Goal: Task Accomplishment & Management: Manage account settings

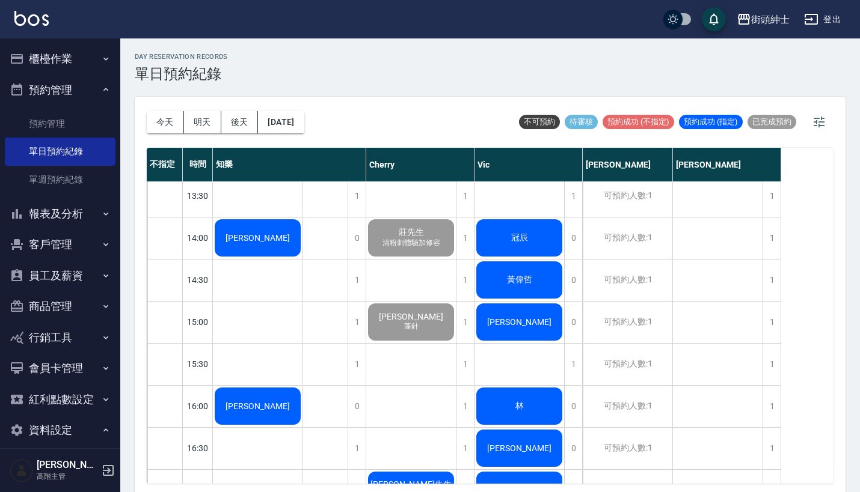
scroll to position [386, 0]
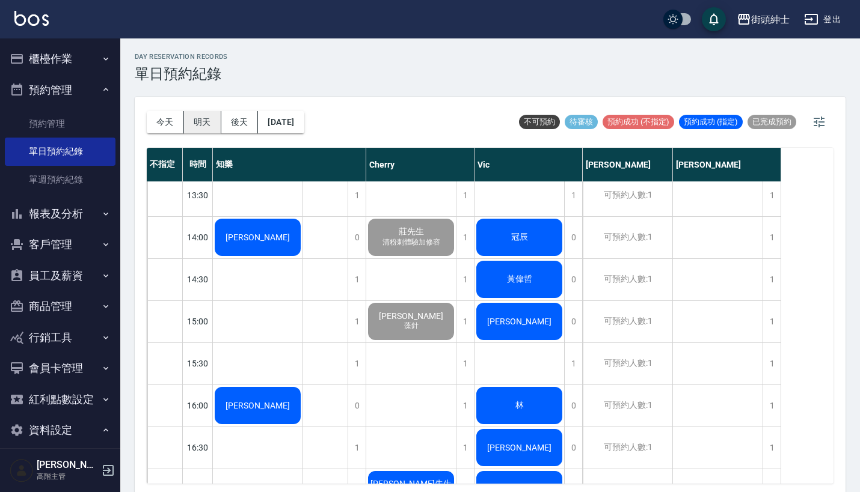
click at [209, 129] on button "明天" at bounding box center [202, 122] width 37 height 22
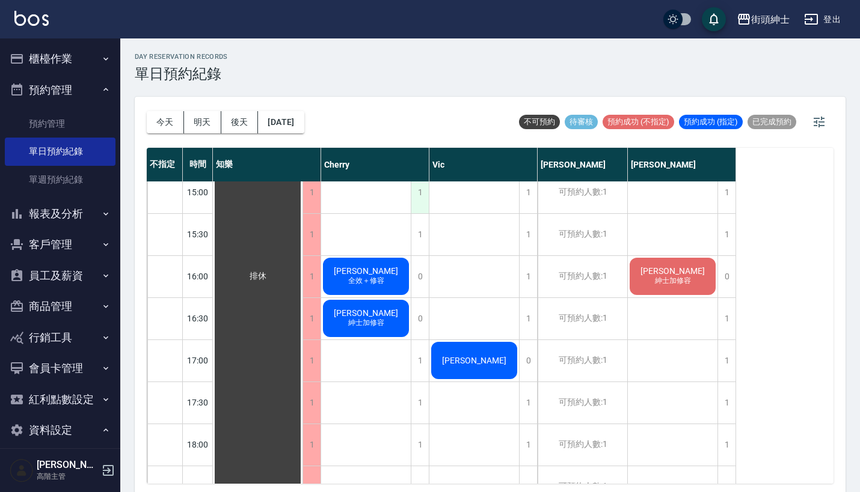
scroll to position [515, 0]
click at [167, 125] on button "今天" at bounding box center [165, 122] width 37 height 22
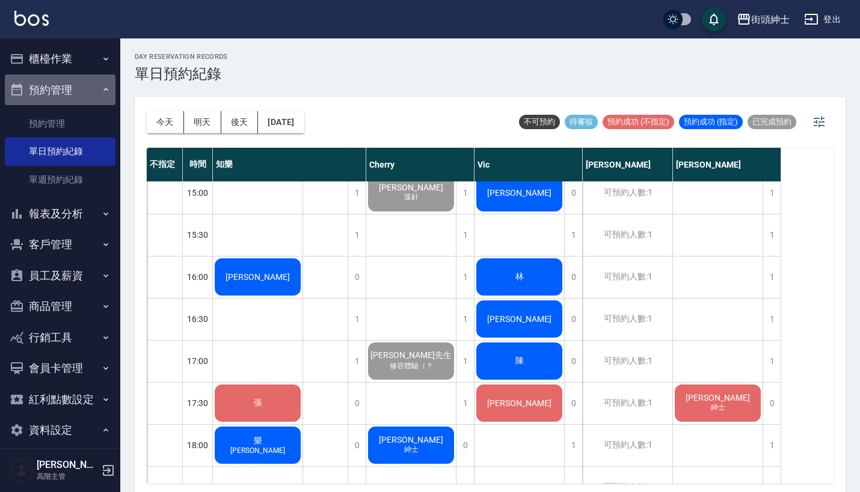
click at [66, 84] on button "預約管理" at bounding box center [60, 90] width 111 height 31
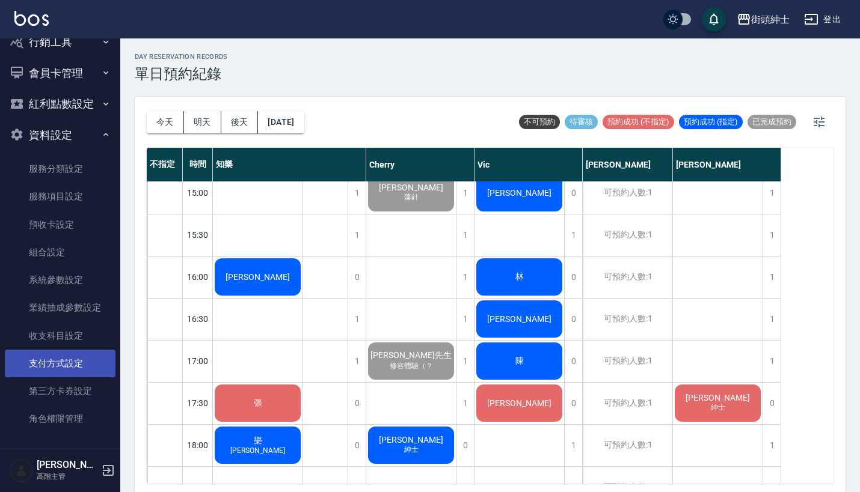
click at [68, 361] on link "支付方式設定" at bounding box center [60, 364] width 111 height 28
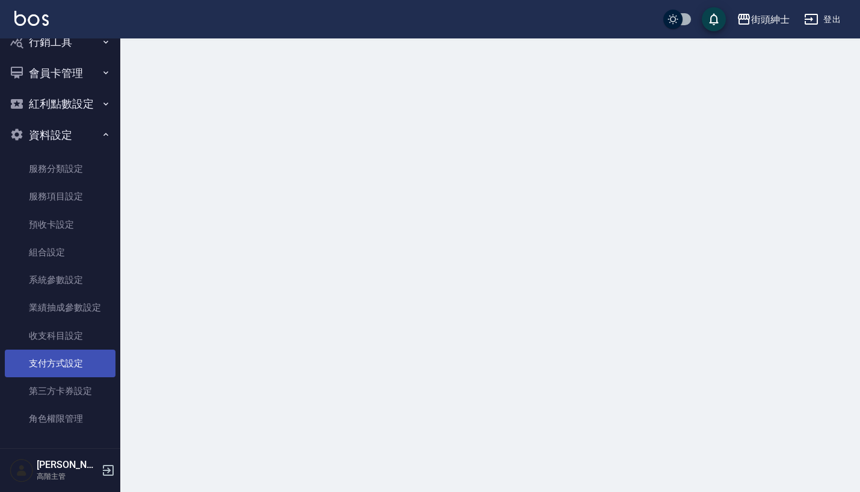
scroll to position [202, 0]
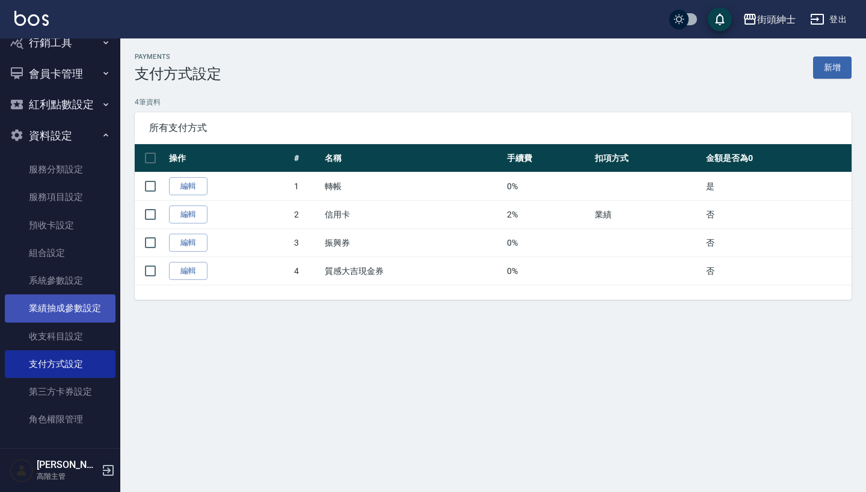
click at [77, 311] on link "業績抽成參數設定" at bounding box center [60, 309] width 111 height 28
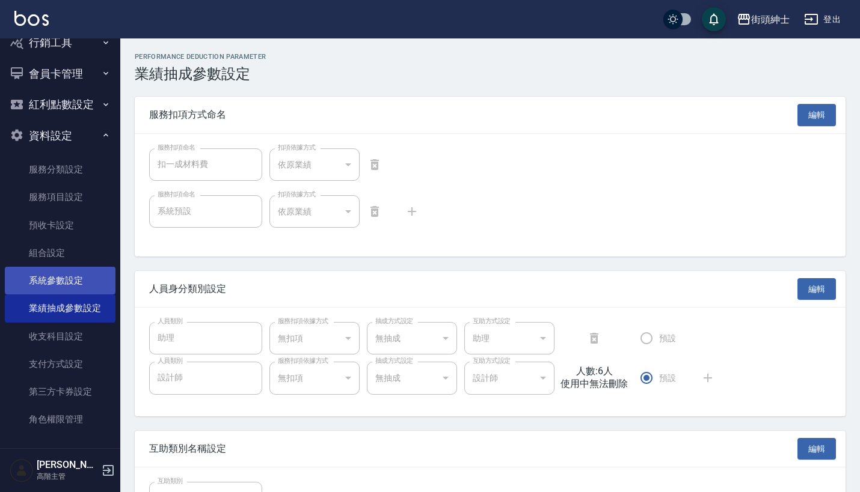
click at [85, 283] on link "系統參數設定" at bounding box center [60, 281] width 111 height 28
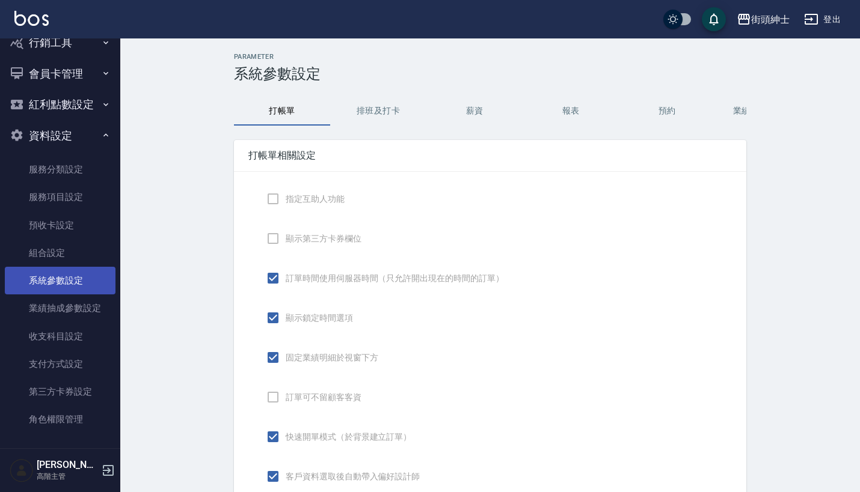
click at [85, 278] on link "系統參數設定" at bounding box center [60, 281] width 111 height 28
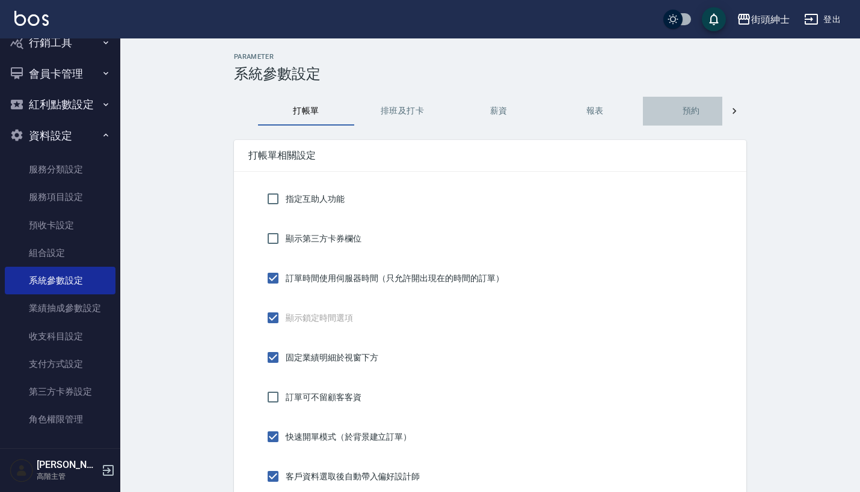
click at [679, 103] on button "預約" at bounding box center [691, 111] width 96 height 29
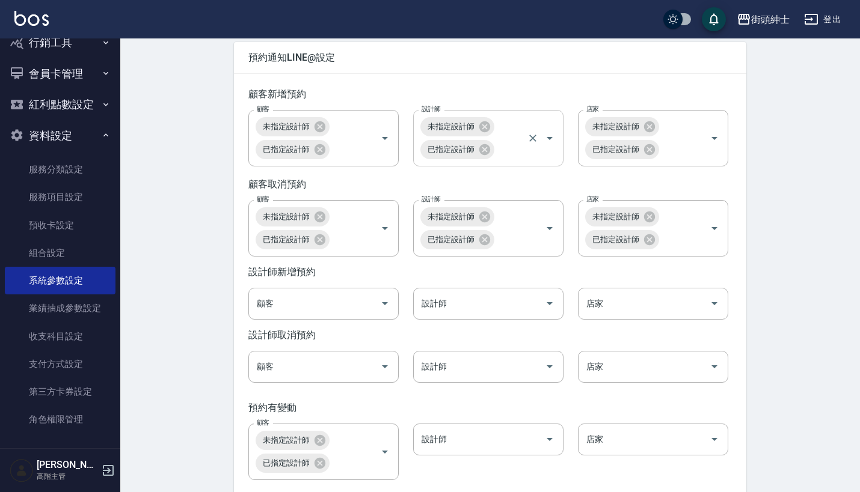
scroll to position [1729, 0]
click at [381, 320] on div at bounding box center [384, 305] width 18 height 32
click at [390, 311] on icon "Open" at bounding box center [385, 304] width 14 height 14
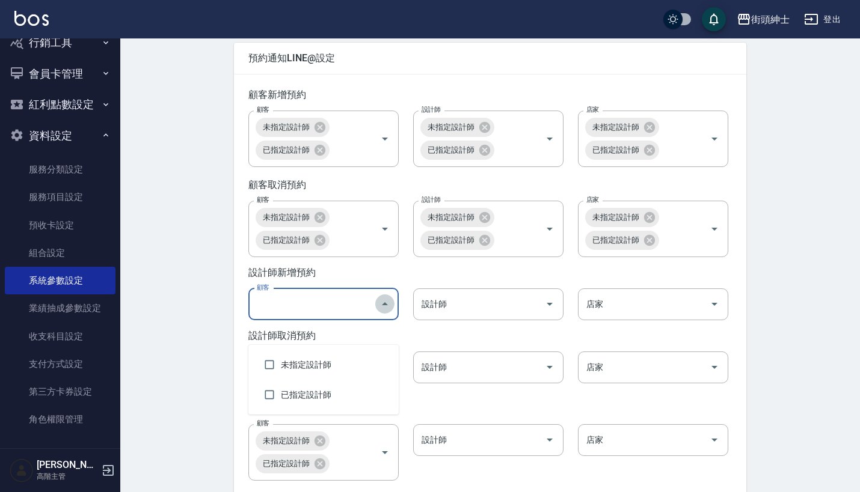
click at [389, 311] on icon "Close" at bounding box center [385, 304] width 14 height 14
click at [516, 315] on input "設計師" at bounding box center [478, 304] width 121 height 21
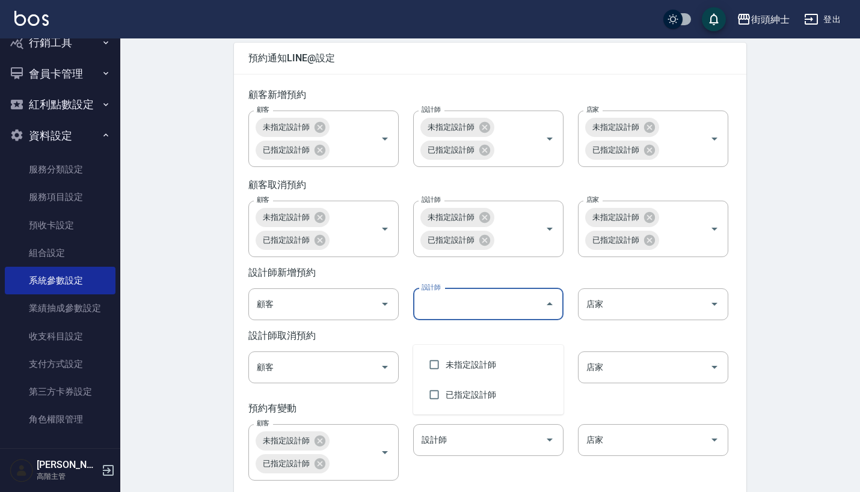
click at [548, 311] on icon "Close" at bounding box center [549, 304] width 14 height 14
click at [555, 305] on div "設計師 設計師" at bounding box center [481, 297] width 165 height 46
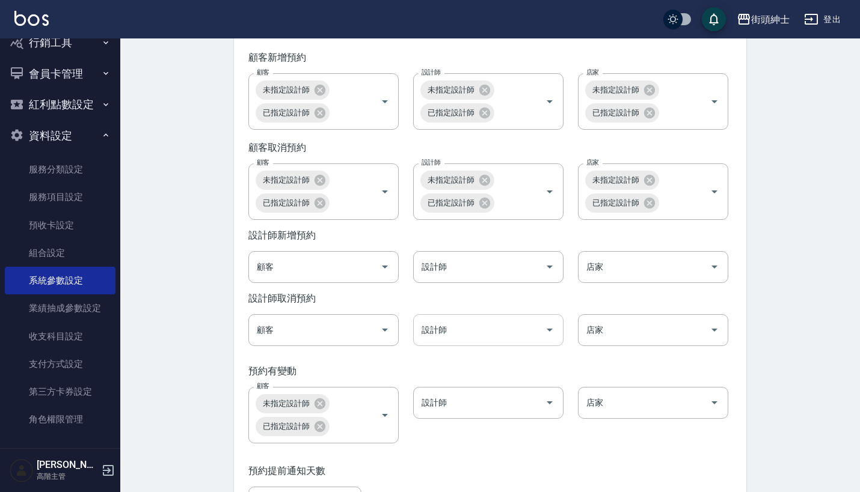
scroll to position [1770, 0]
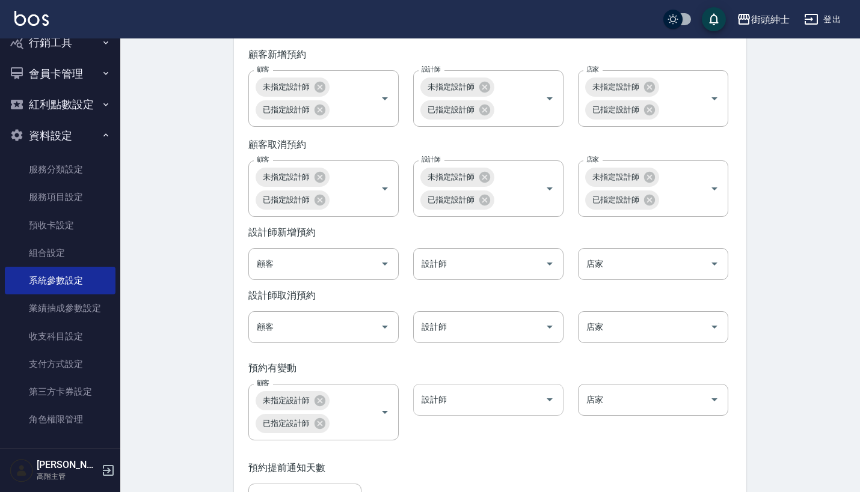
click at [552, 407] on icon "Open" at bounding box center [549, 400] width 14 height 14
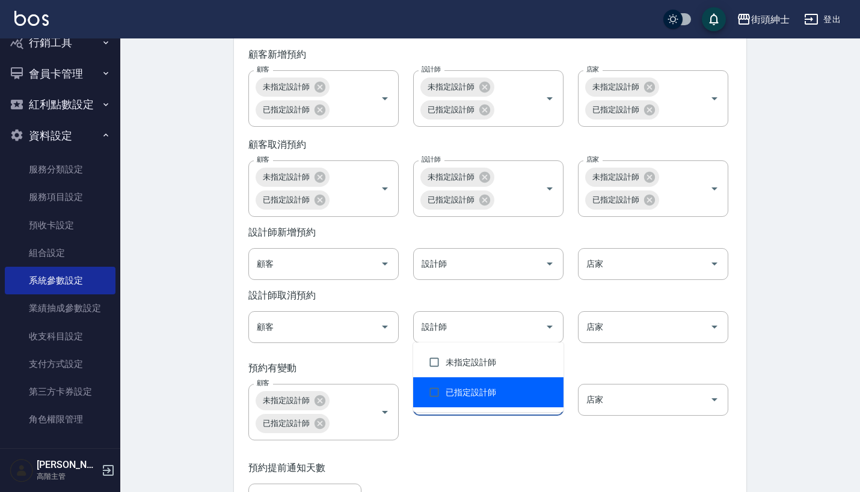
click at [462, 387] on li "已指定設計師" at bounding box center [488, 393] width 150 height 30
checkbox input "true"
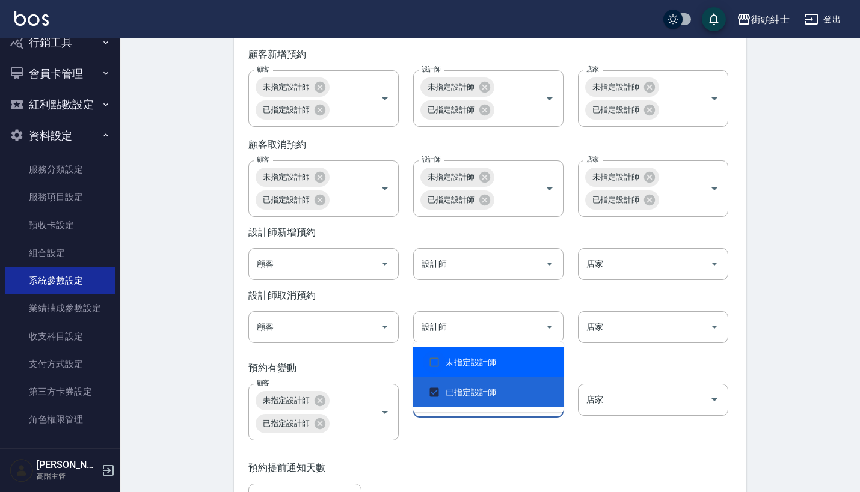
click at [433, 361] on input "checkbox" at bounding box center [434, 362] width 23 height 23
checkbox input "true"
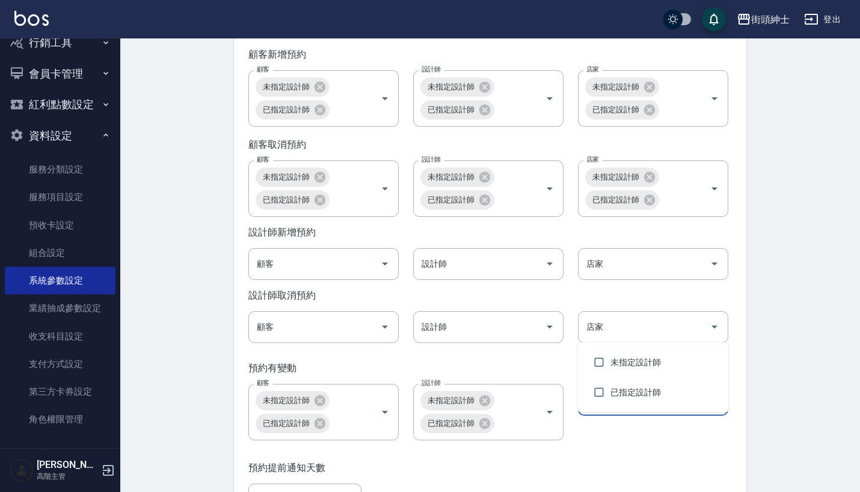
click at [671, 411] on input "店家" at bounding box center [643, 400] width 121 height 21
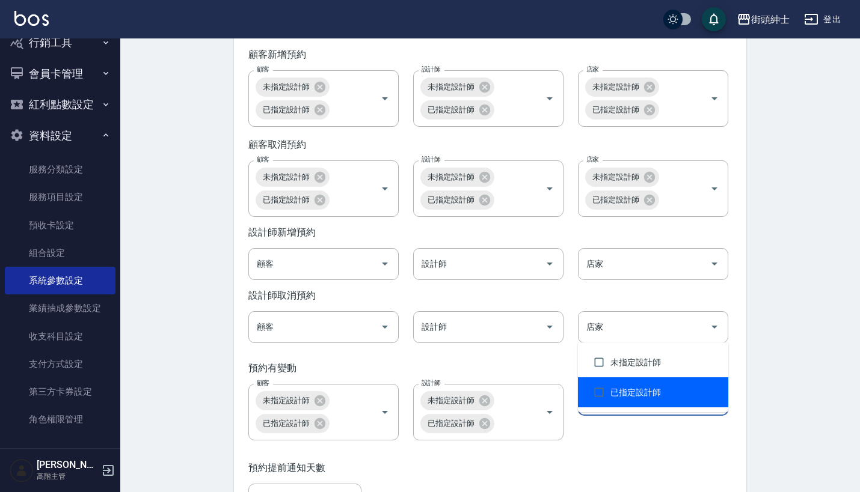
click at [611, 398] on li "已指定設計師" at bounding box center [653, 393] width 150 height 30
checkbox input "true"
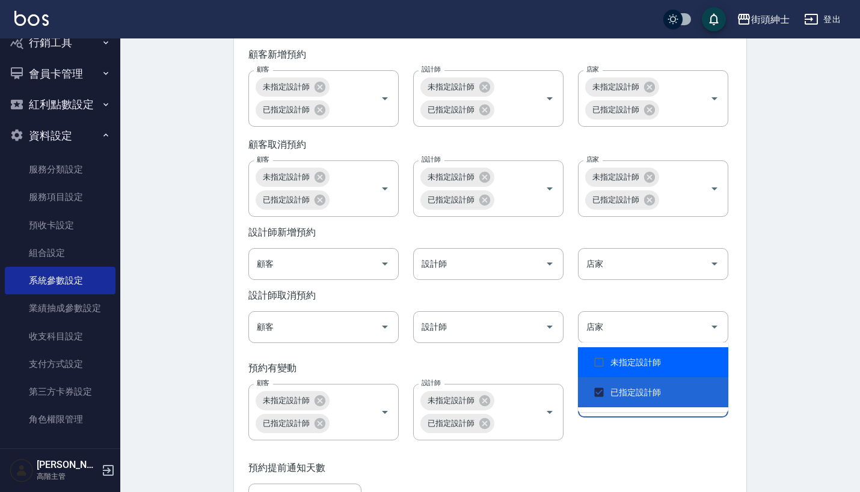
click at [613, 352] on li "未指定設計師" at bounding box center [653, 362] width 150 height 30
checkbox input "true"
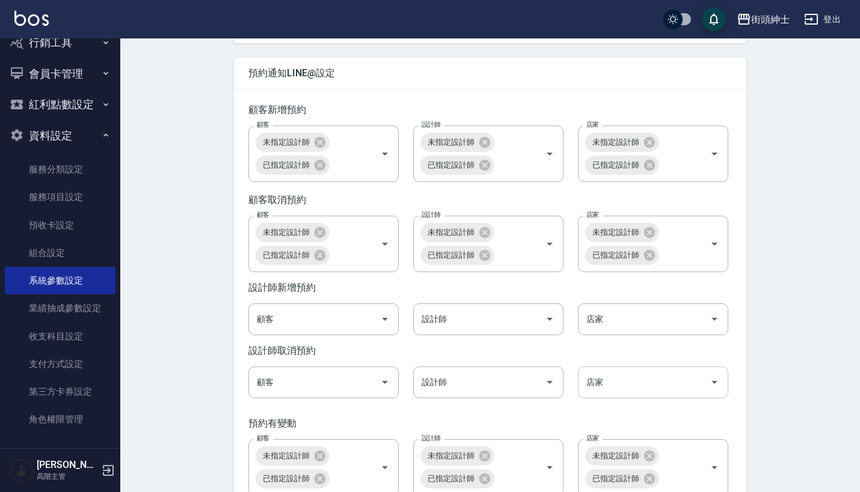
scroll to position [1714, 0]
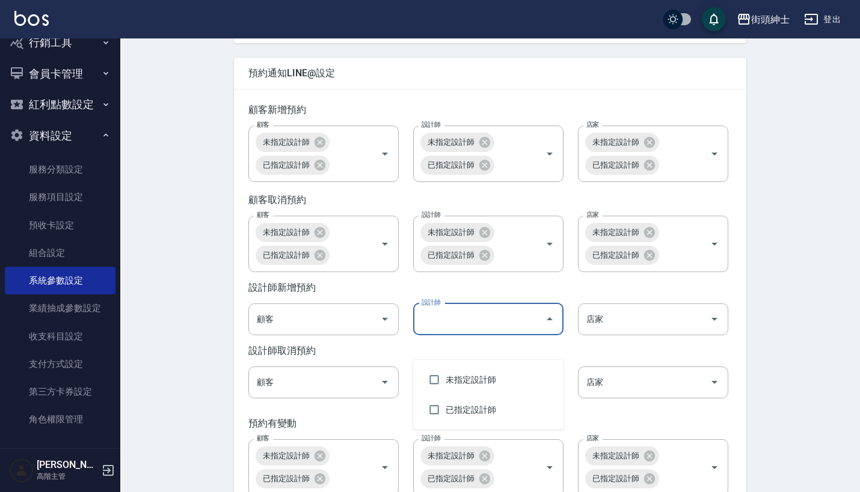
click at [531, 330] on input "設計師" at bounding box center [478, 319] width 121 height 21
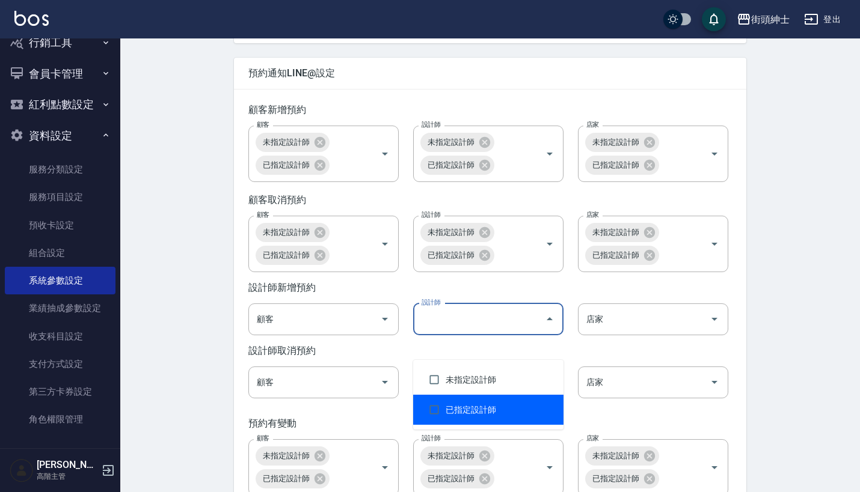
click at [481, 404] on li "已指定設計師" at bounding box center [488, 410] width 150 height 30
checkbox input "true"
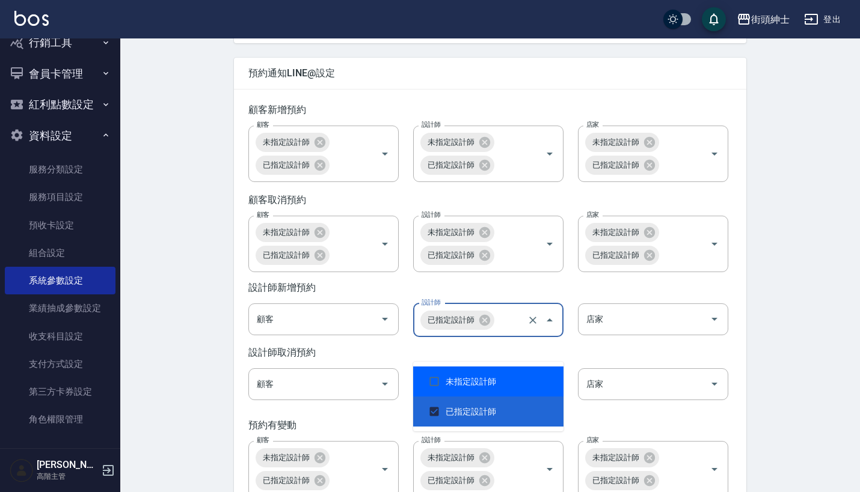
click at [482, 379] on li "未指定設計師" at bounding box center [488, 382] width 150 height 30
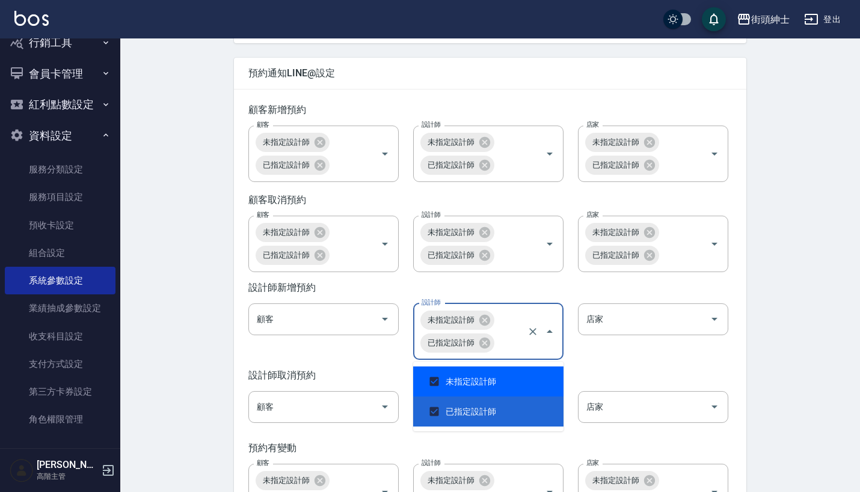
checkbox input "true"
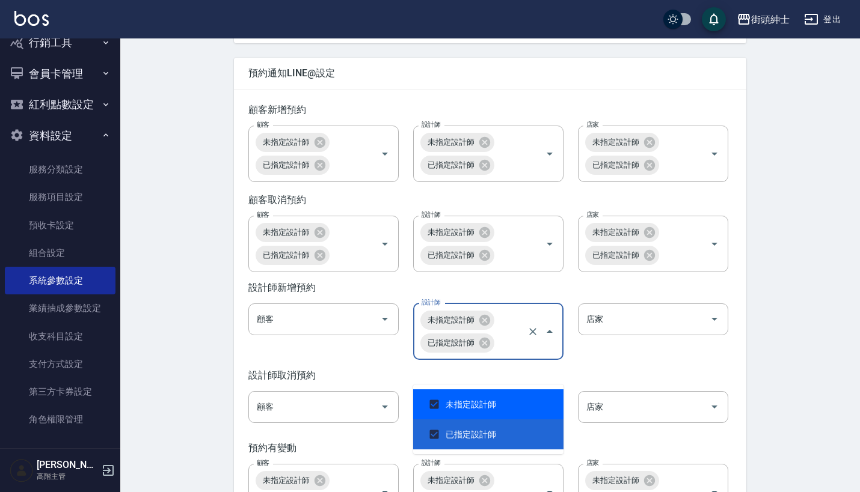
click at [604, 391] on div "設計師取消預約 顧客 顧客 設計師 設計師 店家 店家" at bounding box center [490, 396] width 512 height 63
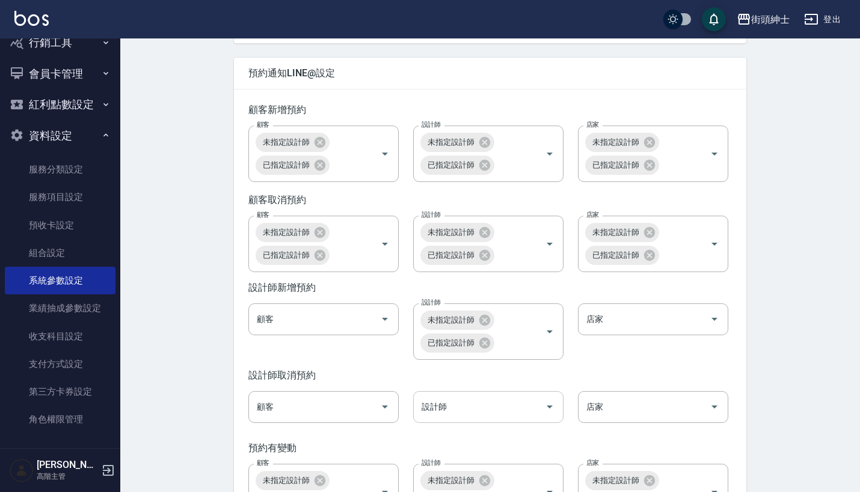
click at [518, 418] on input "設計師" at bounding box center [478, 407] width 121 height 21
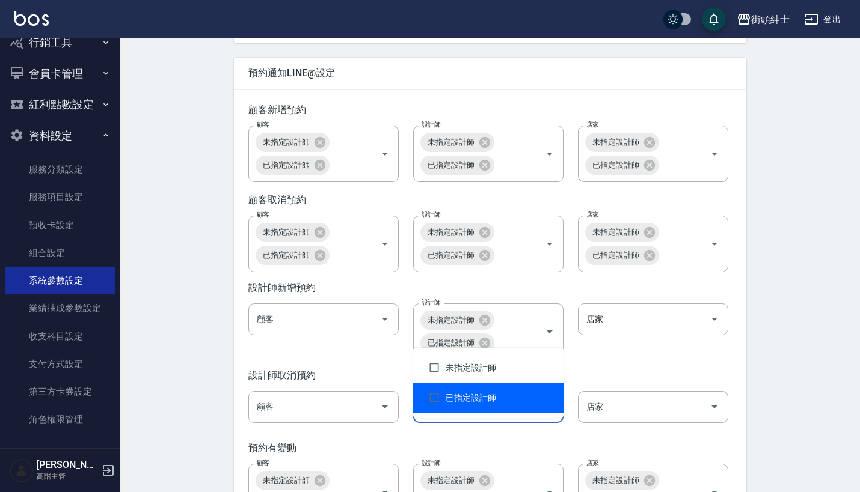
click at [461, 405] on li "已指定設計師" at bounding box center [488, 398] width 150 height 30
checkbox input "true"
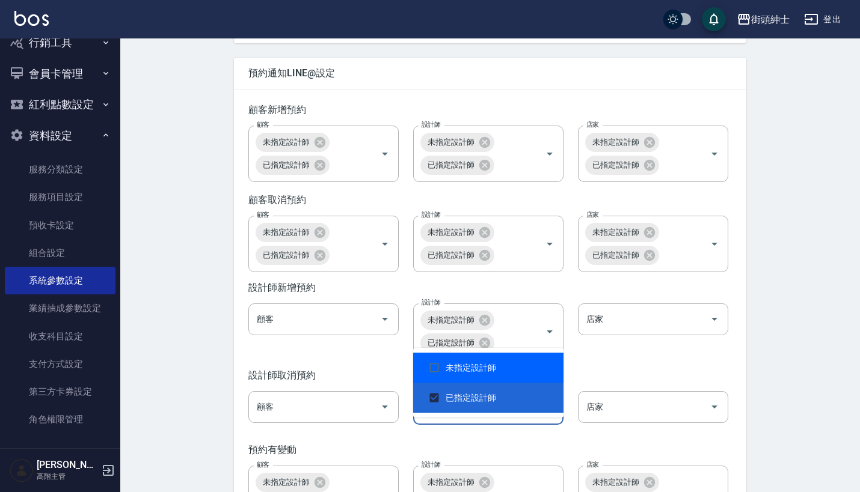
click at [469, 368] on li "未指定設計師" at bounding box center [488, 368] width 150 height 30
checkbox input "true"
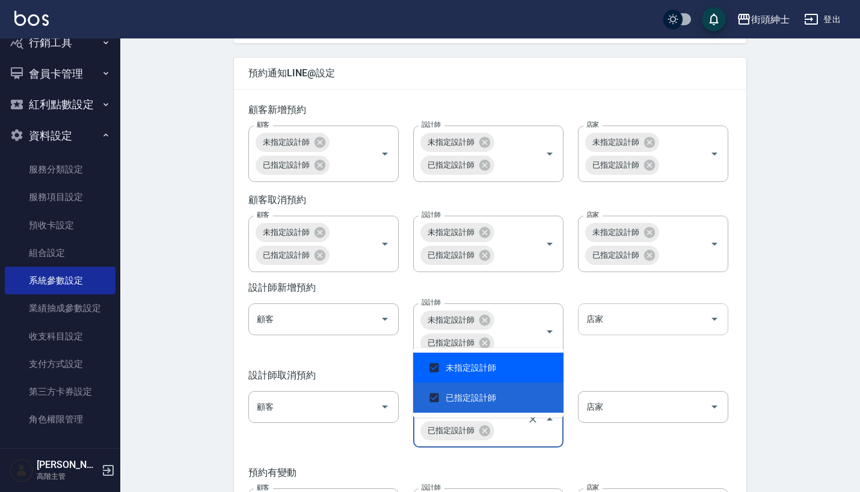
click at [708, 326] on icon "Open" at bounding box center [714, 319] width 14 height 14
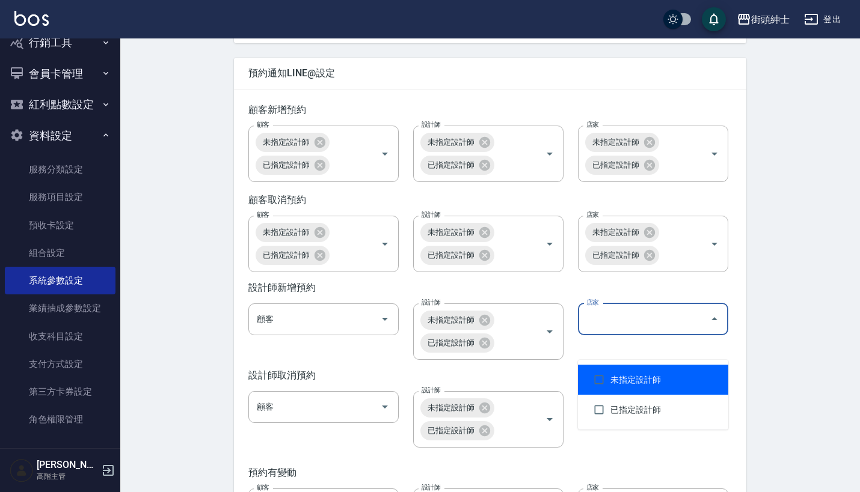
click at [633, 378] on li "未指定設計師" at bounding box center [653, 380] width 150 height 30
checkbox input "true"
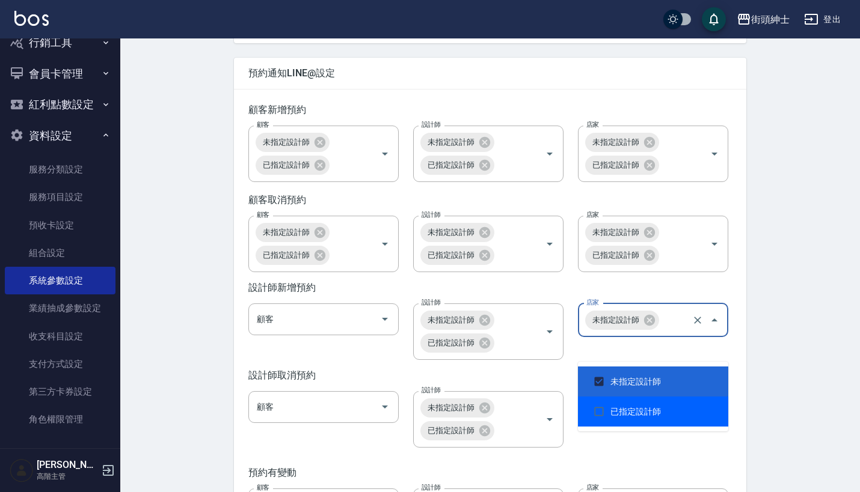
click at [631, 429] on ul "未指定設計師 已指定設計師" at bounding box center [653, 397] width 150 height 70
click at [630, 415] on li "已指定設計師" at bounding box center [653, 412] width 150 height 30
checkbox input "true"
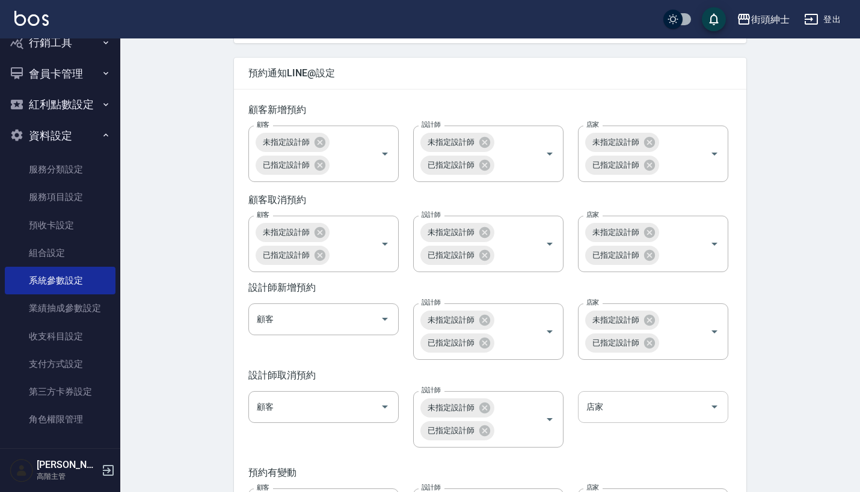
click at [699, 418] on input "店家" at bounding box center [643, 407] width 121 height 21
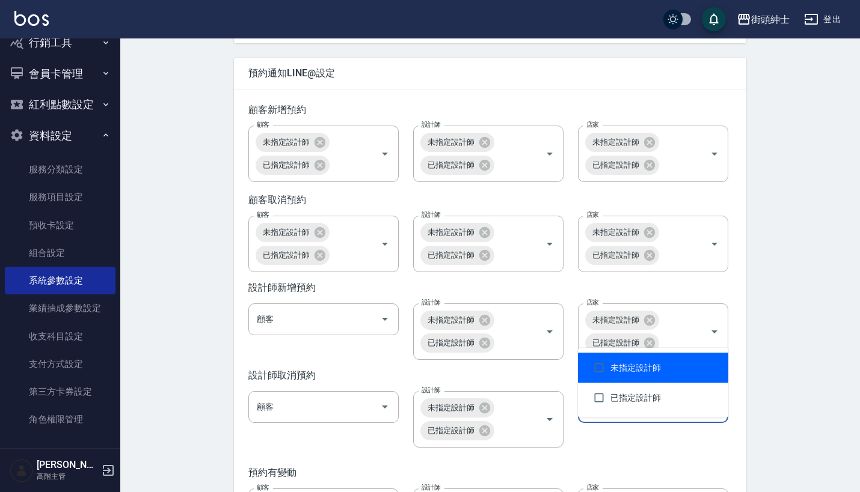
click at [637, 364] on li "未指定設計師" at bounding box center [653, 368] width 150 height 30
checkbox input "true"
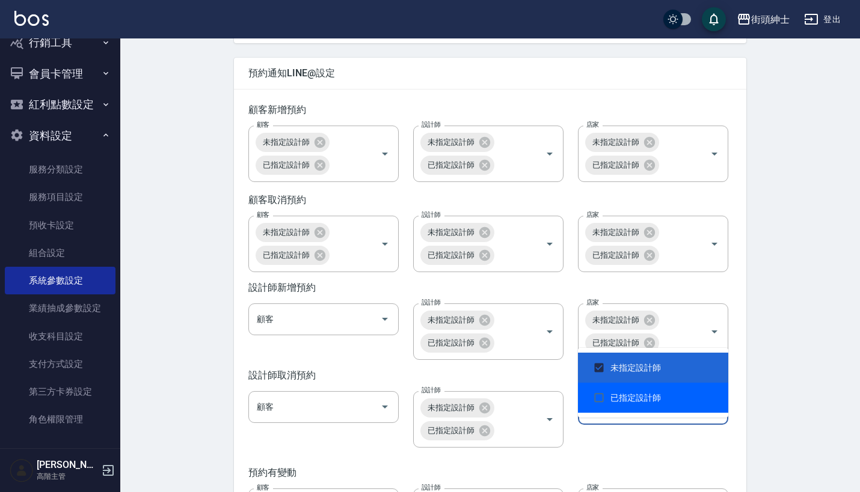
click at [638, 398] on li "已指定設計師" at bounding box center [653, 398] width 150 height 30
checkbox input "true"
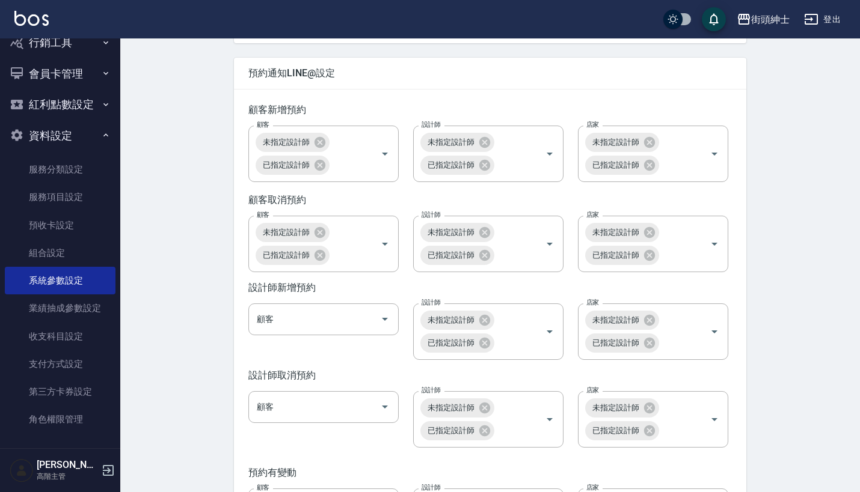
click at [72, 135] on button "資料設定" at bounding box center [60, 135] width 111 height 31
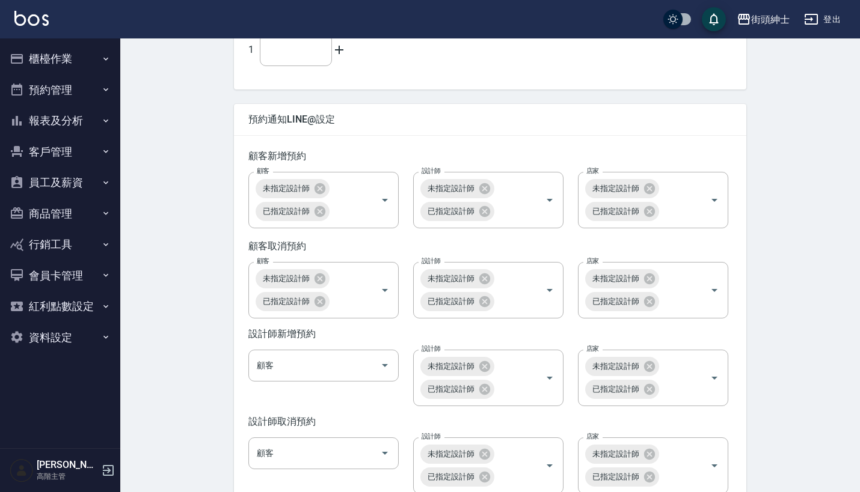
scroll to position [1664, 0]
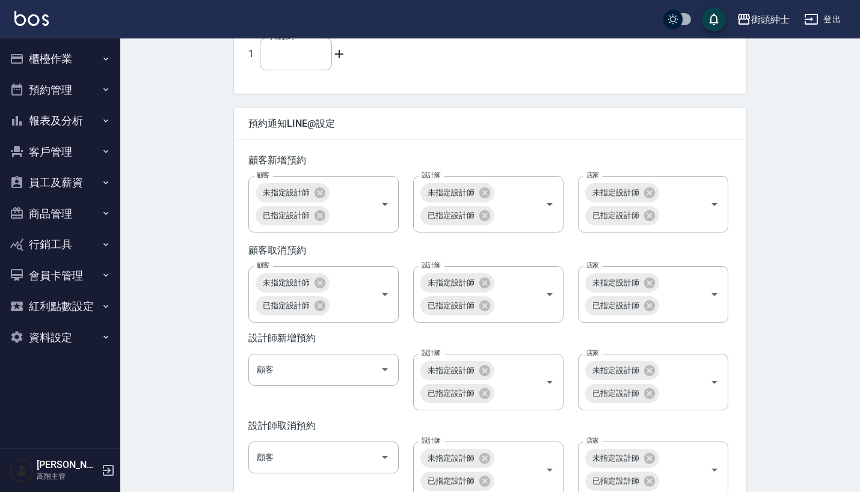
click at [70, 90] on button "預約管理" at bounding box center [60, 90] width 111 height 31
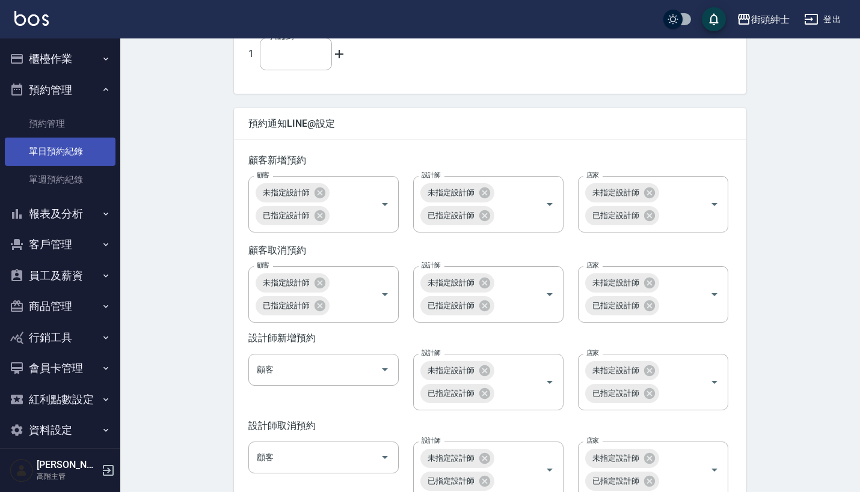
click at [68, 147] on link "單日預約紀錄" at bounding box center [60, 152] width 111 height 28
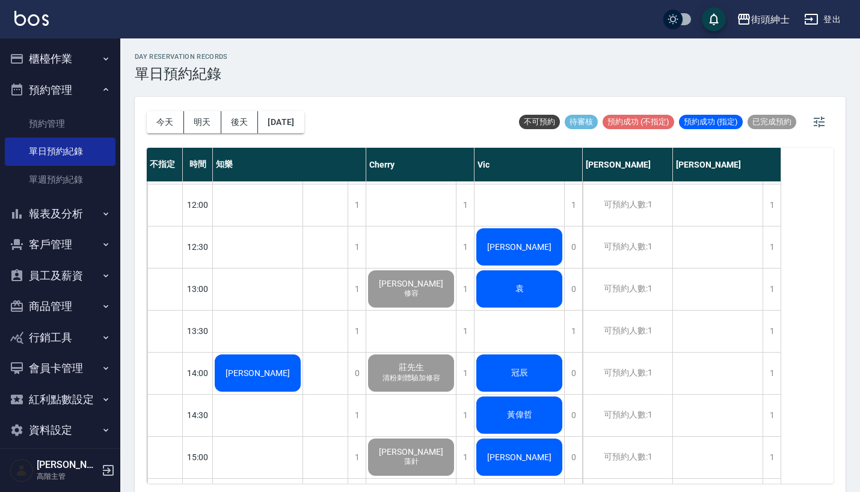
scroll to position [252, 0]
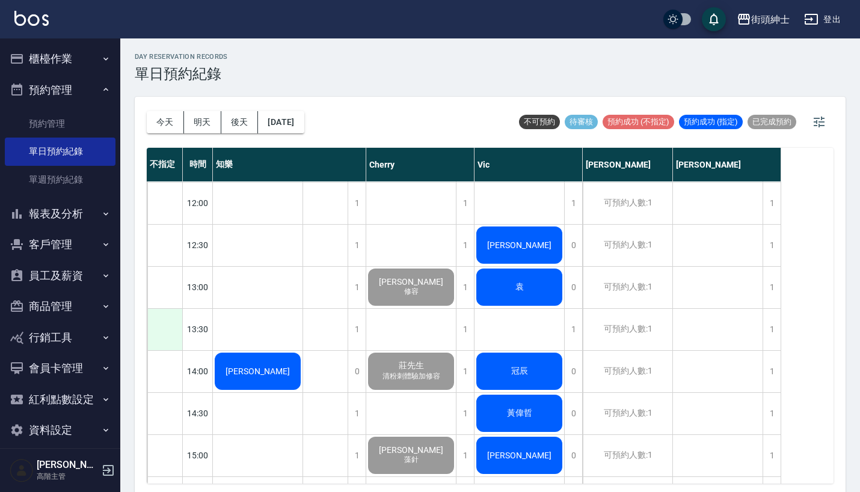
click at [165, 332] on div at bounding box center [164, 329] width 35 height 41
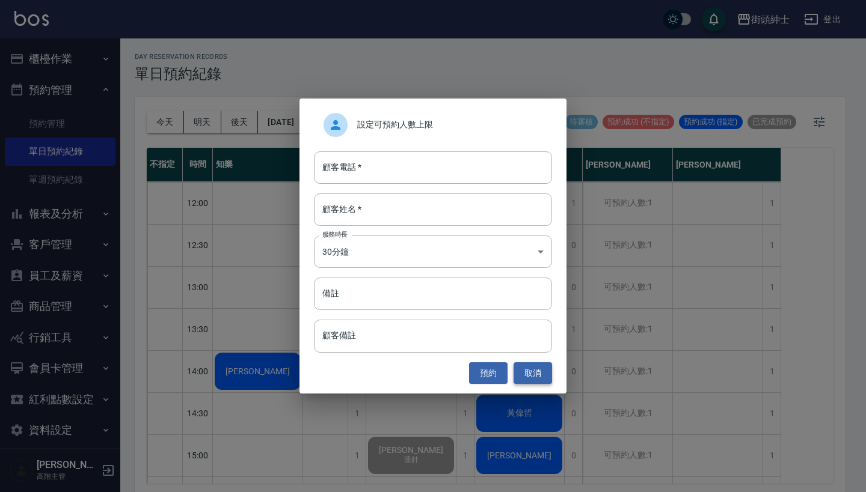
click at [540, 381] on button "取消" at bounding box center [532, 373] width 38 height 22
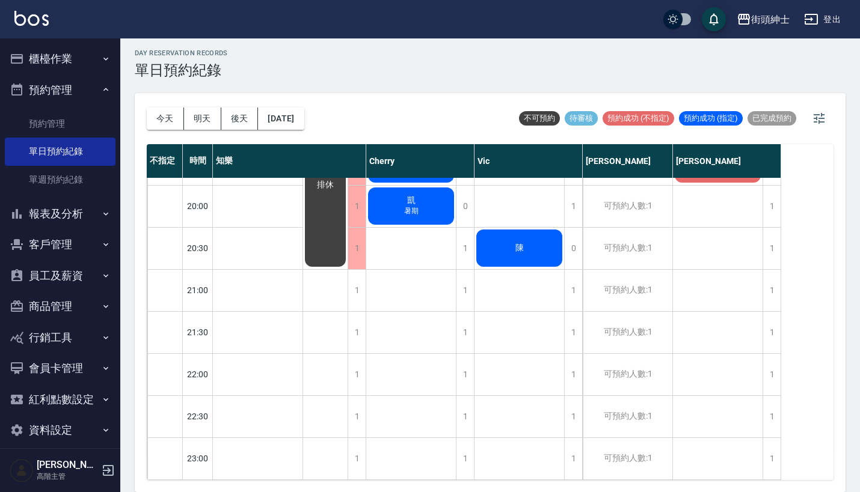
scroll to position [3, 0]
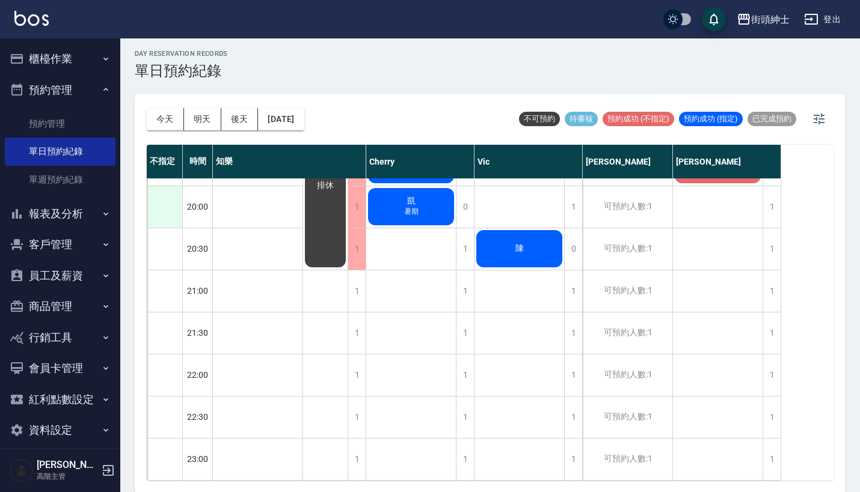
click at [167, 201] on div at bounding box center [164, 206] width 35 height 41
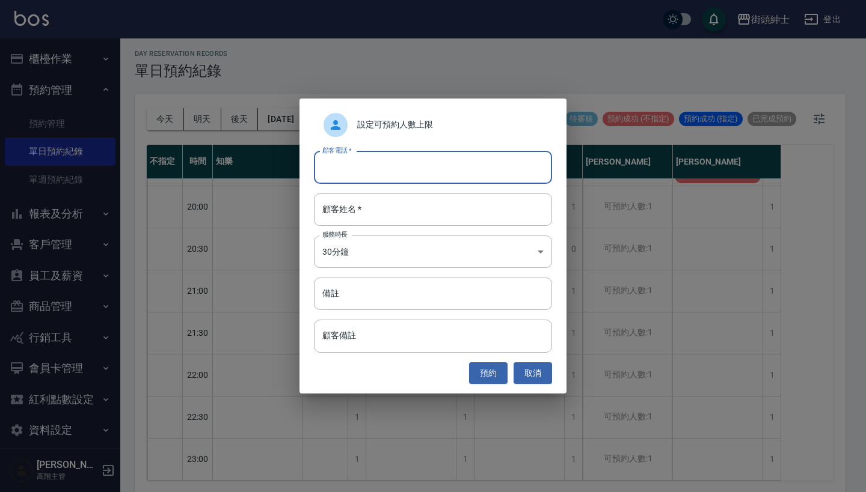
type input "ㄢ"
type input "0976888122"
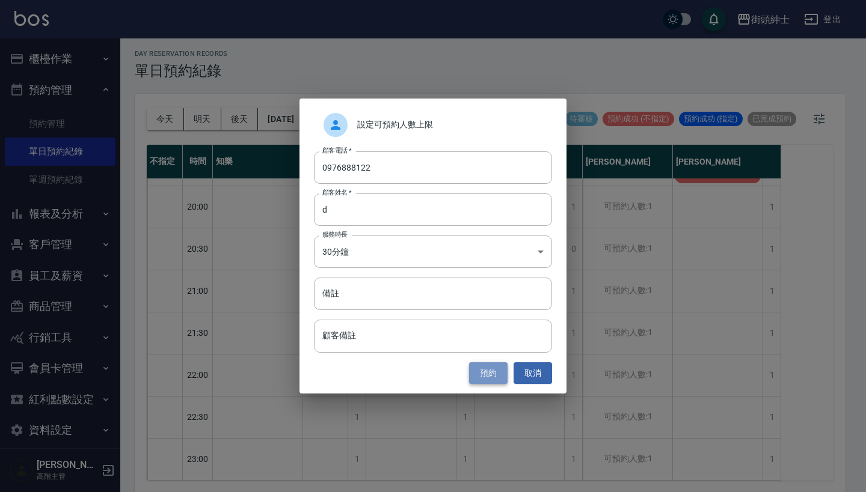
click at [488, 366] on button "預約" at bounding box center [488, 373] width 38 height 22
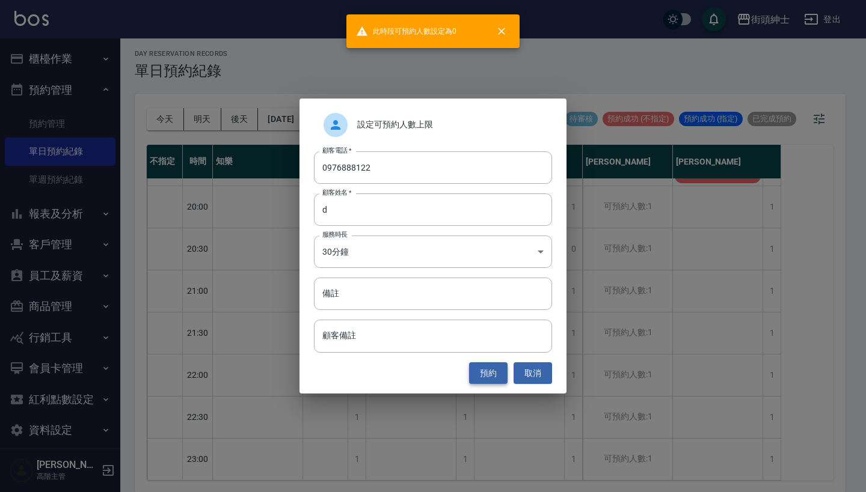
click at [495, 376] on button "預約" at bounding box center [488, 373] width 38 height 22
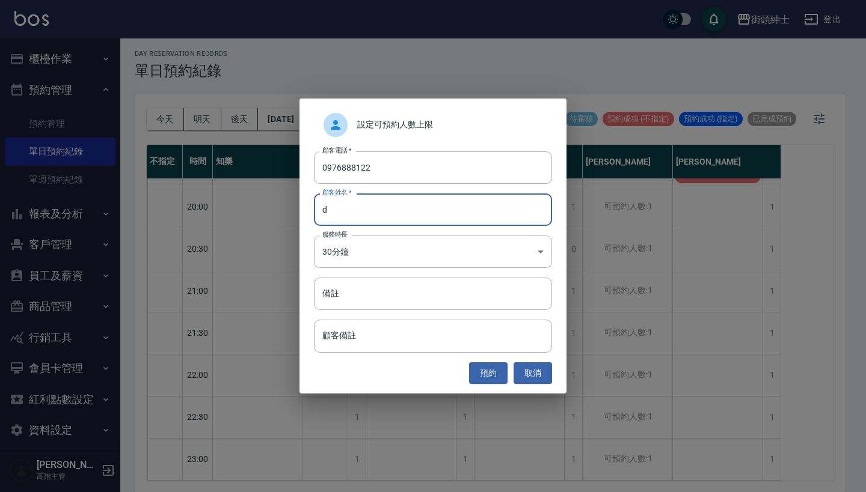
click at [392, 213] on input "d" at bounding box center [433, 210] width 238 height 32
type input "d"
click at [495, 370] on button "預約" at bounding box center [488, 373] width 38 height 22
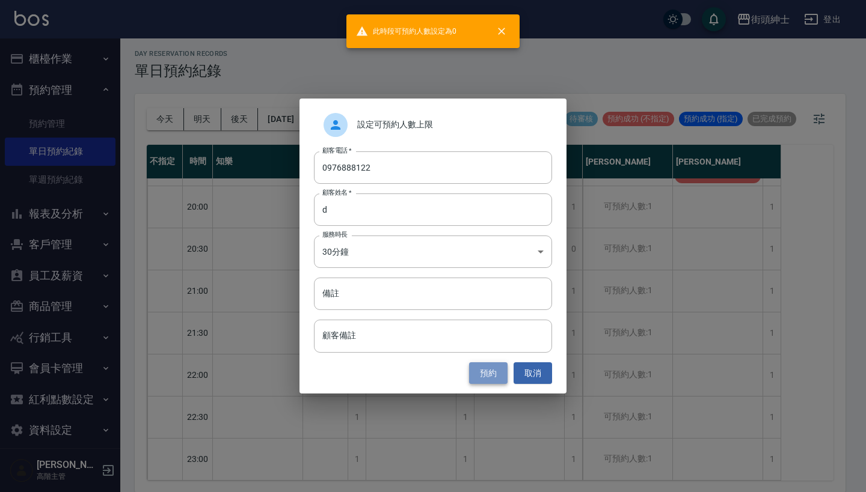
click at [495, 370] on button "預約" at bounding box center [488, 373] width 38 height 22
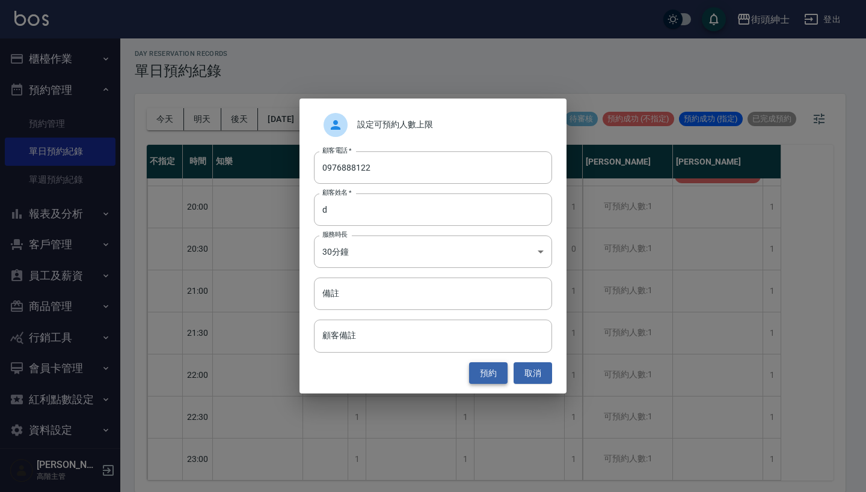
click at [495, 370] on button "預約" at bounding box center [488, 373] width 38 height 22
click at [541, 374] on button "取消" at bounding box center [532, 373] width 38 height 22
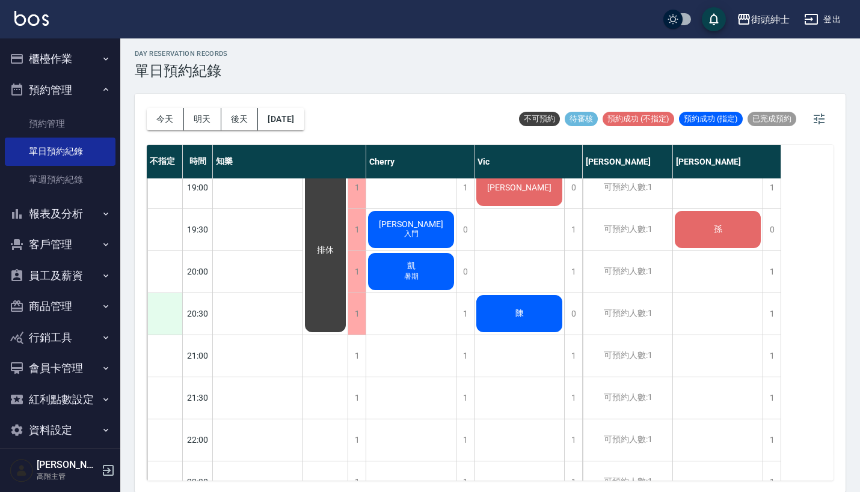
scroll to position [847, 0]
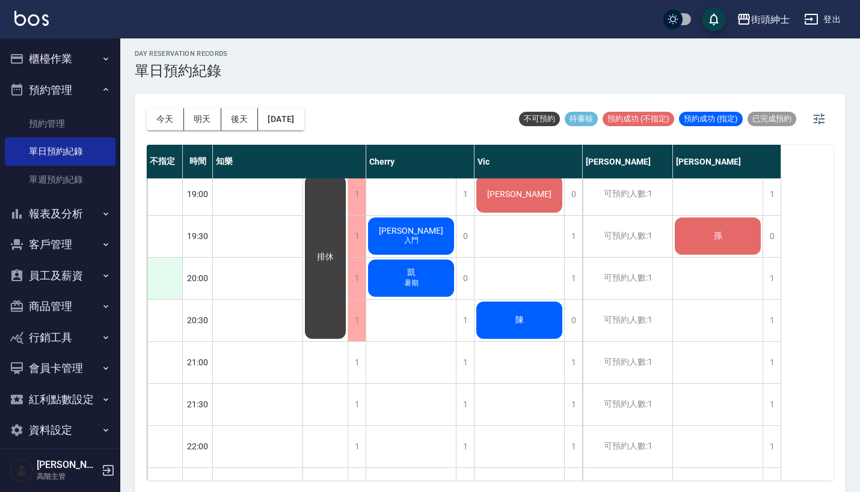
click at [165, 272] on div at bounding box center [164, 278] width 35 height 41
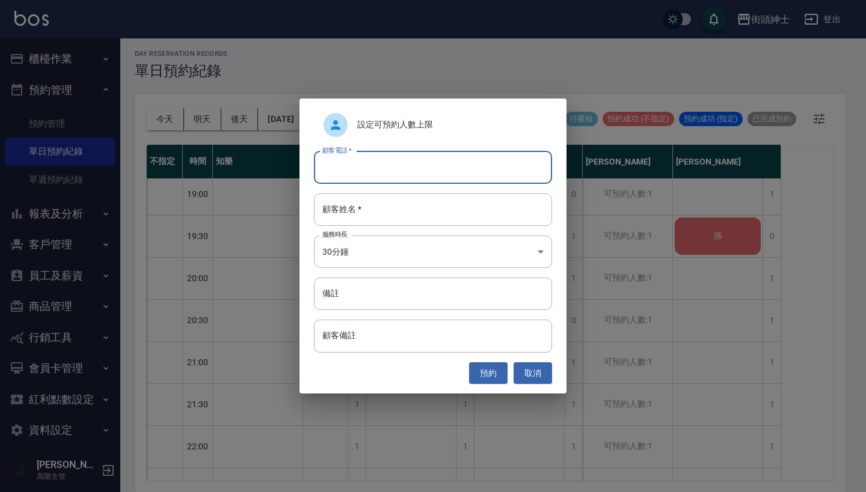
click at [402, 126] on span "設定可預約人數上限" at bounding box center [449, 124] width 185 height 13
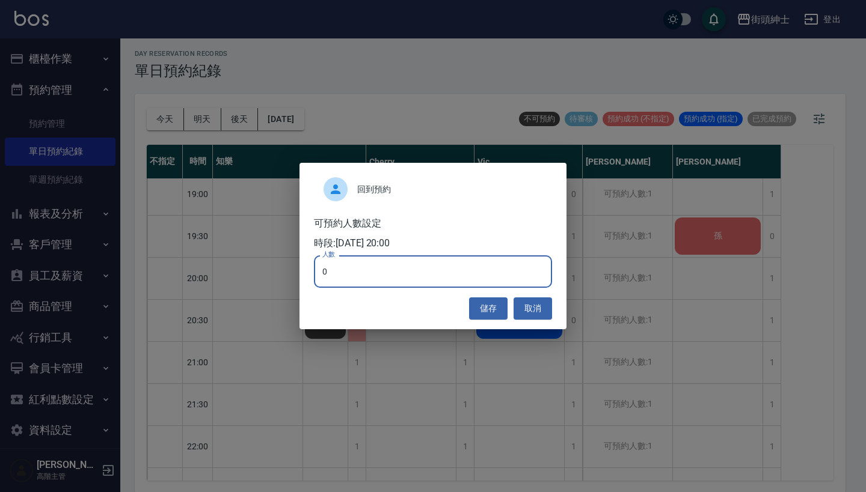
click at [361, 269] on input "0" at bounding box center [433, 271] width 238 height 32
type input "1"
click at [494, 302] on button "儲存" at bounding box center [488, 309] width 38 height 22
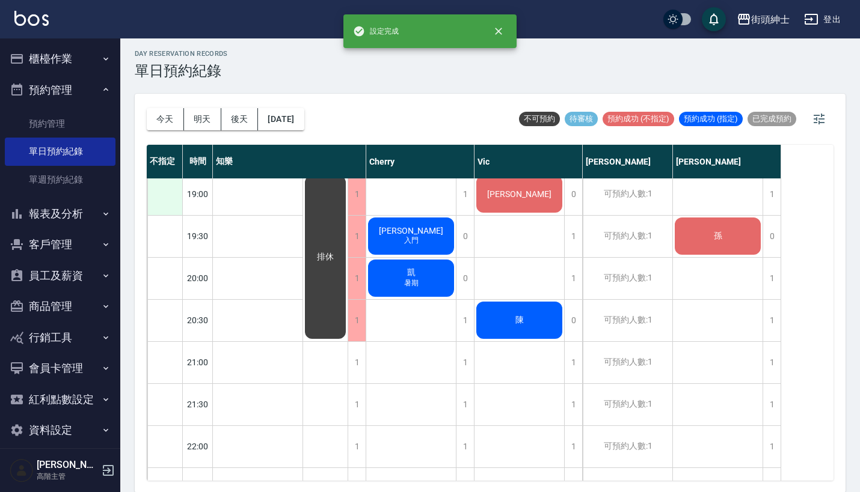
click at [168, 198] on div at bounding box center [164, 194] width 35 height 41
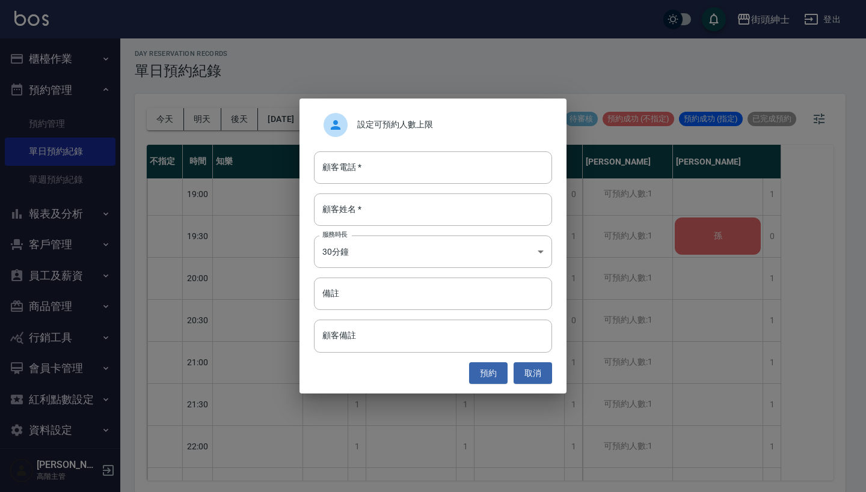
click at [365, 126] on span "設定可預約人數上限" at bounding box center [449, 124] width 185 height 13
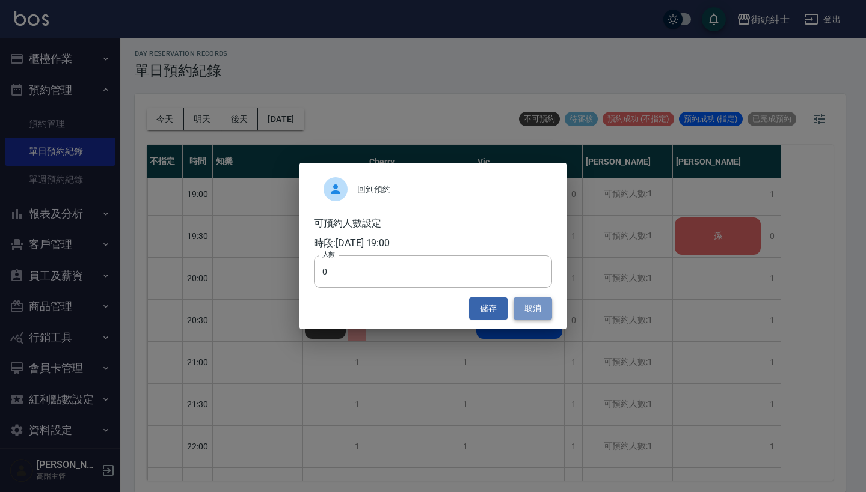
click at [551, 301] on button "取消" at bounding box center [532, 309] width 38 height 22
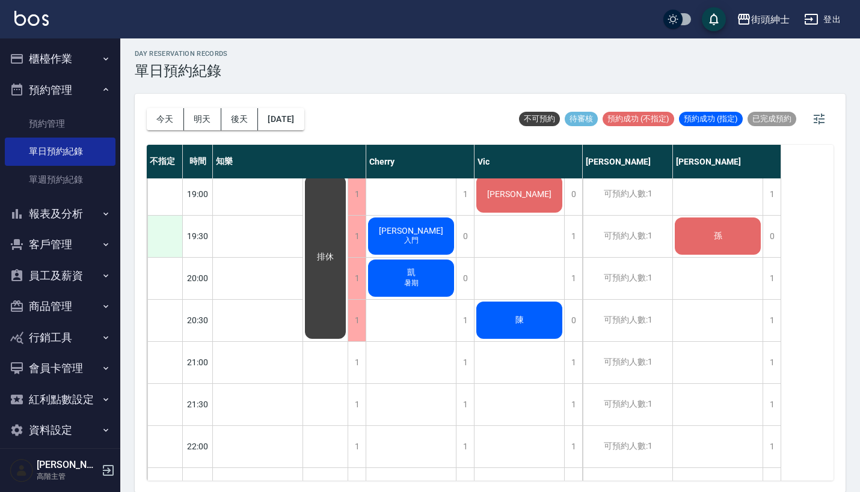
click at [159, 231] on div at bounding box center [164, 236] width 35 height 41
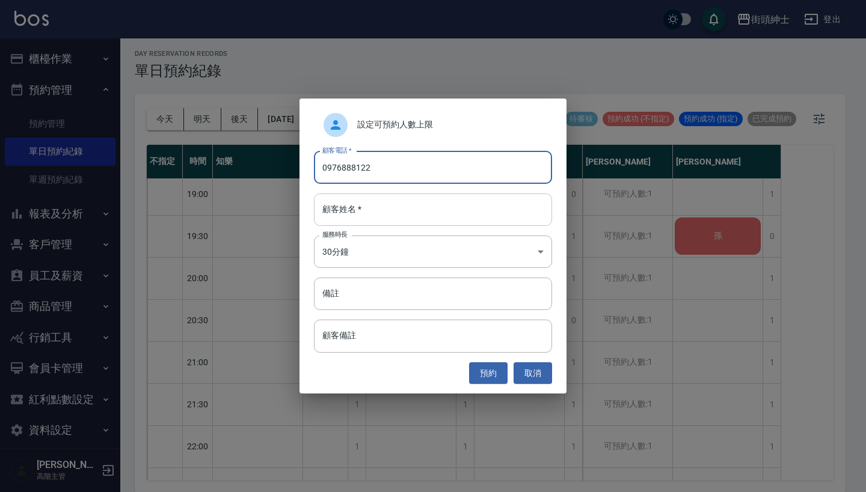
type input "0976888122"
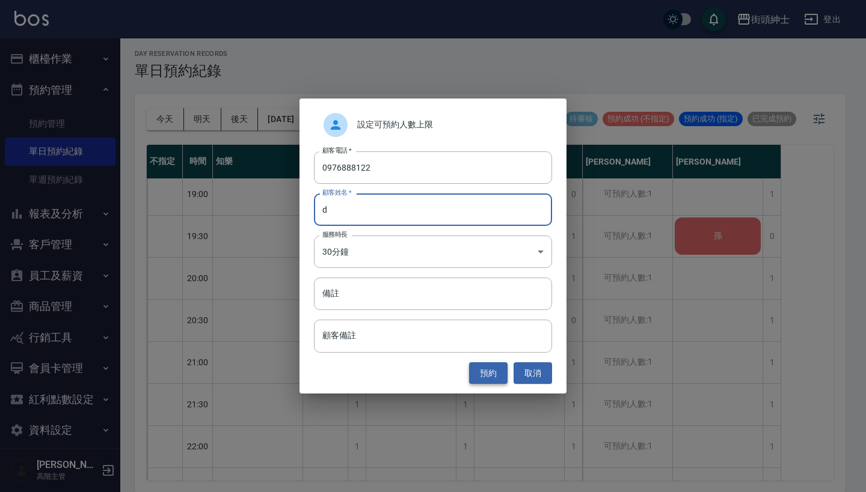
type input "d"
click at [483, 371] on button "預約" at bounding box center [488, 373] width 38 height 22
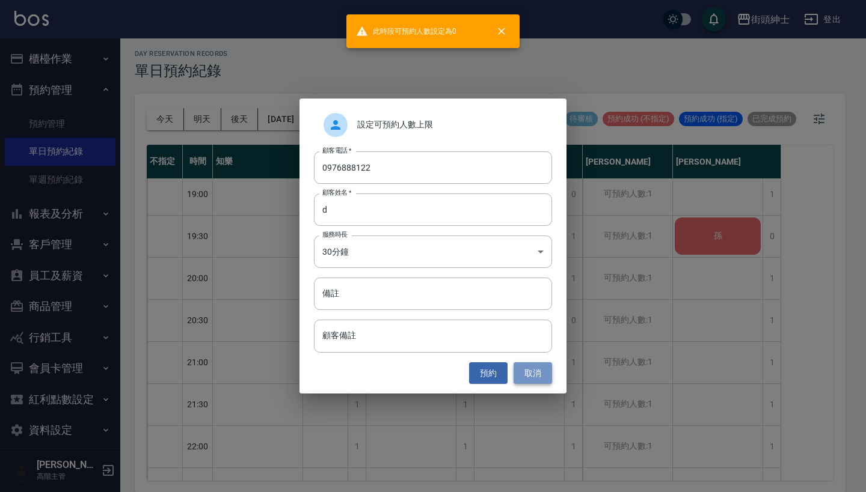
click at [528, 376] on button "取消" at bounding box center [532, 373] width 38 height 22
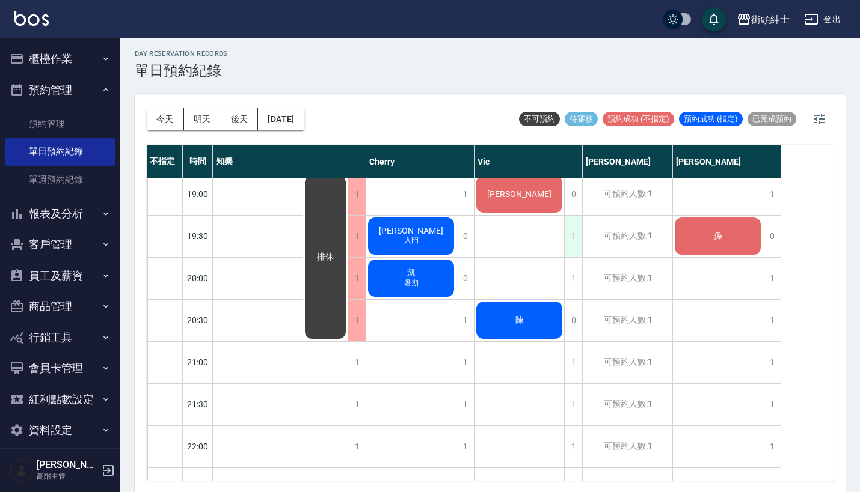
click at [572, 236] on div "1" at bounding box center [573, 236] width 18 height 41
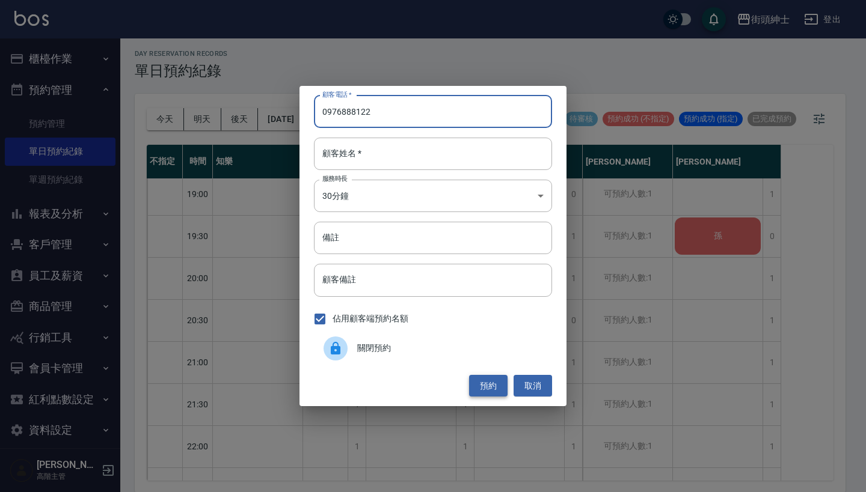
type input "0976888122"
click at [499, 390] on button "預約" at bounding box center [488, 386] width 38 height 22
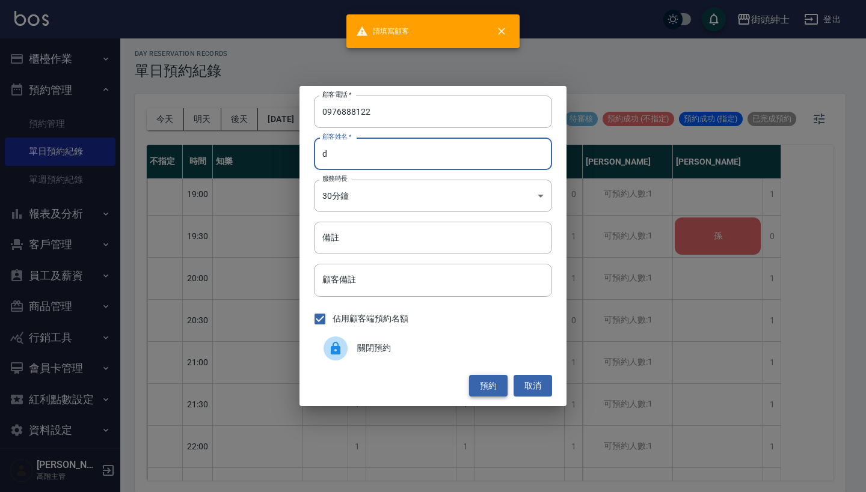
type input "d"
click at [485, 379] on button "預約" at bounding box center [488, 386] width 38 height 22
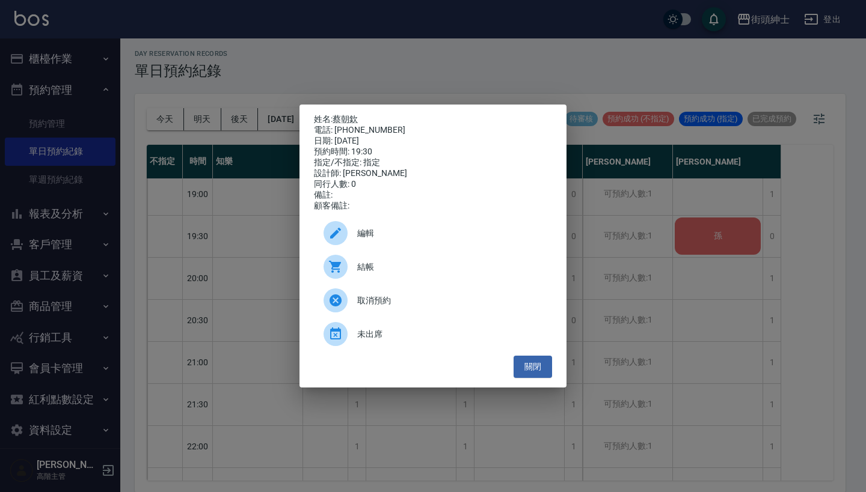
click at [390, 307] on span "取消預約" at bounding box center [449, 301] width 185 height 13
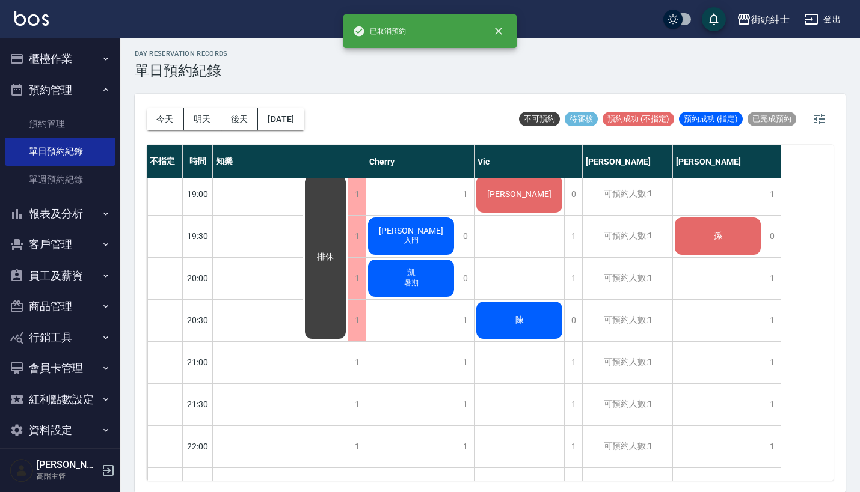
click at [85, 97] on button "預約管理" at bounding box center [60, 90] width 111 height 31
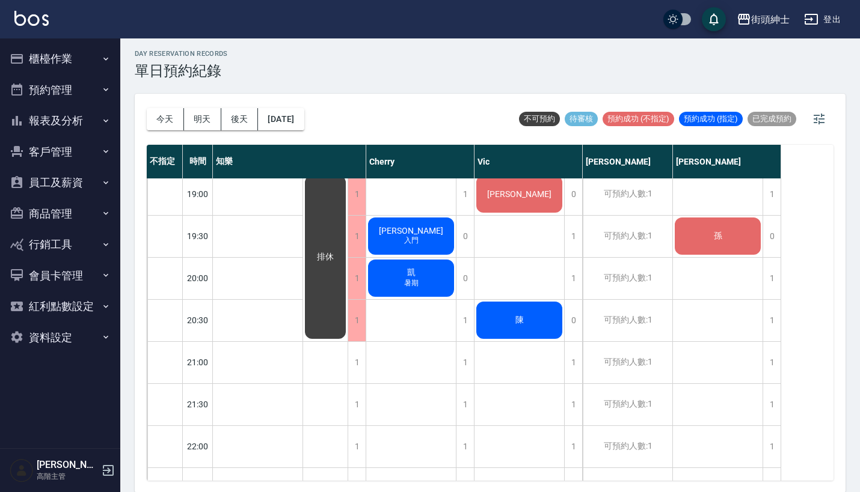
click at [67, 274] on button "會員卡管理" at bounding box center [60, 275] width 111 height 31
click at [72, 334] on button "資料設定" at bounding box center [60, 337] width 111 height 31
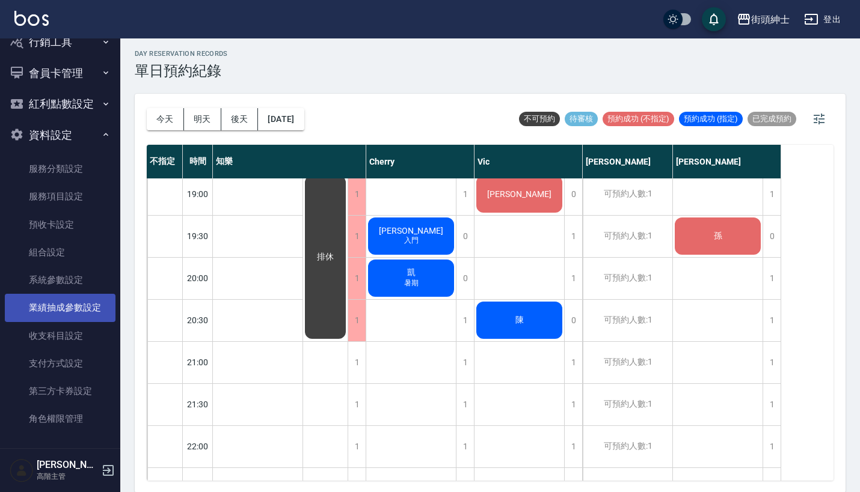
scroll to position [202, 0]
click at [73, 296] on link "業績抽成參數設定" at bounding box center [60, 309] width 111 height 28
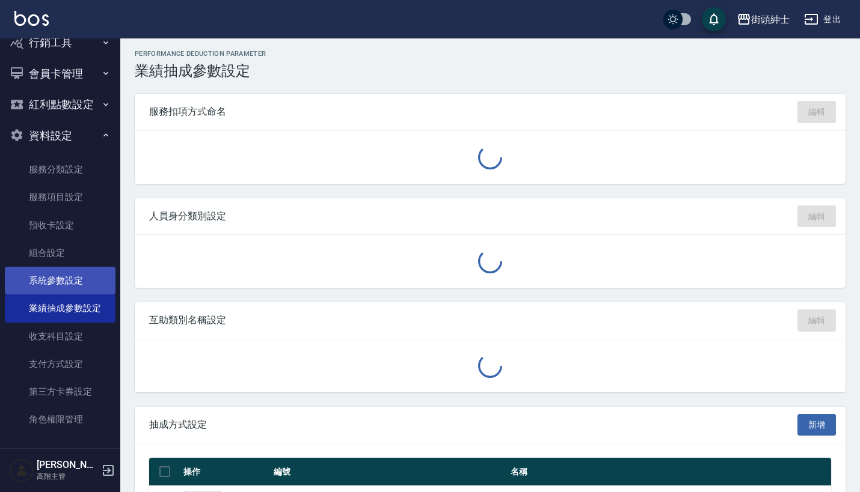
click at [75, 268] on link "系統參數設定" at bounding box center [60, 281] width 111 height 28
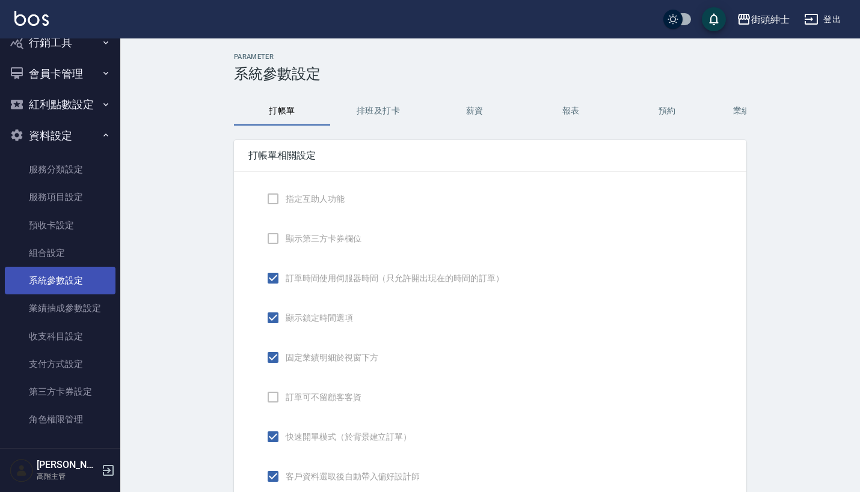
click at [70, 278] on link "系統參數設定" at bounding box center [60, 281] width 111 height 28
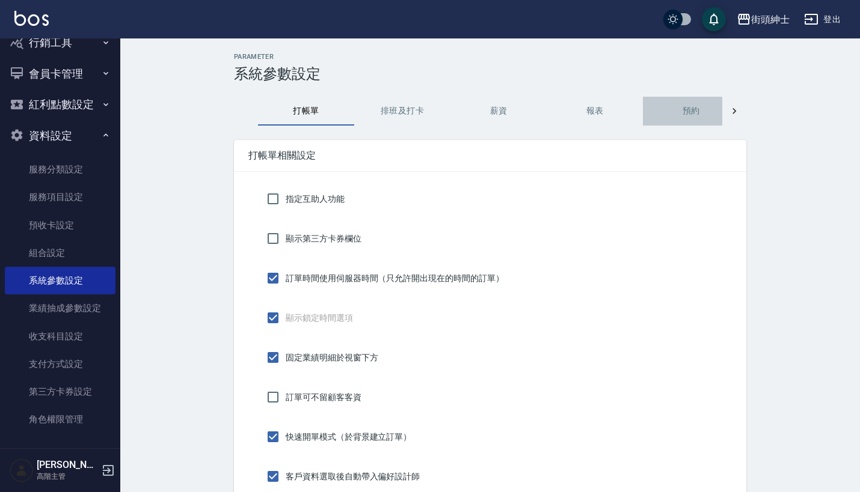
click at [691, 113] on button "預約" at bounding box center [691, 111] width 96 height 29
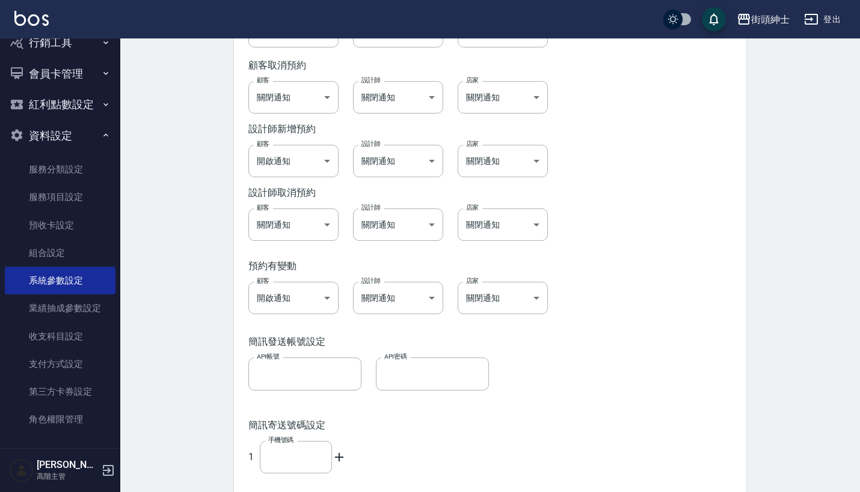
scroll to position [1267, 0]
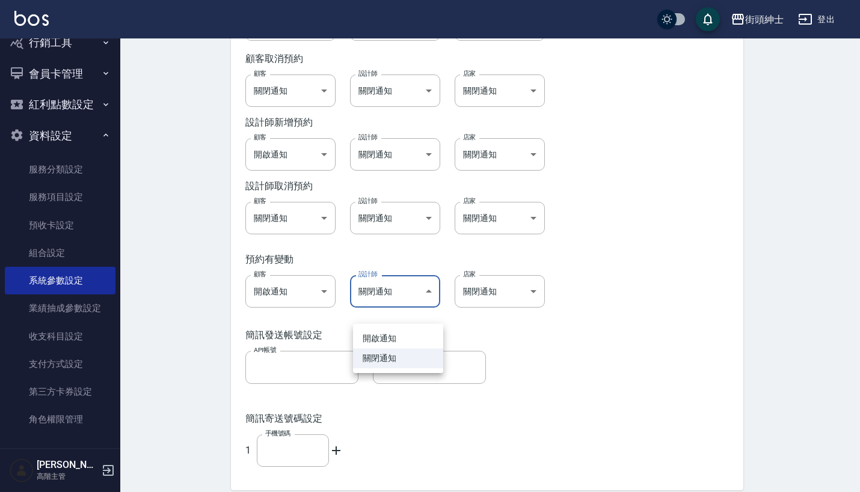
click at [415, 305] on body "街頭紳士 登出 櫃檯作業 打帳單 帳單列表 掛單列表 座位開單 營業儀表板 現金收支登錄 高階收支登錄 材料自購登錄 每日結帳 排班表 現場電腦打卡 掃碼打卡…" at bounding box center [430, 140] width 860 height 2815
click at [405, 336] on li "開啟通知" at bounding box center [398, 339] width 90 height 20
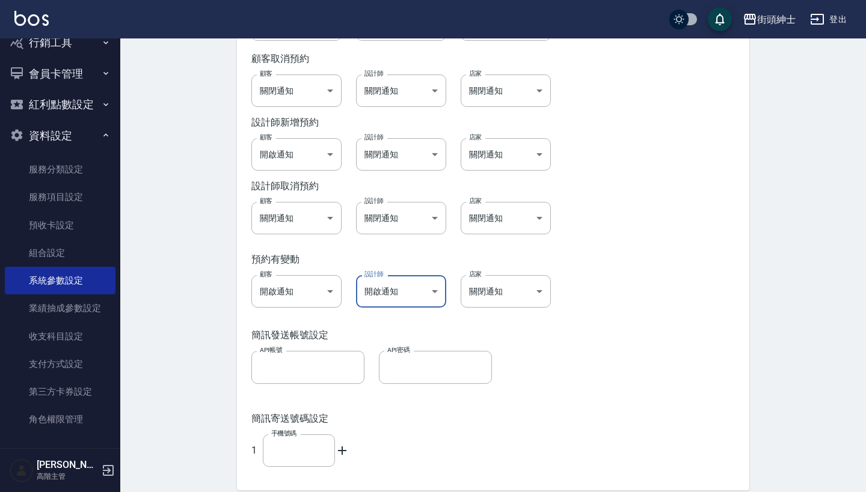
click at [423, 304] on body "街頭紳士 登出 櫃檯作業 打帳單 帳單列表 掛單列表 座位開單 營業儀表板 現金收支登錄 高階收支登錄 材料自購登錄 每日結帳 排班表 現場電腦打卡 掃碼打卡…" at bounding box center [433, 140] width 866 height 2815
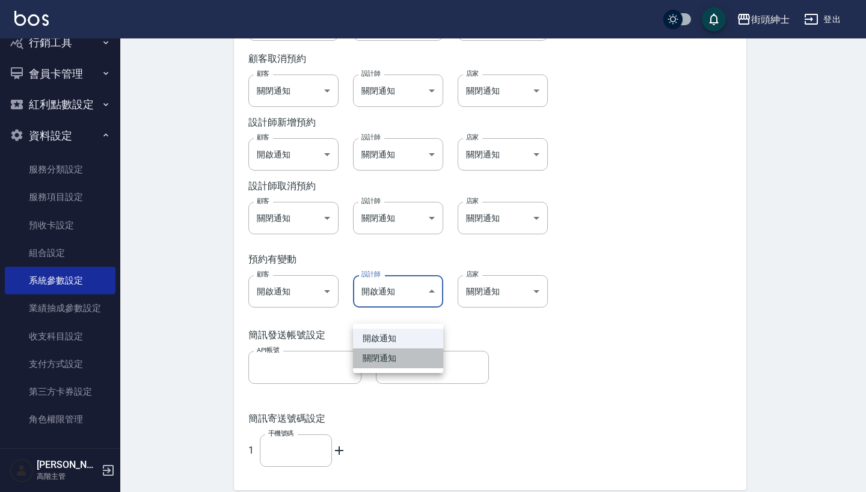
click at [382, 365] on li "關閉通知" at bounding box center [398, 359] width 90 height 20
type input "false"
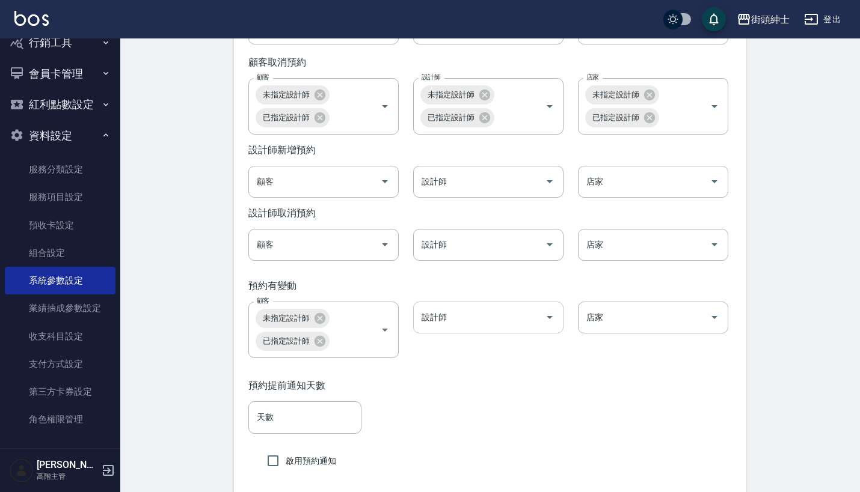
scroll to position [1852, 0]
click at [493, 328] on input "設計師" at bounding box center [478, 317] width 121 height 21
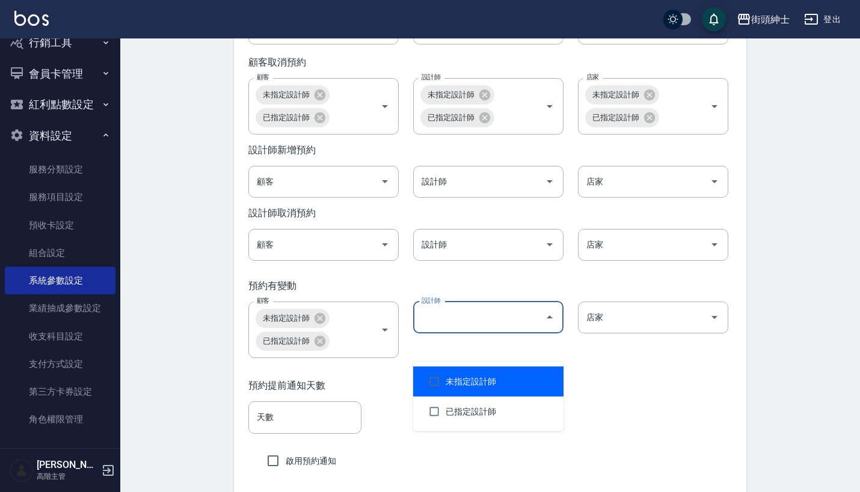
click at [475, 390] on li "未指定設計師" at bounding box center [488, 382] width 150 height 30
checkbox input "true"
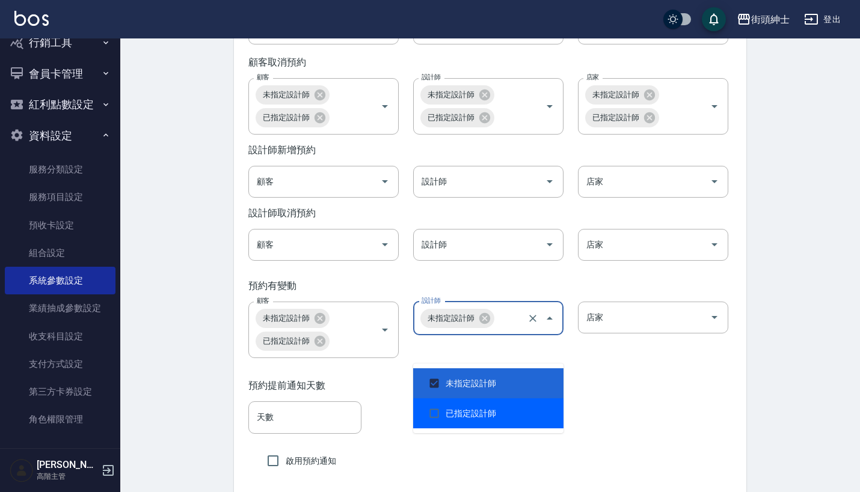
click at [475, 408] on li "已指定設計師" at bounding box center [488, 414] width 150 height 30
checkbox input "true"
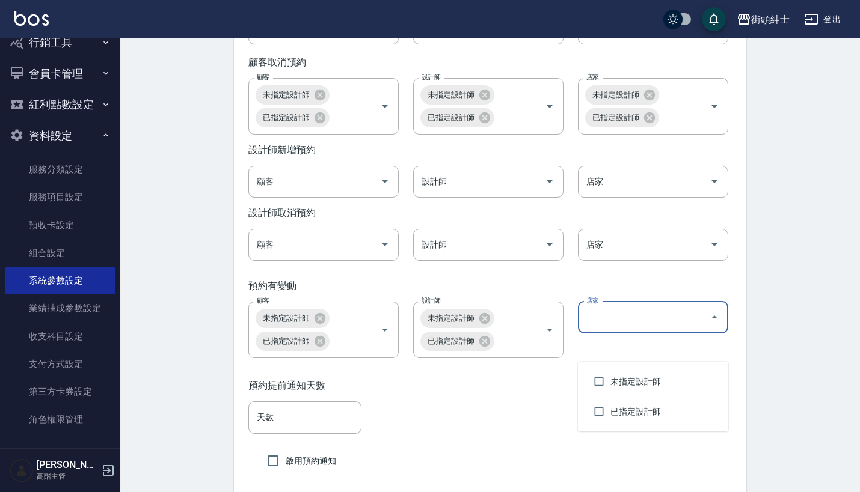
click at [668, 328] on input "店家" at bounding box center [643, 317] width 121 height 21
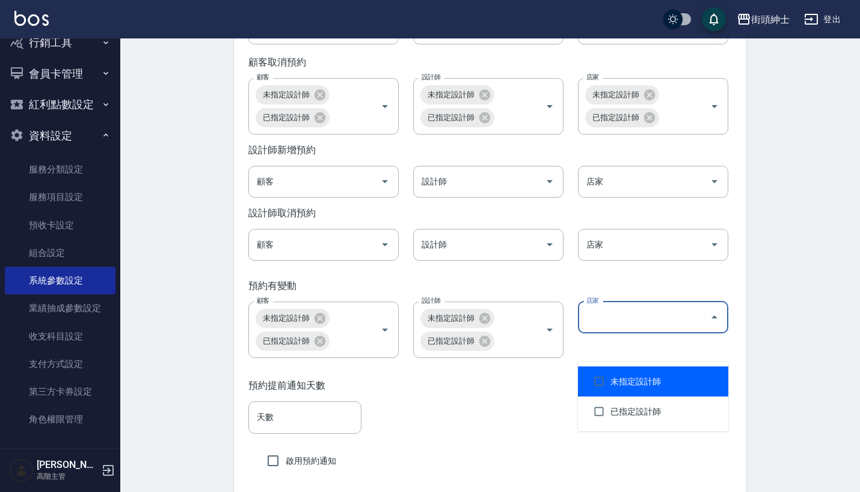
click at [627, 371] on li "未指定設計師" at bounding box center [653, 382] width 150 height 30
checkbox input "true"
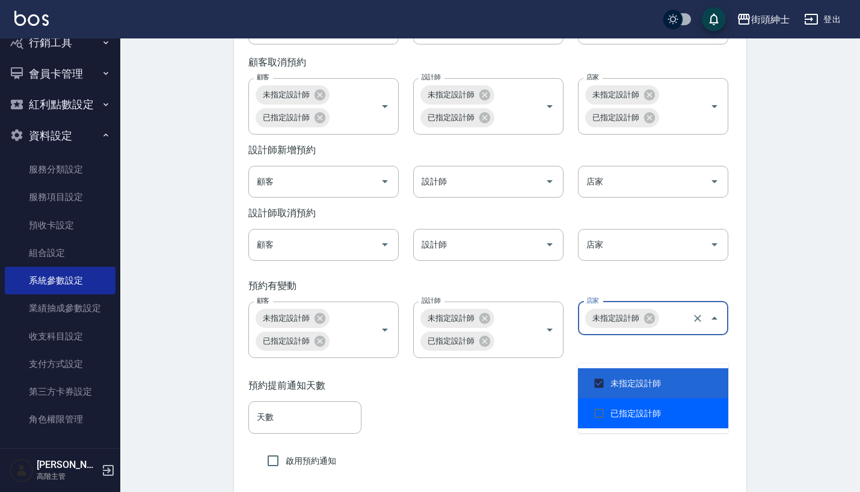
click at [625, 408] on li "已指定設計師" at bounding box center [653, 414] width 150 height 30
checkbox input "true"
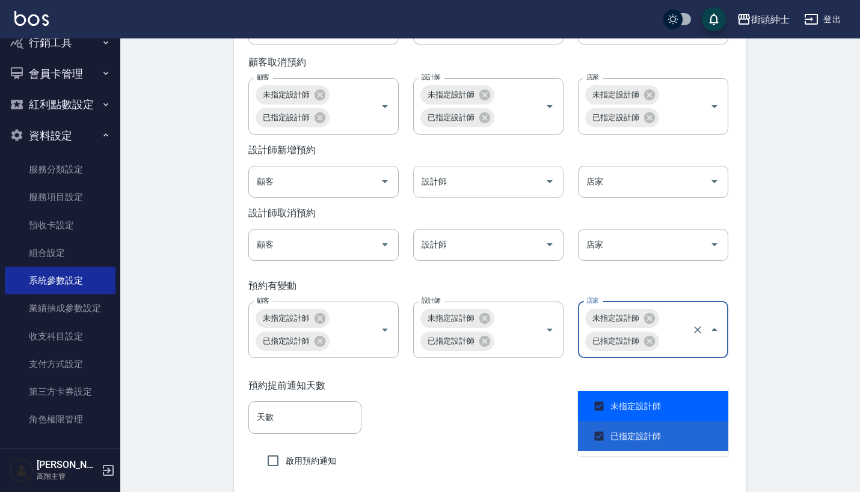
click at [519, 192] on input "設計師" at bounding box center [478, 181] width 121 height 21
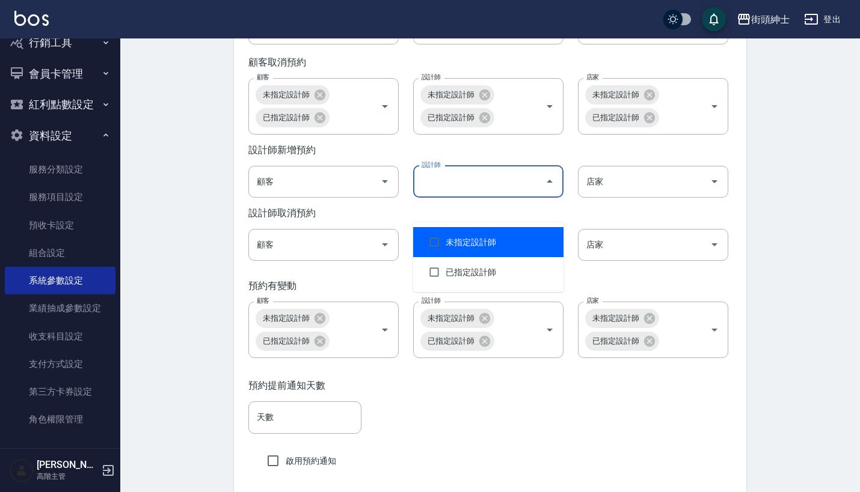
click at [459, 254] on li "未指定設計師" at bounding box center [488, 242] width 150 height 30
checkbox input "true"
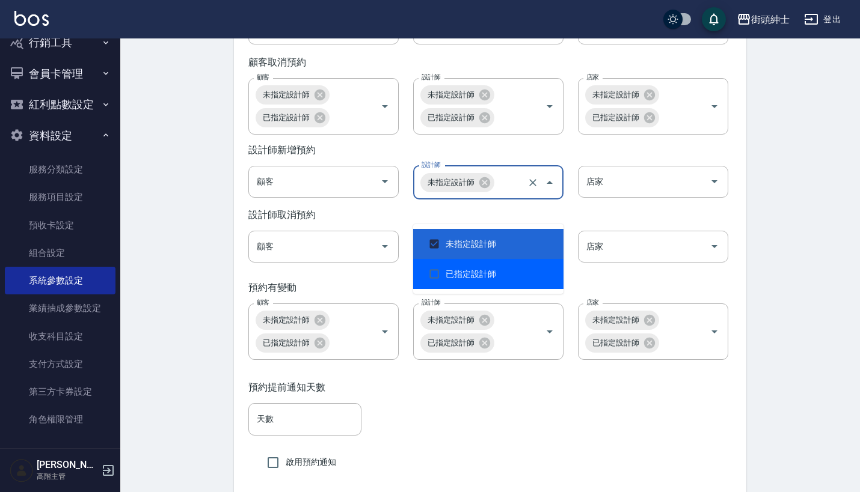
click at [459, 277] on li "已指定設計師" at bounding box center [488, 274] width 150 height 30
checkbox input "true"
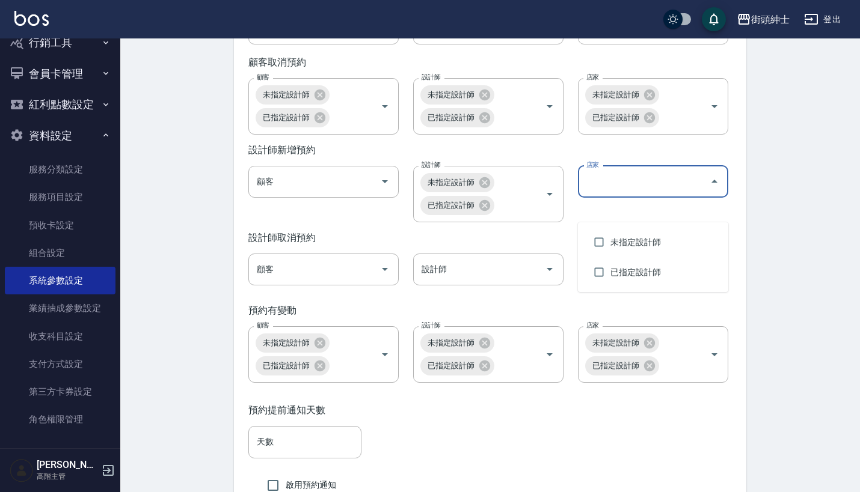
click at [664, 192] on input "店家" at bounding box center [643, 181] width 121 height 21
click at [643, 245] on li "未指定設計師" at bounding box center [653, 242] width 150 height 30
checkbox input "true"
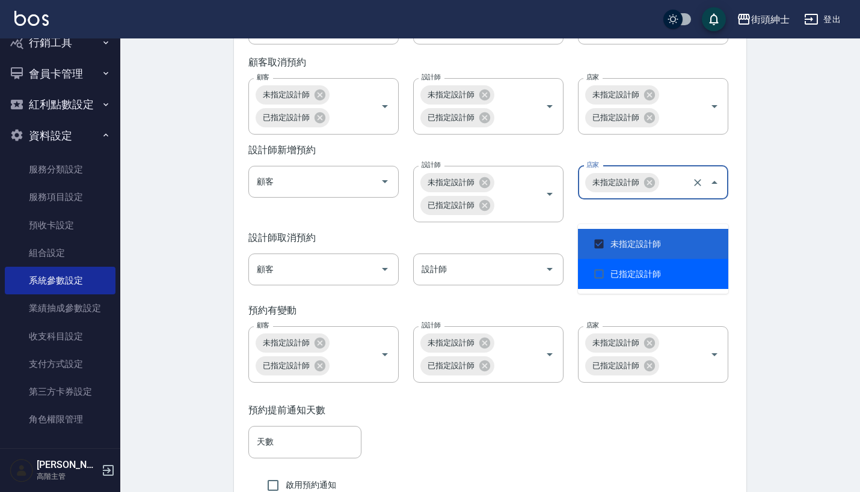
click at [640, 278] on li "已指定設計師" at bounding box center [653, 274] width 150 height 30
checkbox input "true"
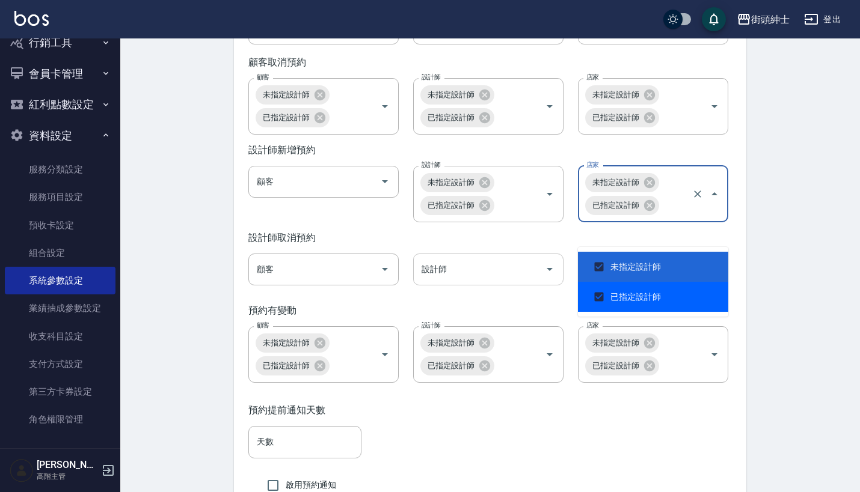
click at [475, 280] on input "設計師" at bounding box center [478, 269] width 121 height 21
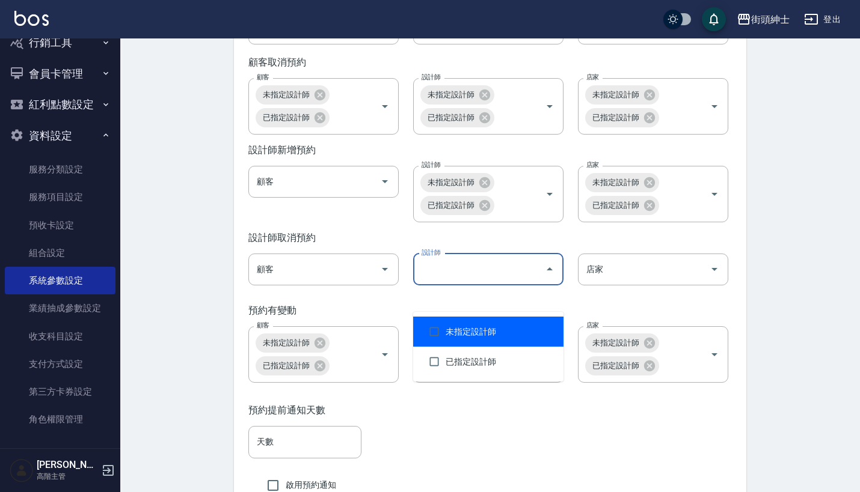
click at [460, 325] on li "未指定設計師" at bounding box center [488, 332] width 150 height 30
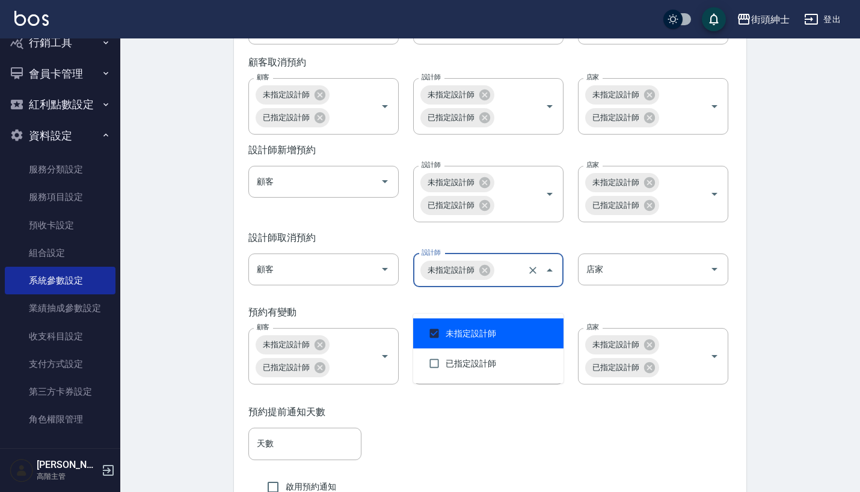
click at [466, 347] on li "未指定設計師" at bounding box center [488, 334] width 150 height 30
checkbox input "false"
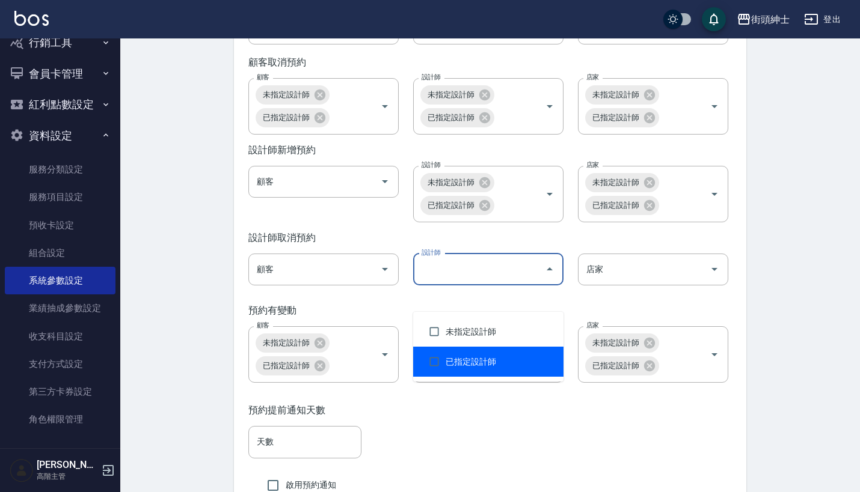
click at [466, 348] on li "已指定設計師" at bounding box center [488, 362] width 150 height 30
checkbox input "true"
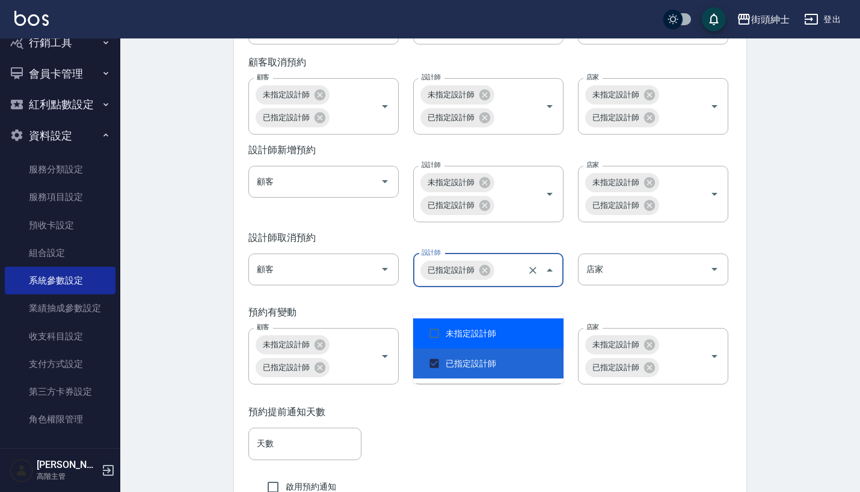
click at [465, 314] on ul "未指定設計師 已指定設計師" at bounding box center [488, 349] width 150 height 70
click at [464, 326] on li "未指定設計師" at bounding box center [488, 334] width 150 height 30
checkbox input "true"
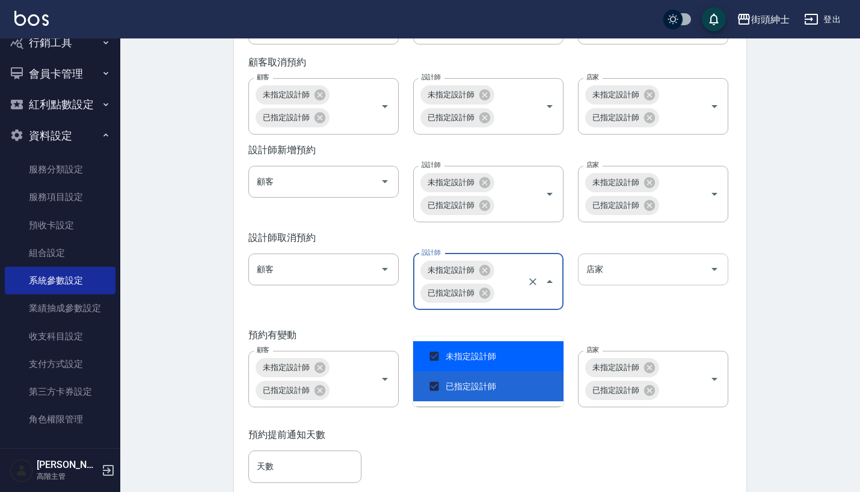
click at [652, 286] on div "店家" at bounding box center [653, 270] width 150 height 32
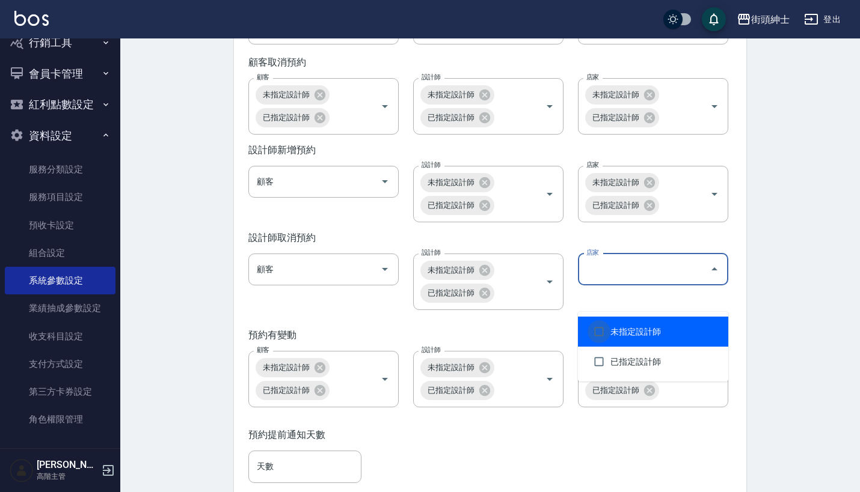
click at [592, 335] on input "checkbox" at bounding box center [598, 331] width 23 height 23
checkbox input "true"
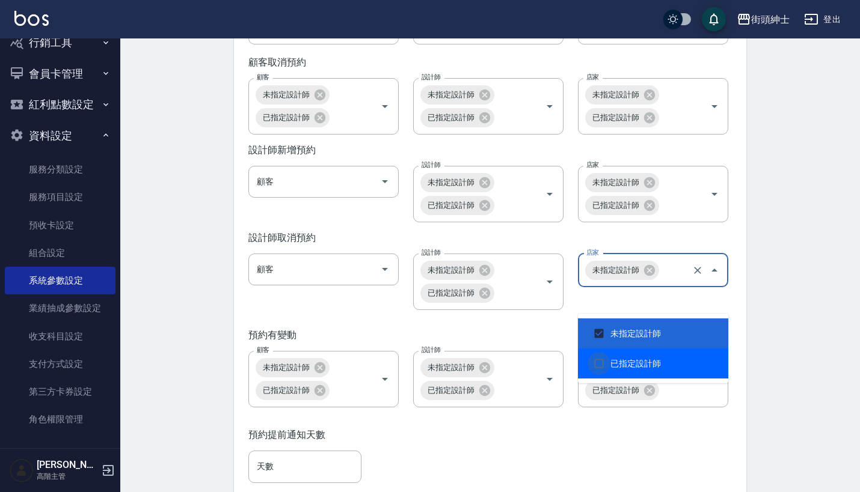
click at [603, 367] on input "checkbox" at bounding box center [598, 363] width 23 height 23
checkbox input "true"
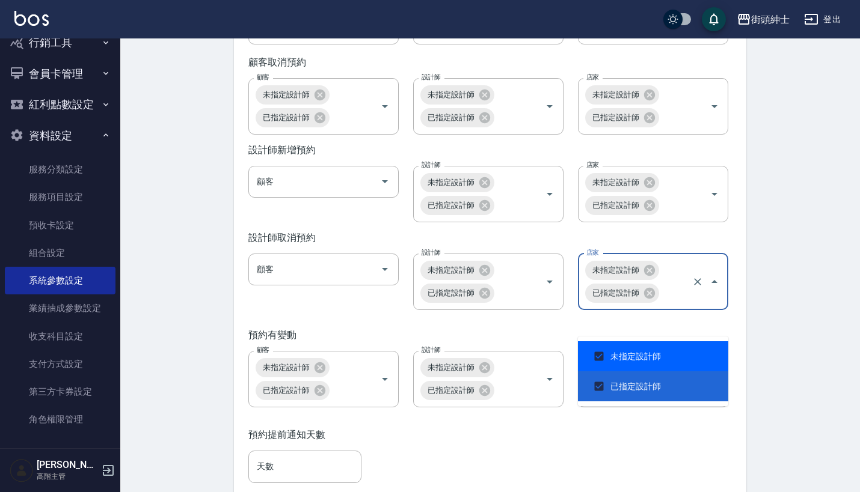
click at [530, 342] on div "預約有變動" at bounding box center [489, 335] width 483 height 13
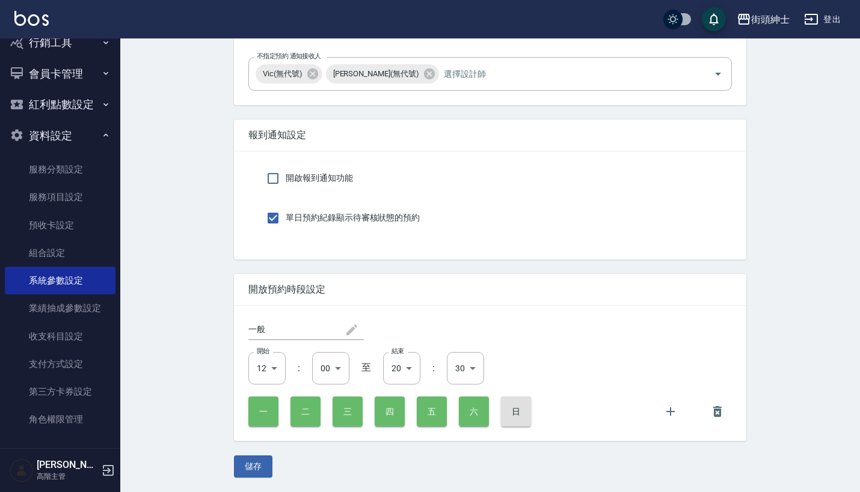
scroll to position [2402, 0]
click at [254, 467] on button "儲存" at bounding box center [253, 467] width 38 height 22
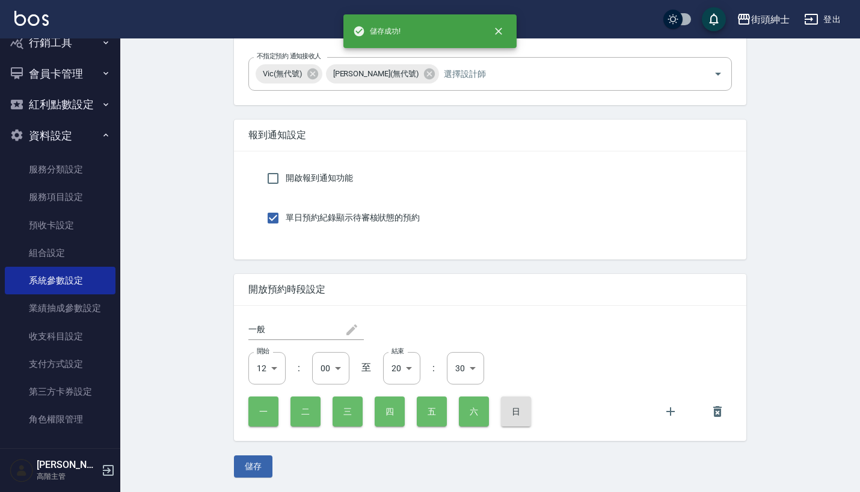
click at [42, 127] on button "資料設定" at bounding box center [60, 135] width 111 height 31
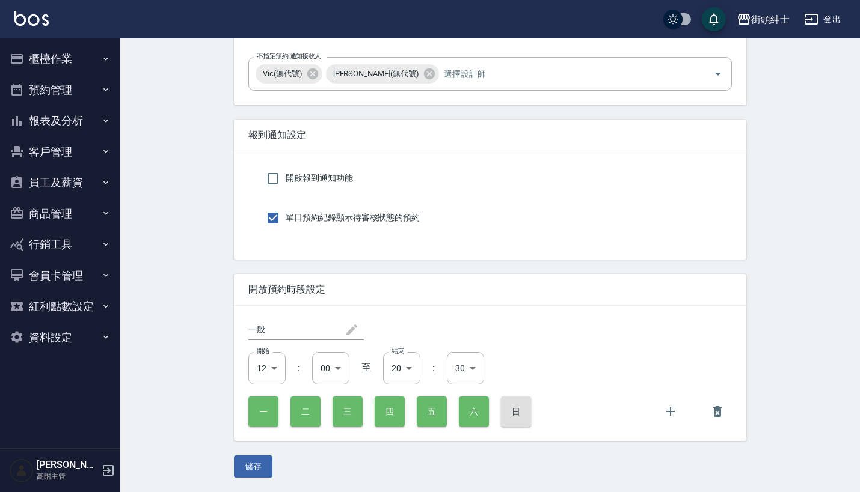
scroll to position [0, 0]
click at [78, 87] on button "預約管理" at bounding box center [60, 90] width 111 height 31
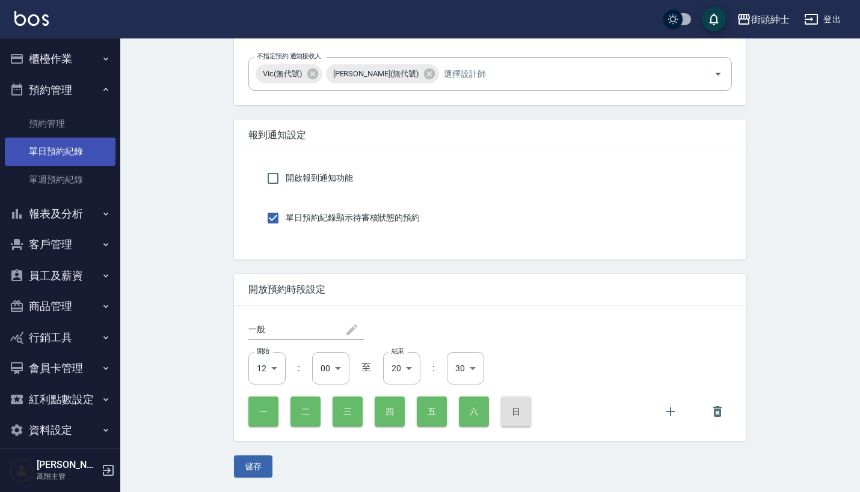
click at [75, 147] on link "單日預約紀錄" at bounding box center [60, 152] width 111 height 28
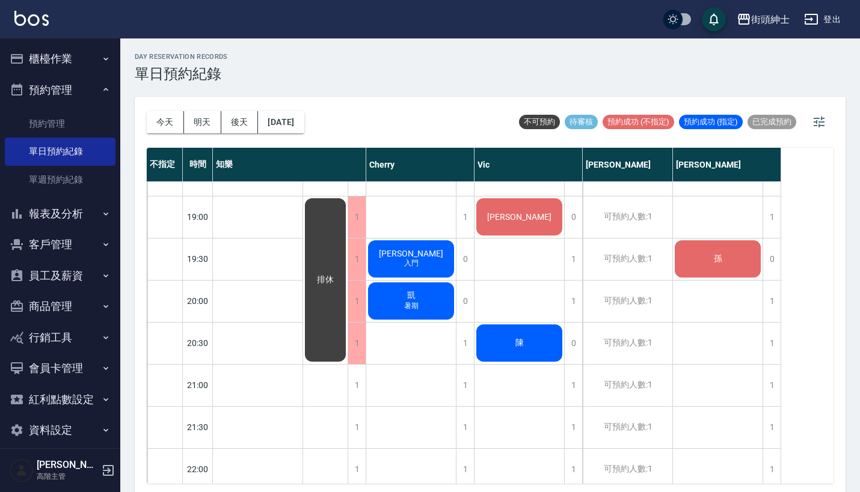
scroll to position [786, 0]
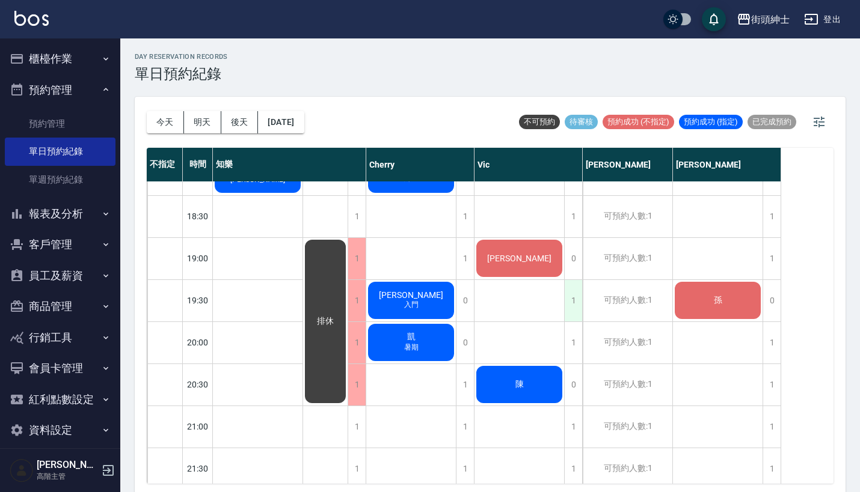
click at [572, 295] on div "1" at bounding box center [573, 300] width 18 height 41
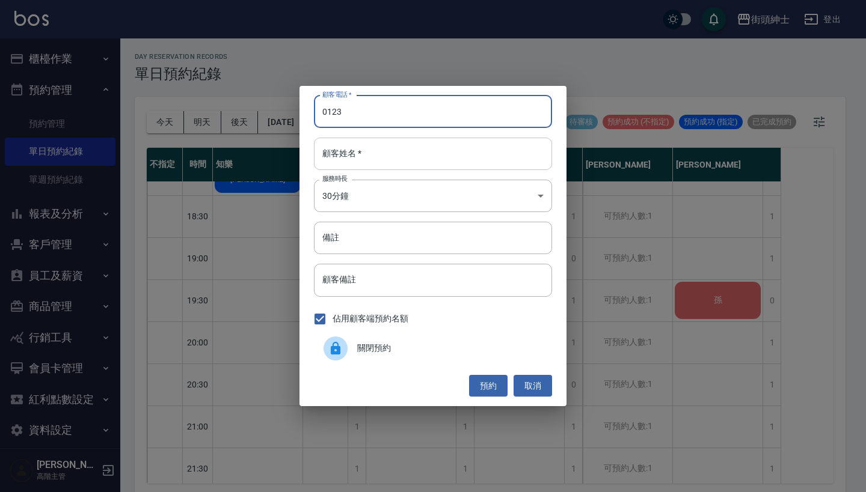
type input "0123"
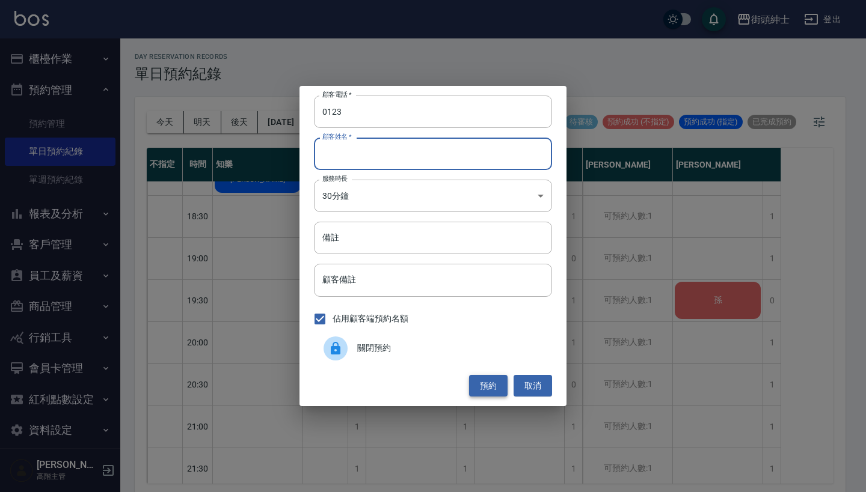
click at [496, 384] on button "預約" at bounding box center [488, 386] width 38 height 22
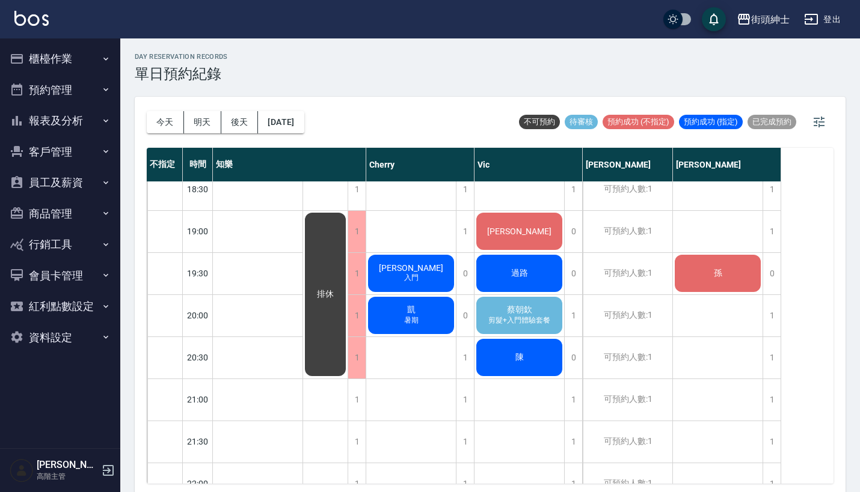
scroll to position [795, 0]
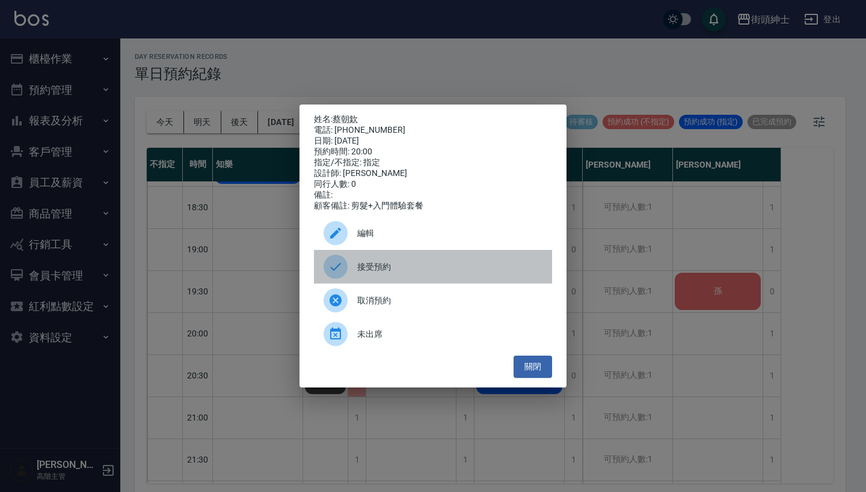
click at [415, 272] on span "接受預約" at bounding box center [449, 267] width 185 height 13
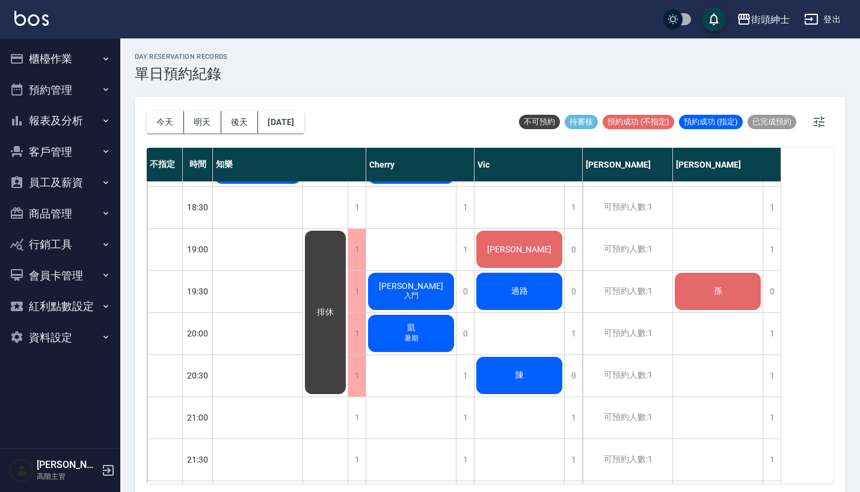
click at [64, 340] on button "資料設定" at bounding box center [60, 337] width 111 height 31
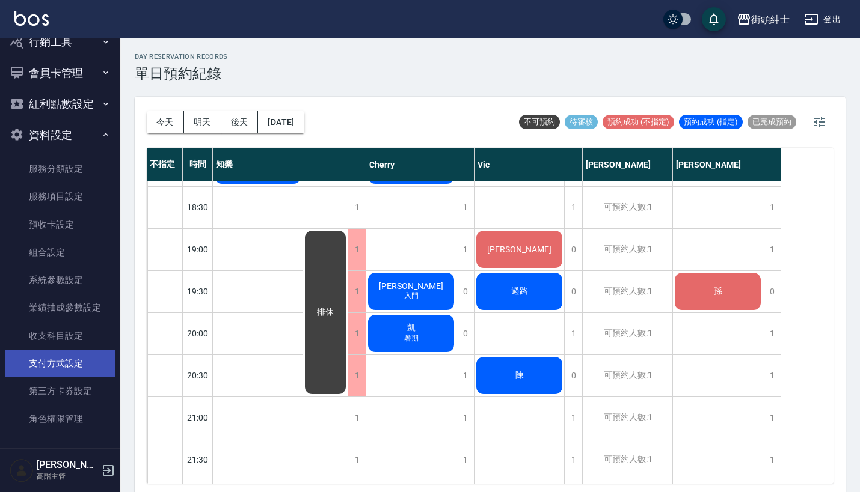
scroll to position [202, 0]
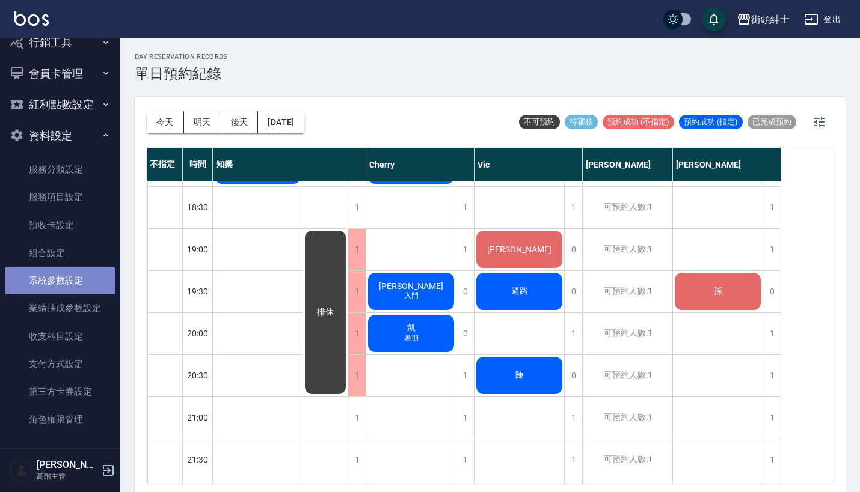
click at [65, 280] on link "系統參數設定" at bounding box center [60, 281] width 111 height 28
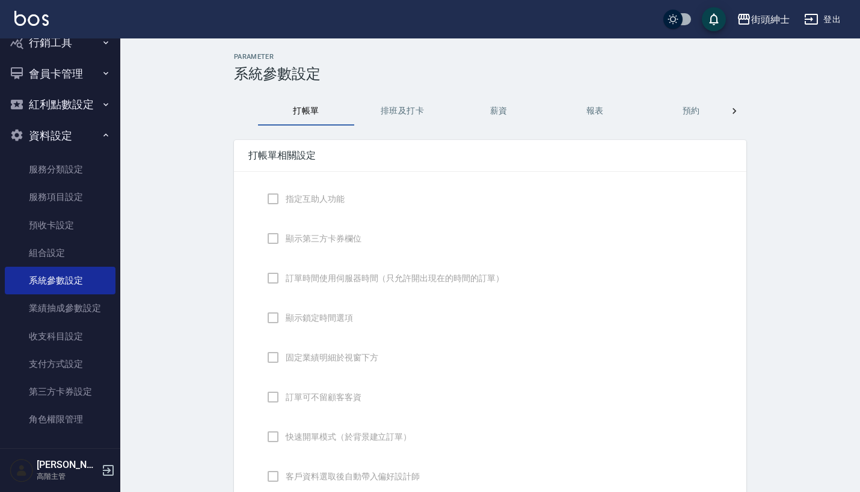
checkbox input "true"
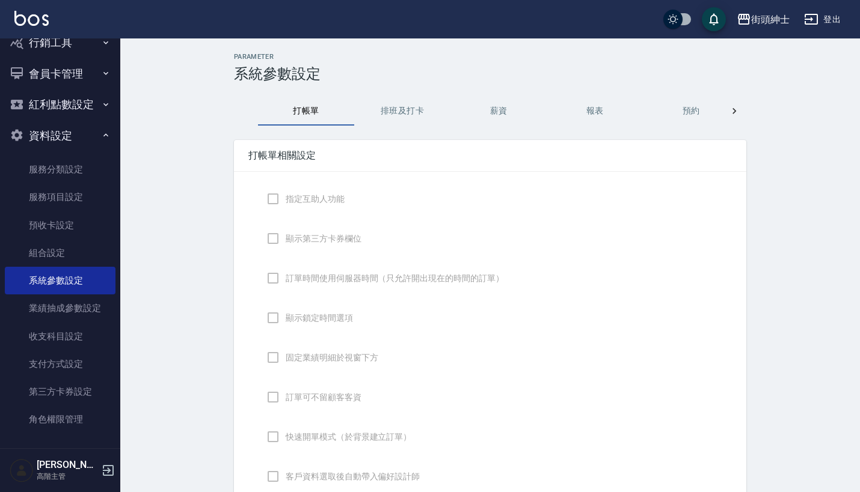
checkbox input "false"
type input "DESIGNATE"
checkbox input "true"
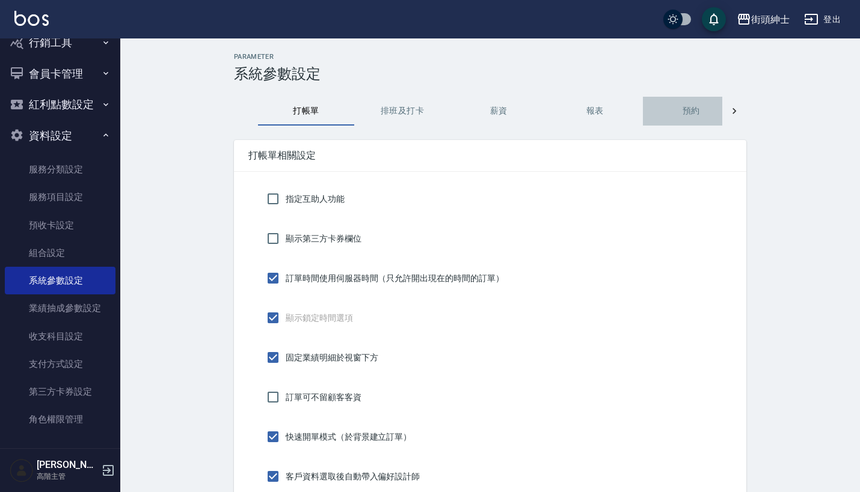
click at [682, 108] on button "預約" at bounding box center [691, 111] width 96 height 29
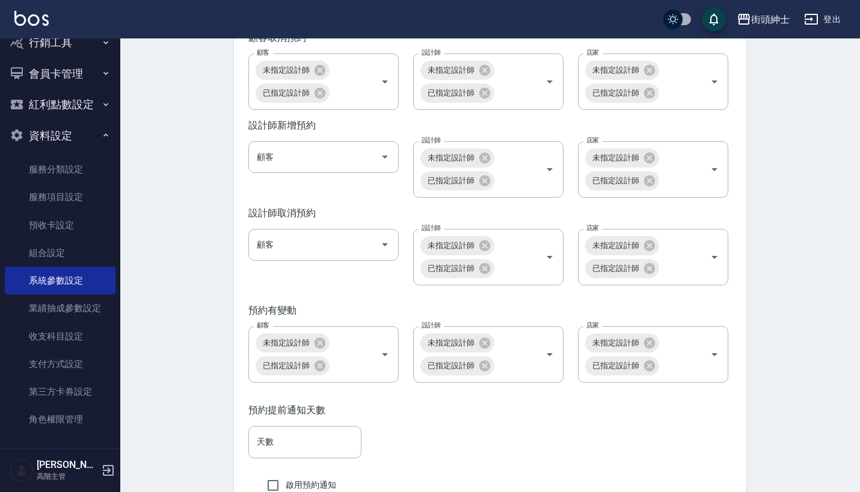
scroll to position [1880, 0]
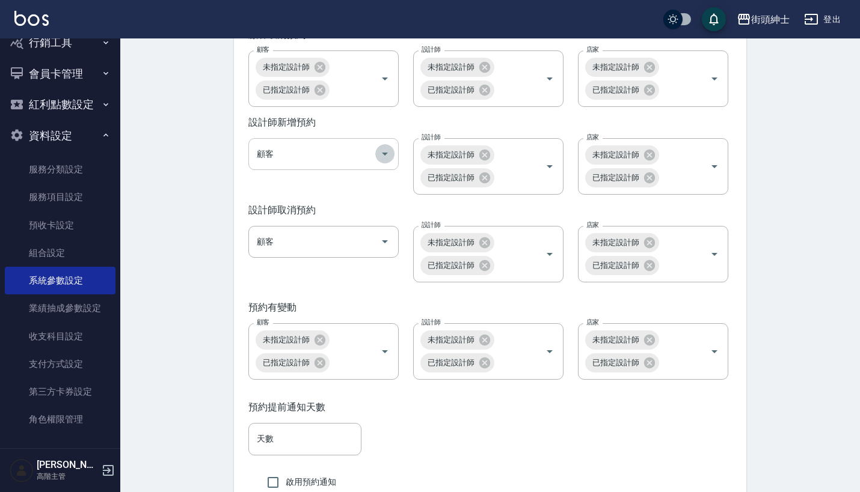
click at [388, 161] on icon "Open" at bounding box center [385, 154] width 14 height 14
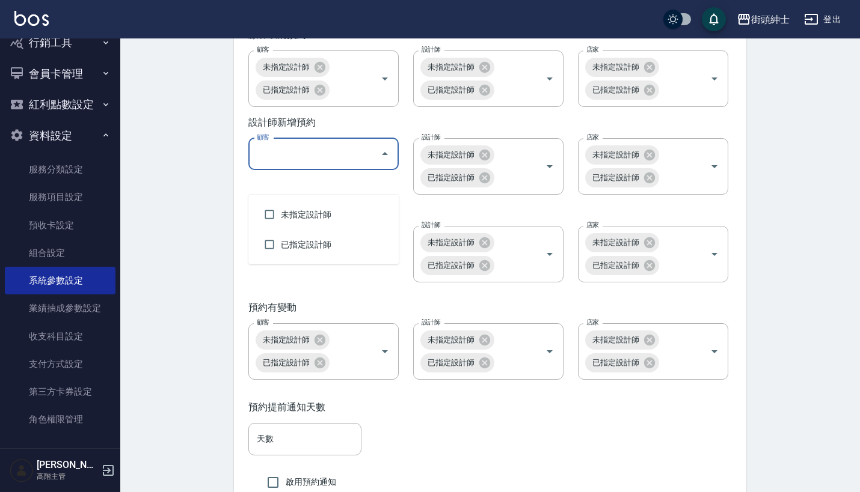
click at [382, 161] on icon "Close" at bounding box center [385, 154] width 14 height 14
click at [373, 129] on div "設計師新增預約" at bounding box center [489, 123] width 483 height 13
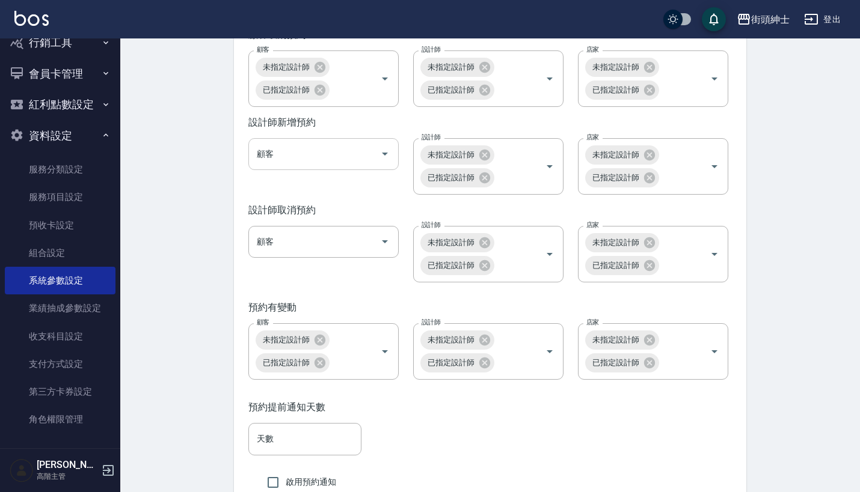
click at [373, 165] on input "顧客" at bounding box center [314, 154] width 121 height 21
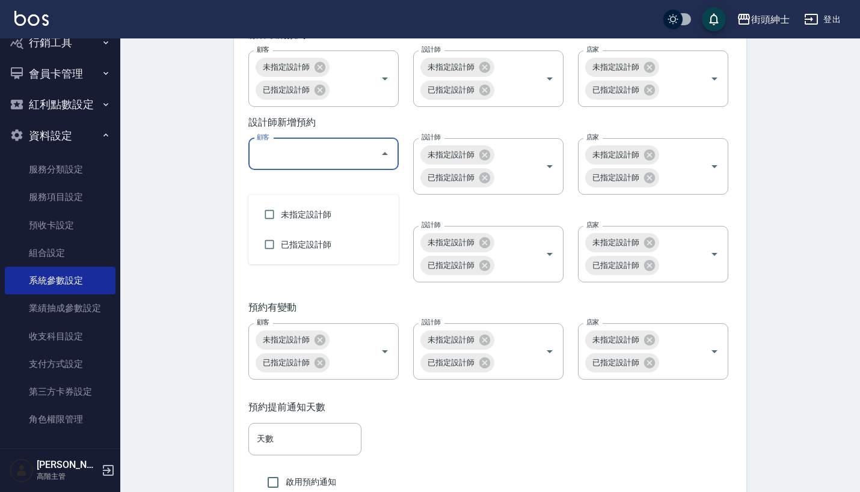
click at [388, 161] on icon "Close" at bounding box center [385, 154] width 14 height 14
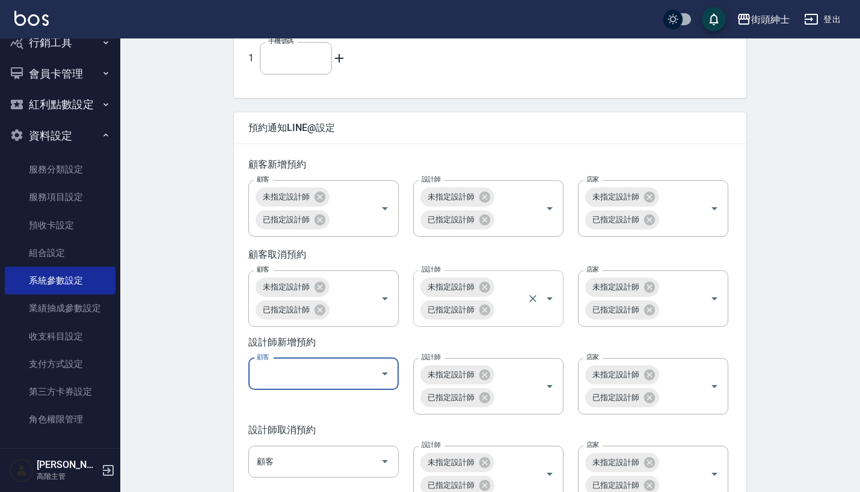
scroll to position [1660, 0]
click at [549, 210] on icon "Open" at bounding box center [549, 208] width 6 height 3
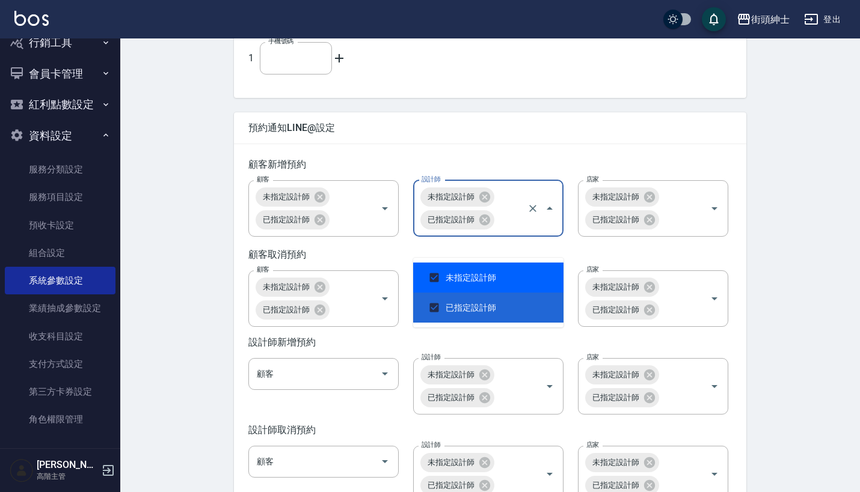
click at [549, 210] on icon "Close" at bounding box center [549, 208] width 6 height 3
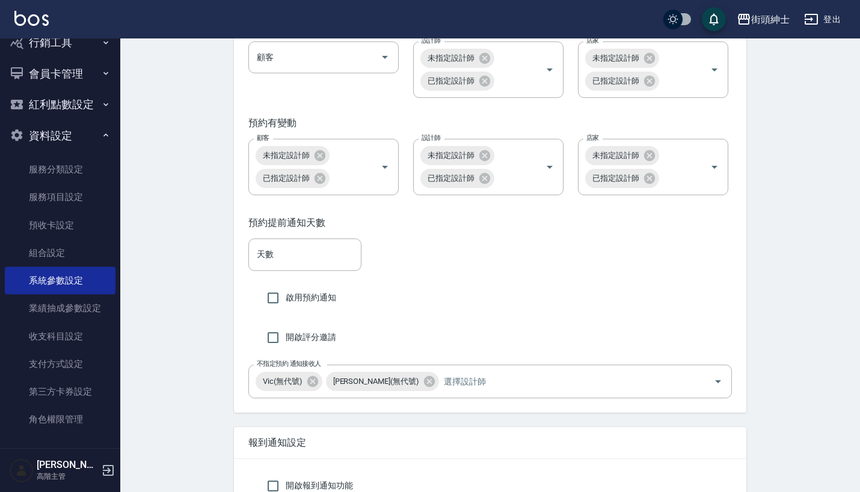
scroll to position [2090, 0]
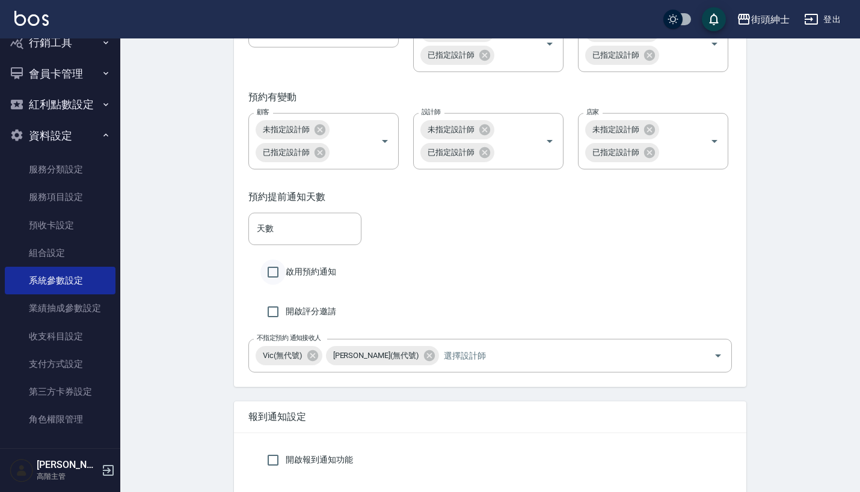
click at [275, 285] on input "啟用預約通知" at bounding box center [272, 272] width 25 height 25
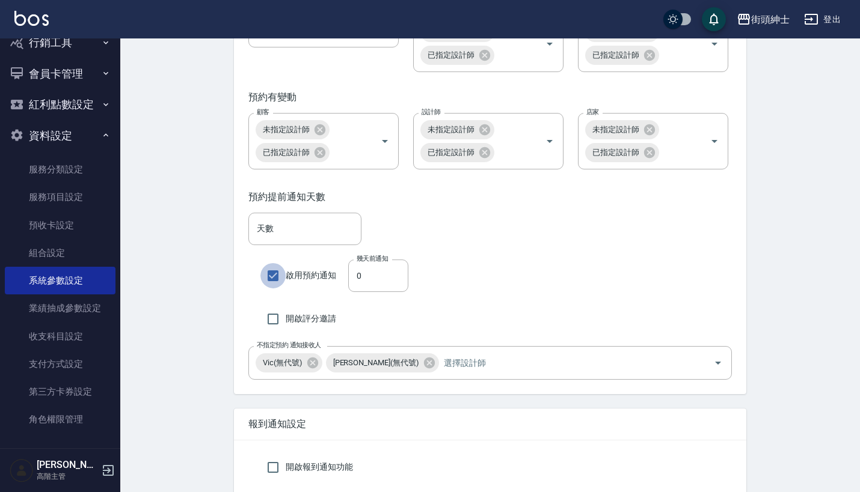
click at [275, 289] on input "啟用預約通知" at bounding box center [272, 275] width 25 height 25
checkbox input "false"
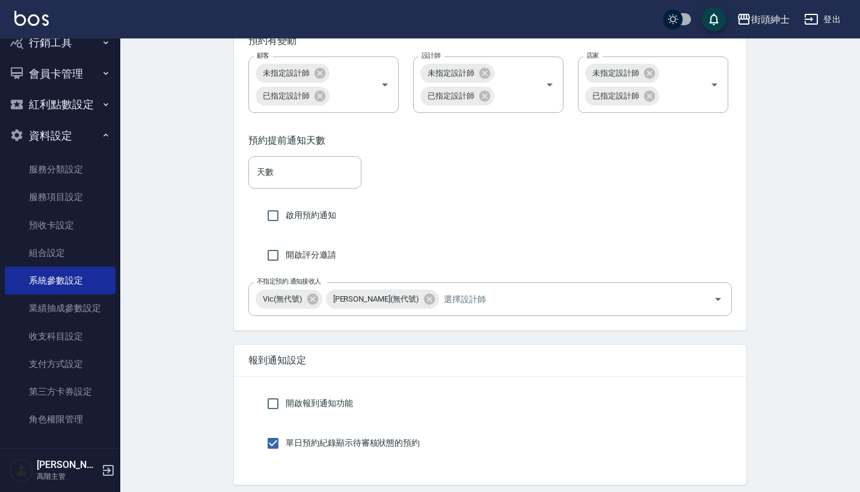
scroll to position [2148, 0]
click at [450, 308] on input "不指定預約 通知接收人" at bounding box center [567, 297] width 252 height 21
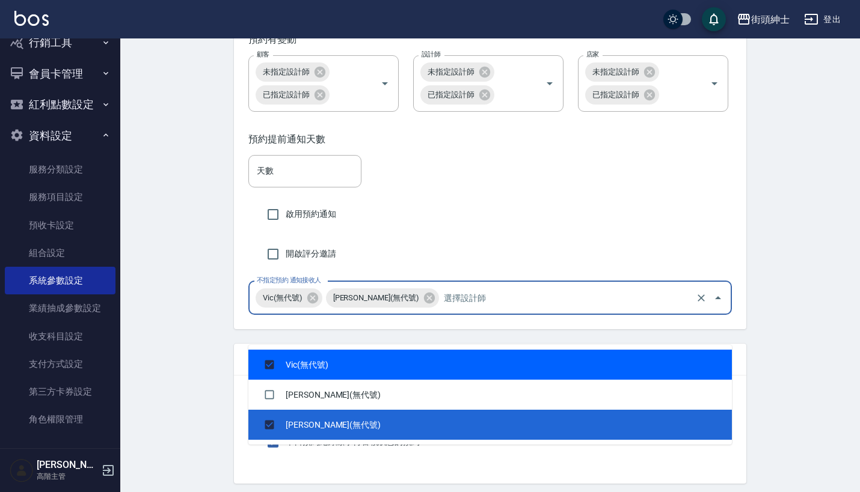
click at [533, 267] on div "開啟評分邀請" at bounding box center [489, 254] width 483 height 25
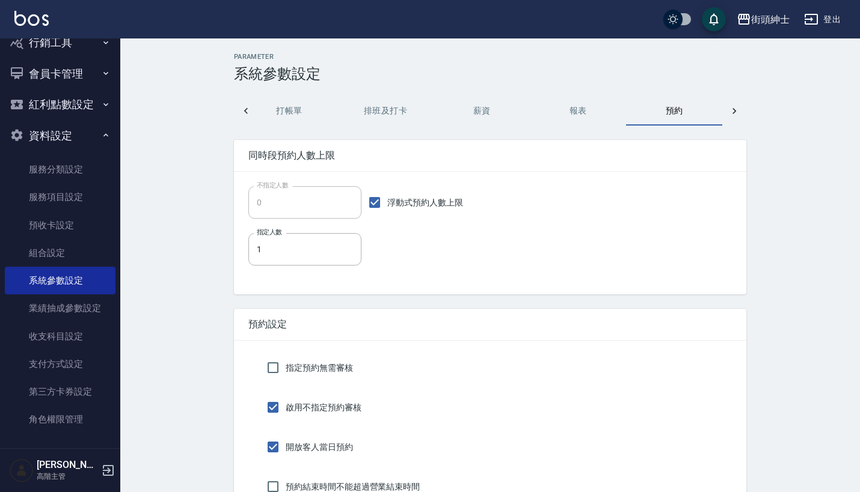
scroll to position [0, 0]
click at [56, 130] on button "資料設定" at bounding box center [60, 135] width 111 height 31
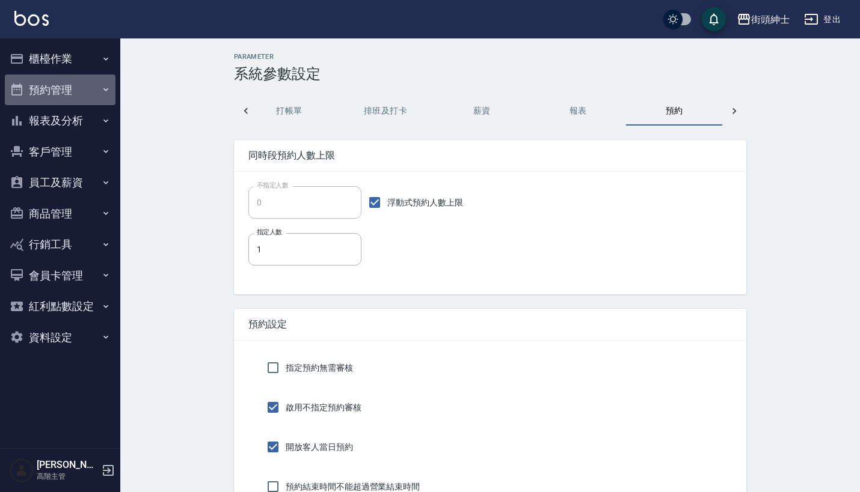
click at [90, 91] on button "預約管理" at bounding box center [60, 90] width 111 height 31
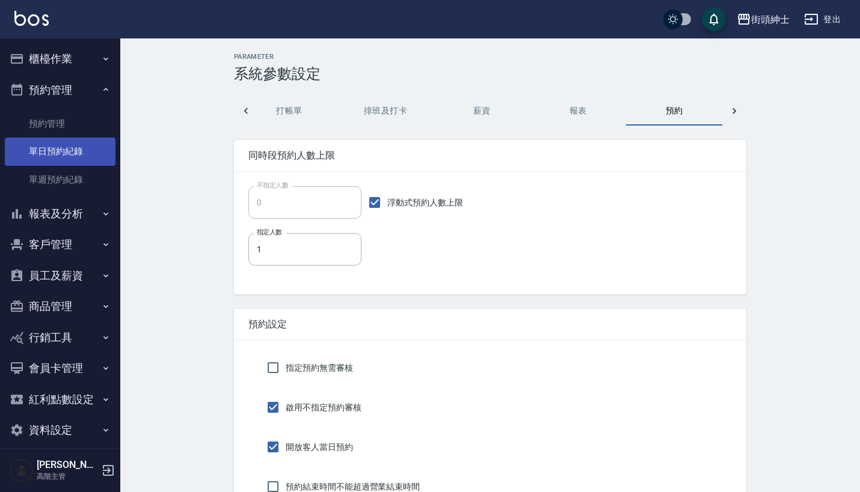
click at [66, 157] on link "單日預約紀錄" at bounding box center [60, 152] width 111 height 28
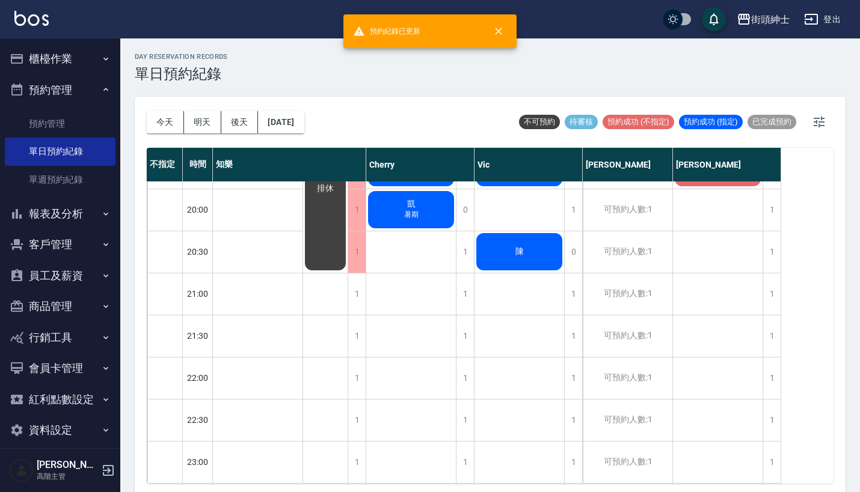
scroll to position [928, 0]
click at [206, 134] on div "[DATE] [DATE] [DATE] [DATE]" at bounding box center [225, 122] width 157 height 51
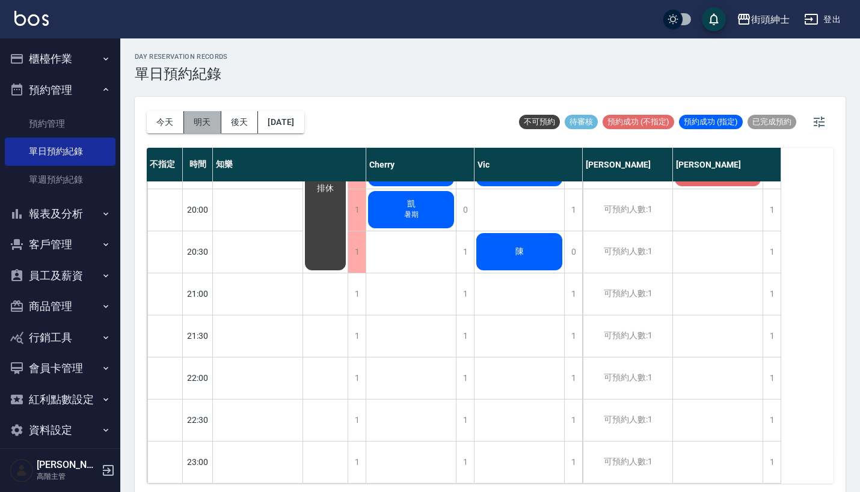
click at [204, 123] on button "明天" at bounding box center [202, 122] width 37 height 22
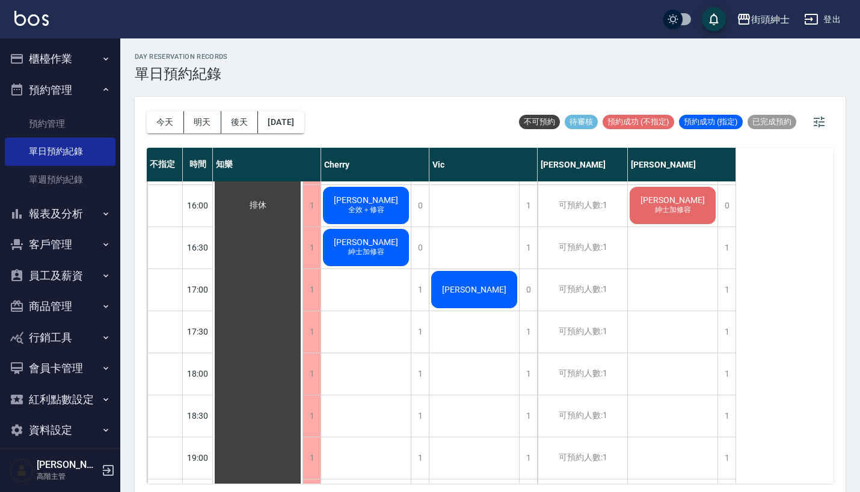
scroll to position [347, 0]
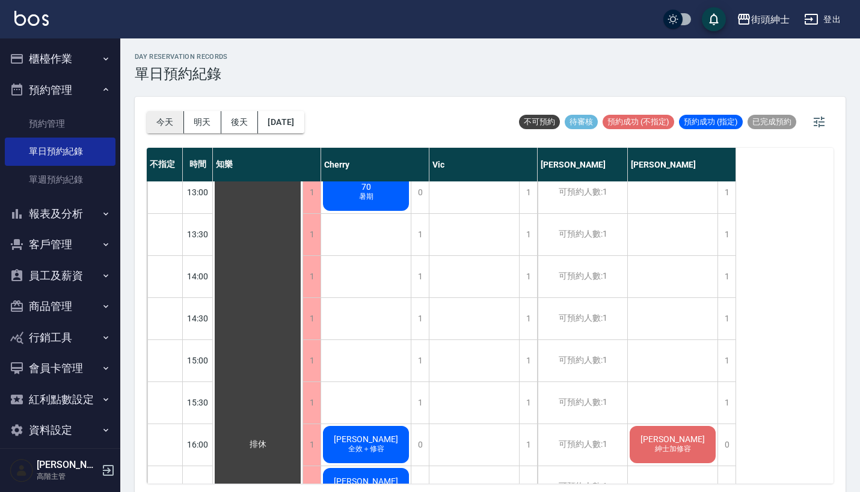
click at [167, 116] on button "今天" at bounding box center [165, 122] width 37 height 22
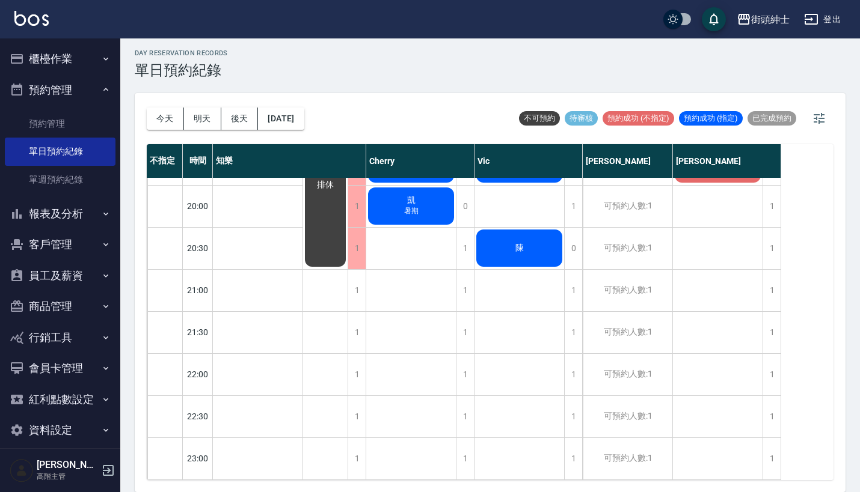
scroll to position [3, 0]
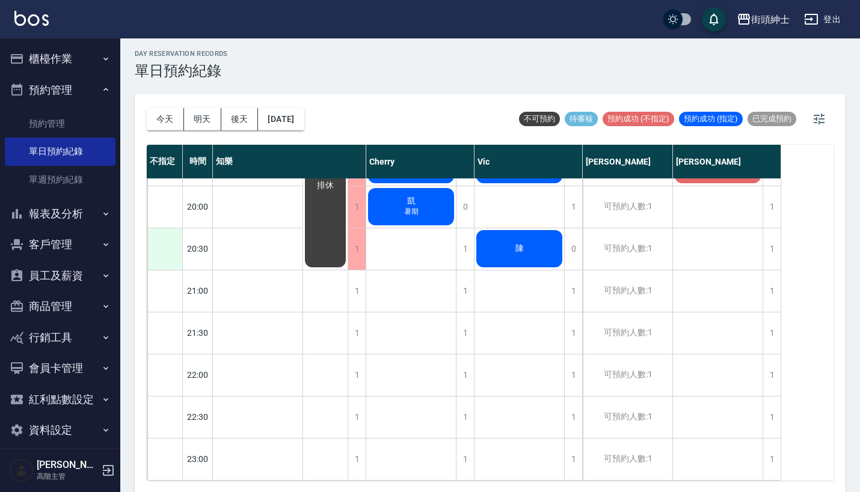
click at [167, 231] on div at bounding box center [164, 248] width 35 height 41
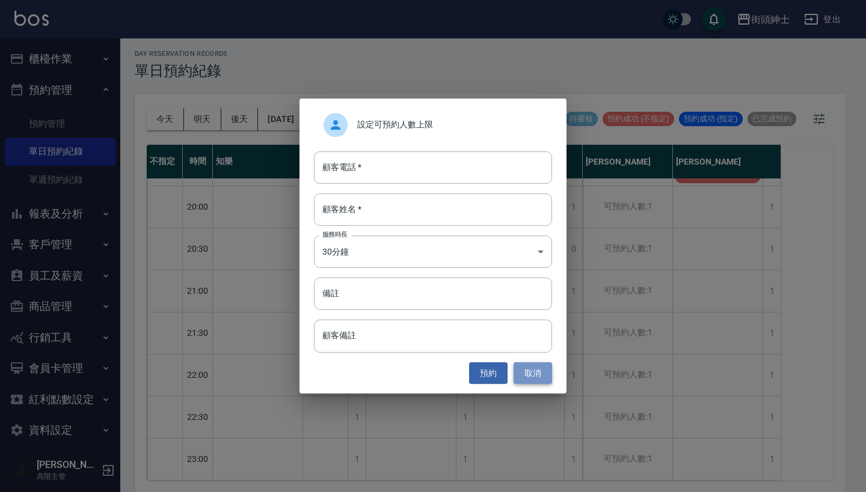
click at [528, 372] on button "取消" at bounding box center [532, 373] width 38 height 22
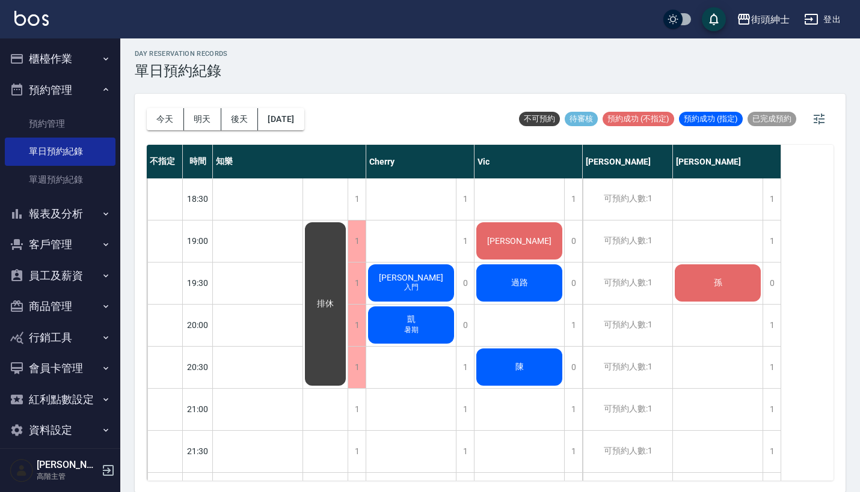
scroll to position [796, 0]
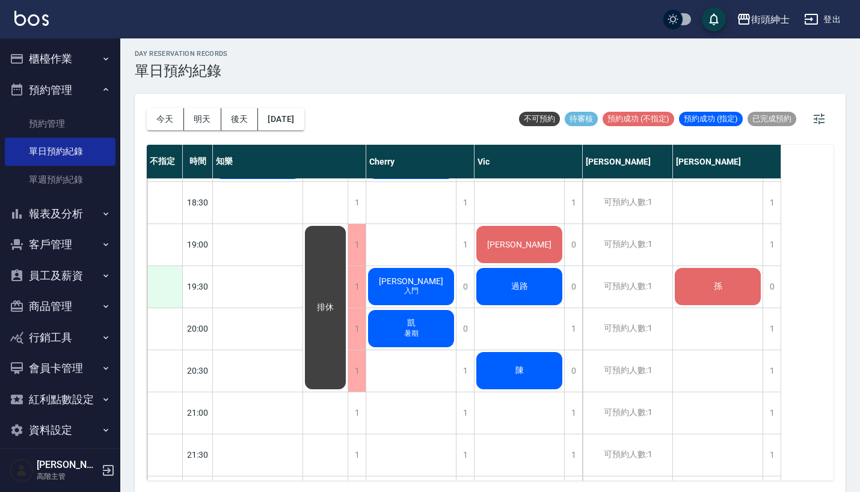
click at [162, 284] on div at bounding box center [164, 286] width 35 height 41
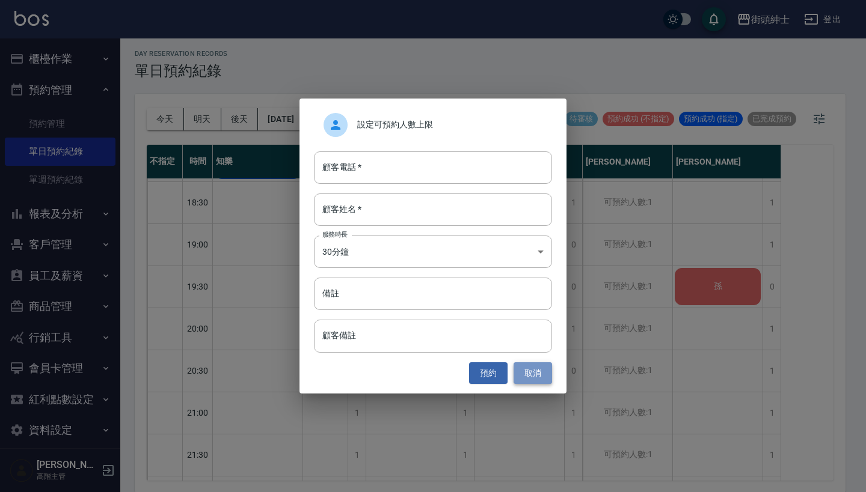
click at [525, 377] on button "取消" at bounding box center [532, 373] width 38 height 22
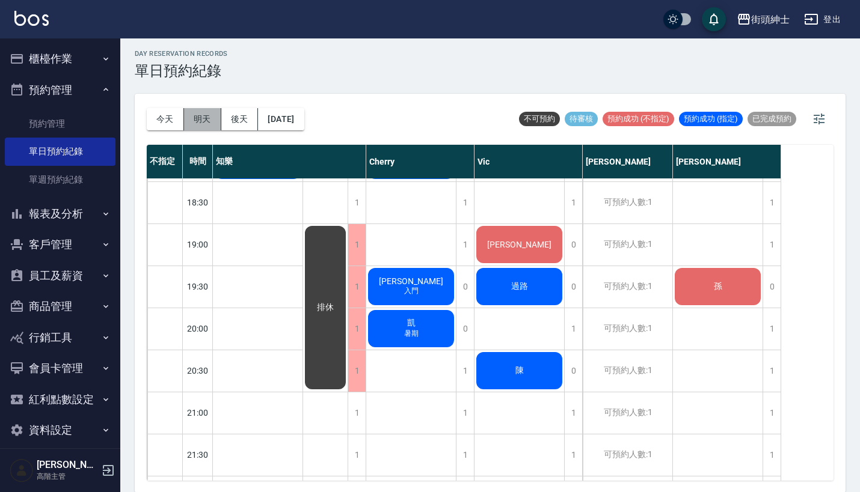
click at [207, 124] on button "明天" at bounding box center [202, 119] width 37 height 22
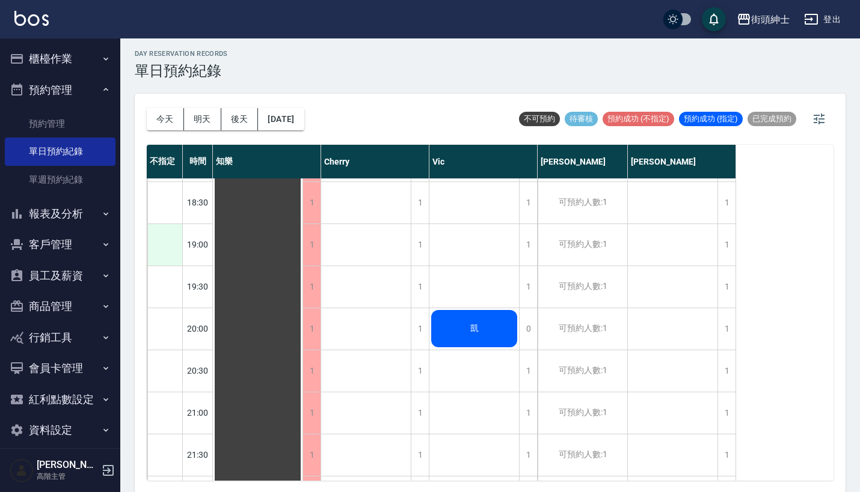
click at [174, 248] on div at bounding box center [164, 244] width 35 height 41
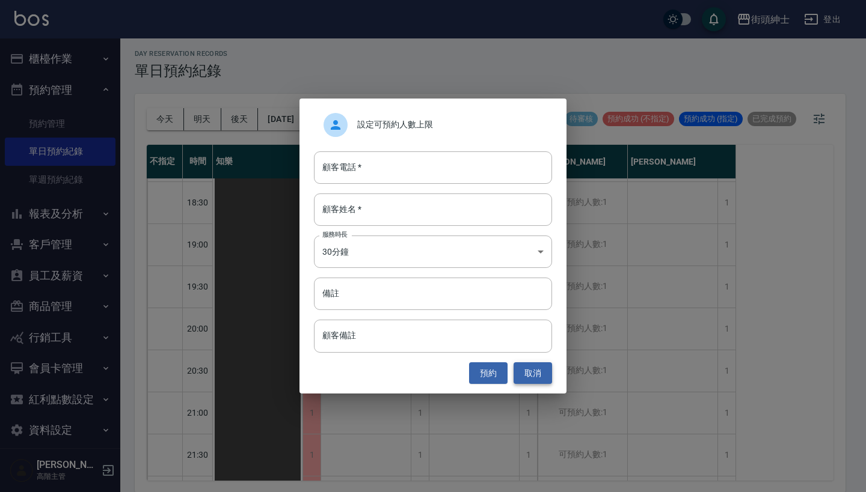
click at [539, 371] on button "取消" at bounding box center [532, 373] width 38 height 22
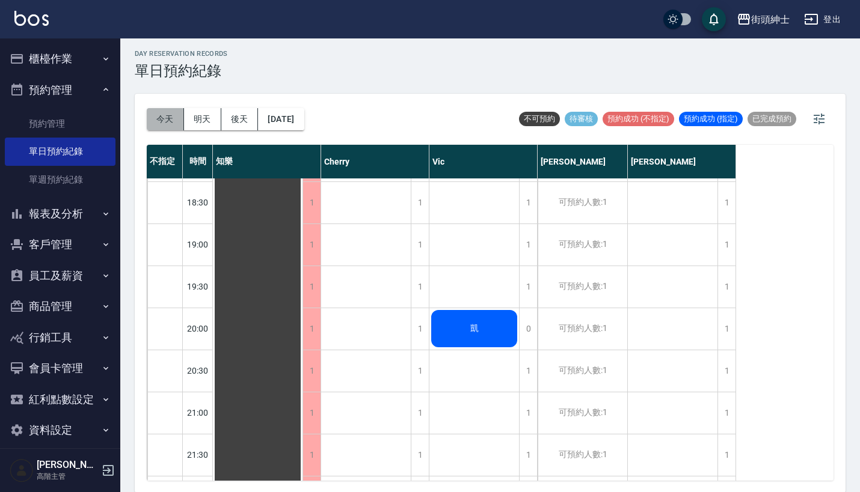
click at [167, 112] on button "今天" at bounding box center [165, 119] width 37 height 22
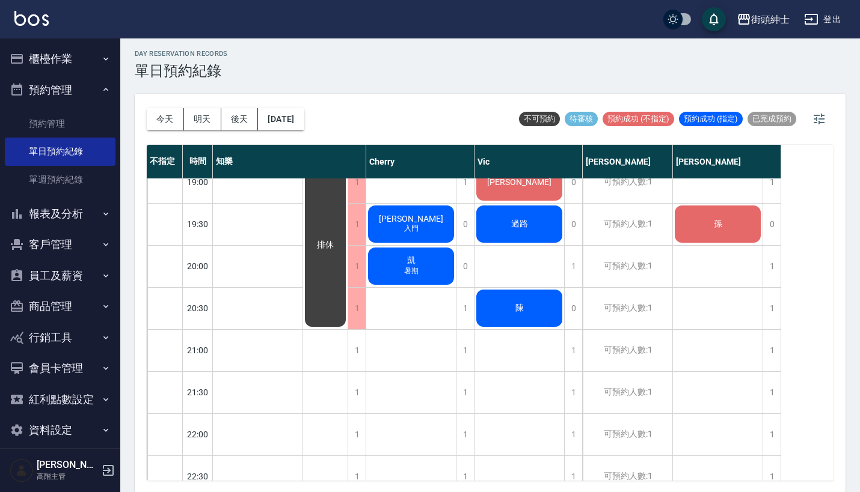
scroll to position [866, 0]
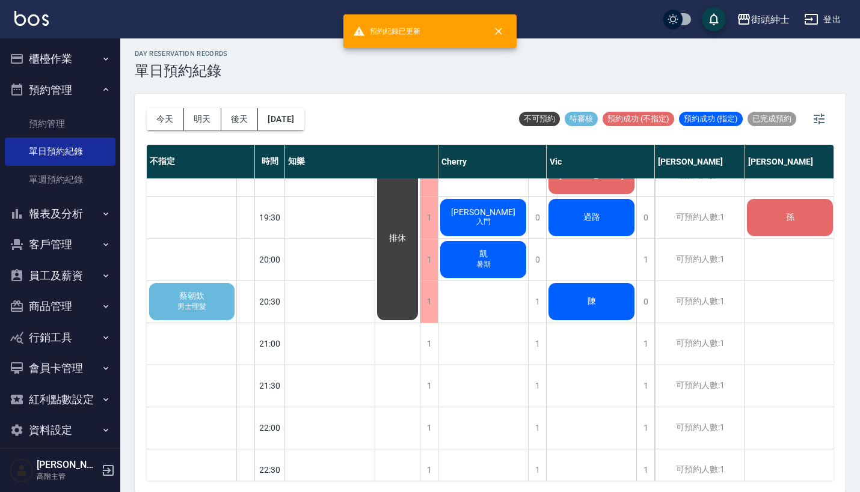
click at [181, 306] on span "男士理髮" at bounding box center [192, 307] width 34 height 10
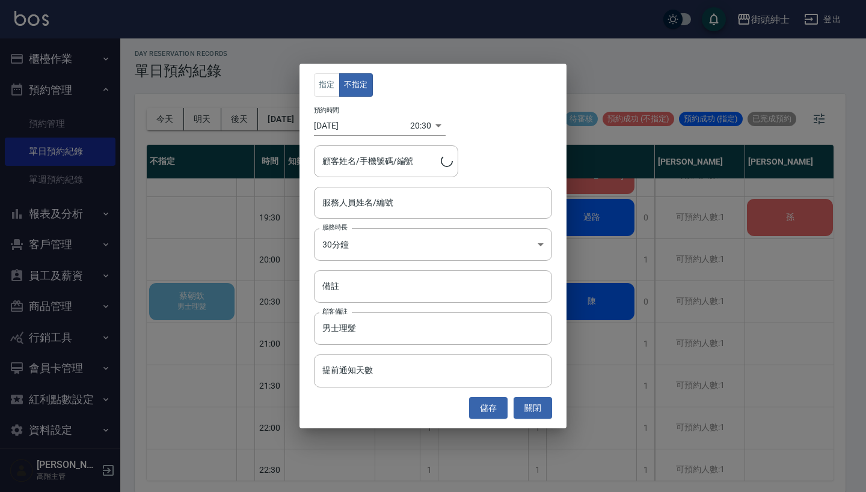
type input "[PERSON_NAME]/0976888122"
click at [540, 399] on button "關閉" at bounding box center [532, 408] width 38 height 22
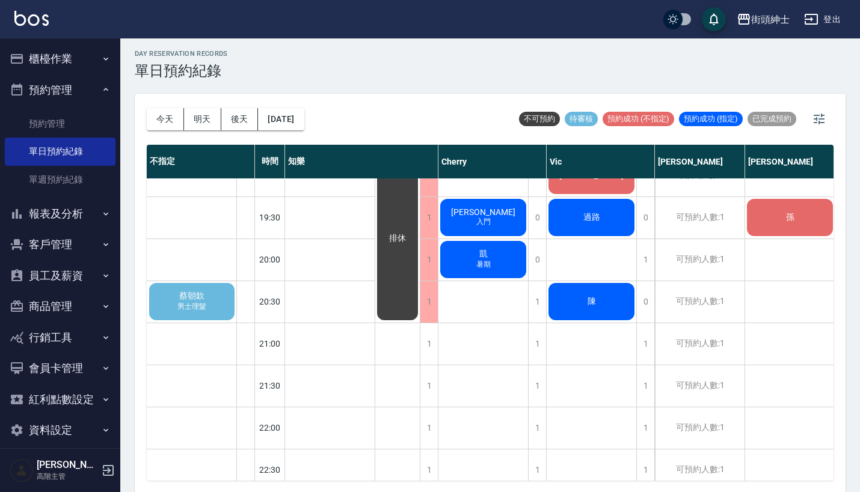
click at [191, 293] on span "蔡朝欽" at bounding box center [192, 296] width 30 height 11
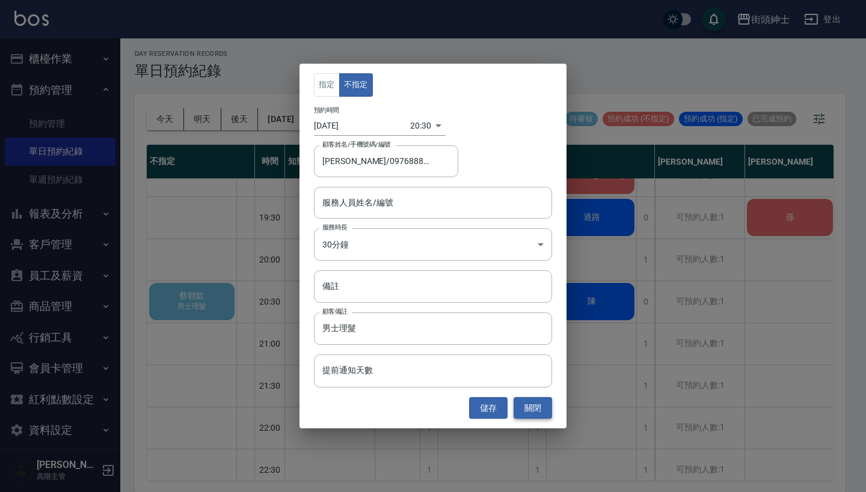
click at [537, 405] on button "關閉" at bounding box center [532, 408] width 38 height 22
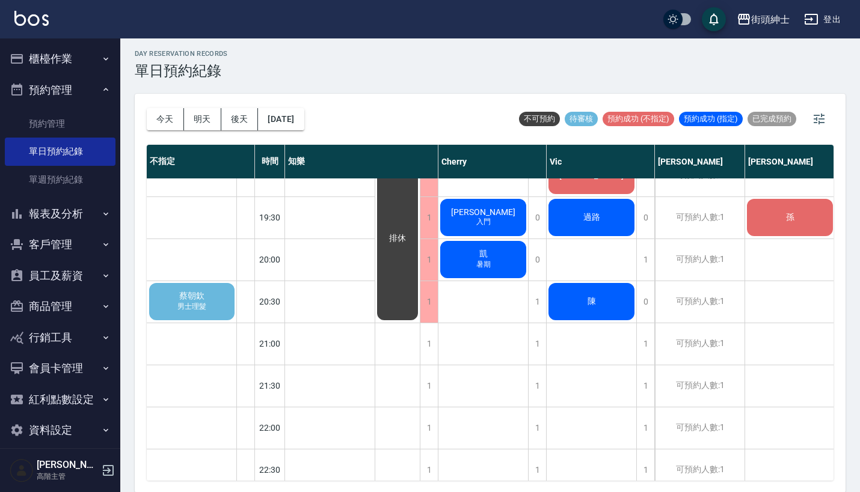
click at [203, 300] on span "蔡朝欽" at bounding box center [192, 296] width 30 height 11
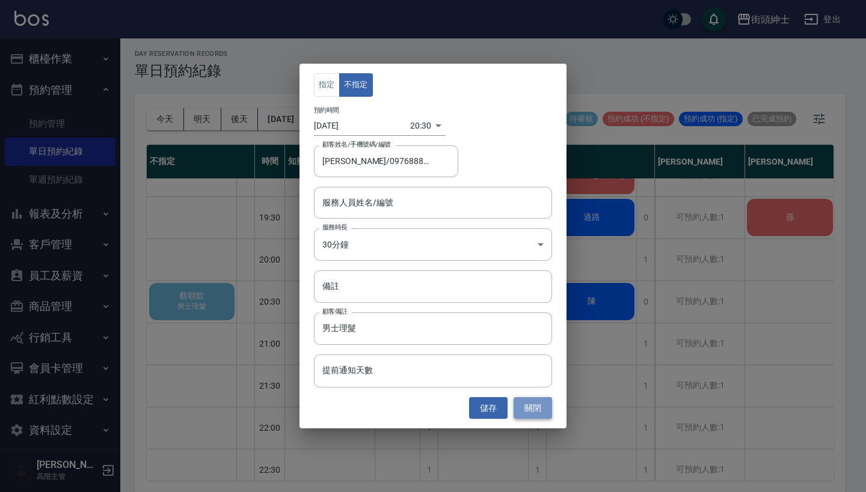
click at [536, 414] on button "關閉" at bounding box center [532, 408] width 38 height 22
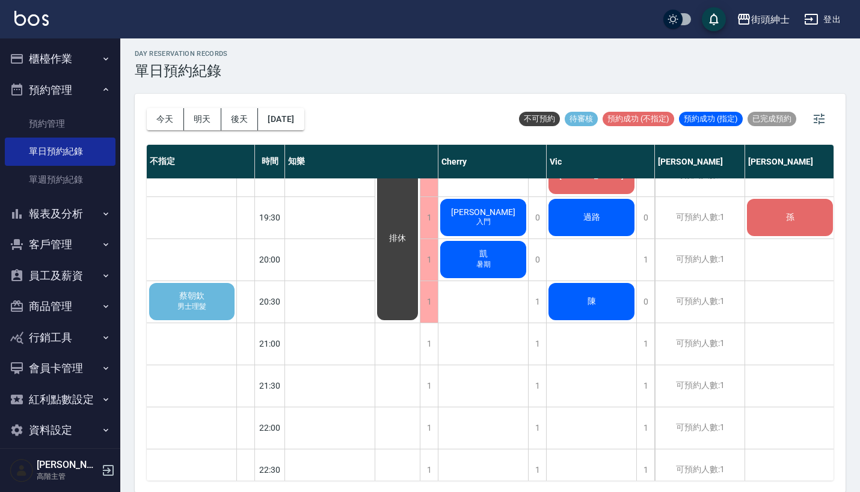
click at [204, 304] on span "男士理髮" at bounding box center [192, 307] width 34 height 10
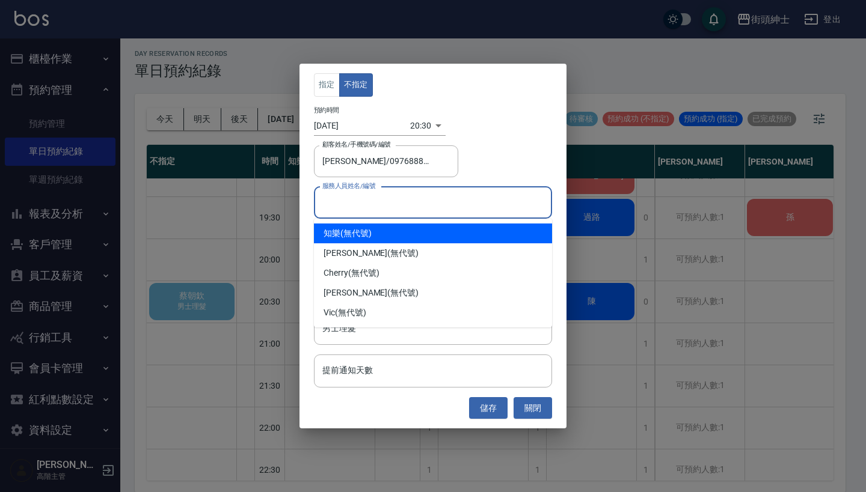
click at [424, 199] on input "服務人員姓名/編號" at bounding box center [432, 202] width 227 height 21
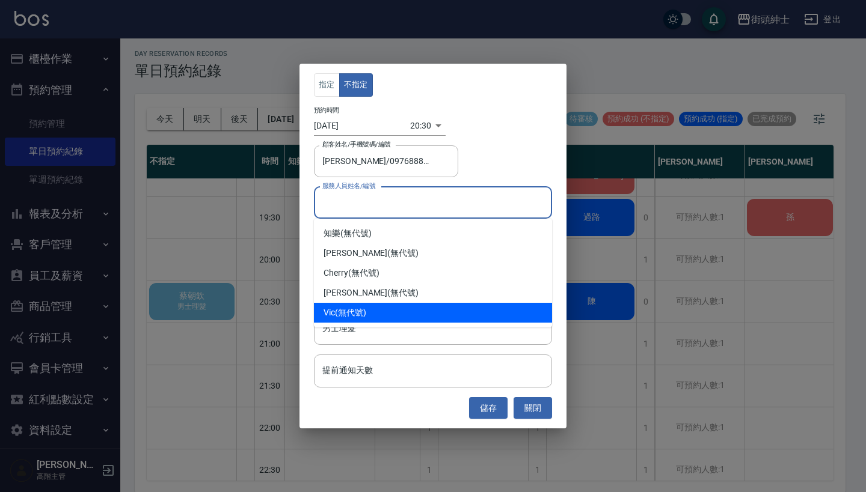
click at [356, 305] on div "Vic (無代號)" at bounding box center [433, 313] width 238 height 20
type input "Vic(無代號)"
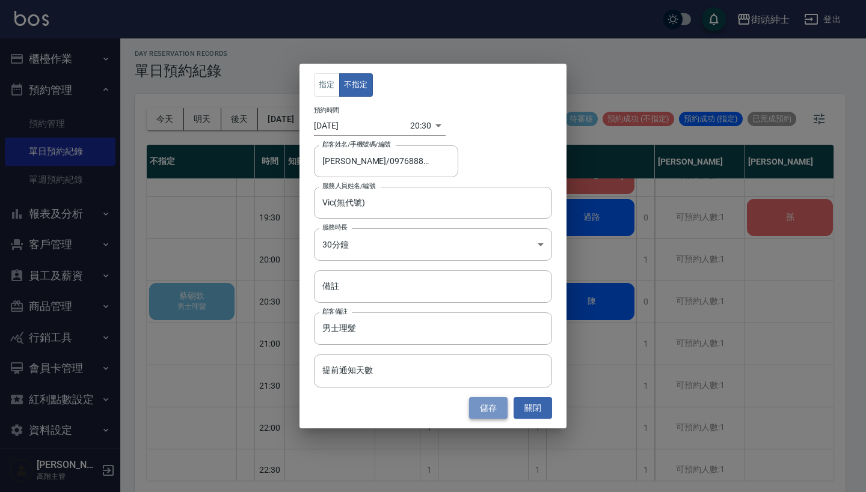
click at [490, 408] on button "儲存" at bounding box center [488, 408] width 38 height 22
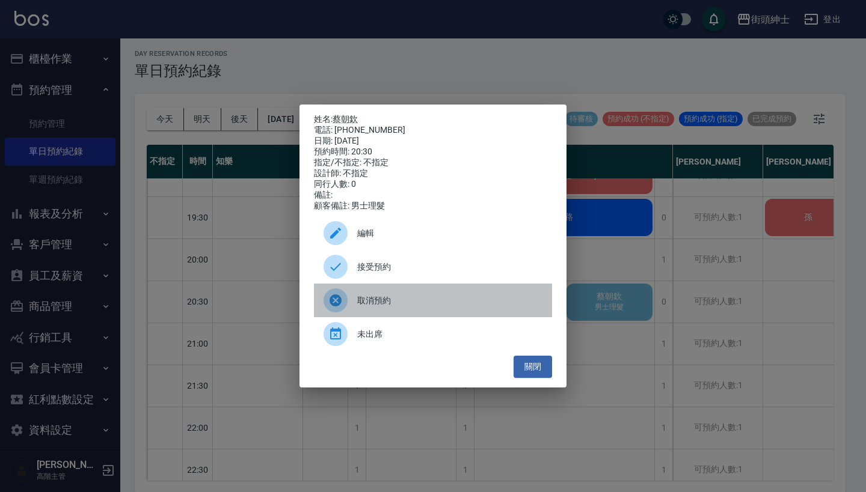
click at [384, 307] on span "取消預約" at bounding box center [449, 301] width 185 height 13
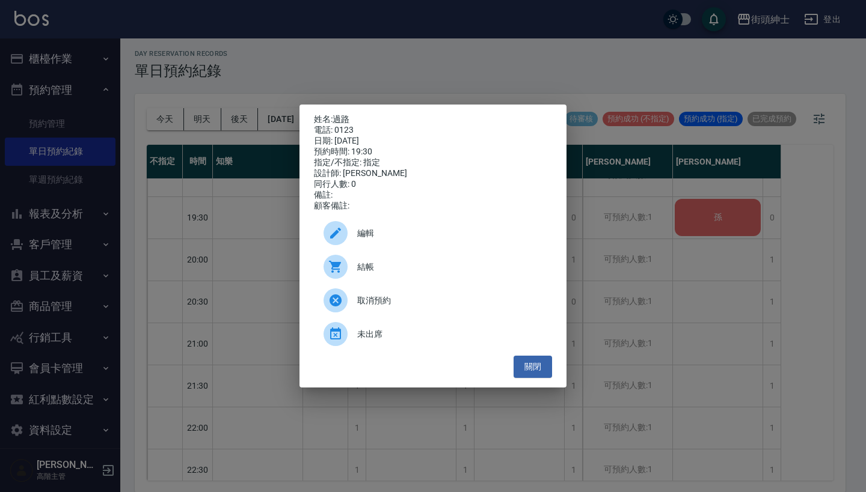
click at [412, 307] on span "取消預約" at bounding box center [449, 301] width 185 height 13
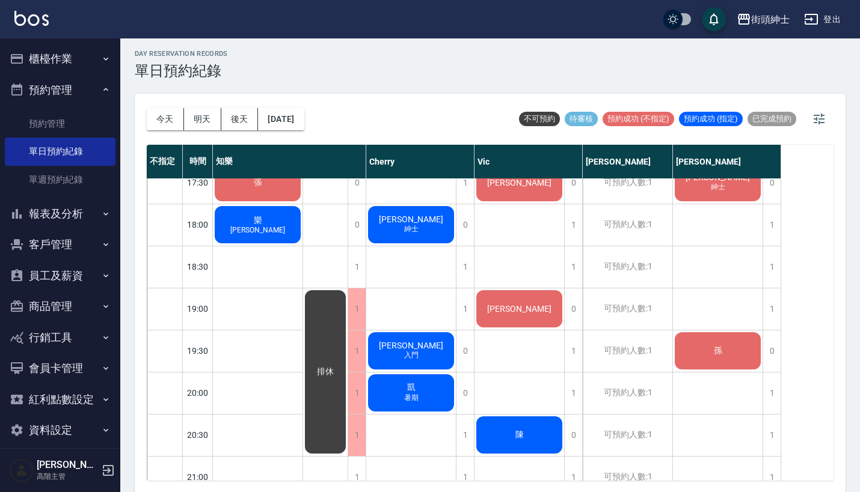
scroll to position [724, 0]
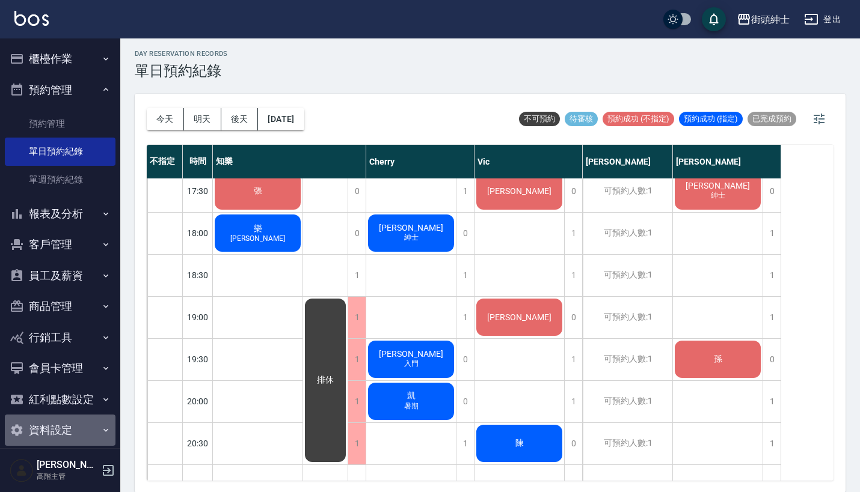
click at [82, 431] on button "資料設定" at bounding box center [60, 430] width 111 height 31
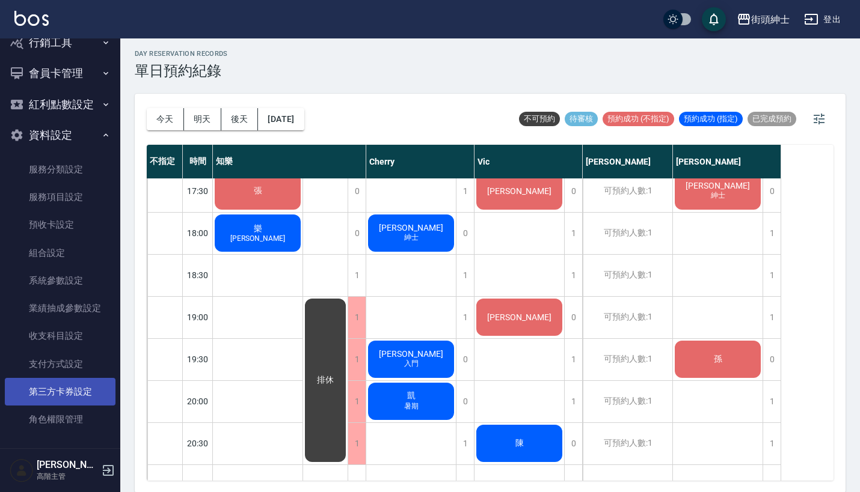
scroll to position [295, 0]
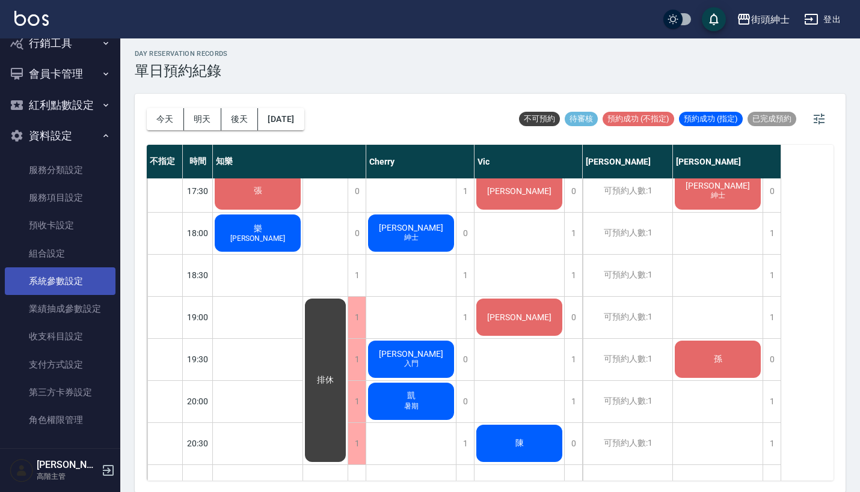
click at [82, 277] on link "系統參數設定" at bounding box center [60, 282] width 111 height 28
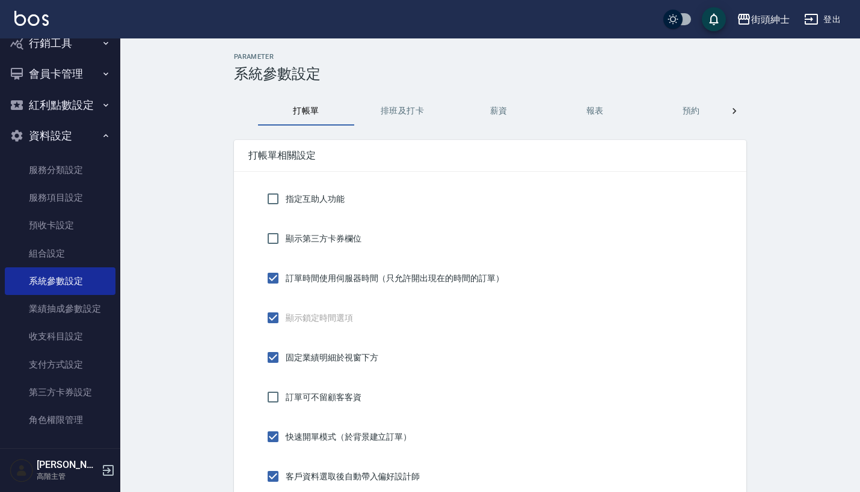
click at [692, 110] on button "預約" at bounding box center [691, 111] width 96 height 29
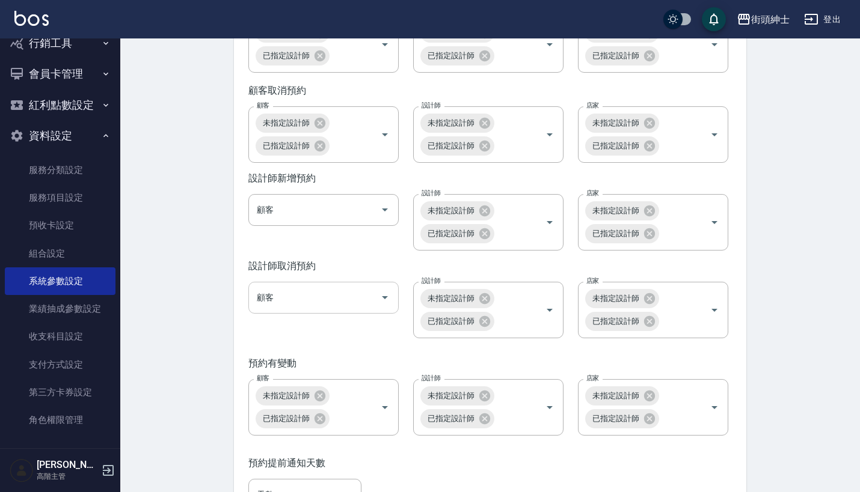
scroll to position [1827, 0]
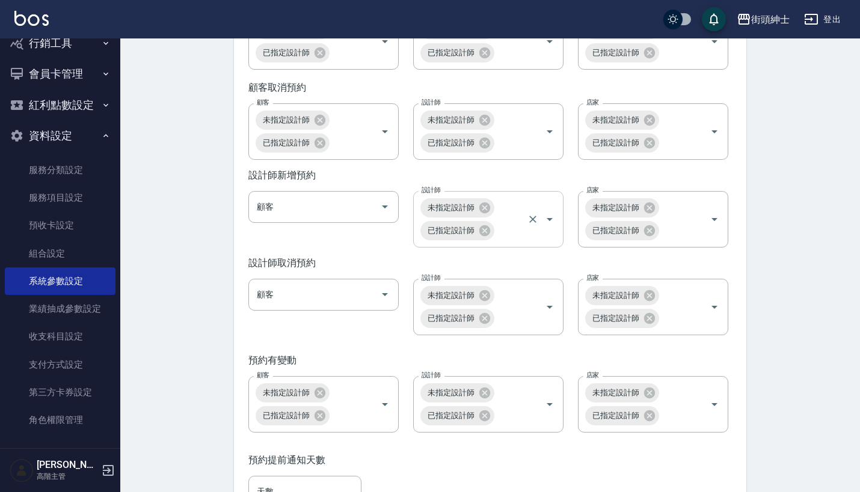
click at [554, 227] on icon "Open" at bounding box center [549, 219] width 14 height 14
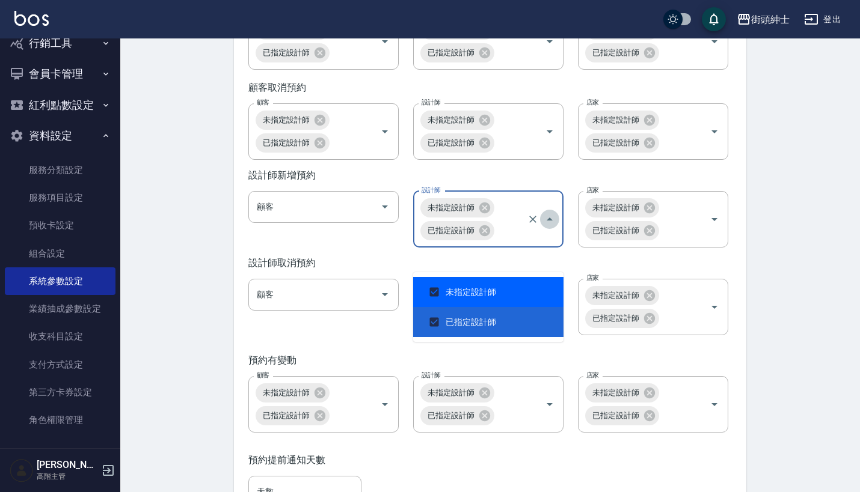
click at [554, 227] on icon "Close" at bounding box center [549, 219] width 14 height 14
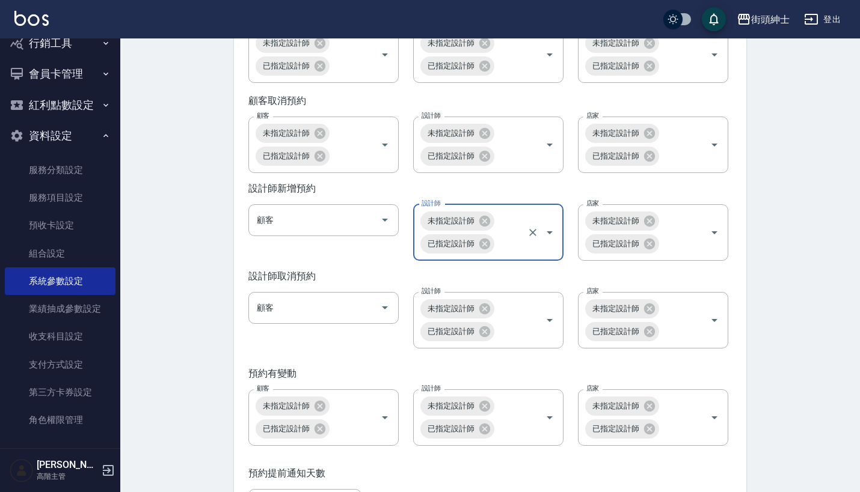
scroll to position [1814, 0]
click at [67, 132] on button "資料設定" at bounding box center [60, 135] width 111 height 31
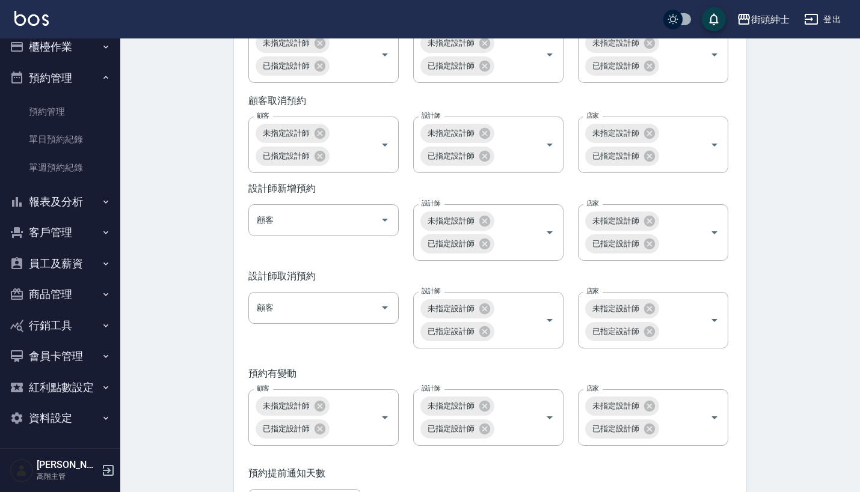
scroll to position [8, 0]
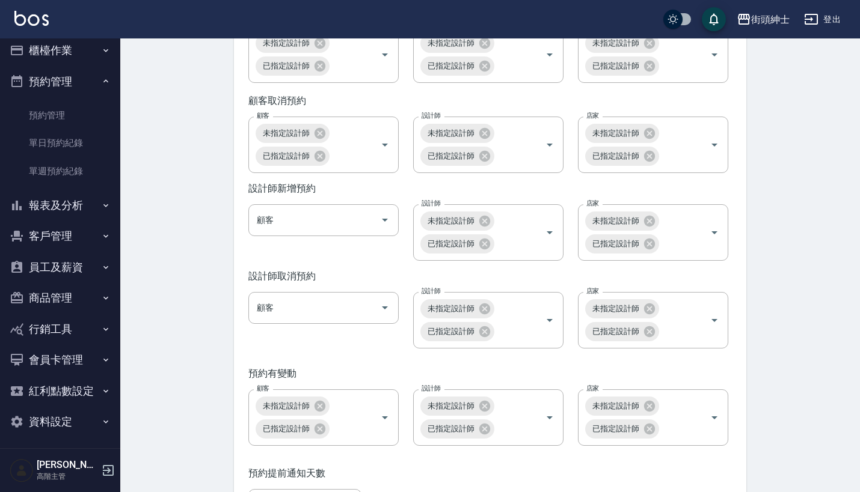
click at [72, 83] on button "預約管理" at bounding box center [60, 81] width 111 height 31
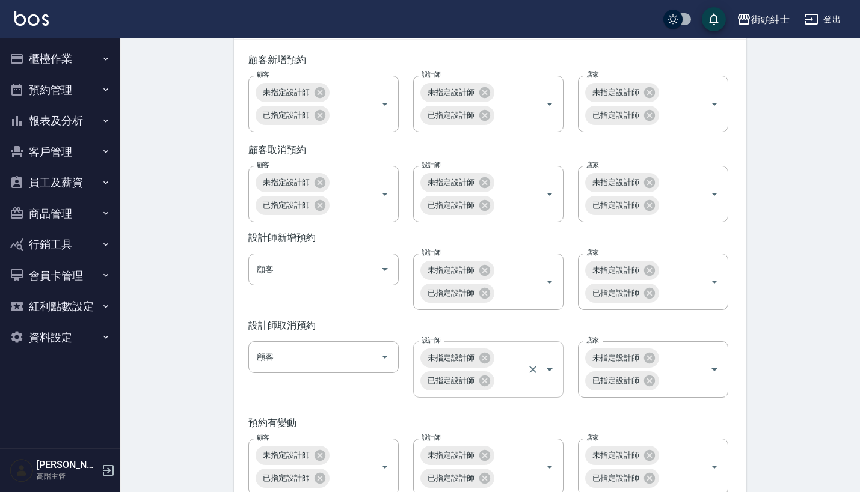
scroll to position [1763, 0]
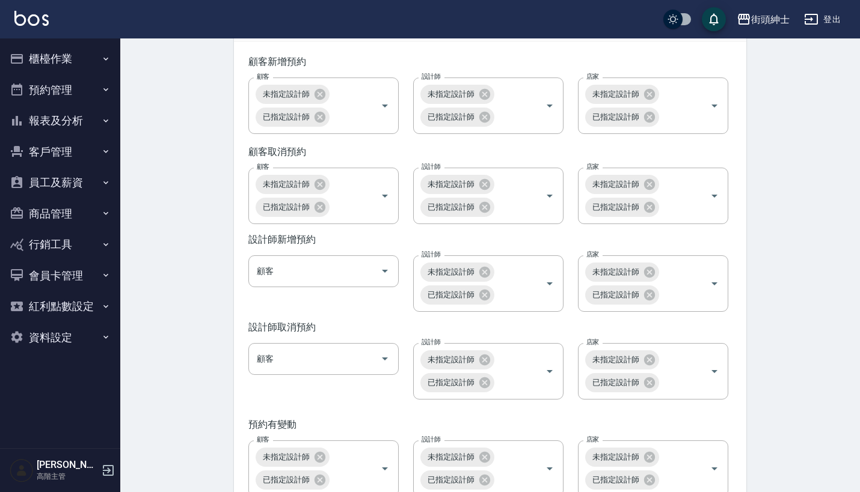
click at [66, 90] on button "預約管理" at bounding box center [60, 90] width 111 height 31
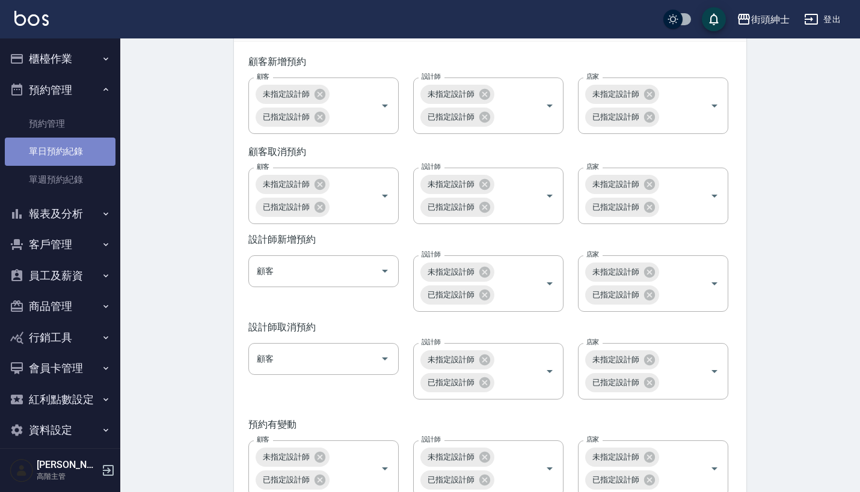
click at [76, 155] on link "單日預約紀錄" at bounding box center [60, 152] width 111 height 28
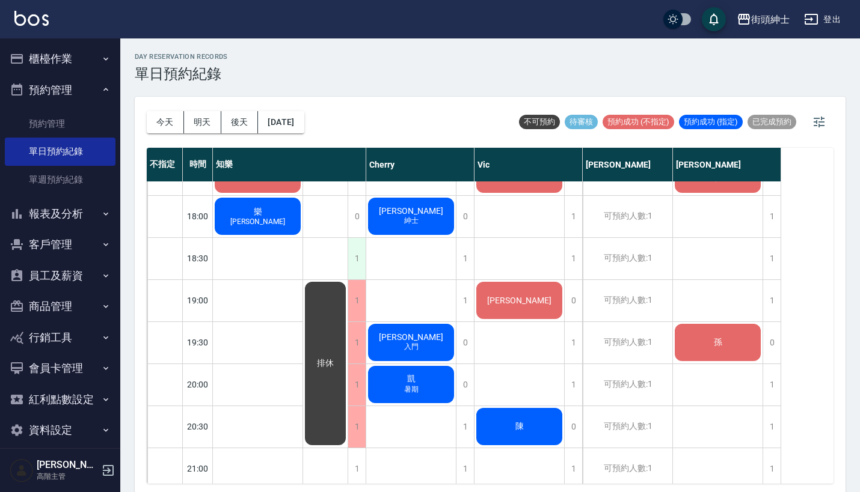
scroll to position [742, 0]
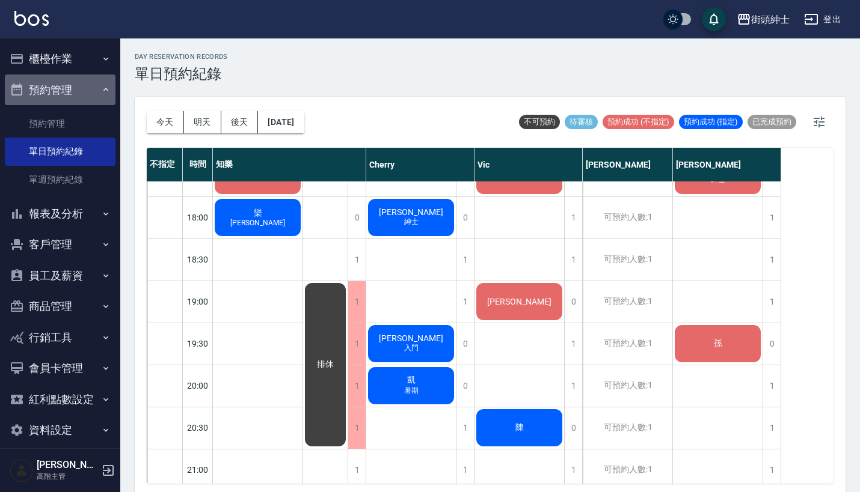
click at [88, 88] on button "預約管理" at bounding box center [60, 90] width 111 height 31
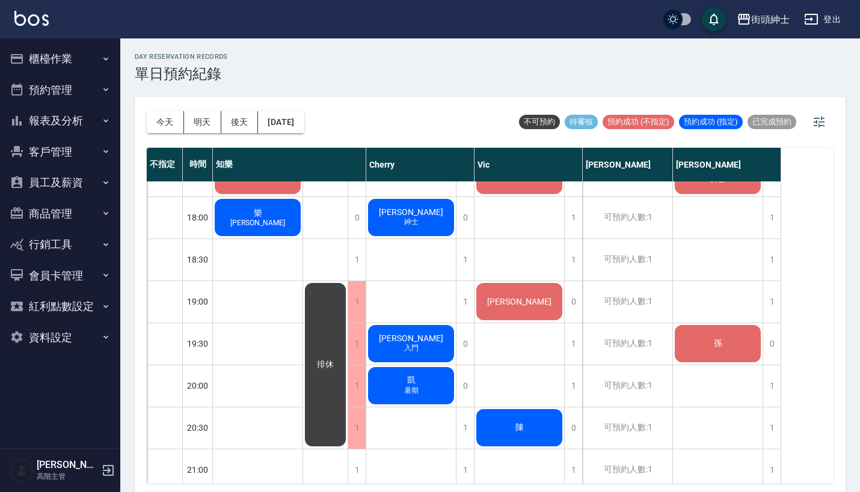
click at [90, 332] on button "資料設定" at bounding box center [60, 337] width 111 height 31
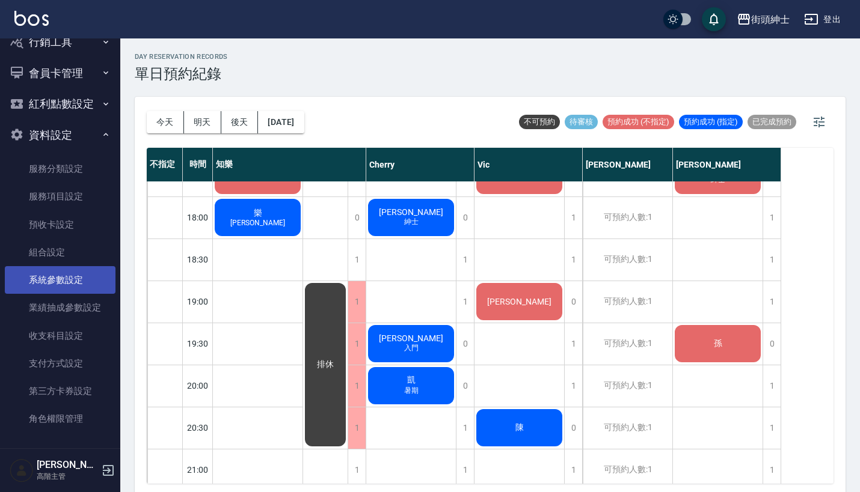
scroll to position [202, 0]
click at [97, 275] on link "系統參數設定" at bounding box center [60, 281] width 111 height 28
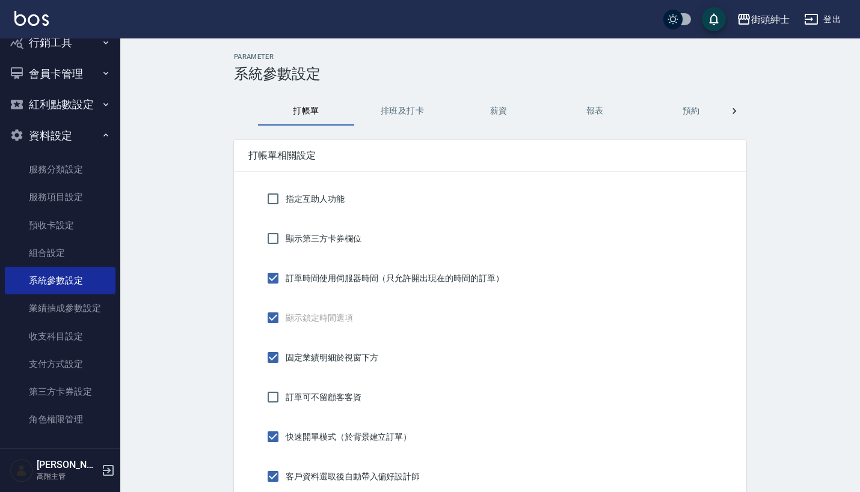
click at [702, 115] on button "預約" at bounding box center [691, 111] width 96 height 29
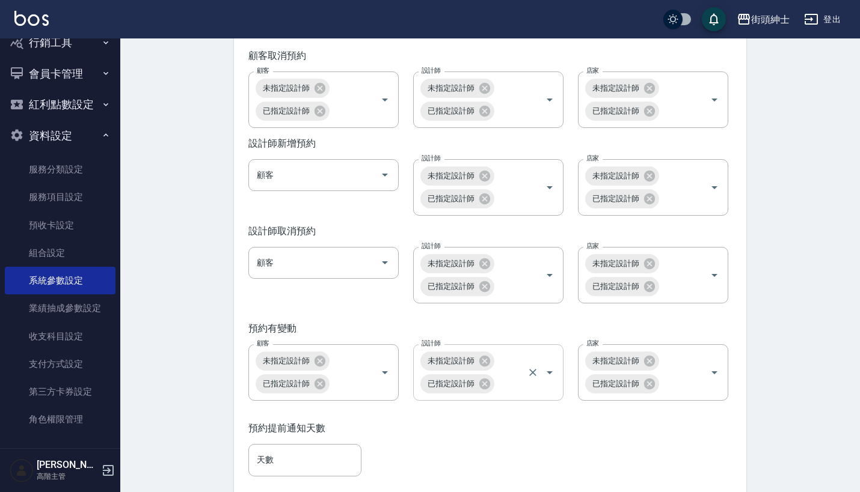
scroll to position [1863, 0]
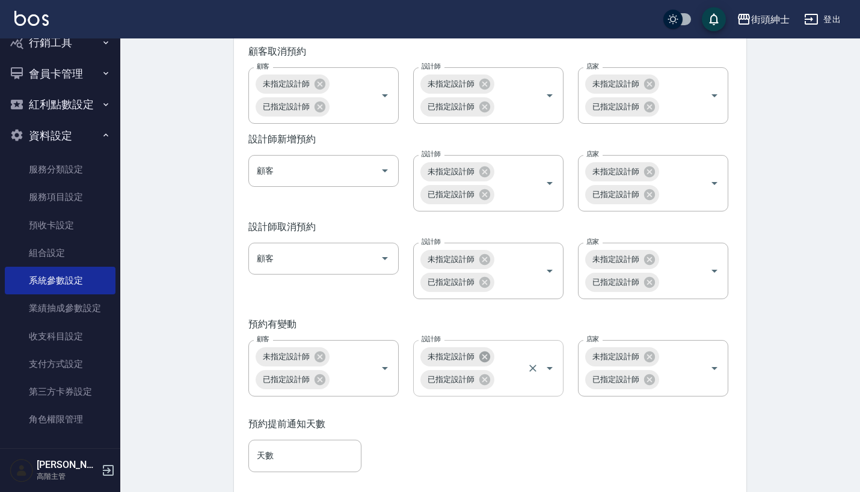
click at [484, 362] on icon at bounding box center [484, 356] width 11 height 11
click at [485, 362] on icon at bounding box center [484, 356] width 11 height 11
click at [650, 362] on icon at bounding box center [649, 356] width 11 height 11
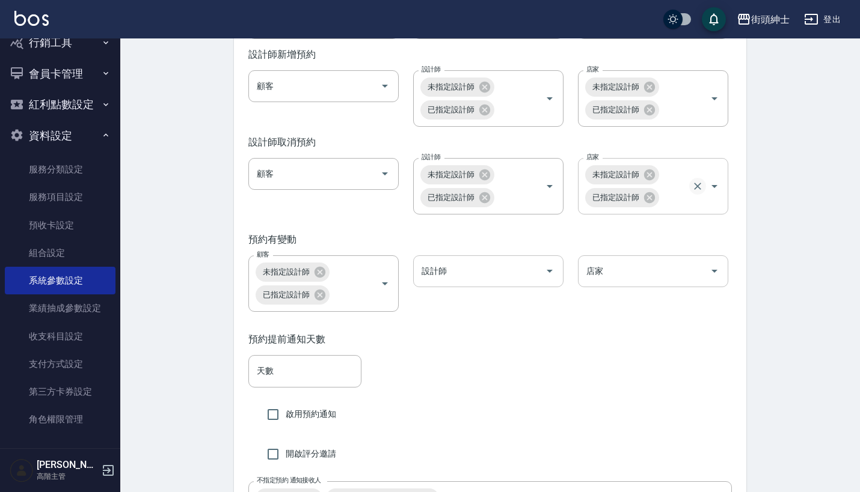
scroll to position [1946, 0]
click at [652, 283] on input "店家" at bounding box center [643, 272] width 121 height 21
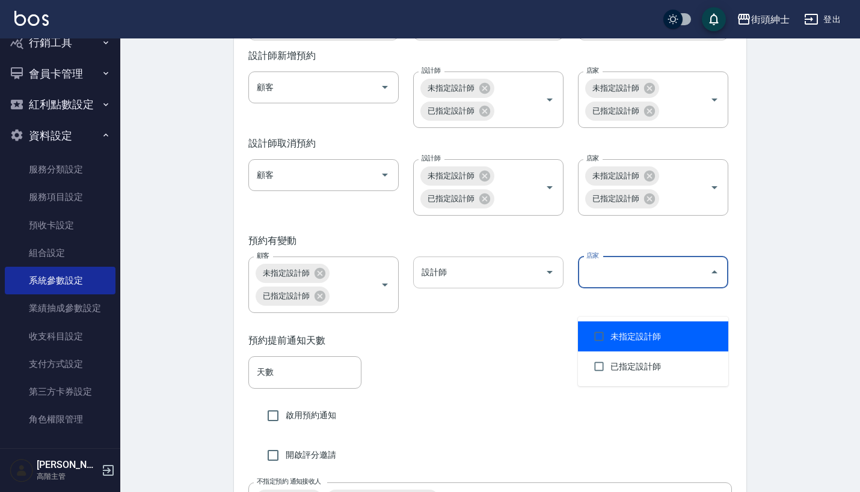
click at [525, 348] on div "預約提前通知天數 天數 天數 啟用預約通知 開啟評分邀請 不指定預約 通知接收人 [PERSON_NAME](無代號) 戴比(無代號) 不指定預約 通知接收人" at bounding box center [490, 425] width 512 height 210
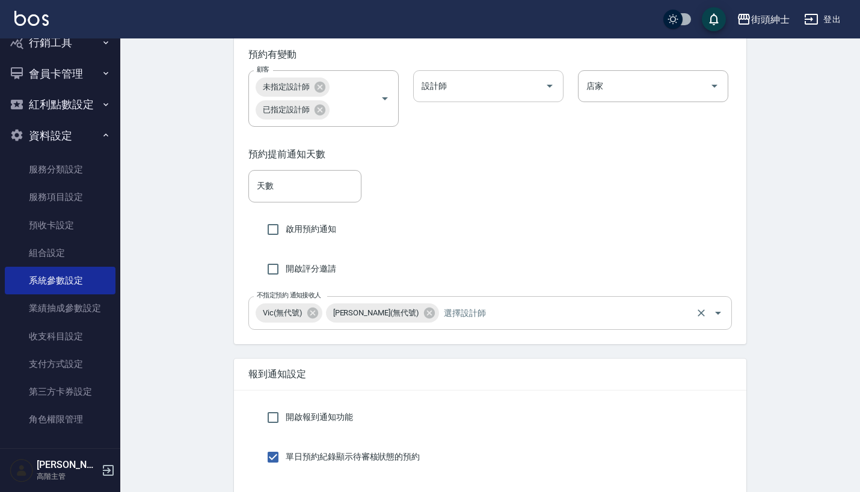
scroll to position [2136, 0]
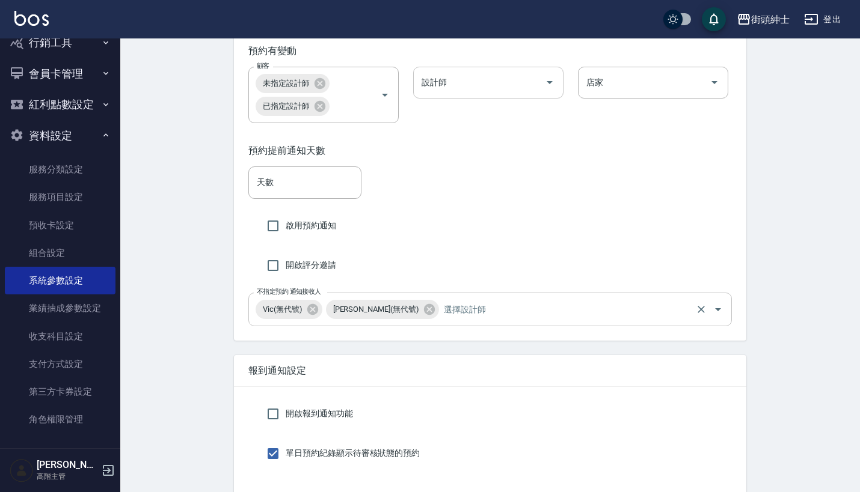
click at [525, 320] on input "不指定預約 通知接收人" at bounding box center [567, 309] width 252 height 21
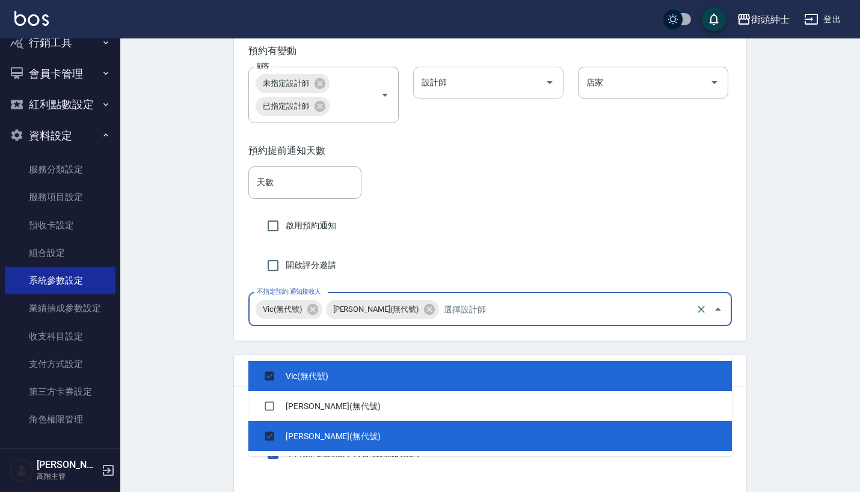
click at [502, 270] on div "預約提前通知天數 天數 天數 啟用預約通知 開啟評分邀請 不指定預約 通知接收人 [PERSON_NAME](無代號) 戴比(無代號) 不指定預約 通知接收人" at bounding box center [490, 235] width 512 height 210
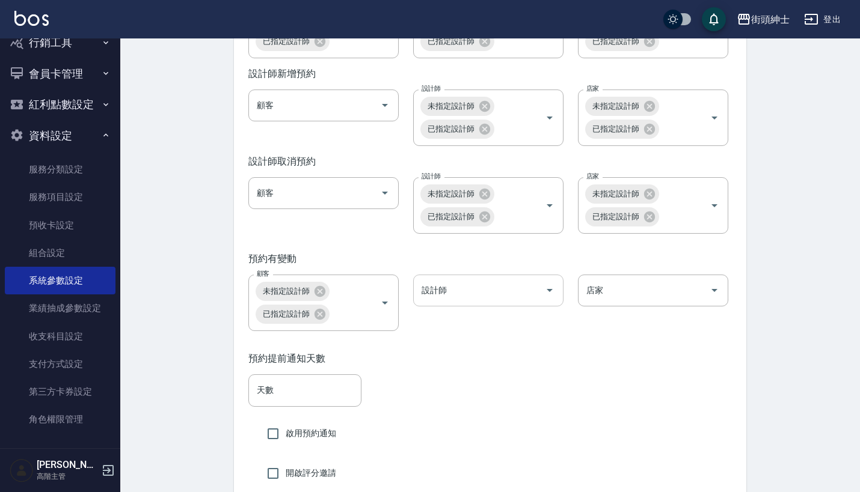
scroll to position [1925, 0]
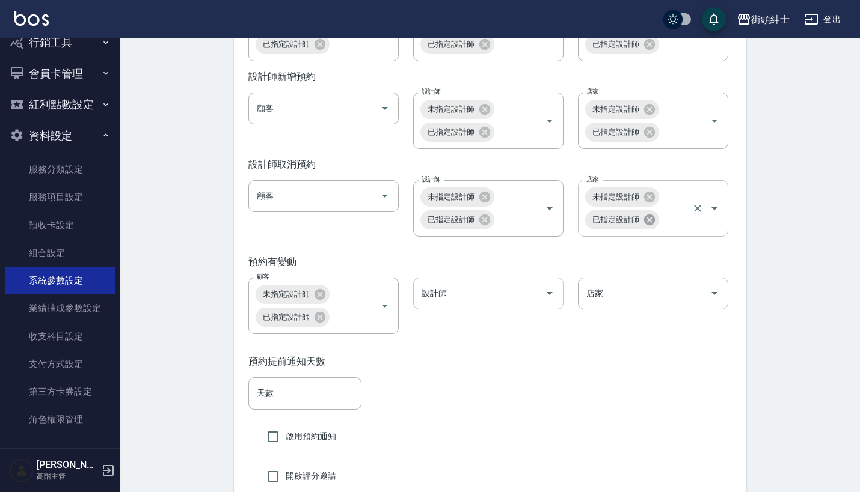
click at [649, 225] on icon at bounding box center [649, 219] width 11 height 11
click at [649, 137] on icon at bounding box center [649, 131] width 11 height 11
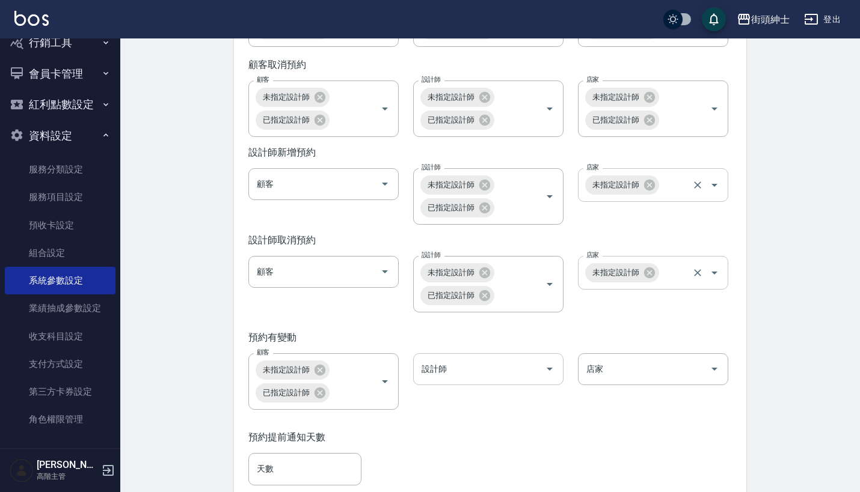
scroll to position [1846, 0]
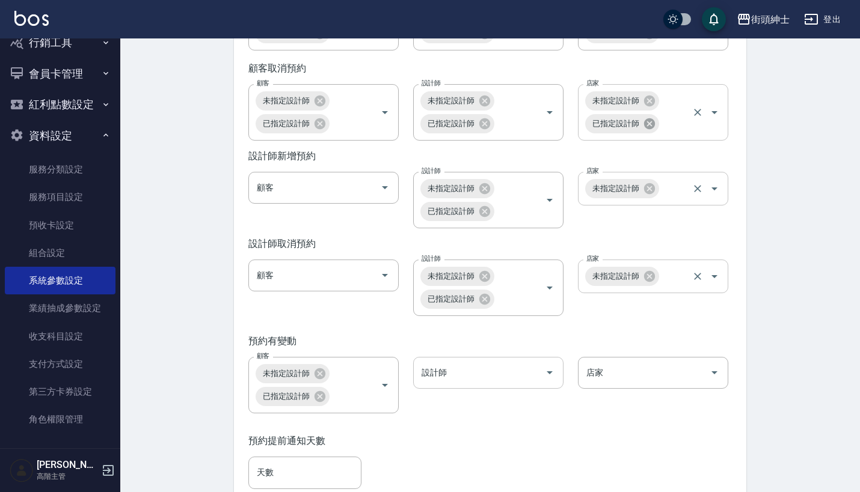
click at [653, 129] on icon at bounding box center [649, 123] width 11 height 11
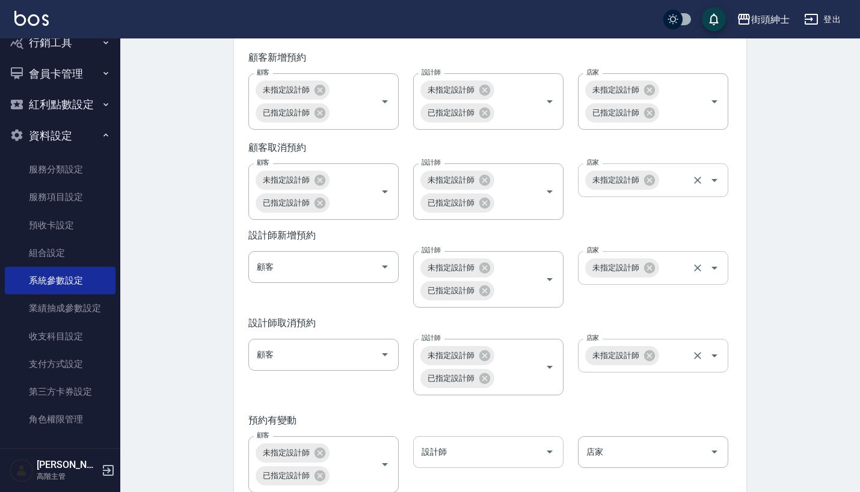
scroll to position [1766, 0]
click at [651, 120] on icon at bounding box center [649, 113] width 13 height 13
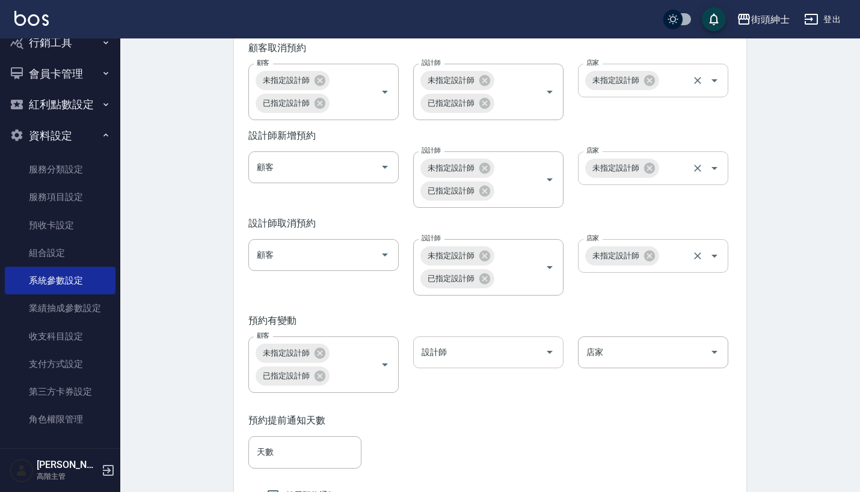
scroll to position [1866, 0]
click at [321, 361] on icon at bounding box center [319, 353] width 13 height 13
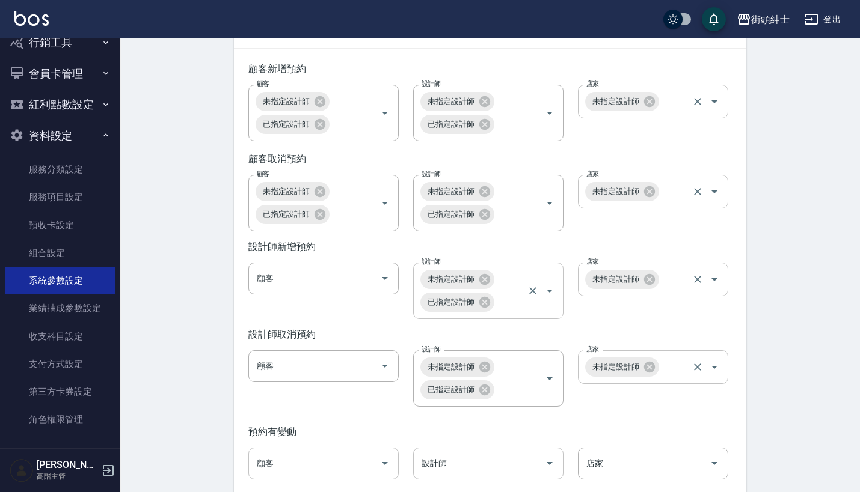
scroll to position [1757, 0]
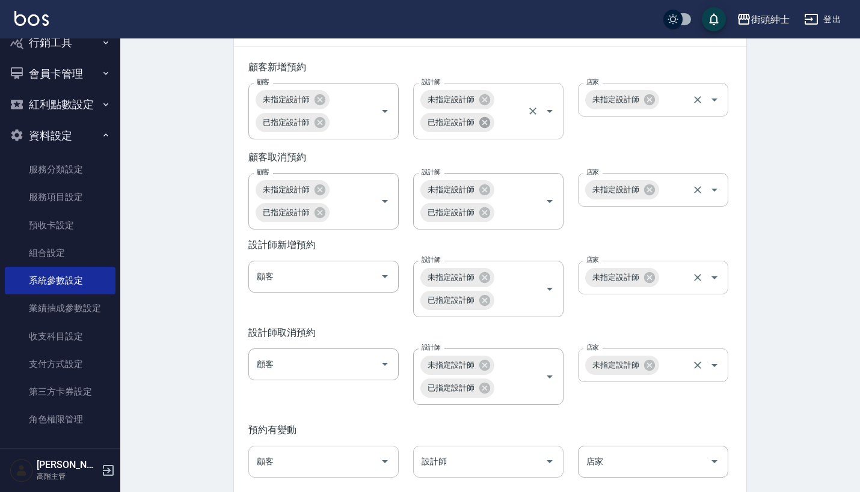
click at [489, 127] on icon at bounding box center [484, 122] width 11 height 11
click at [486, 218] on icon at bounding box center [484, 212] width 11 height 11
click at [486, 305] on icon at bounding box center [484, 300] width 11 height 11
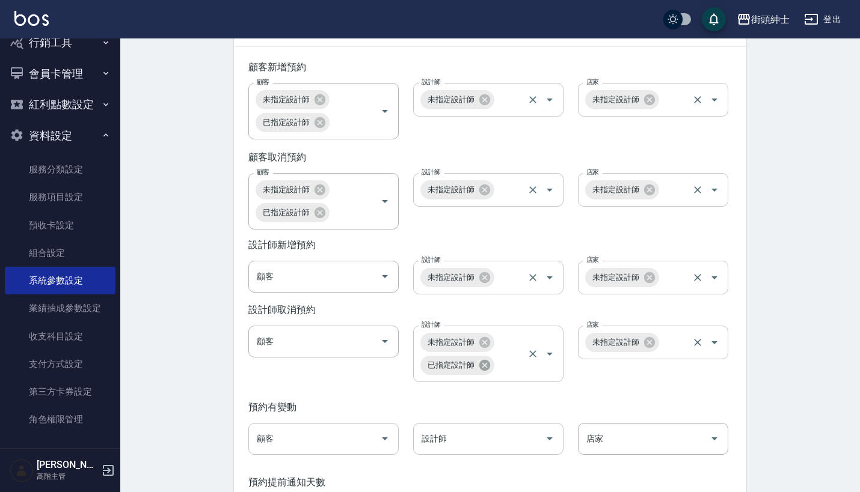
click at [486, 370] on icon at bounding box center [484, 364] width 11 height 11
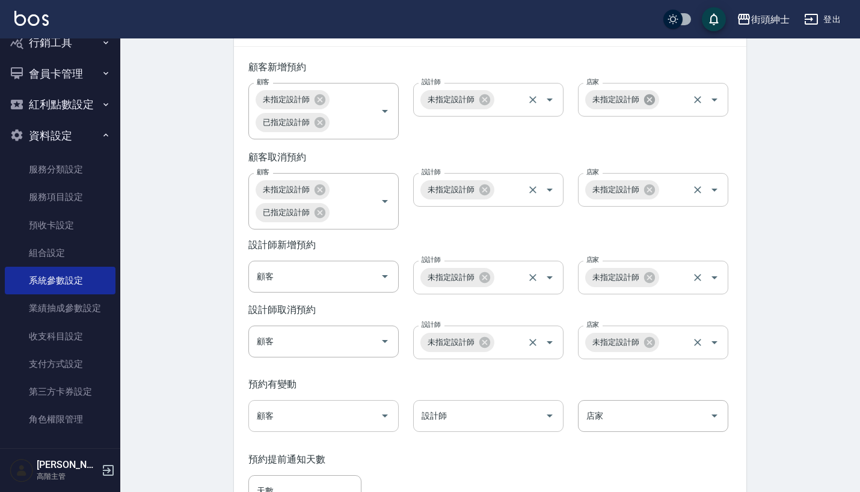
click at [650, 106] on icon at bounding box center [649, 99] width 13 height 13
click at [653, 195] on icon at bounding box center [649, 189] width 11 height 11
click at [652, 283] on icon at bounding box center [649, 277] width 11 height 11
click at [649, 349] on icon at bounding box center [649, 342] width 13 height 13
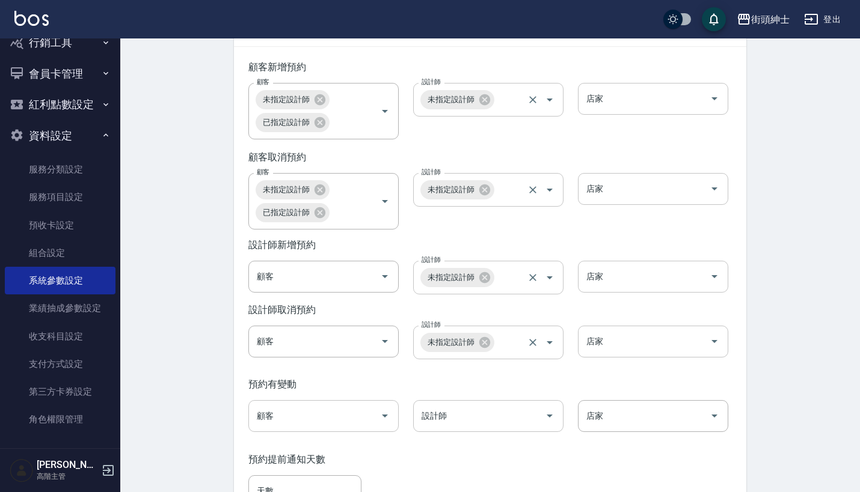
click at [631, 109] on input "店家" at bounding box center [643, 98] width 121 height 21
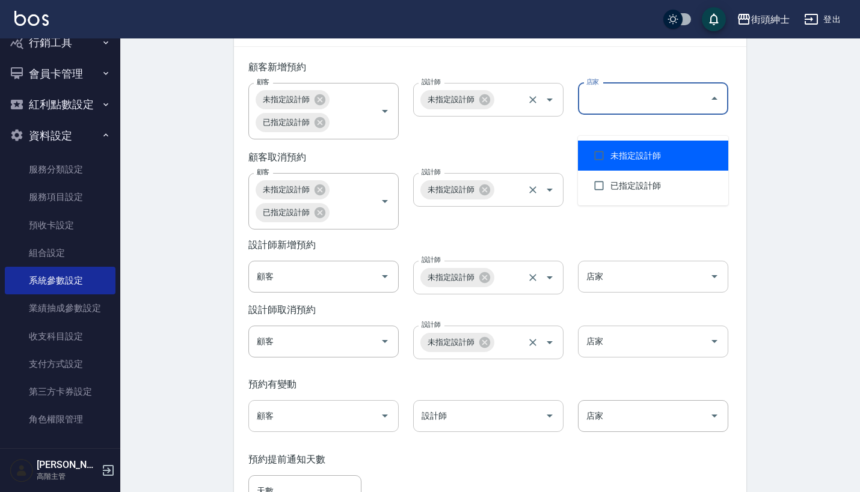
click at [614, 156] on li "未指定設計師" at bounding box center [653, 156] width 150 height 30
checkbox input "true"
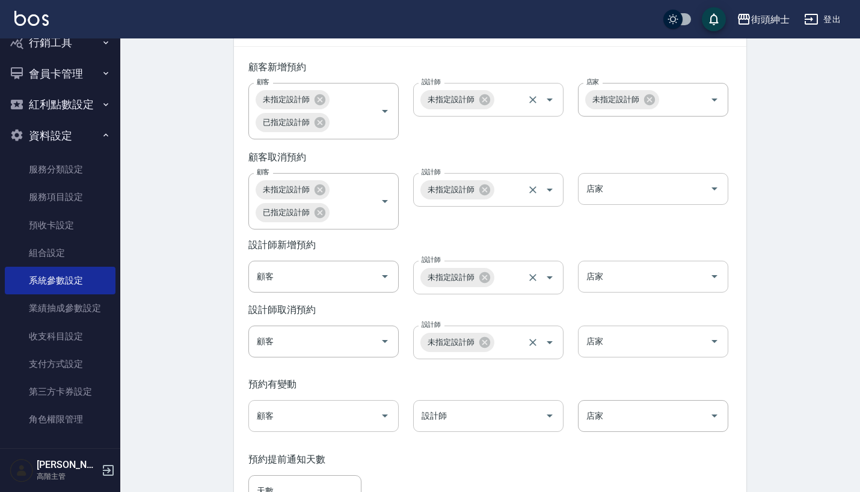
click at [610, 271] on div "店家 店家" at bounding box center [645, 270] width 165 height 48
click at [634, 200] on input "店家" at bounding box center [643, 189] width 121 height 21
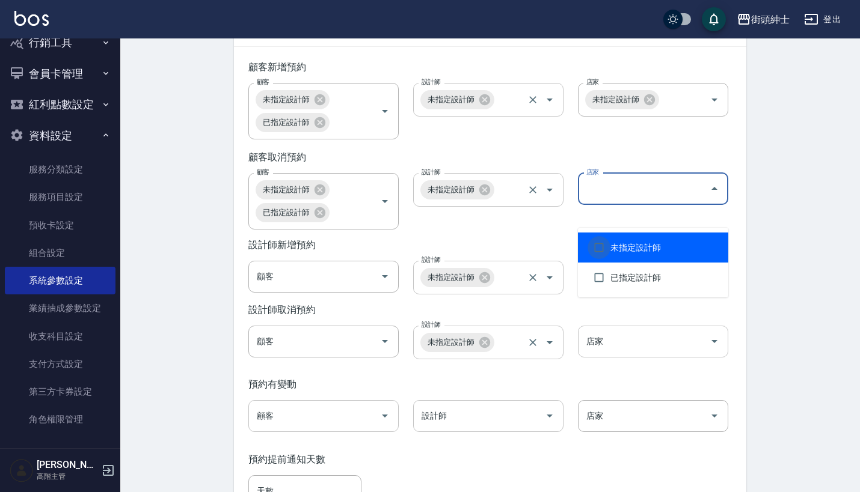
click at [608, 241] on input "checkbox" at bounding box center [598, 247] width 23 height 23
checkbox input "true"
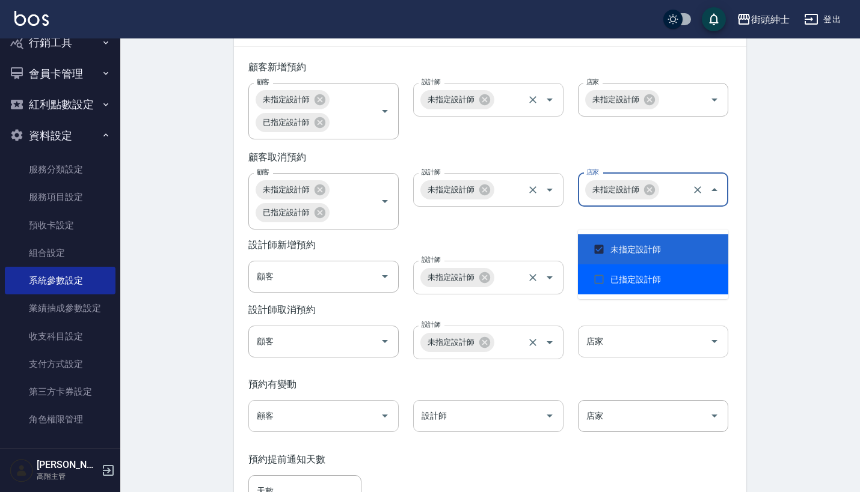
click at [637, 287] on input "店家" at bounding box center [643, 276] width 121 height 21
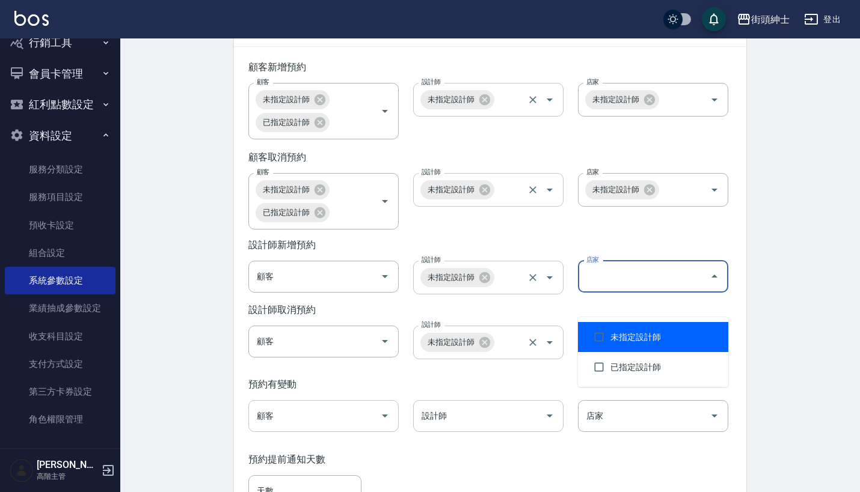
click at [612, 336] on li "未指定設計師" at bounding box center [653, 337] width 150 height 30
checkbox input "true"
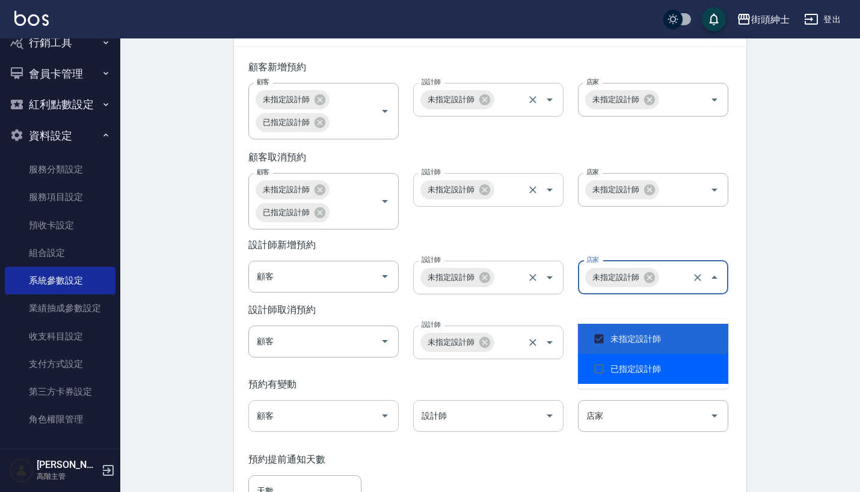
click at [628, 391] on div "預約有變動" at bounding box center [489, 385] width 483 height 13
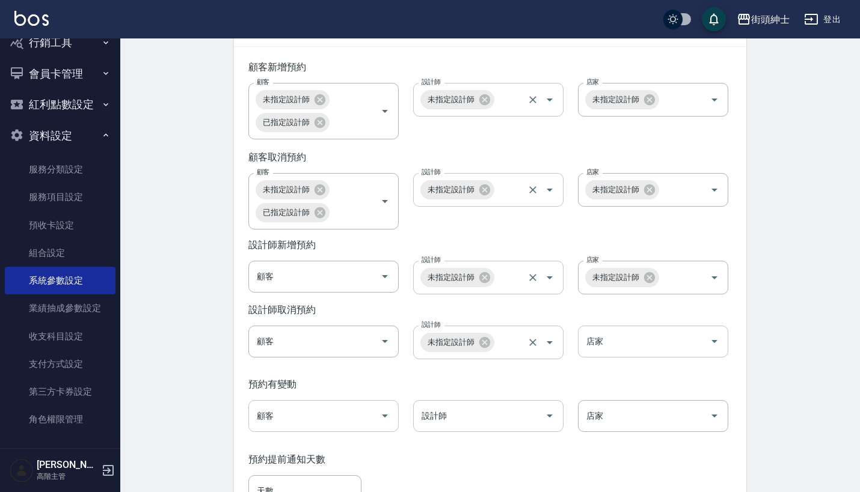
click at [628, 352] on input "店家" at bounding box center [643, 341] width 121 height 21
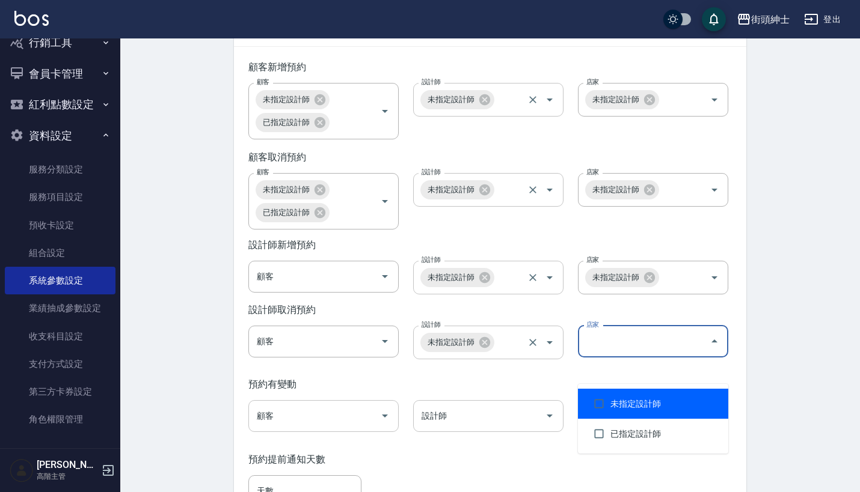
click at [620, 404] on li "未指定設計師" at bounding box center [653, 404] width 150 height 30
checkbox input "true"
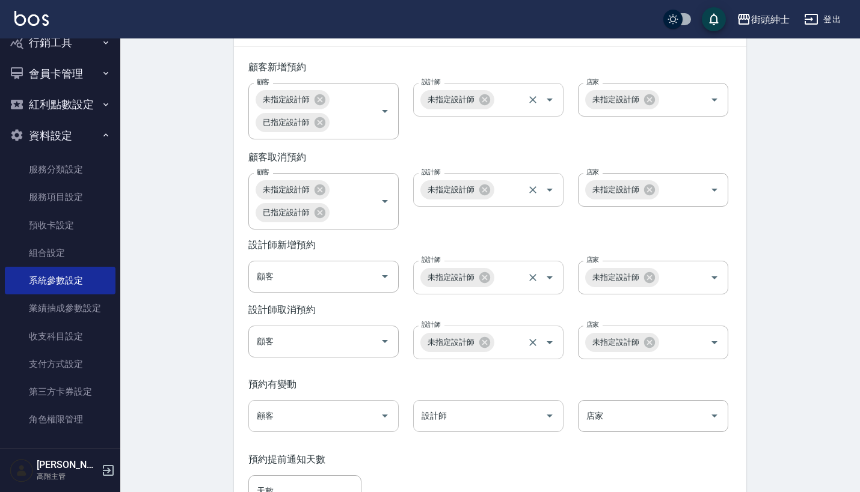
click at [510, 414] on div "設計師 設計師" at bounding box center [481, 409] width 165 height 46
click at [651, 349] on icon at bounding box center [649, 342] width 13 height 13
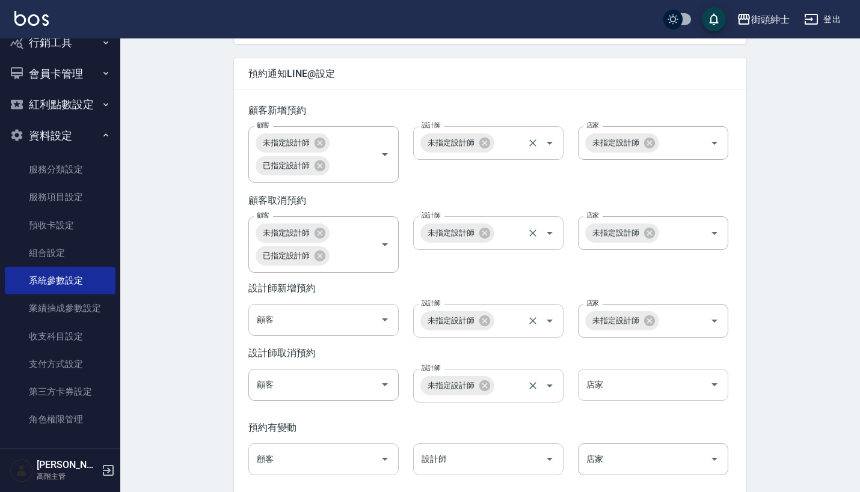
scroll to position [1712, 0]
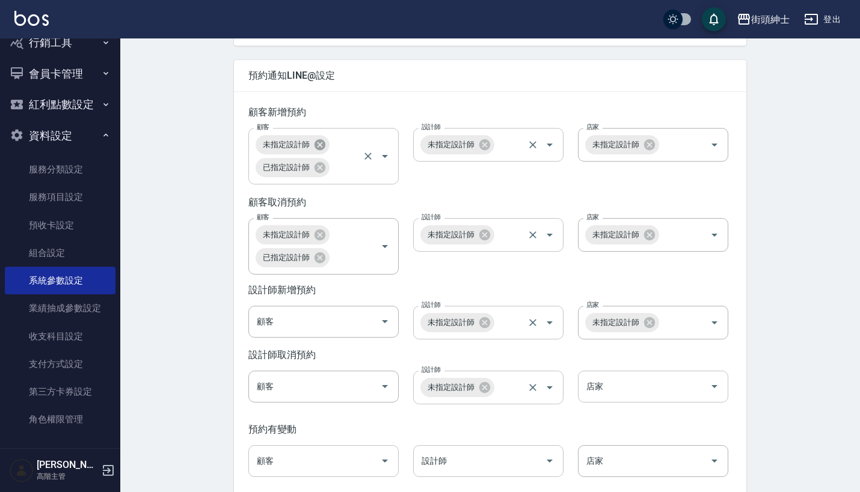
click at [319, 150] on icon at bounding box center [319, 144] width 11 height 11
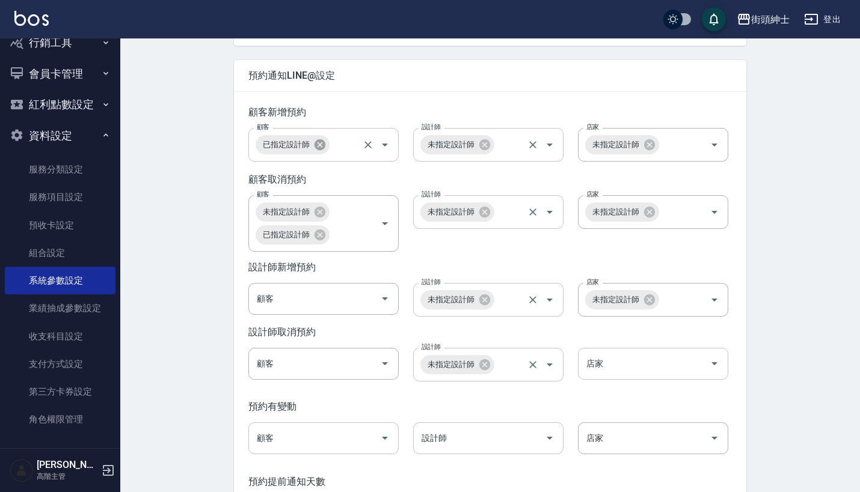
click at [319, 150] on icon at bounding box center [319, 144] width 11 height 11
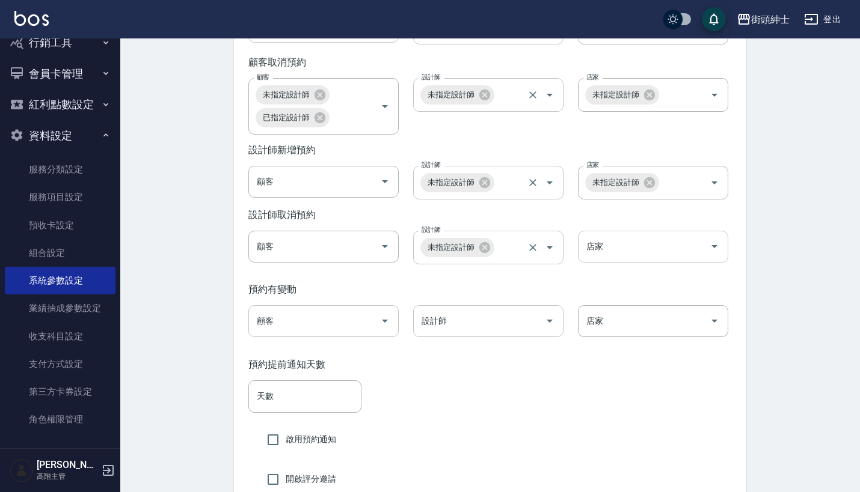
scroll to position [1832, 0]
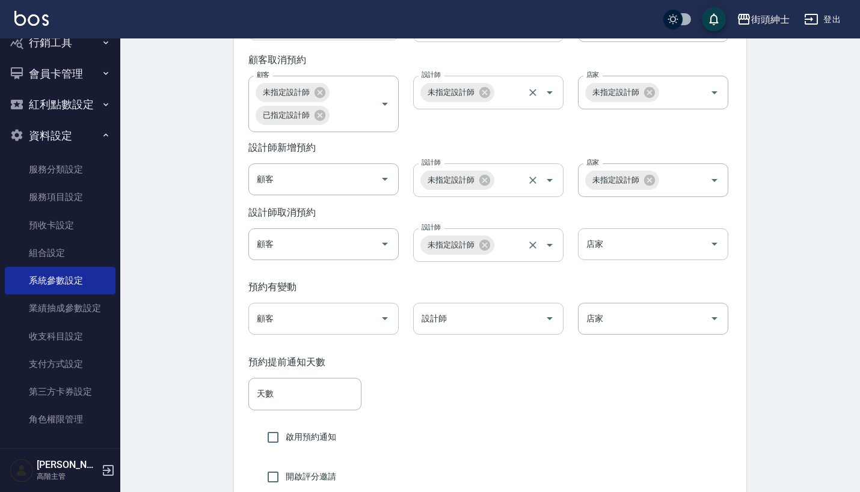
click at [387, 326] on icon "Open" at bounding box center [385, 318] width 14 height 14
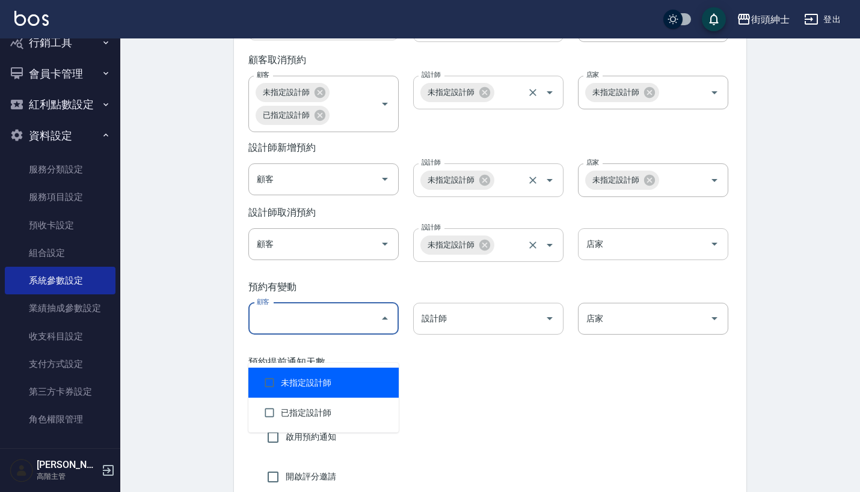
click at [320, 382] on li "未指定設計師" at bounding box center [323, 383] width 150 height 30
checkbox input "true"
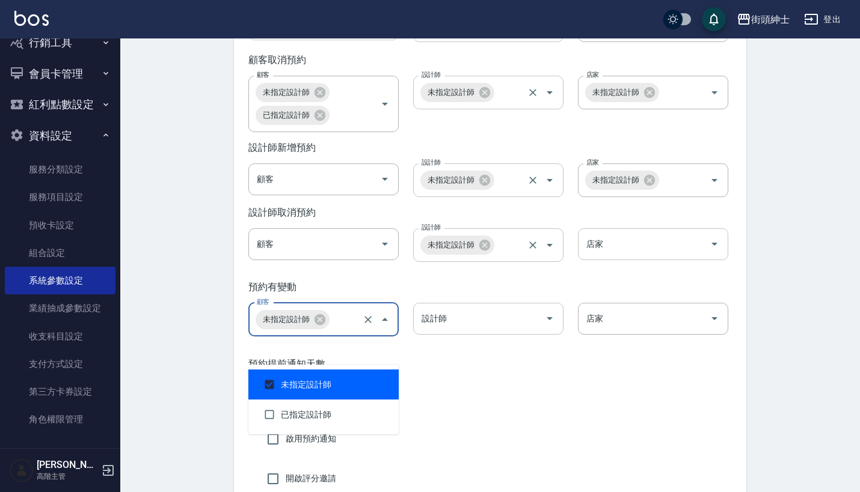
click at [493, 403] on div "預約提前通知天數 天數 天數" at bounding box center [489, 385] width 483 height 54
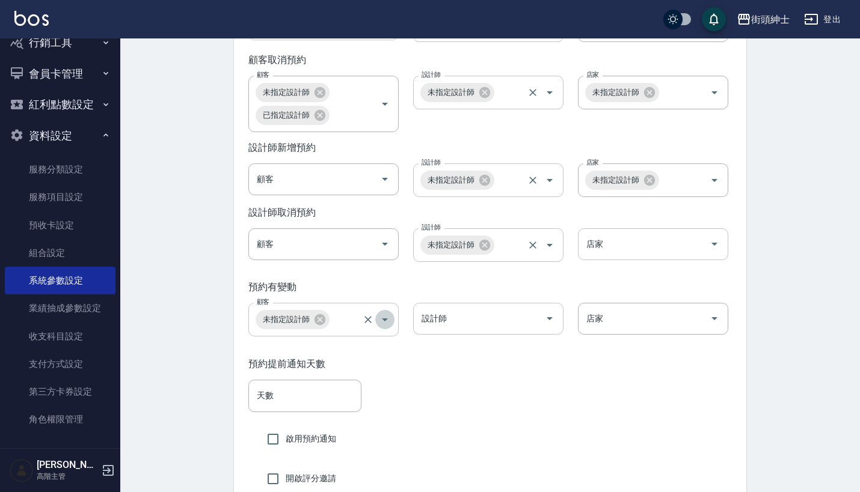
click at [386, 327] on icon "Open" at bounding box center [385, 320] width 14 height 14
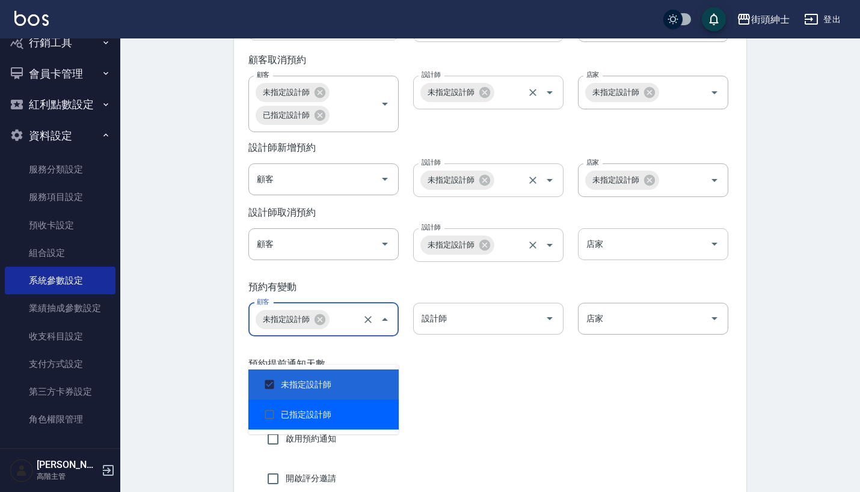
click at [341, 413] on li "已指定設計師" at bounding box center [323, 415] width 150 height 30
checkbox input "true"
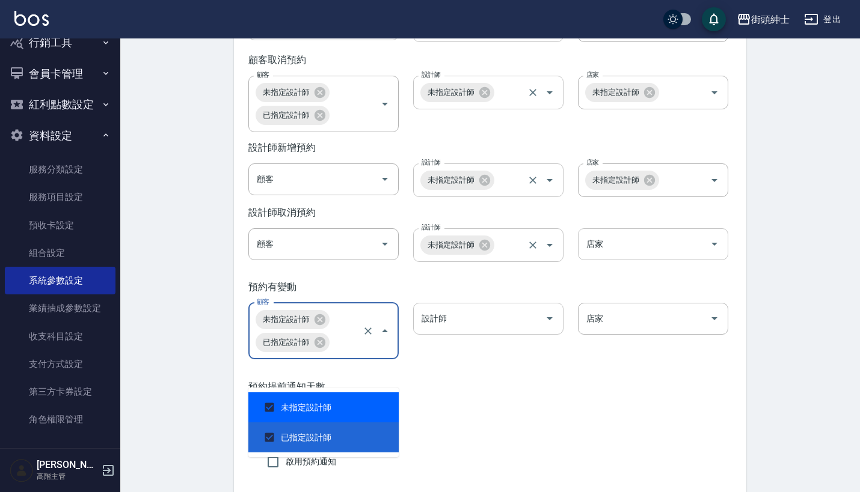
click at [471, 427] on div "預約提前通知天數 天數 天數" at bounding box center [489, 408] width 483 height 54
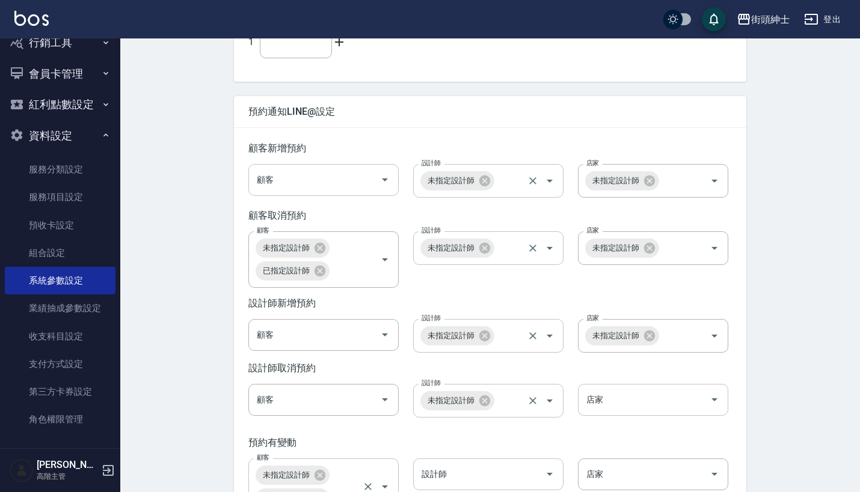
scroll to position [1676, 0]
click at [419, 316] on div "設計師新增預約 顧客 顧客 設計師 未指定設計師 設計師 店家 未指定設計師 店家" at bounding box center [490, 325] width 512 height 65
click at [314, 347] on div "顧客" at bounding box center [323, 335] width 150 height 32
click at [449, 317] on div "設計師新增預約 顧客 顧客 設計師 未指定設計師 設計師 店家 未指定設計師 店家" at bounding box center [490, 325] width 512 height 65
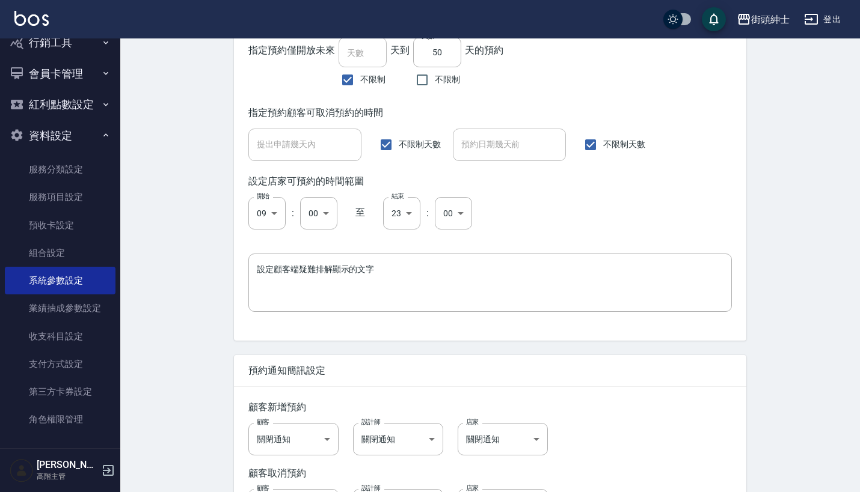
scroll to position [852, 0]
click at [70, 132] on button "資料設定" at bounding box center [60, 135] width 111 height 31
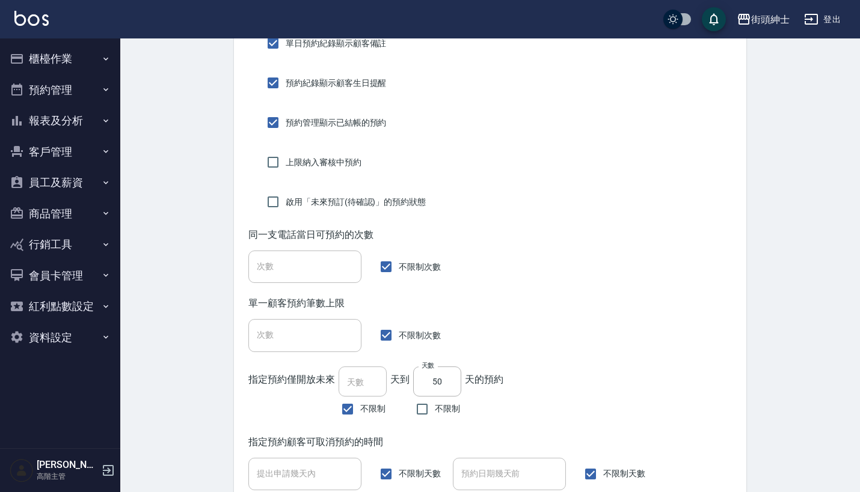
scroll to position [396, 0]
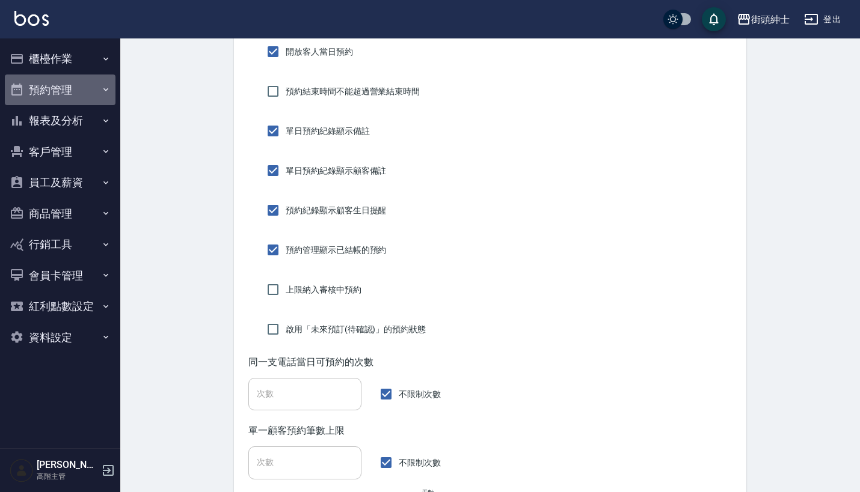
click at [82, 93] on button "預約管理" at bounding box center [60, 90] width 111 height 31
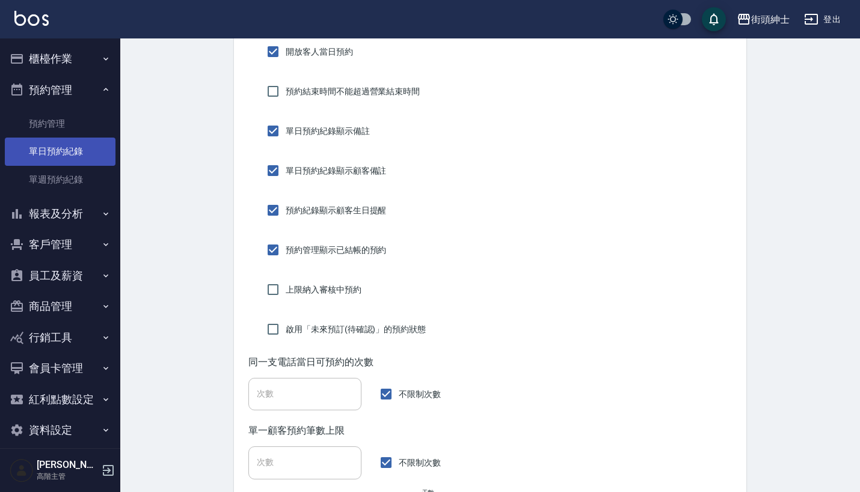
click at [79, 151] on link "單日預約紀錄" at bounding box center [60, 152] width 111 height 28
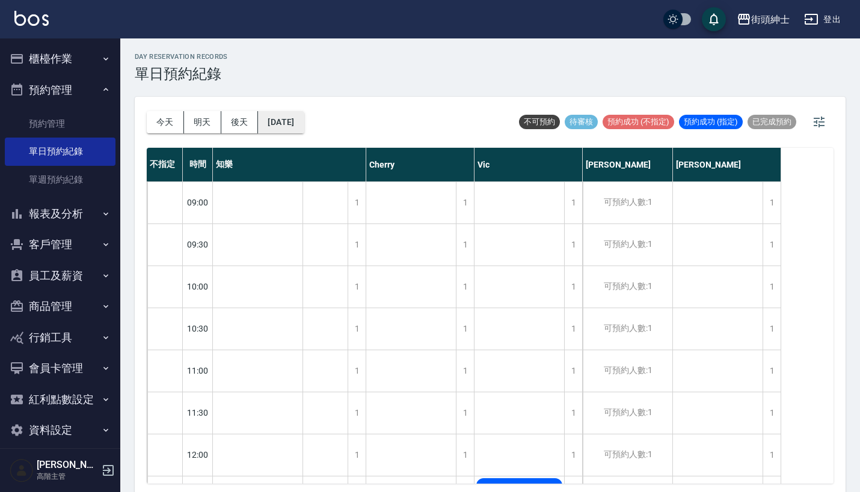
click at [304, 118] on button "[DATE]" at bounding box center [281, 122] width 46 height 22
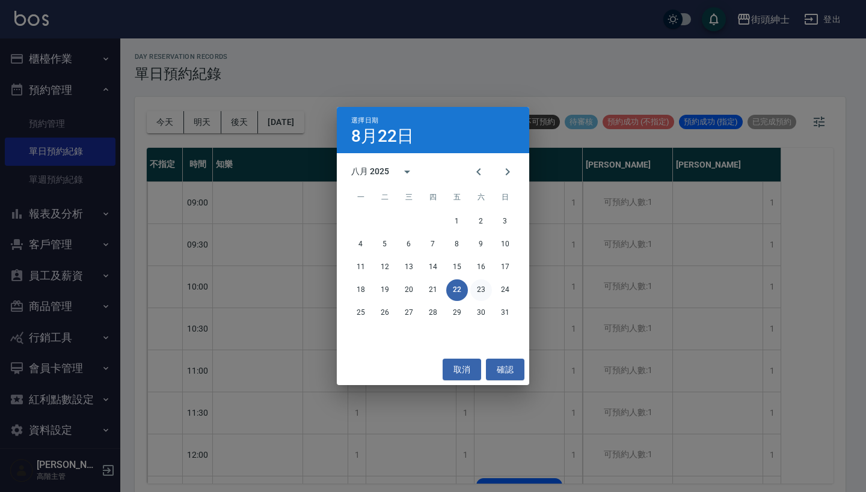
click at [483, 290] on button "23" at bounding box center [481, 291] width 22 height 22
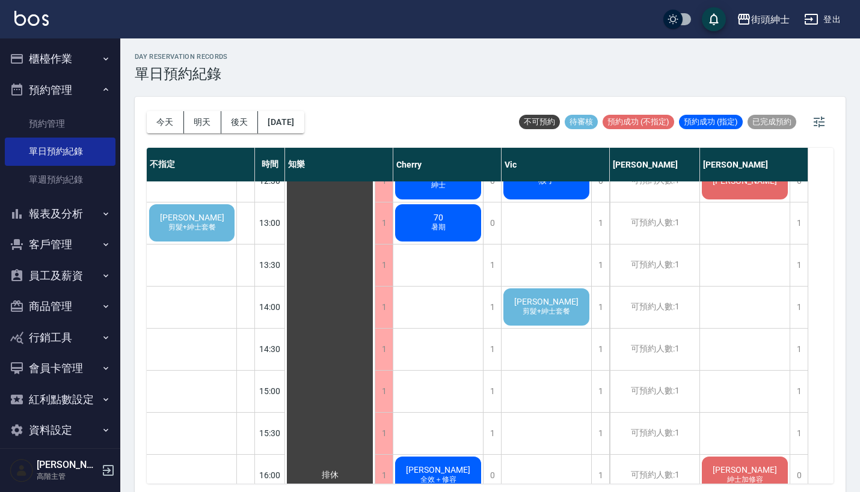
scroll to position [317, 0]
click at [200, 227] on span "剪髮+紳士套餐" at bounding box center [192, 227] width 52 height 10
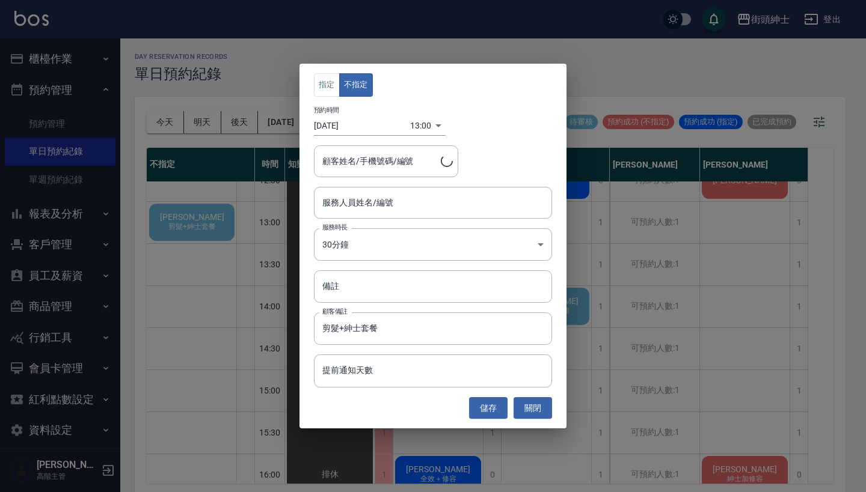
type input "[PERSON_NAME]/0919400881"
click at [539, 403] on button "關閉" at bounding box center [532, 408] width 38 height 22
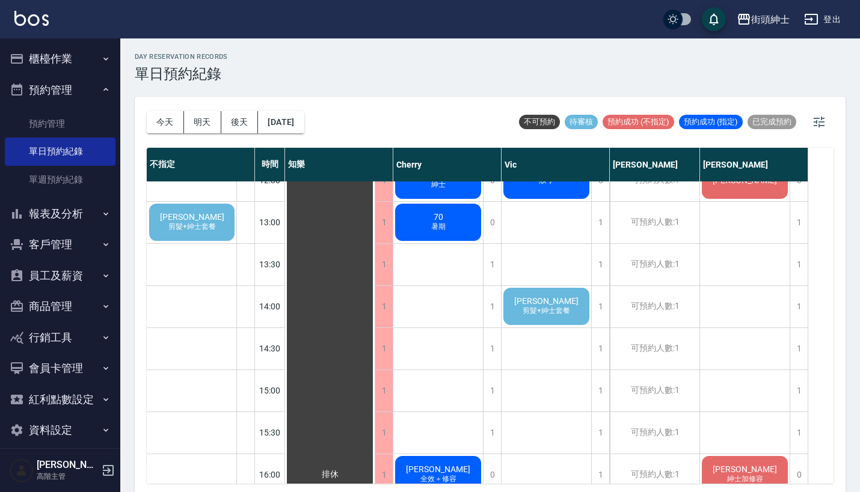
click at [221, 230] on div "[PERSON_NAME] 剪髮+紳士套餐" at bounding box center [191, 222] width 89 height 41
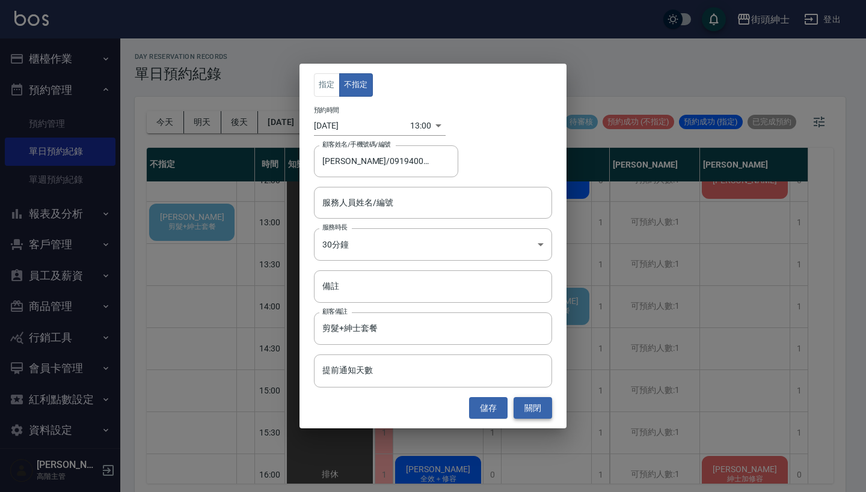
click at [525, 409] on button "關閉" at bounding box center [532, 408] width 38 height 22
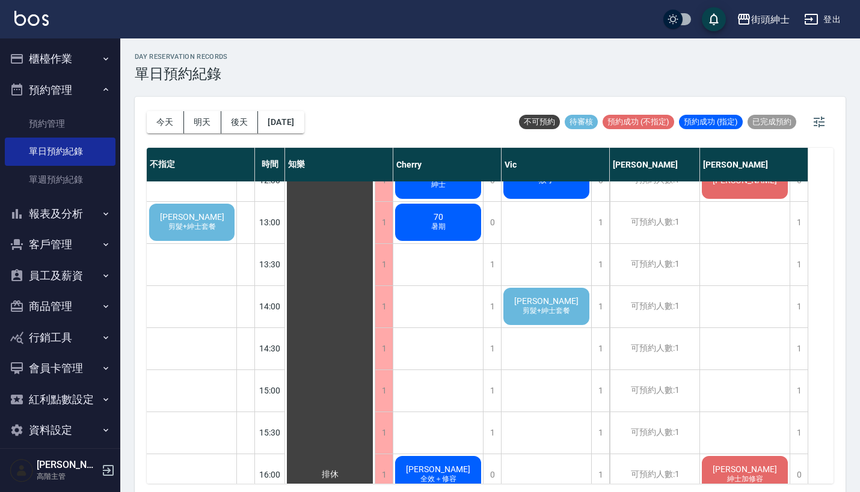
click at [441, 180] on span "剪髮+紳士套餐" at bounding box center [438, 180] width 5 height 0
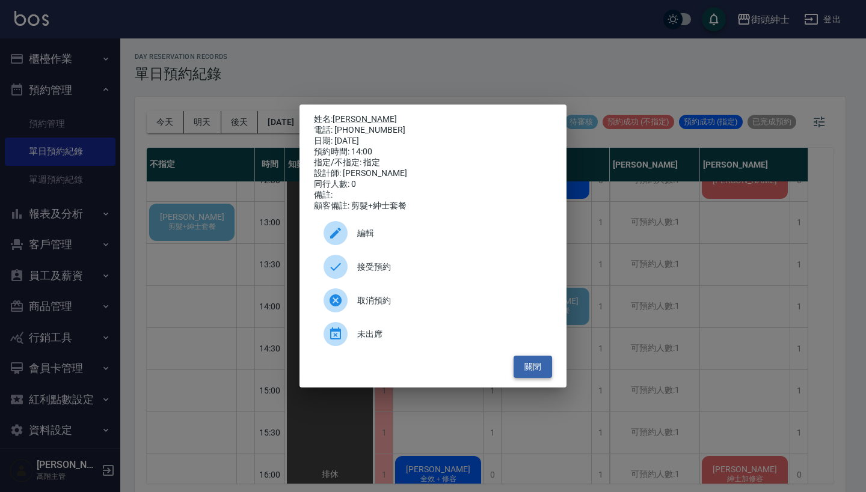
click at [534, 371] on button "關閉" at bounding box center [532, 367] width 38 height 22
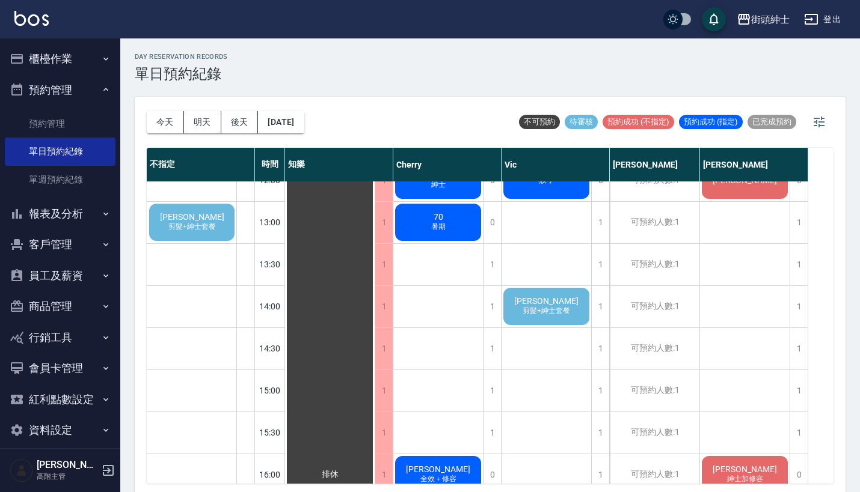
click at [197, 220] on span "[PERSON_NAME]" at bounding box center [191, 217] width 69 height 10
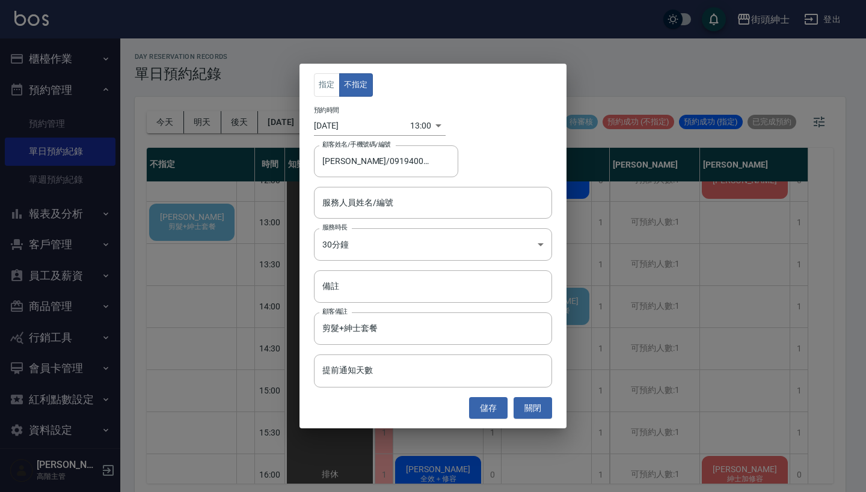
click at [218, 304] on div "指定 不指定 預約時間 [DATE] 13:00 1755925200000 顧客姓名/手機號碼/編號 [PERSON_NAME]/0919400881 顧客…" at bounding box center [433, 246] width 866 height 492
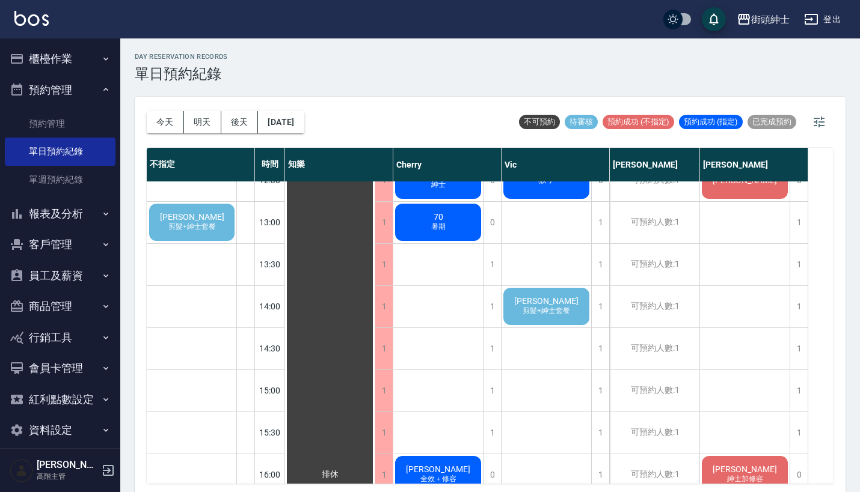
click at [204, 231] on span "剪髮+紳士套餐" at bounding box center [192, 227] width 52 height 10
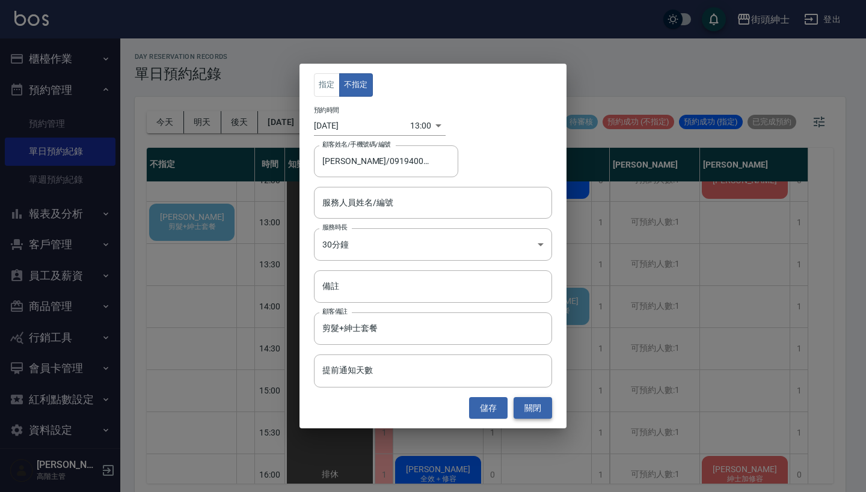
click at [533, 409] on button "關閉" at bounding box center [532, 408] width 38 height 22
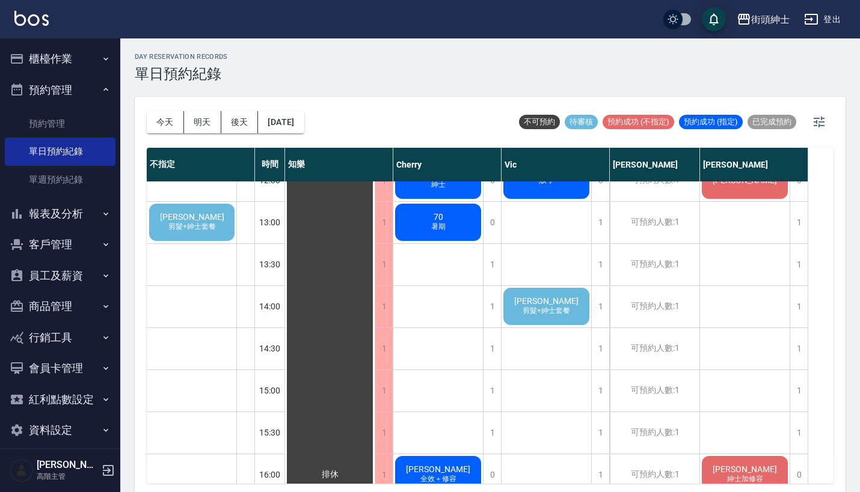
click at [188, 215] on span "[PERSON_NAME]" at bounding box center [191, 217] width 69 height 10
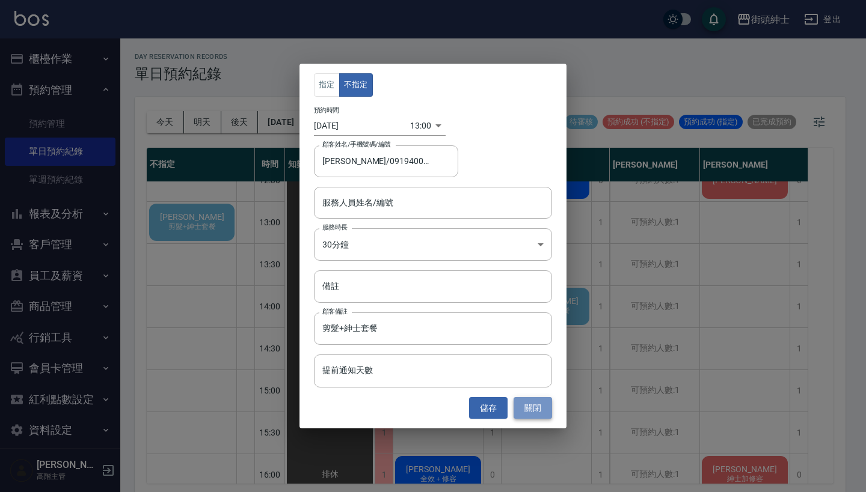
click at [536, 403] on button "關閉" at bounding box center [532, 408] width 38 height 22
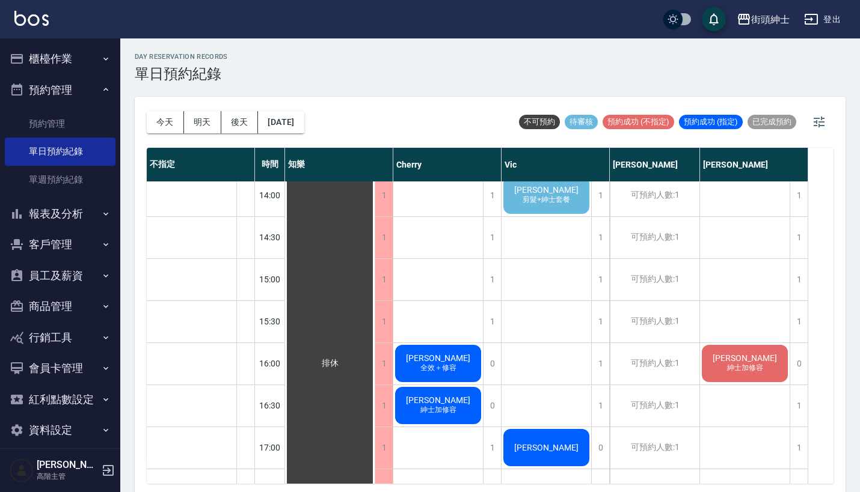
scroll to position [430, 0]
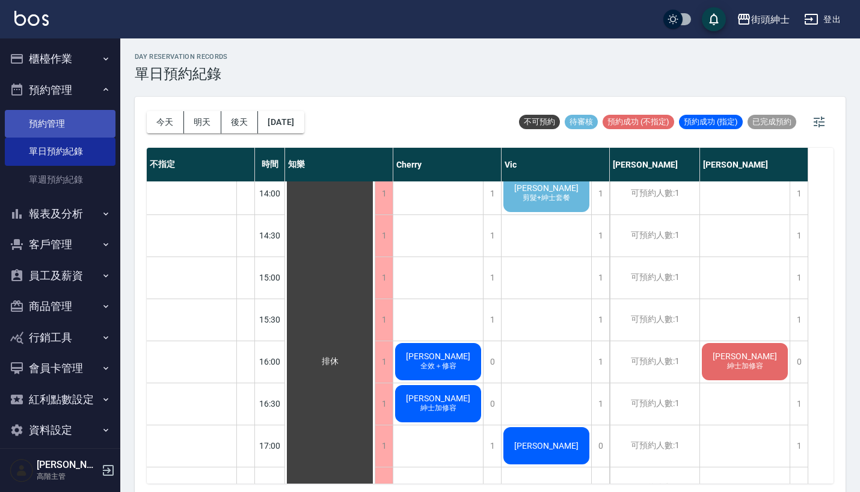
click at [50, 117] on link "預約管理" at bounding box center [60, 124] width 111 height 28
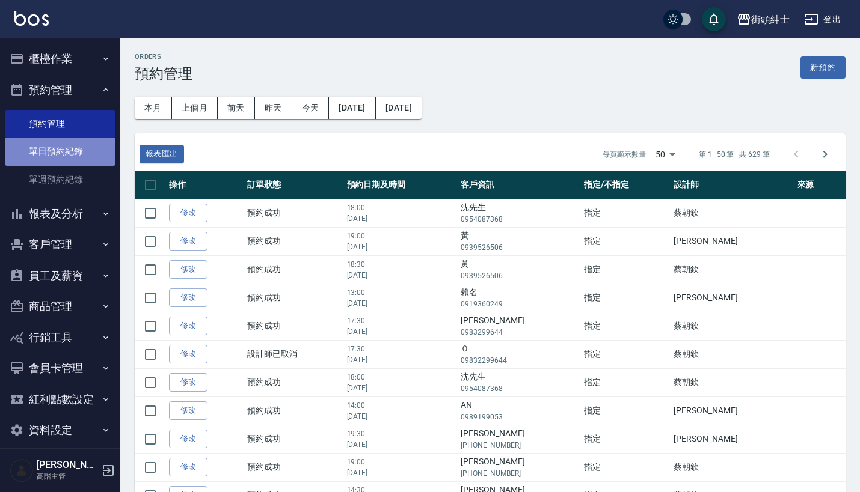
click at [84, 153] on link "單日預約紀錄" at bounding box center [60, 152] width 111 height 28
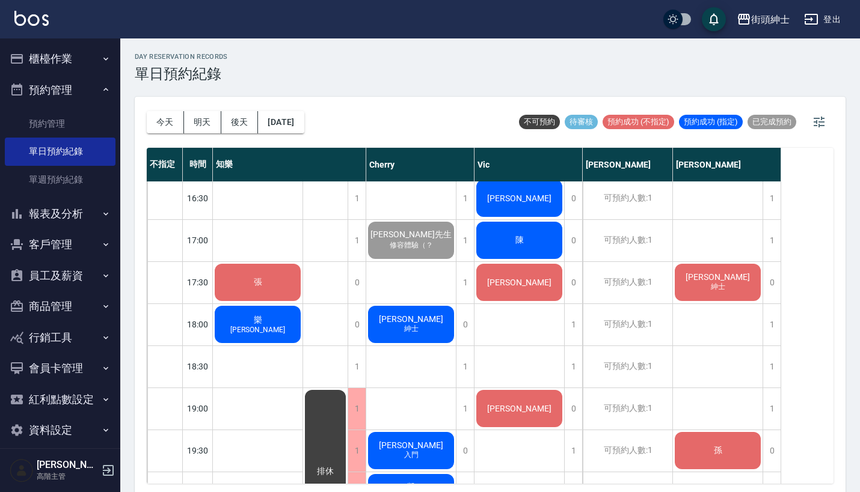
scroll to position [644, 0]
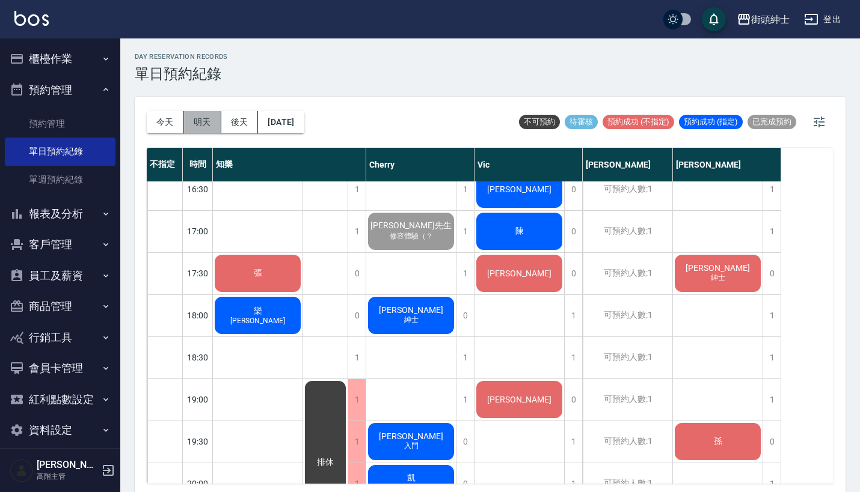
click at [201, 127] on button "明天" at bounding box center [202, 122] width 37 height 22
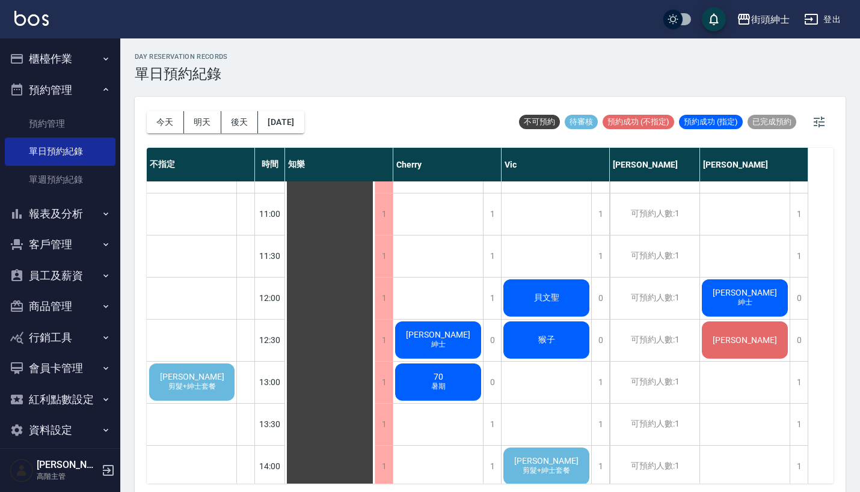
scroll to position [170, 0]
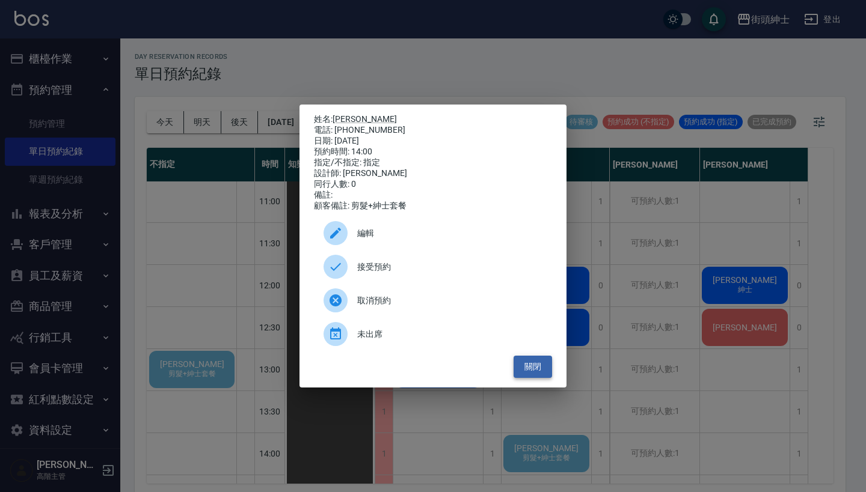
click at [533, 365] on button "關閉" at bounding box center [532, 367] width 38 height 22
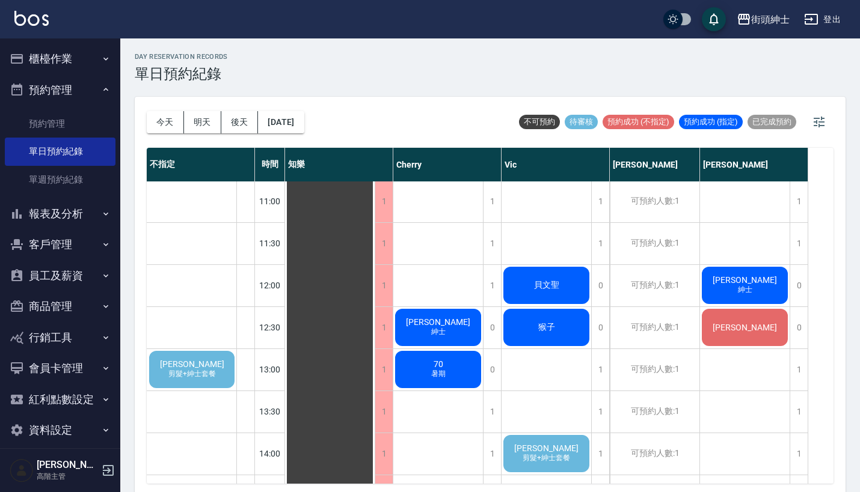
click at [174, 369] on div "[PERSON_NAME] 剪髮+紳士套餐" at bounding box center [191, 369] width 89 height 41
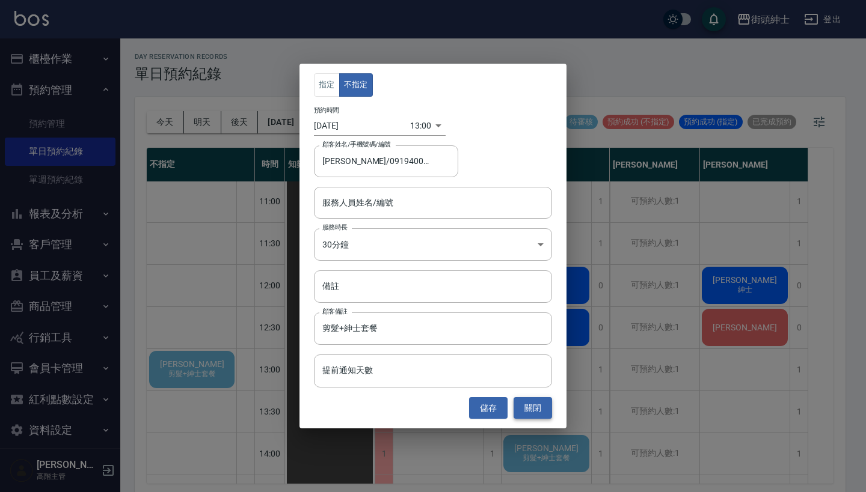
click at [540, 406] on button "關閉" at bounding box center [532, 408] width 38 height 22
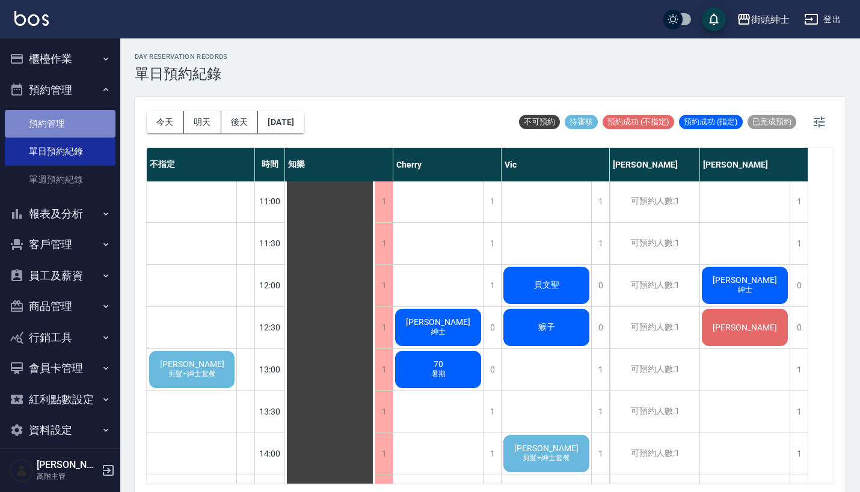
click at [63, 117] on link "預約管理" at bounding box center [60, 124] width 111 height 28
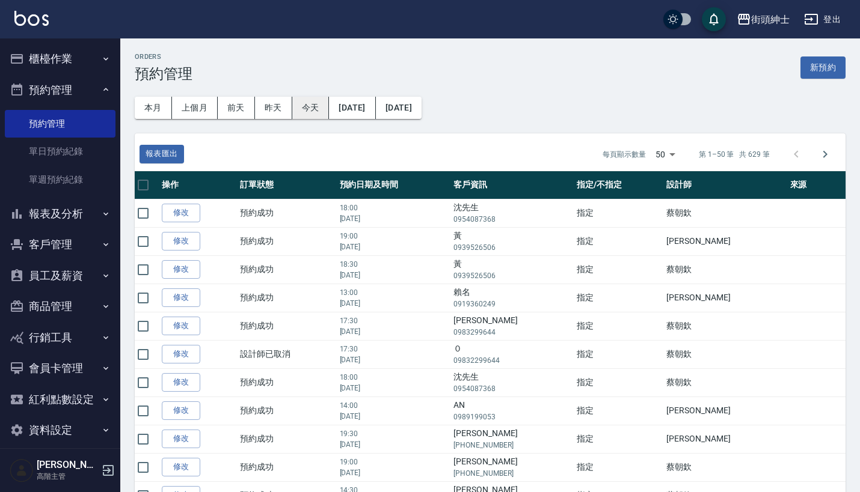
click at [314, 117] on button "今天" at bounding box center [310, 108] width 37 height 22
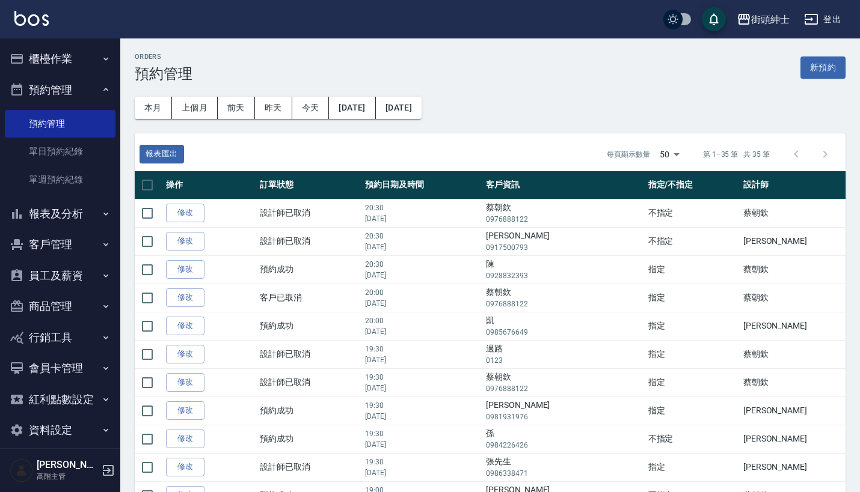
click at [301, 144] on div "報表匯出 每頁顯示數量 50 50 第 1–35 筆 共 35 筆" at bounding box center [490, 151] width 711 height 37
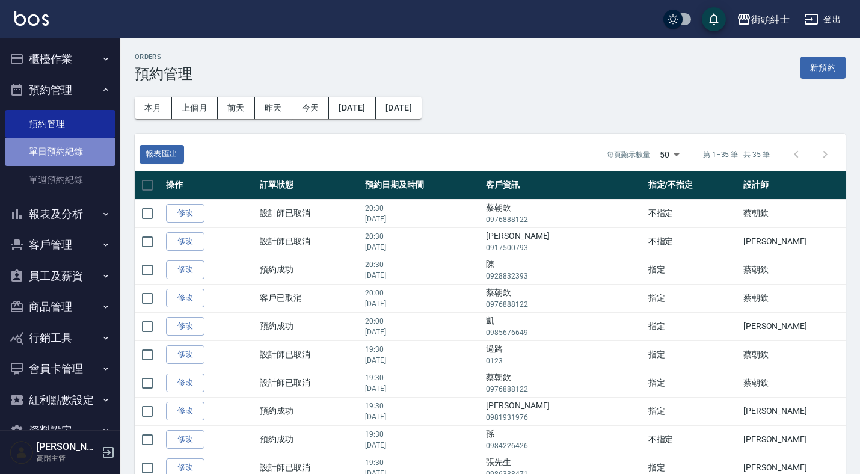
click at [75, 151] on link "單日預約紀錄" at bounding box center [60, 152] width 111 height 28
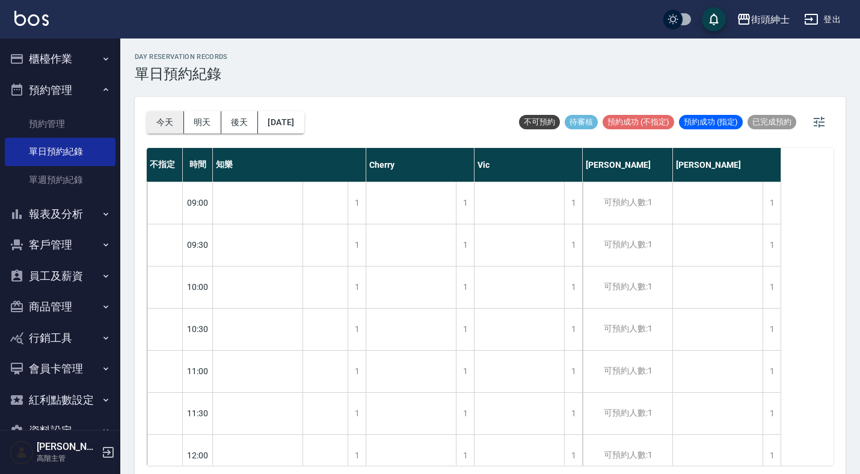
click at [174, 124] on button "今天" at bounding box center [165, 122] width 37 height 22
click at [200, 121] on button "明天" at bounding box center [202, 122] width 37 height 22
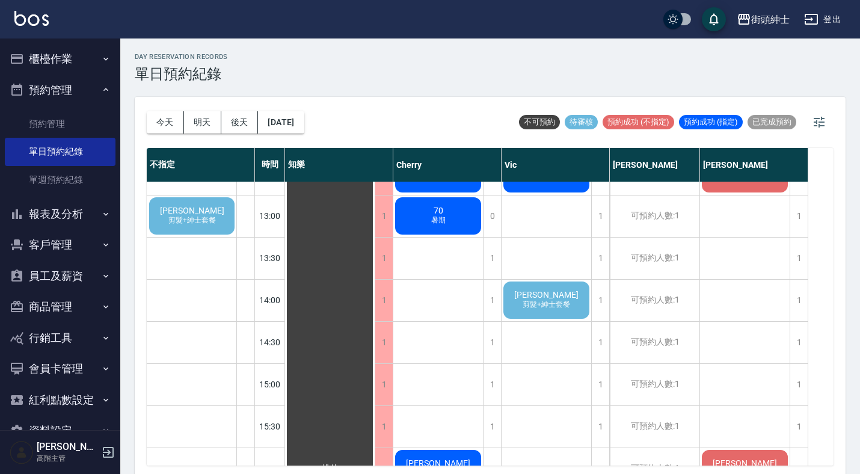
scroll to position [257, 0]
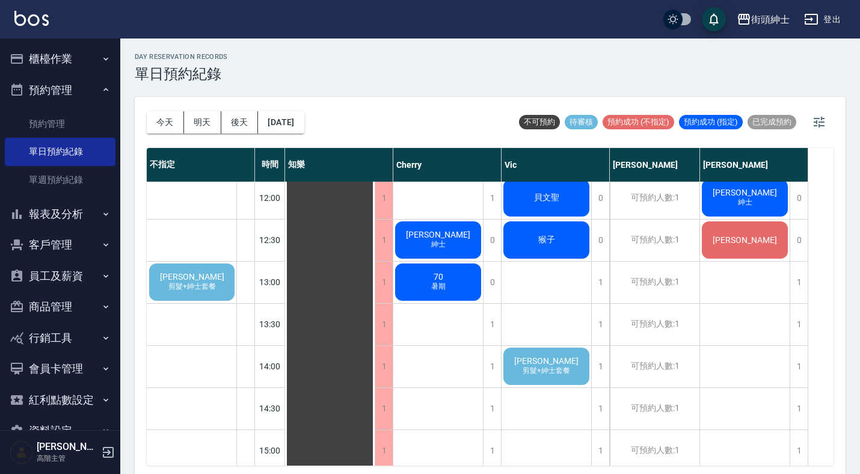
click at [194, 277] on span "[PERSON_NAME]" at bounding box center [191, 277] width 69 height 10
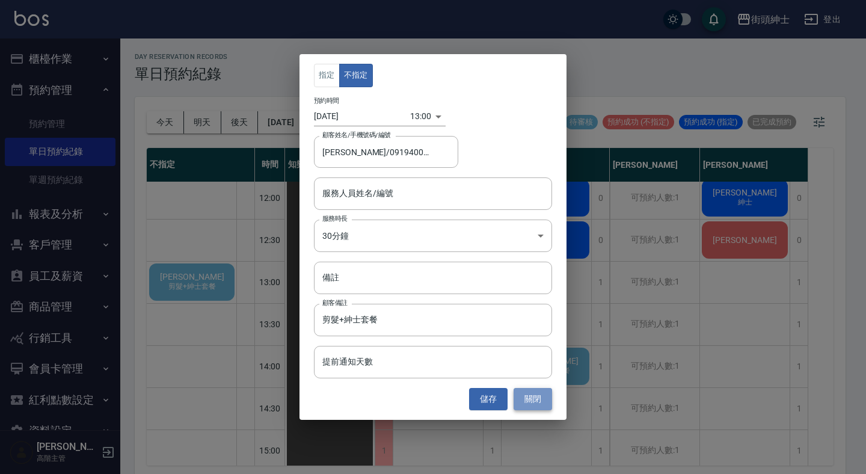
click at [536, 394] on button "關閉" at bounding box center [532, 399] width 38 height 22
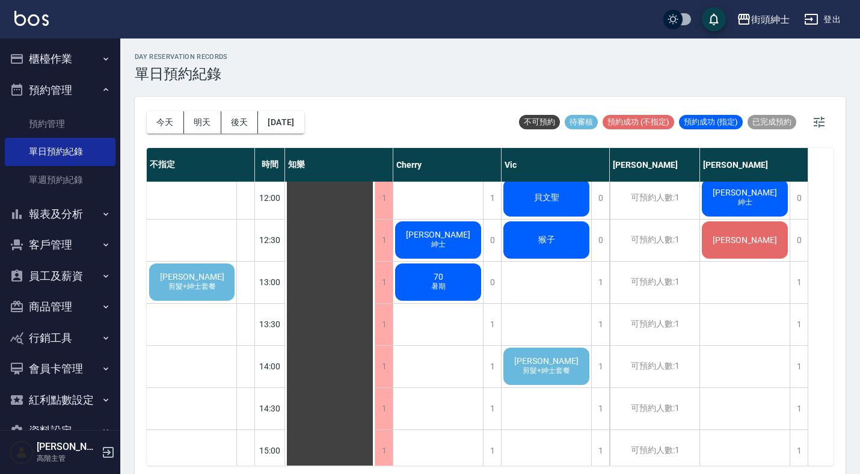
click at [55, 84] on button "預約管理" at bounding box center [60, 90] width 111 height 31
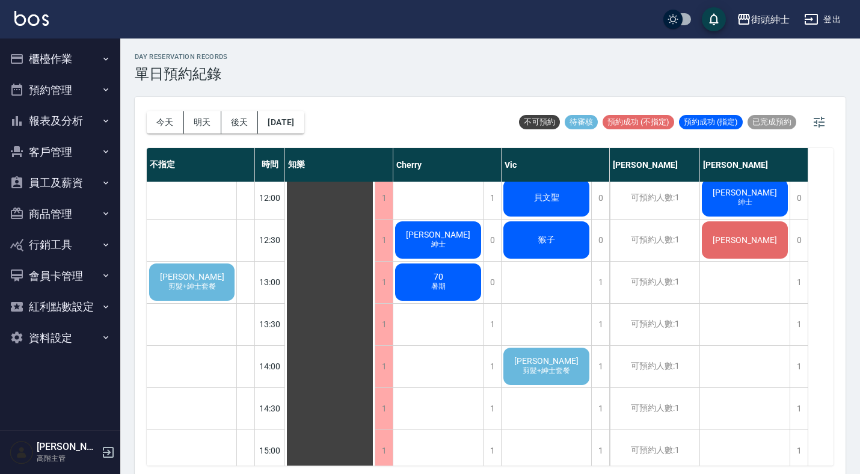
click at [199, 281] on span "[PERSON_NAME]" at bounding box center [191, 277] width 69 height 10
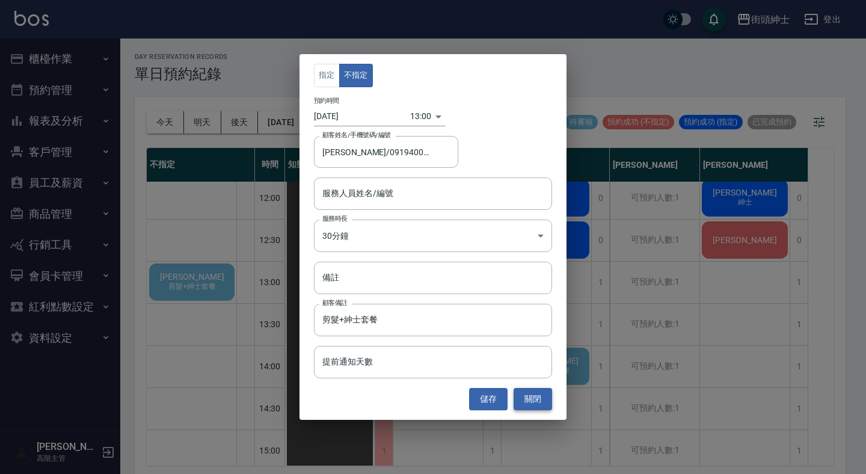
click at [534, 391] on button "關閉" at bounding box center [532, 399] width 38 height 22
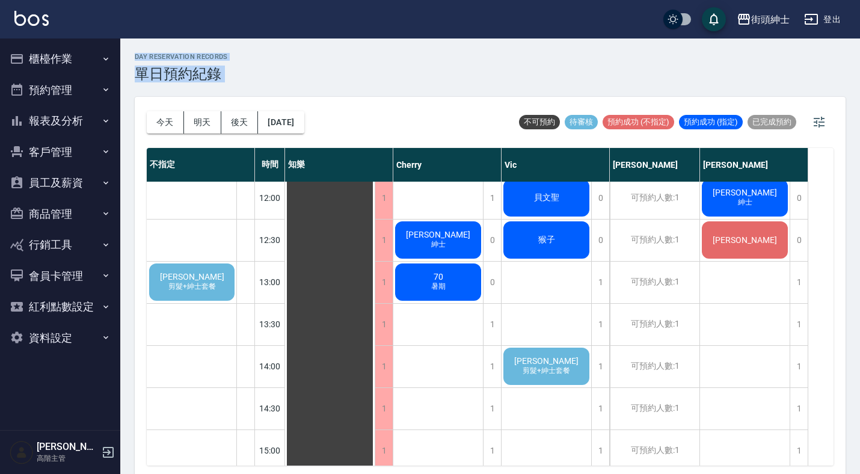
drag, startPoint x: 132, startPoint y: 55, endPoint x: 245, endPoint y: 84, distance: 116.1
click at [245, 84] on div "day Reservation records 單日預約紀錄 [DATE] [DATE] [DATE] [DATE] 不可預約 待審核 預約成功 (不指定) …" at bounding box center [489, 257] width 739 height 439
drag, startPoint x: 135, startPoint y: 55, endPoint x: 218, endPoint y: 76, distance: 86.0
click at [218, 76] on div "day Reservation records 單日預約紀錄" at bounding box center [181, 67] width 93 height 29
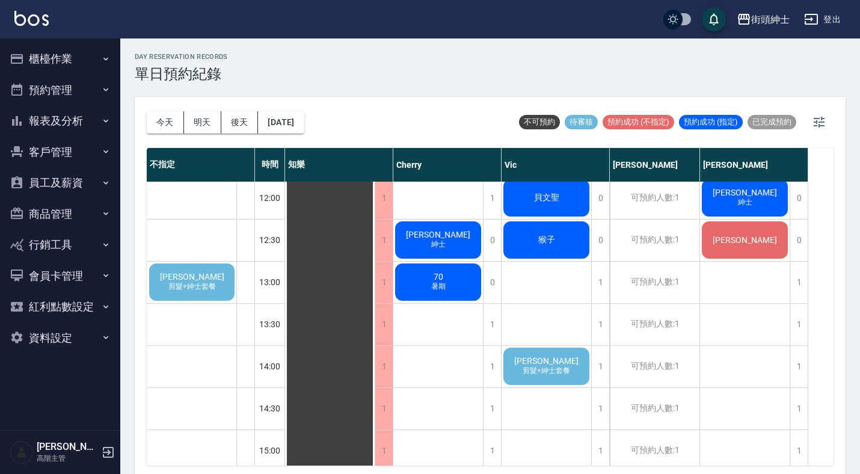
click at [132, 52] on div "day Reservation records 單日預約紀錄 [DATE] [DATE] [DATE] [DATE] 不可預約 待審核 預約成功 (不指定) …" at bounding box center [489, 257] width 739 height 439
drag, startPoint x: 132, startPoint y: 52, endPoint x: 233, endPoint y: 78, distance: 103.5
click at [233, 78] on div "day Reservation records 單日預約紀錄 [DATE] [DATE] [DATE] [DATE] 不可預約 待審核 預約成功 (不指定) …" at bounding box center [489, 257] width 739 height 439
click at [233, 78] on div "day Reservation records 單日預約紀錄" at bounding box center [490, 67] width 711 height 29
drag, startPoint x: 224, startPoint y: 75, endPoint x: 128, endPoint y: 57, distance: 97.4
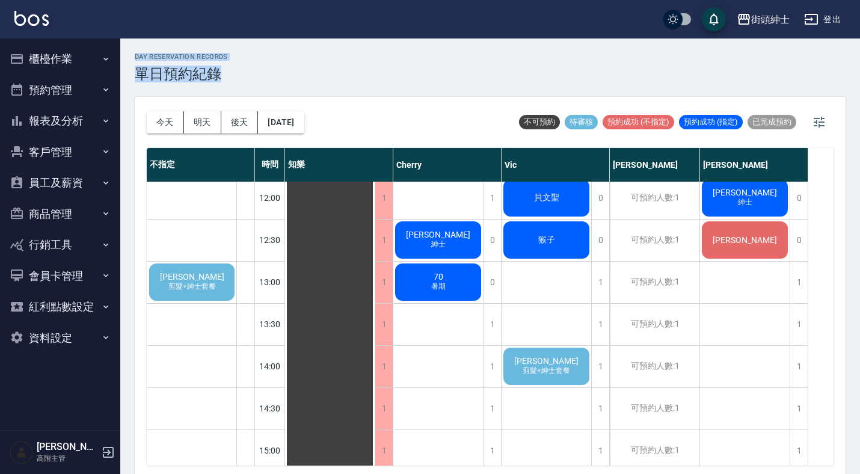
click at [128, 56] on div "day Reservation records 單日預約紀錄 [DATE] [DATE] [DATE] [DATE] 不可預約 待審核 預約成功 (不指定) …" at bounding box center [489, 257] width 739 height 439
click at [128, 57] on div "day Reservation records 單日預約紀錄 [DATE] [DATE] [DATE] [DATE] 不可預約 待審核 預約成功 (不指定) …" at bounding box center [489, 257] width 739 height 439
drag, startPoint x: 131, startPoint y: 52, endPoint x: 224, endPoint y: 82, distance: 98.1
click at [224, 82] on div "day Reservation records 單日預約紀錄 [DATE] [DATE] [DATE] [DATE] 不可預約 待審核 預約成功 (不指定) …" at bounding box center [489, 257] width 739 height 439
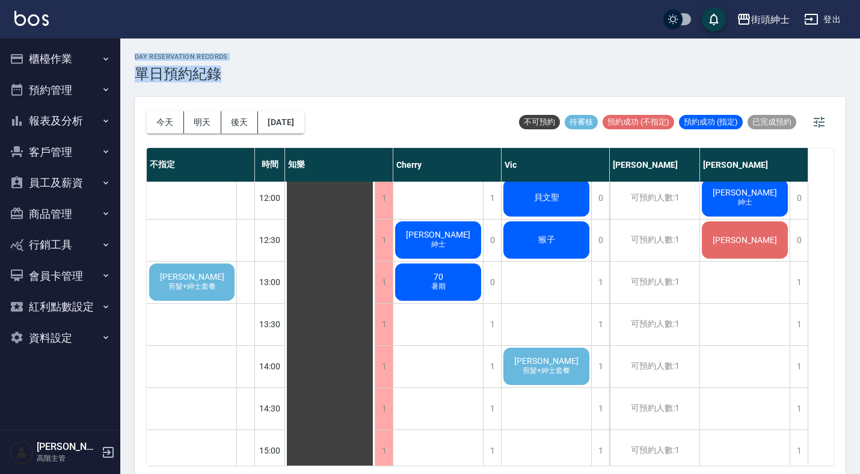
drag, startPoint x: 225, startPoint y: 76, endPoint x: 126, endPoint y: 58, distance: 100.7
click at [126, 58] on div "day Reservation records 單日預約紀錄 [DATE] [DATE] [DATE] [DATE] 不可預約 待審核 預約成功 (不指定) …" at bounding box center [489, 257] width 739 height 439
drag, startPoint x: 127, startPoint y: 57, endPoint x: 224, endPoint y: 87, distance: 101.7
click at [224, 87] on div "day Reservation records 單日預約紀錄 [DATE] [DATE] [DATE] [DATE] 不可預約 待審核 預約成功 (不指定) …" at bounding box center [489, 257] width 739 height 439
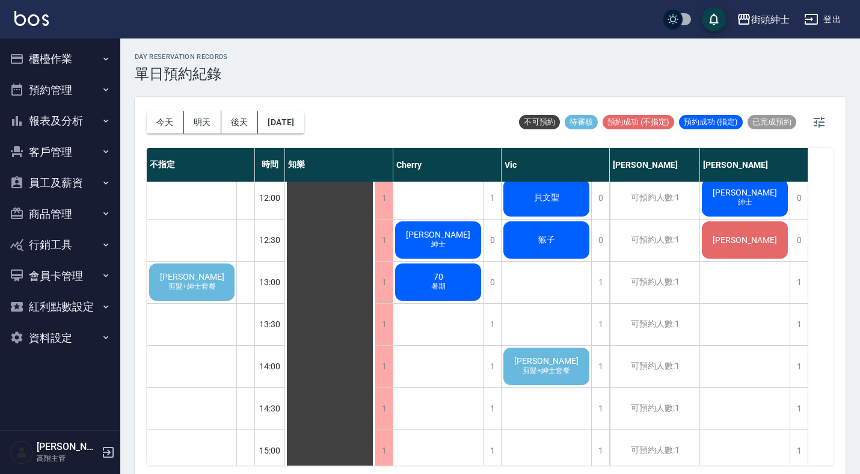
click at [224, 87] on div "day Reservation records 單日預約紀錄 [DATE] [DATE] [DATE] [DATE] 不可預約 待審核 預約成功 (不指定) …" at bounding box center [489, 257] width 739 height 439
drag, startPoint x: 135, startPoint y: 55, endPoint x: 131, endPoint y: 45, distance: 10.8
click at [131, 45] on div "day Reservation records 單日預約紀錄 [DATE] [DATE] [DATE] [DATE] 不可預約 待審核 預約成功 (不指定) …" at bounding box center [489, 257] width 739 height 439
drag, startPoint x: 133, startPoint y: 55, endPoint x: 230, endPoint y: 78, distance: 100.2
click at [230, 78] on div "day Reservation records 單日預約紀錄 [DATE] [DATE] [DATE] [DATE] 不可預約 待審核 預約成功 (不指定) …" at bounding box center [489, 257] width 739 height 439
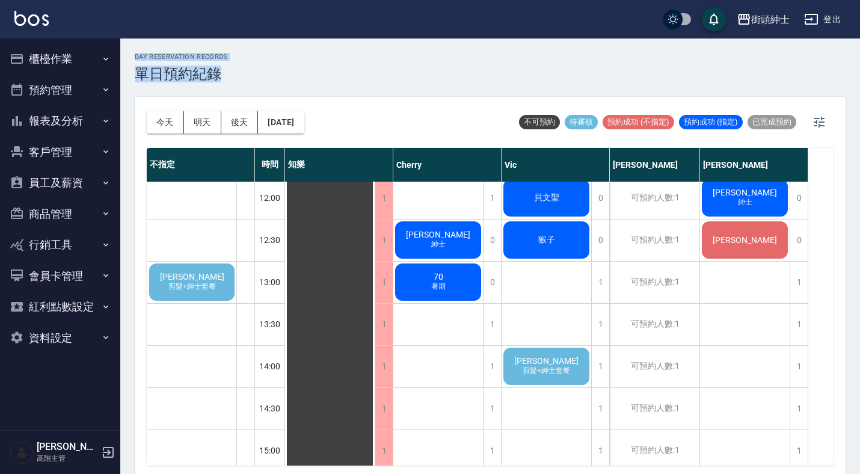
click at [230, 78] on div "day Reservation records 單日預約紀錄" at bounding box center [490, 67] width 711 height 29
drag, startPoint x: 230, startPoint y: 78, endPoint x: 125, endPoint y: 56, distance: 107.5
click at [125, 56] on div "day Reservation records 單日預約紀錄 [DATE] [DATE] [DATE] [DATE] 不可預約 待審核 預約成功 (不指定) …" at bounding box center [489, 257] width 739 height 439
drag, startPoint x: 125, startPoint y: 56, endPoint x: 251, endPoint y: 86, distance: 129.2
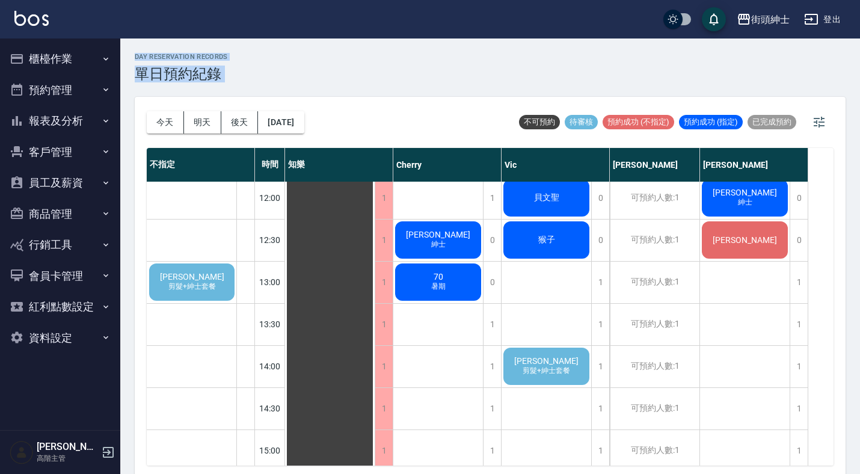
click at [251, 86] on div "day Reservation records 單日預約紀錄 [DATE] [DATE] [DATE] [DATE] 不可預約 待審核 預約成功 (不指定) …" at bounding box center [489, 257] width 739 height 439
click at [205, 120] on button "明天" at bounding box center [202, 122] width 37 height 22
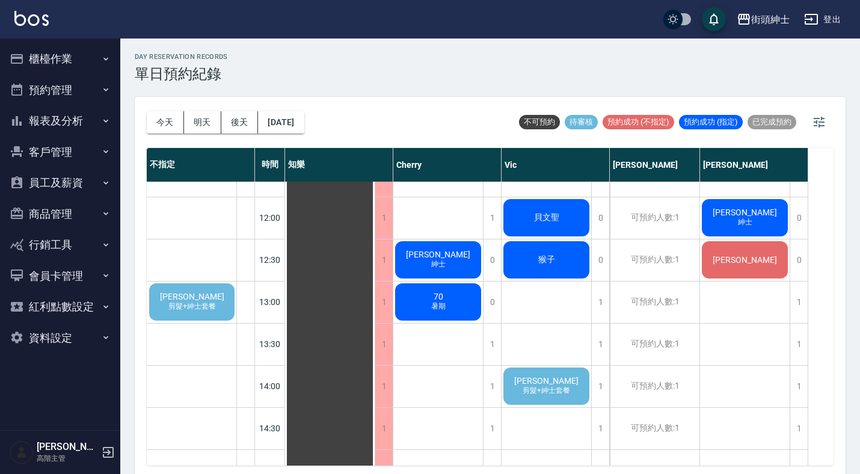
scroll to position [248, 0]
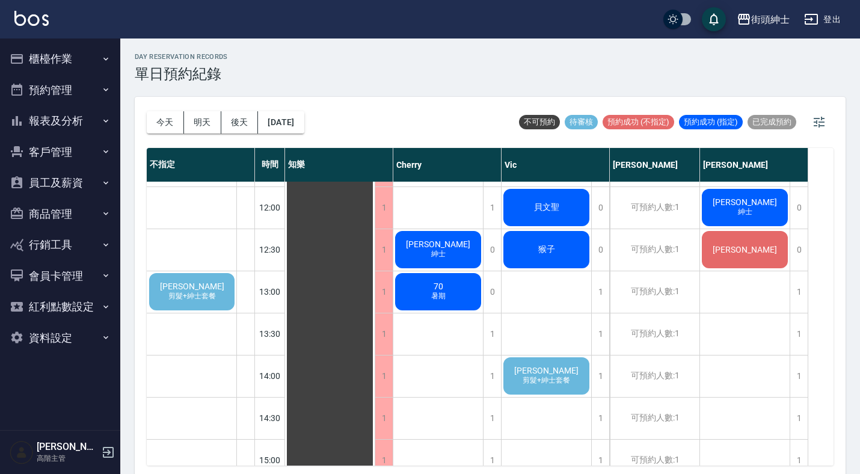
click at [196, 286] on span "[PERSON_NAME]" at bounding box center [191, 286] width 69 height 10
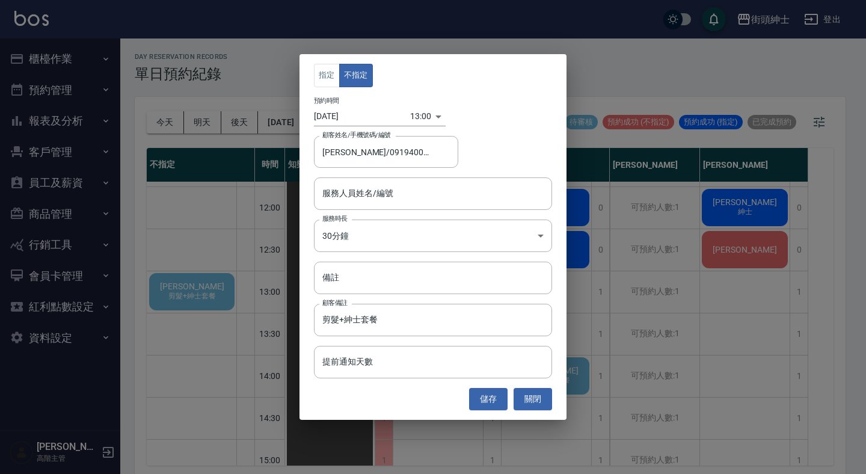
click at [222, 230] on div "指定 不指定 預約時間 [DATE] 13:00 1755925200000 顧客姓名/手機號碼/編號 [PERSON_NAME]/0919400881 顧客…" at bounding box center [433, 237] width 866 height 474
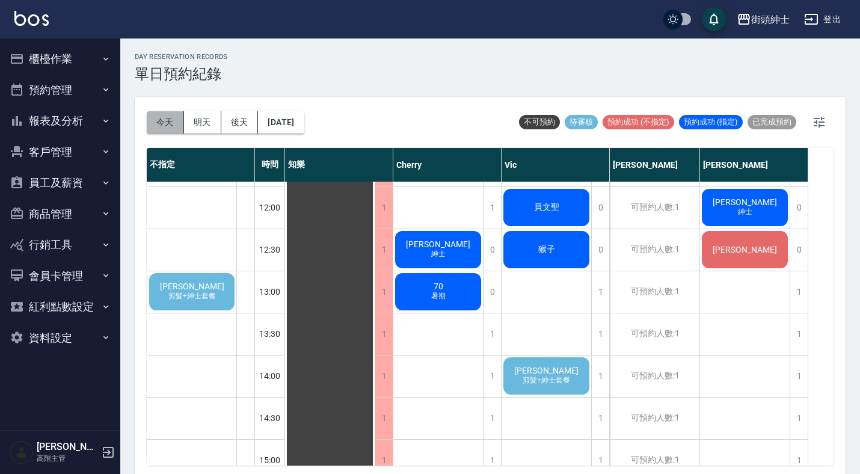
click at [169, 123] on button "今天" at bounding box center [165, 122] width 37 height 22
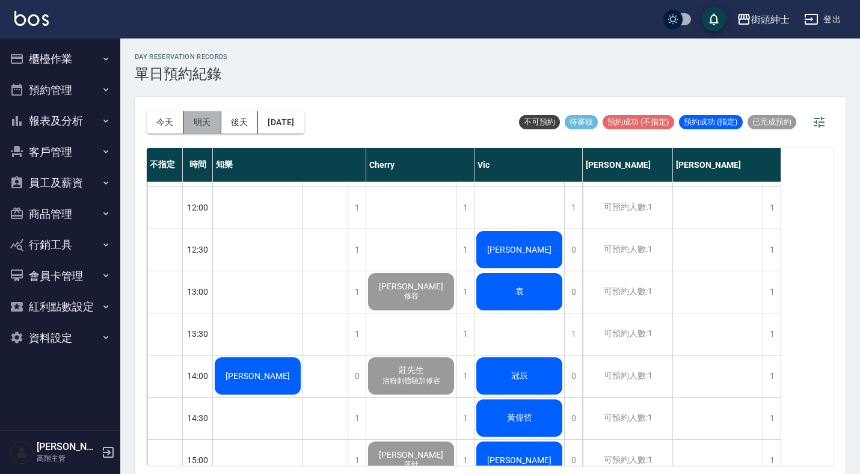
click at [209, 122] on button "明天" at bounding box center [202, 122] width 37 height 22
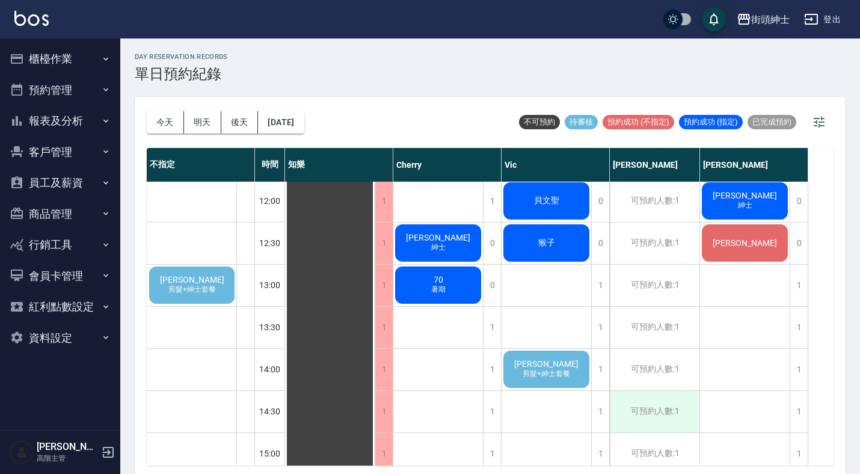
scroll to position [253, 0]
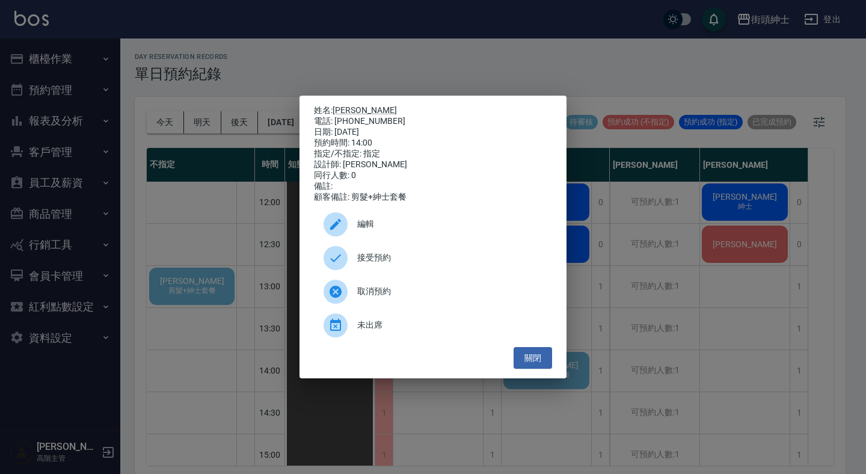
click at [441, 255] on div "接受預約" at bounding box center [433, 258] width 238 height 34
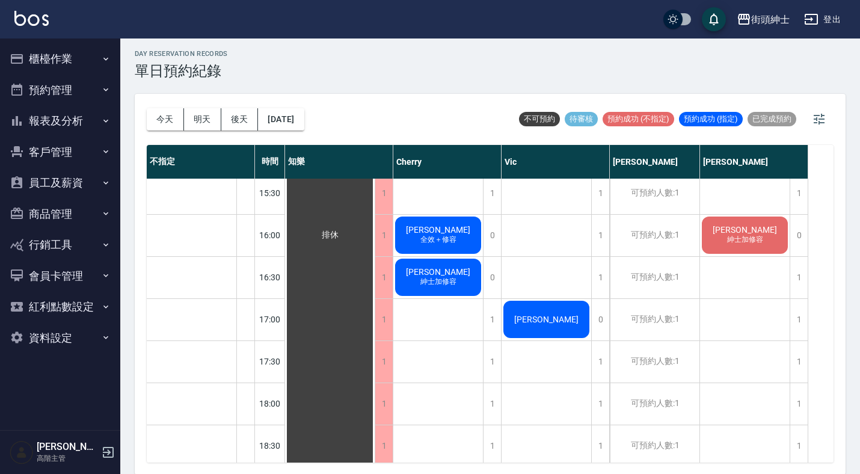
scroll to position [563, 0]
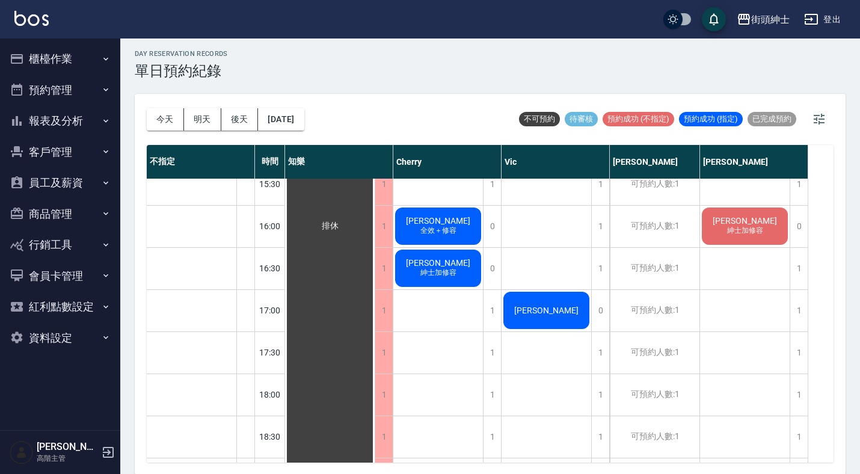
click at [76, 335] on button "資料設定" at bounding box center [60, 337] width 111 height 31
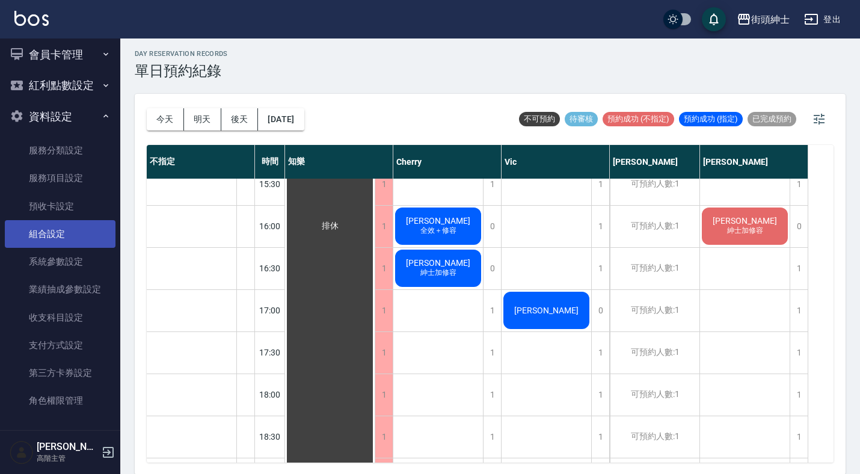
scroll to position [221, 0]
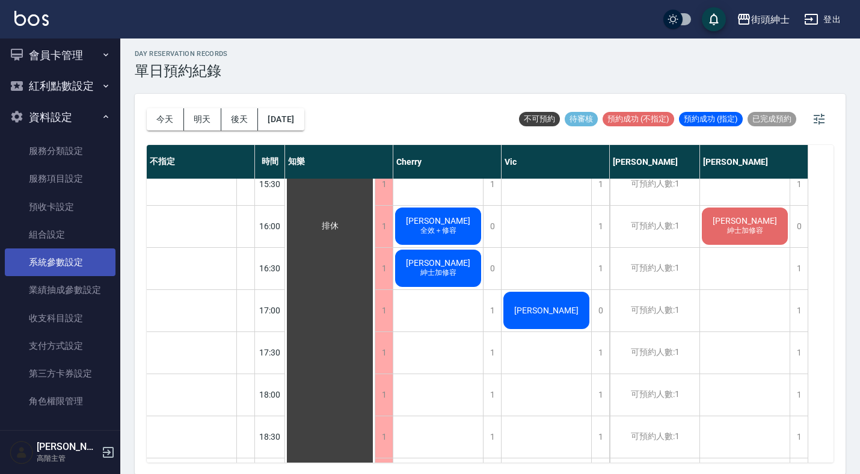
click at [54, 257] on link "系統參數設定" at bounding box center [60, 262] width 111 height 28
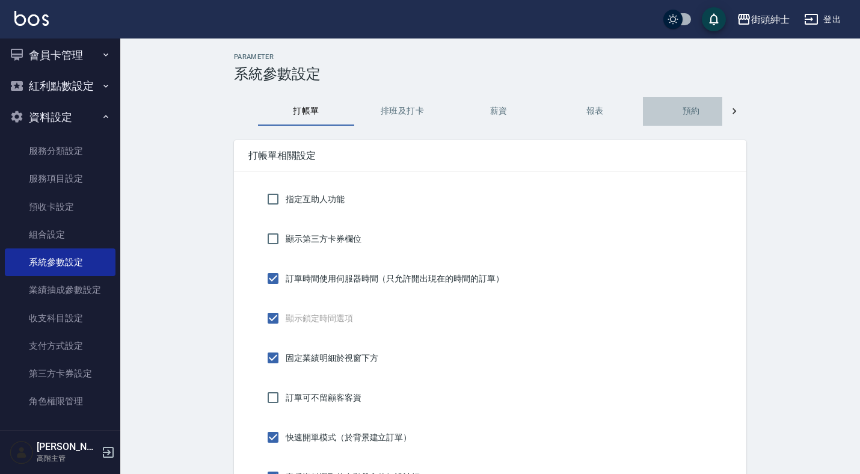
click at [683, 108] on button "預約" at bounding box center [691, 111] width 96 height 29
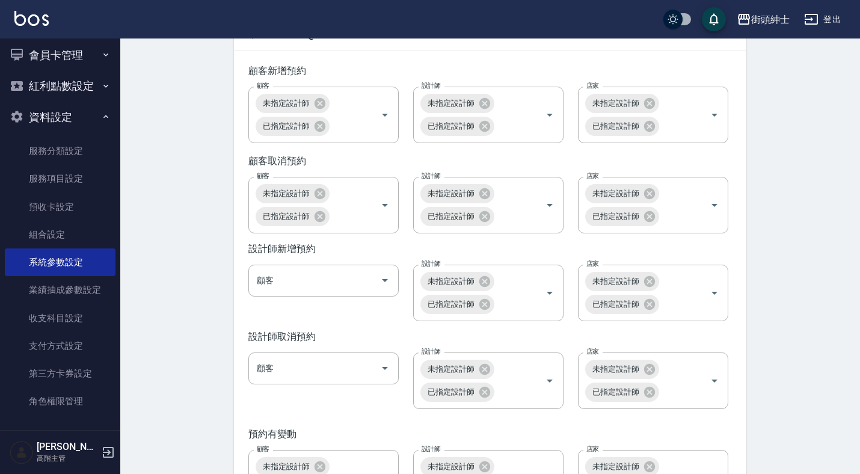
scroll to position [1750, 0]
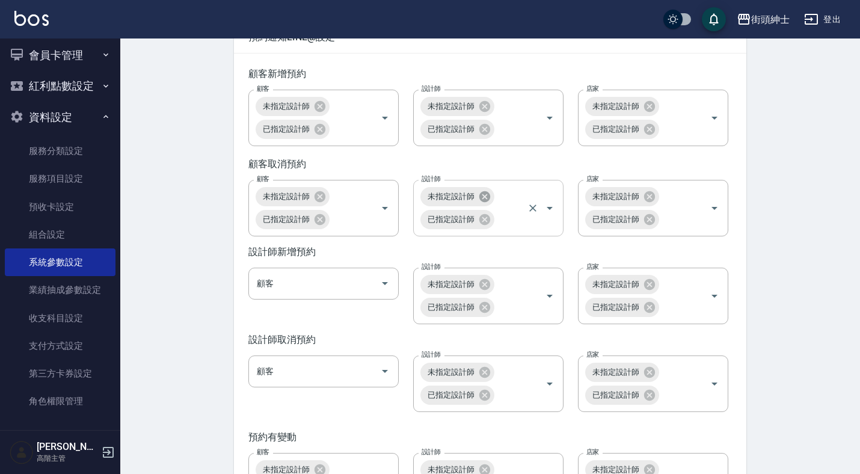
click at [488, 201] on icon at bounding box center [484, 196] width 11 height 11
click at [650, 203] on icon at bounding box center [649, 196] width 13 height 13
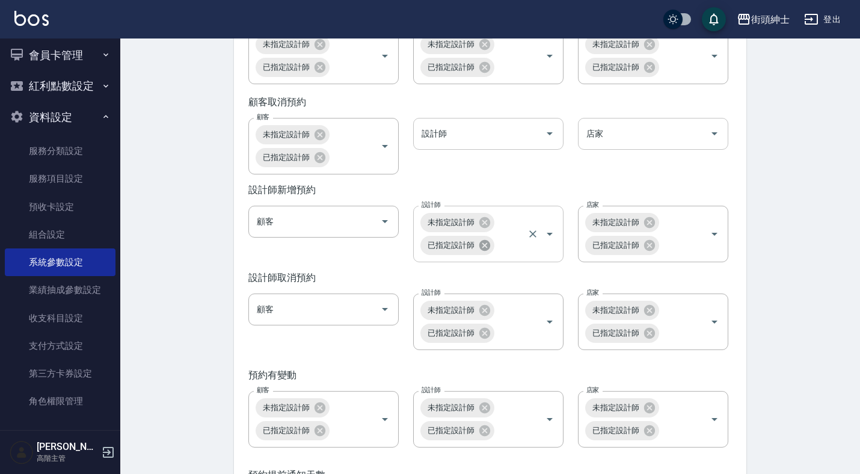
scroll to position [1811, 0]
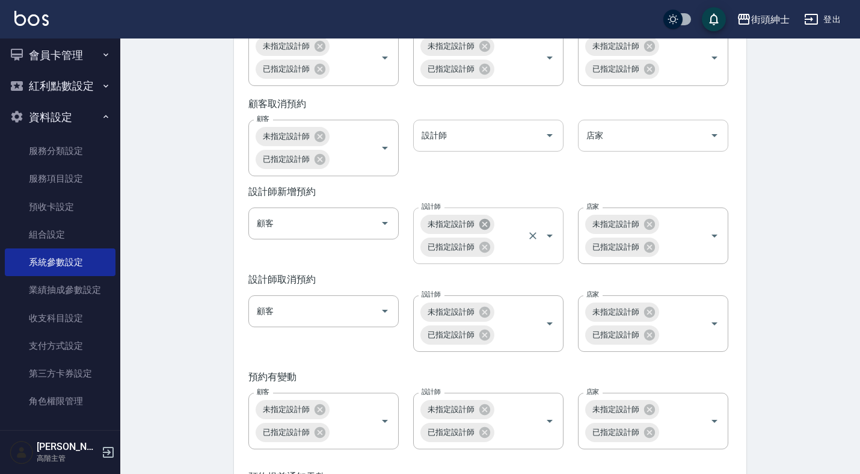
click at [490, 231] on icon at bounding box center [484, 224] width 13 height 13
click at [486, 317] on icon at bounding box center [484, 311] width 11 height 11
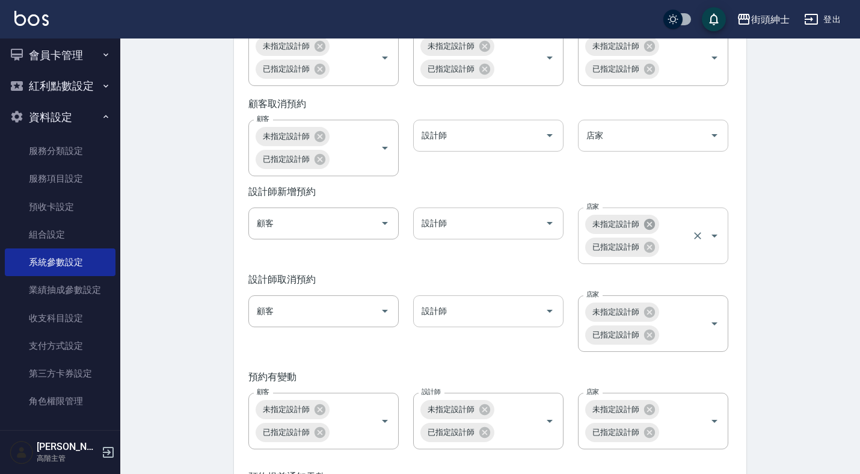
click at [648, 231] on icon at bounding box center [649, 224] width 13 height 13
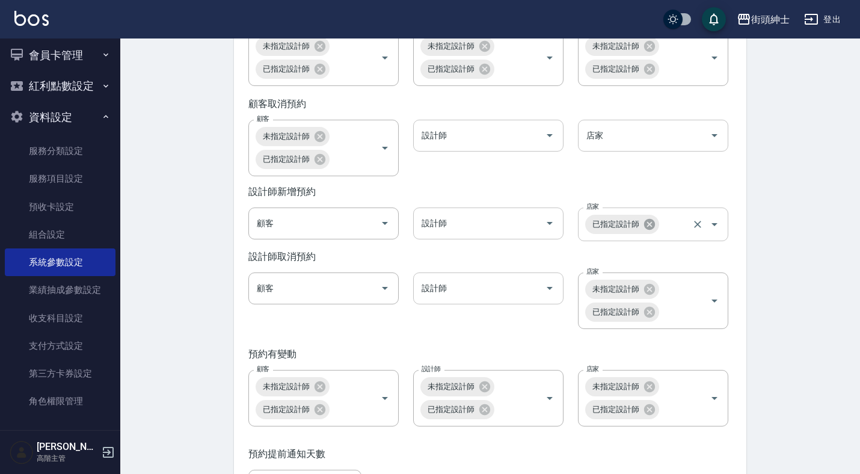
click at [648, 231] on icon at bounding box center [649, 224] width 13 height 13
click at [653, 293] on icon at bounding box center [649, 287] width 11 height 11
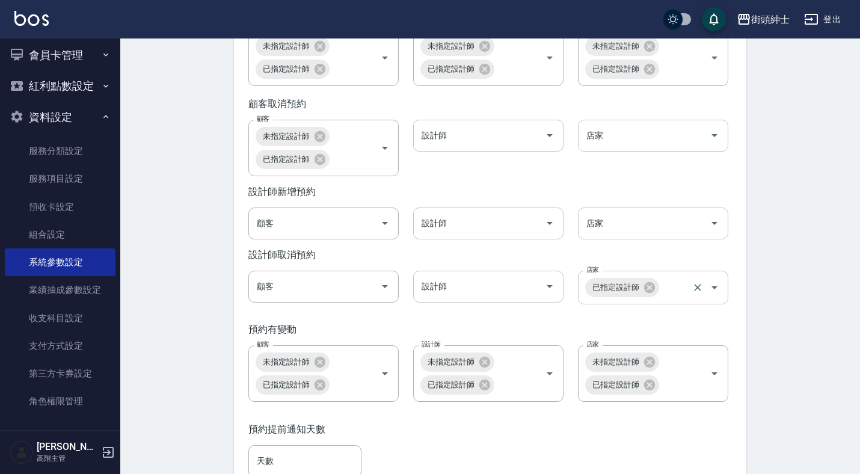
click at [653, 297] on div "已指定設計師" at bounding box center [622, 287] width 74 height 19
click at [652, 293] on icon at bounding box center [649, 287] width 11 height 11
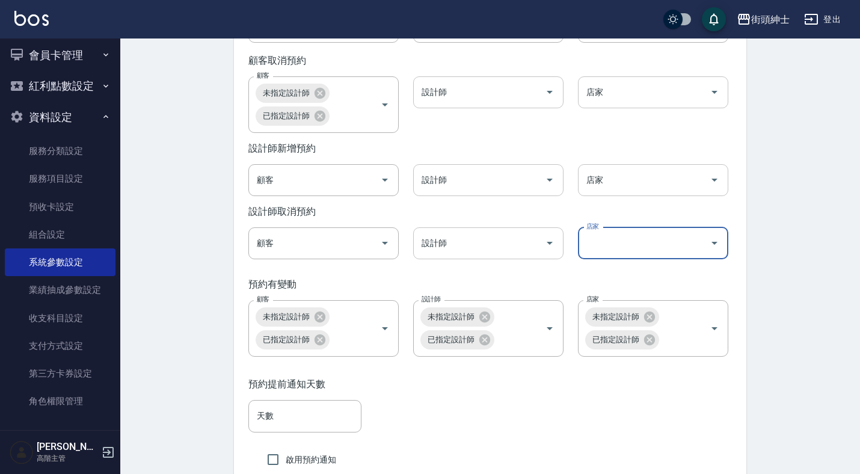
scroll to position [1856, 0]
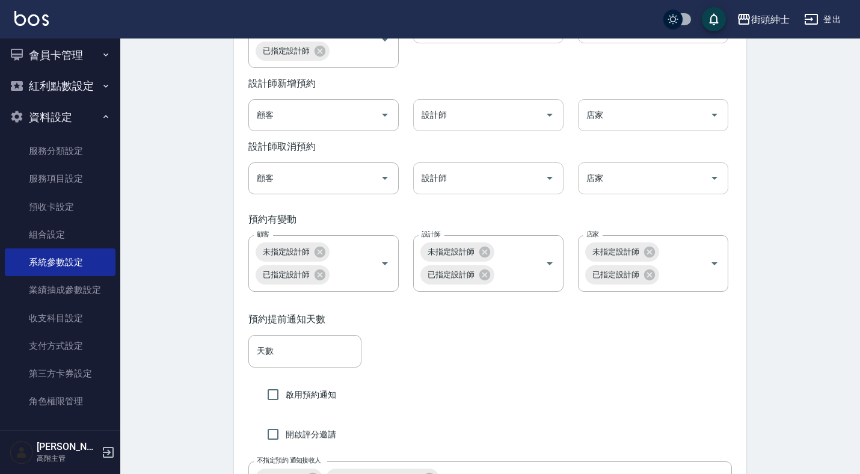
scroll to position [1927, 0]
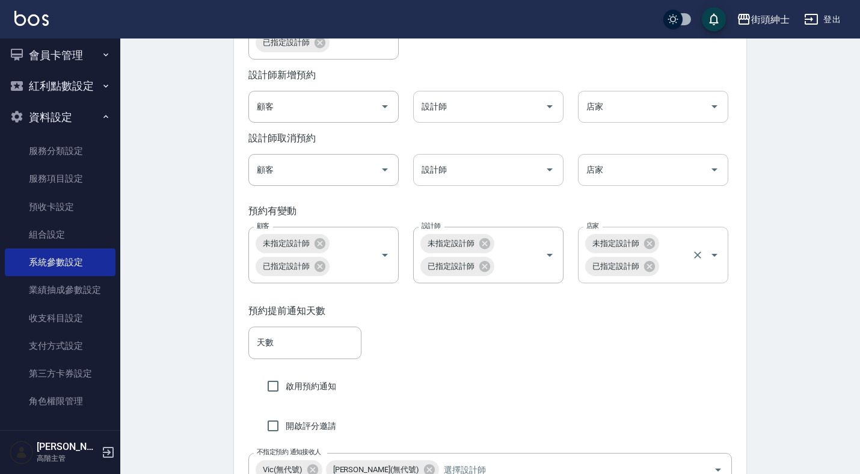
click at [634, 249] on span "未指定設計師" at bounding box center [615, 243] width 61 height 12
click at [654, 249] on icon at bounding box center [649, 243] width 11 height 11
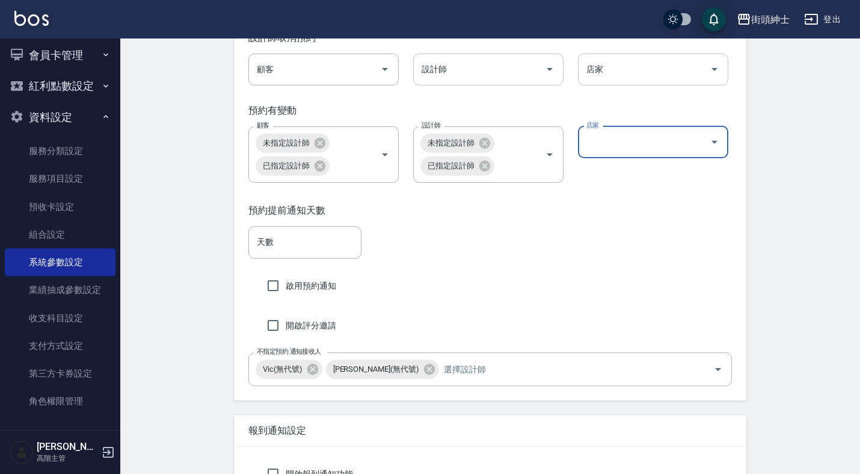
scroll to position [2028, 0]
click at [483, 148] on icon at bounding box center [484, 142] width 11 height 11
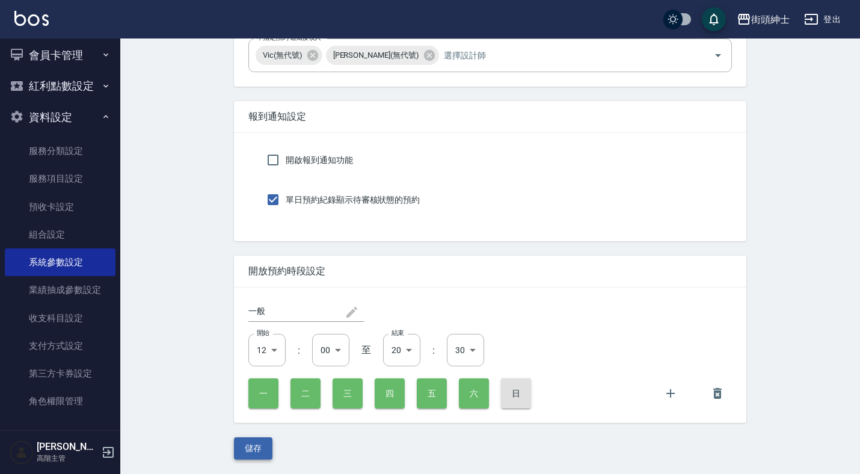
scroll to position [2371, 0]
click at [256, 456] on button "儲存" at bounding box center [253, 448] width 38 height 22
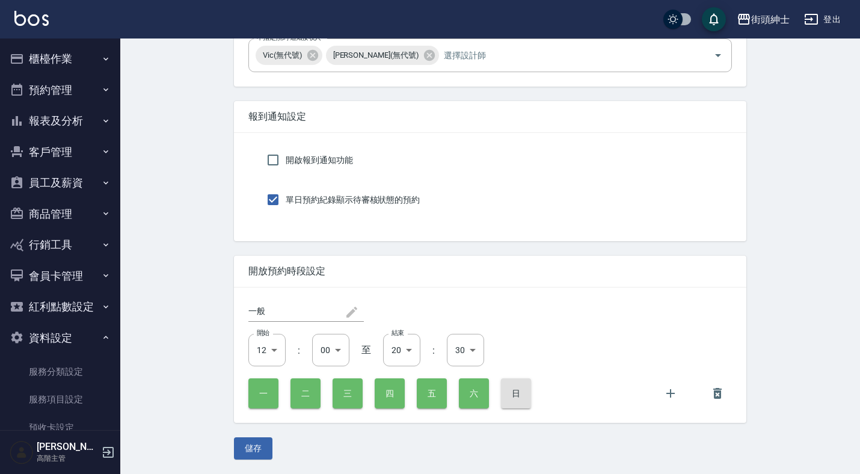
scroll to position [0, 0]
click at [72, 110] on button "報表及分析" at bounding box center [60, 120] width 111 height 31
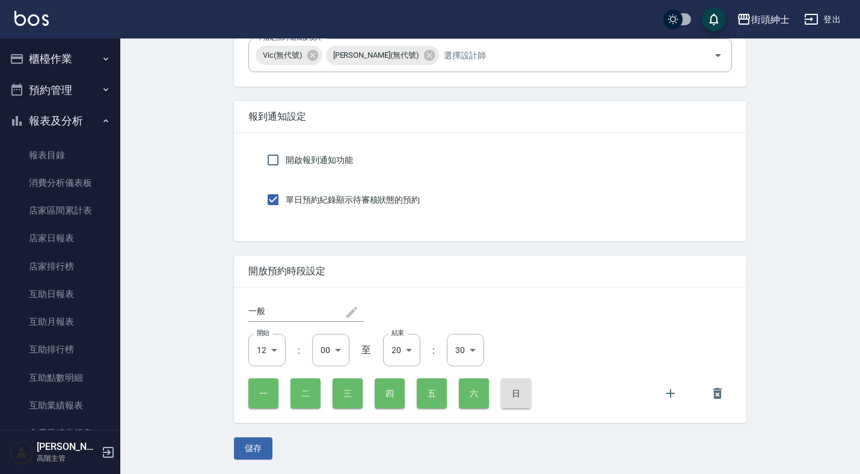
click at [72, 93] on button "預約管理" at bounding box center [60, 90] width 111 height 31
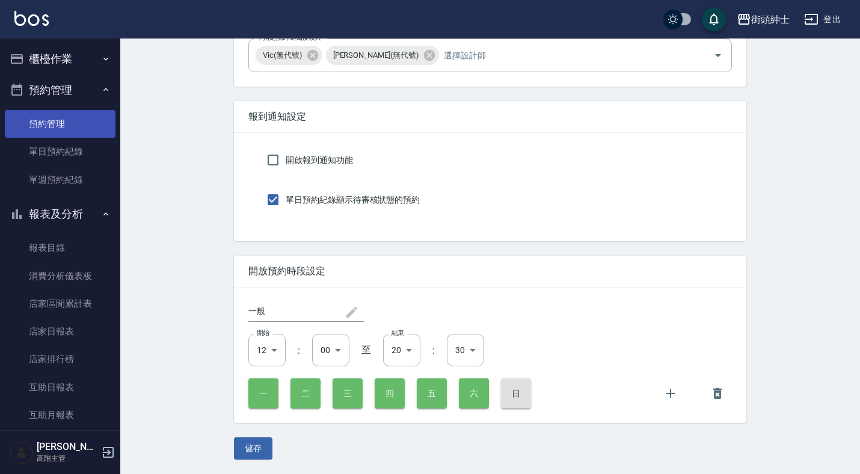
click at [76, 124] on link "預約管理" at bounding box center [60, 124] width 111 height 28
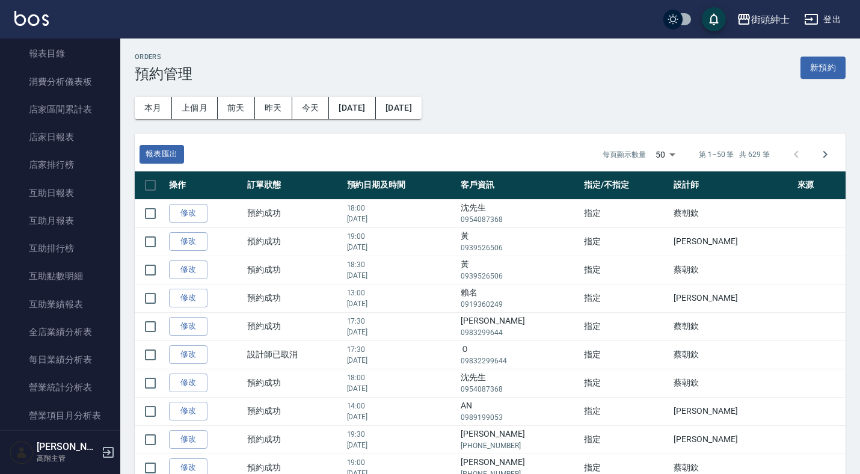
scroll to position [49, 0]
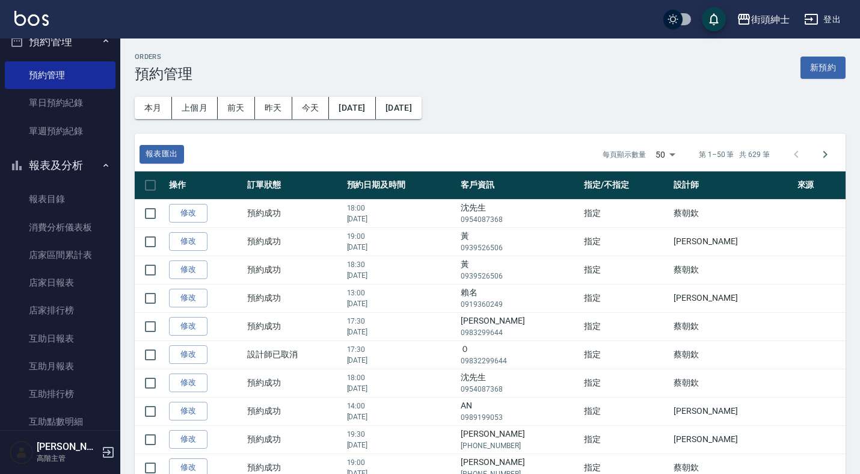
click at [69, 177] on button "報表及分析" at bounding box center [60, 165] width 111 height 31
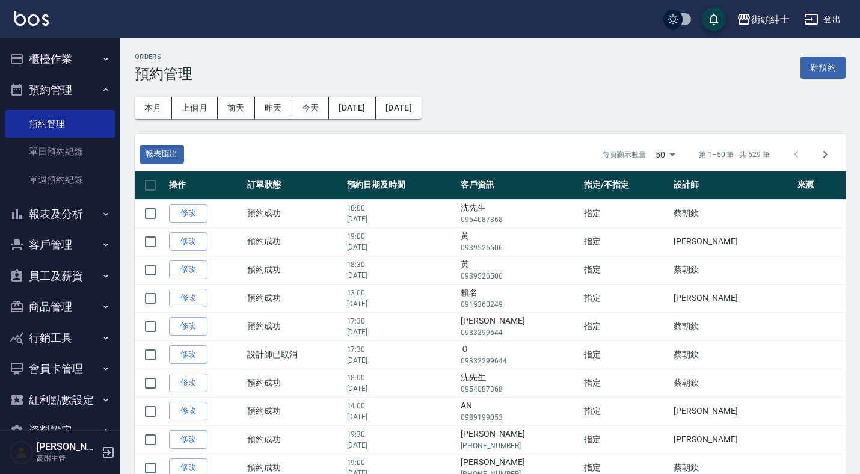
scroll to position [0, 0]
click at [81, 90] on button "預約管理" at bounding box center [60, 90] width 111 height 31
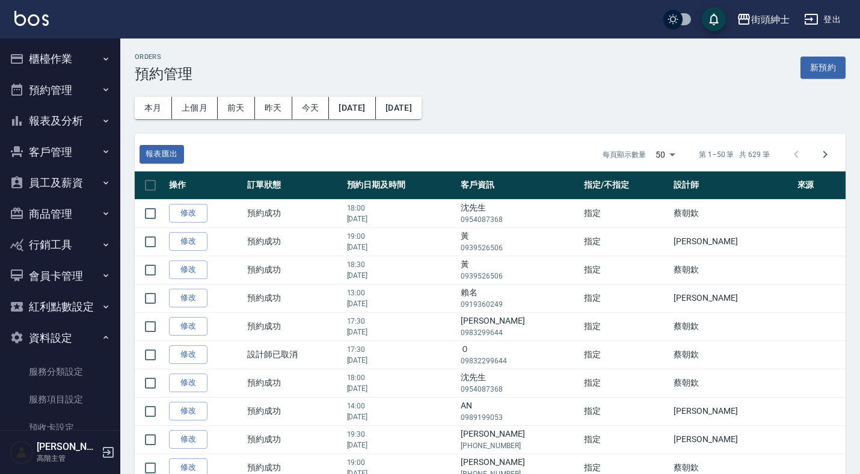
click at [82, 58] on button "櫃檯作業" at bounding box center [60, 58] width 111 height 31
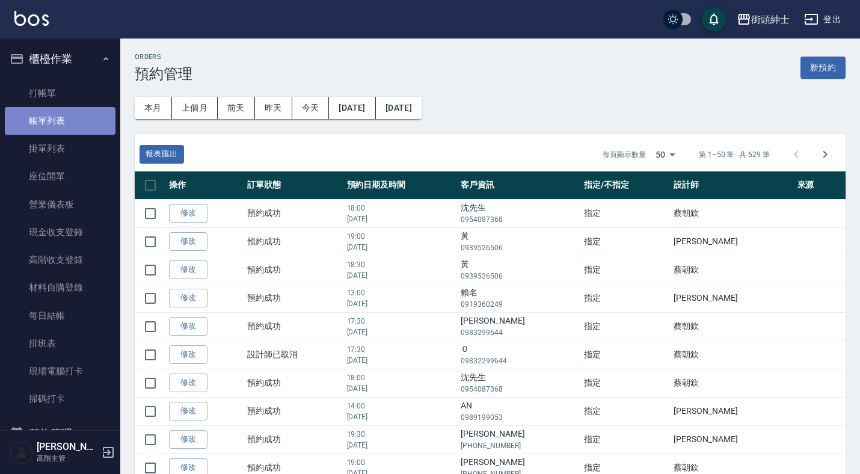
click at [64, 127] on link "帳單列表" at bounding box center [60, 121] width 111 height 28
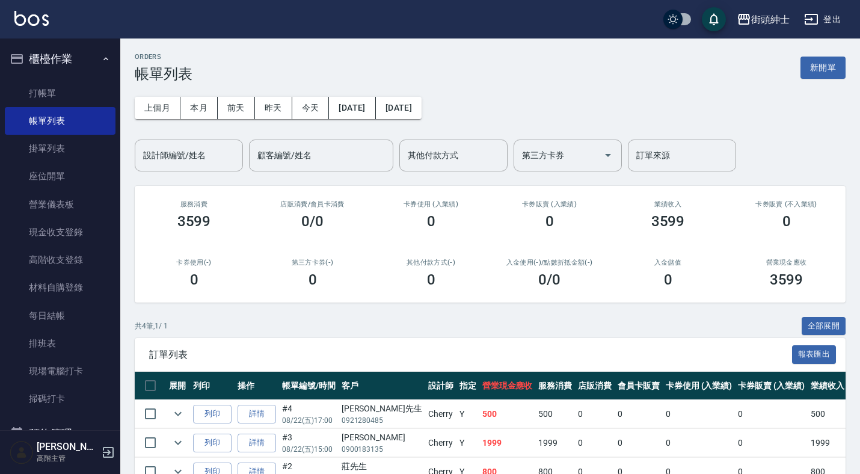
click at [96, 64] on button "櫃檯作業" at bounding box center [60, 58] width 111 height 31
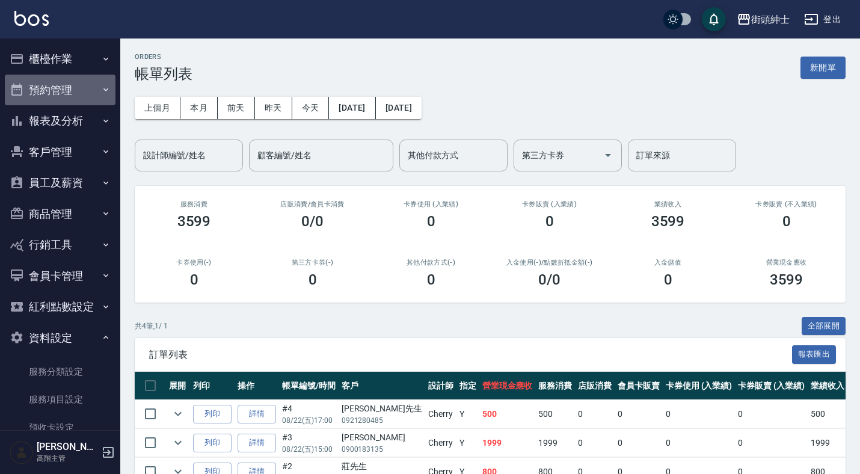
click at [78, 82] on button "預約管理" at bounding box center [60, 90] width 111 height 31
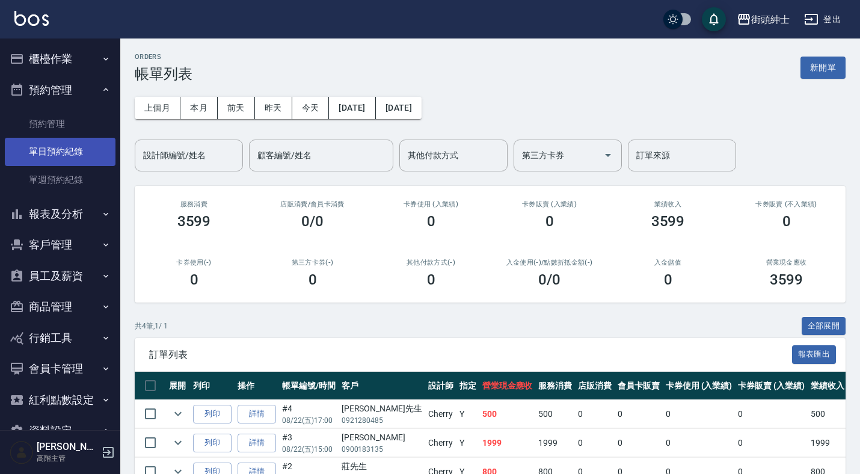
click at [78, 154] on link "單日預約紀錄" at bounding box center [60, 152] width 111 height 28
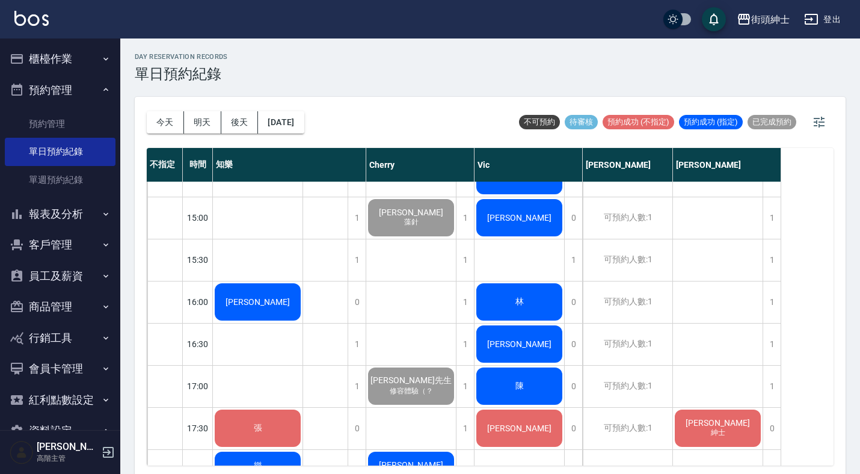
scroll to position [612, 0]
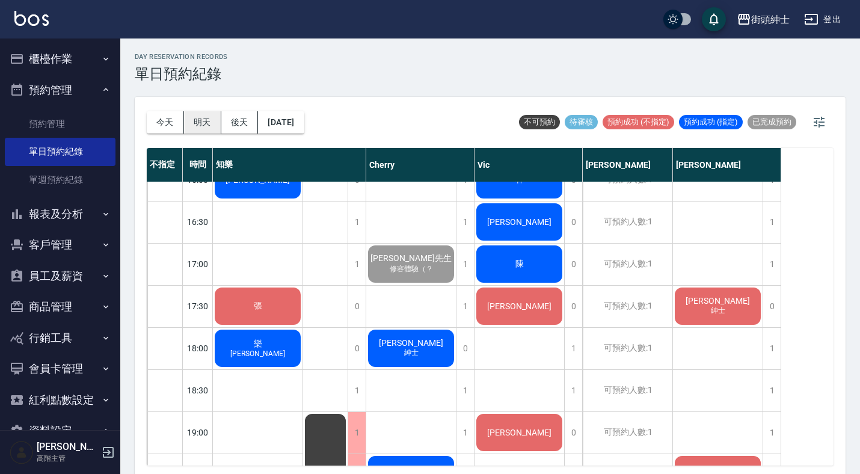
click at [192, 124] on button "明天" at bounding box center [202, 122] width 37 height 22
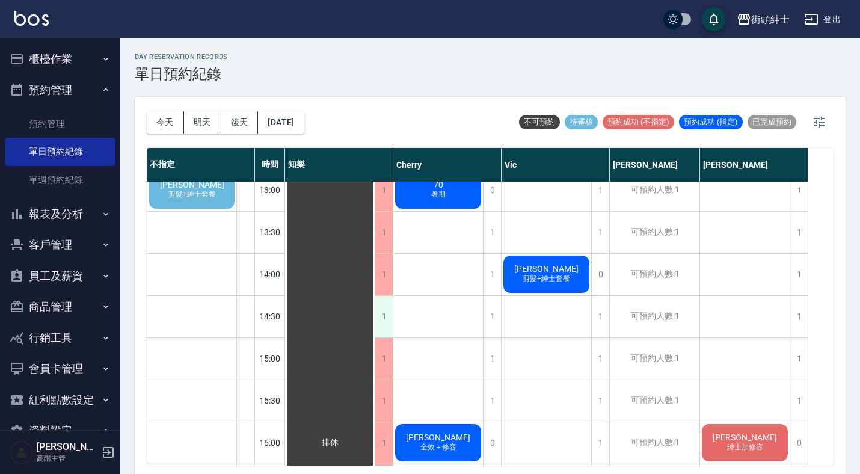
scroll to position [392, 0]
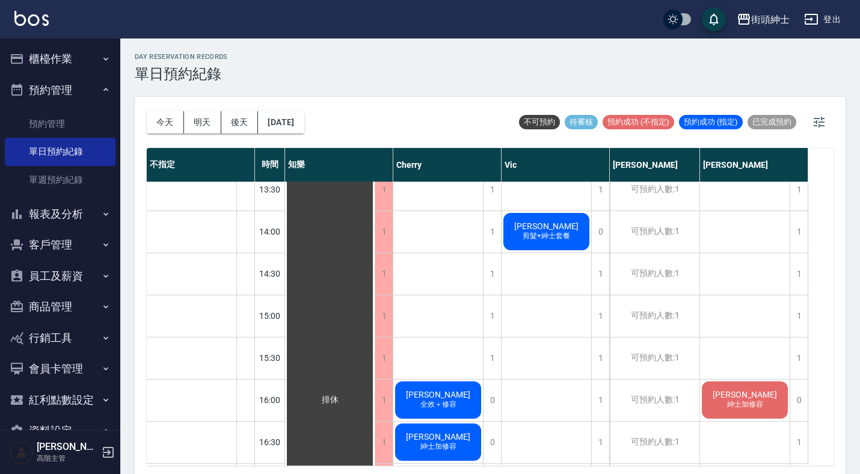
click at [69, 249] on button "客戶管理" at bounding box center [60, 244] width 111 height 31
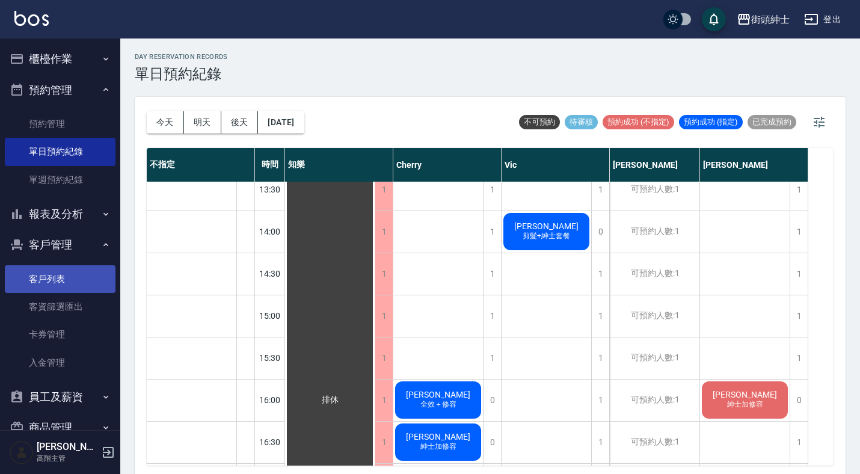
click at [64, 267] on link "客戶列表" at bounding box center [60, 279] width 111 height 28
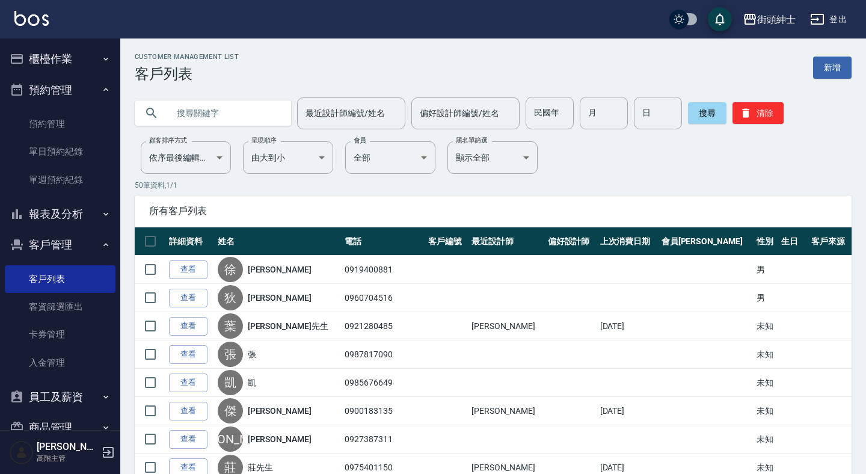
click at [206, 124] on input "text" at bounding box center [224, 113] width 113 height 32
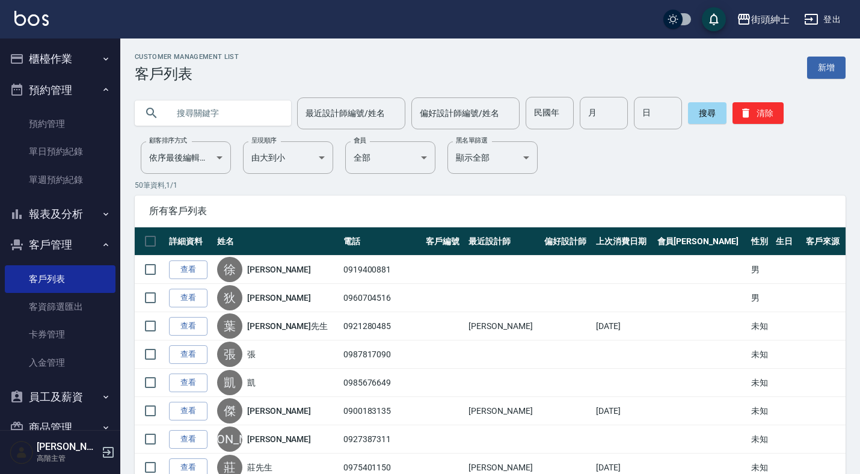
click at [222, 115] on input "text" at bounding box center [224, 113] width 113 height 32
paste input "0986793046"
type input "0986793046"
click at [707, 113] on button "搜尋" at bounding box center [707, 113] width 38 height 22
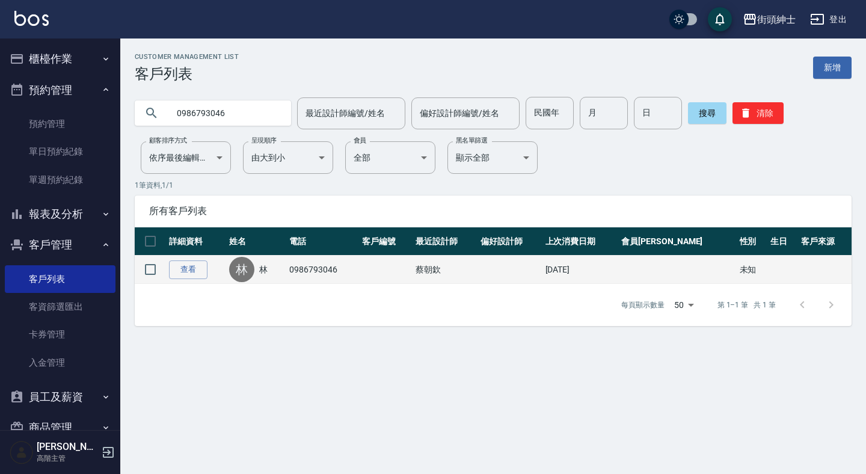
click at [311, 268] on td "0986793046" at bounding box center [322, 269] width 73 height 28
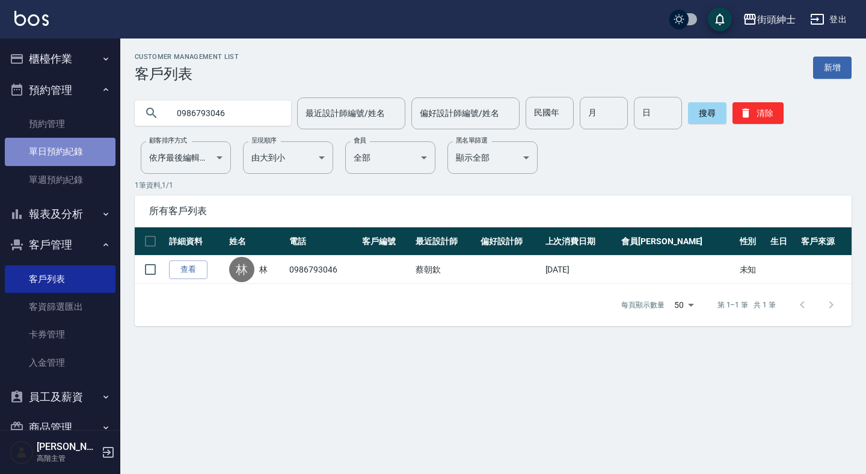
click at [63, 154] on link "單日預約紀錄" at bounding box center [60, 152] width 111 height 28
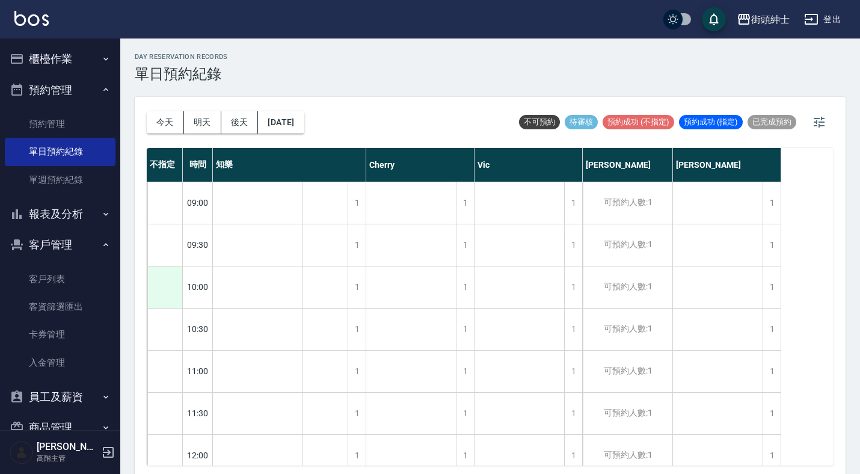
scroll to position [171, 0]
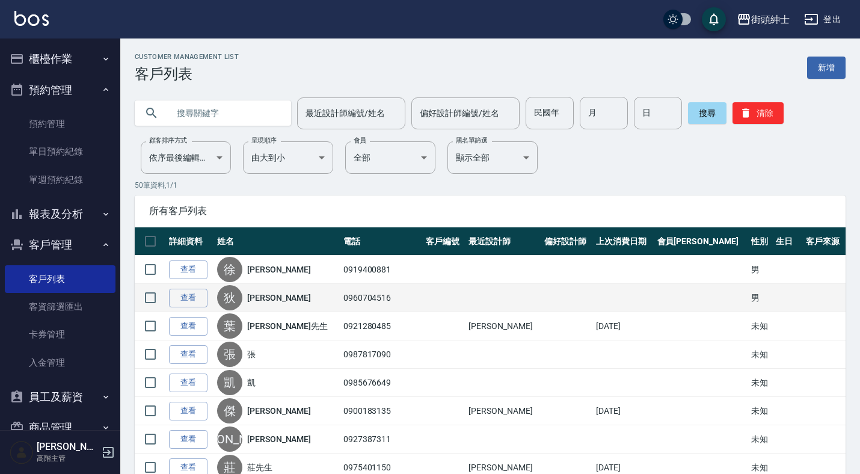
scroll to position [96, 0]
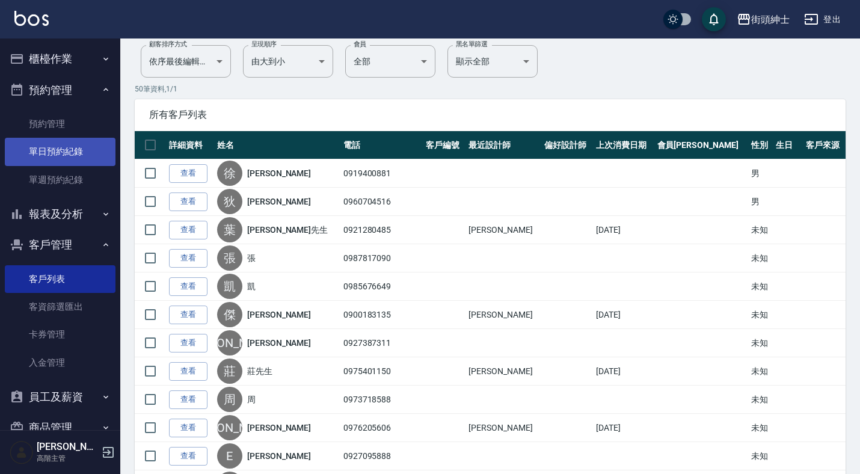
click at [76, 157] on link "單日預約紀錄" at bounding box center [60, 152] width 111 height 28
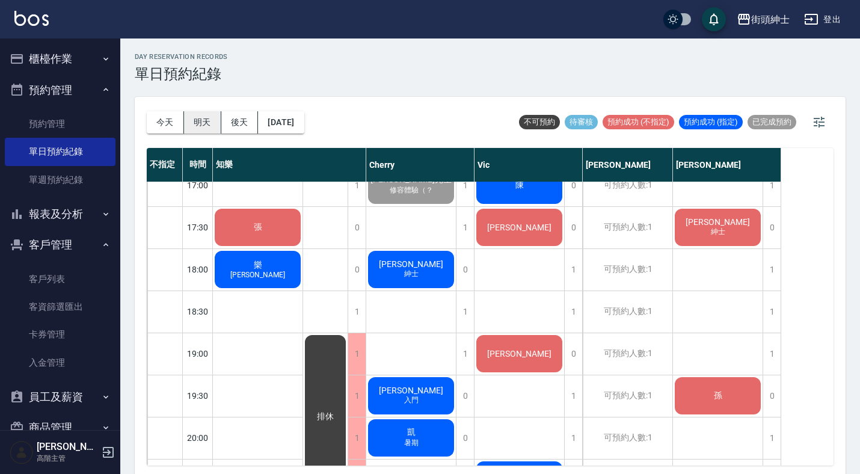
click at [190, 124] on button "明天" at bounding box center [202, 122] width 37 height 22
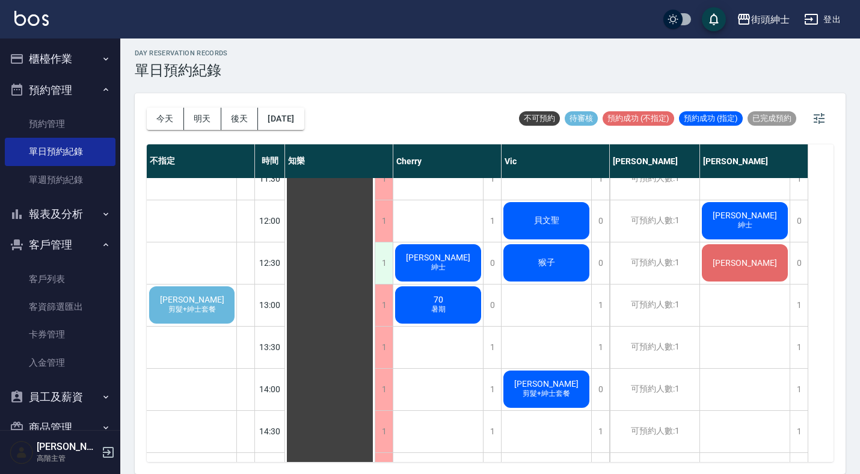
scroll to position [3, 0]
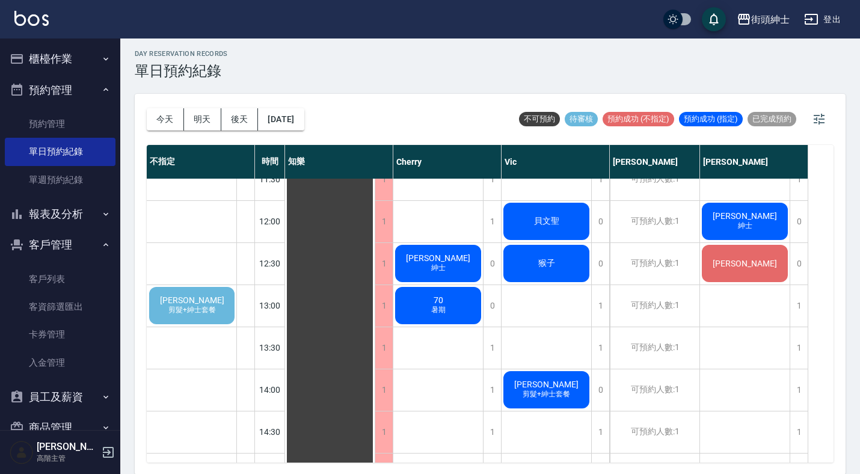
click at [193, 312] on span "剪髮+紳士套餐" at bounding box center [192, 310] width 52 height 10
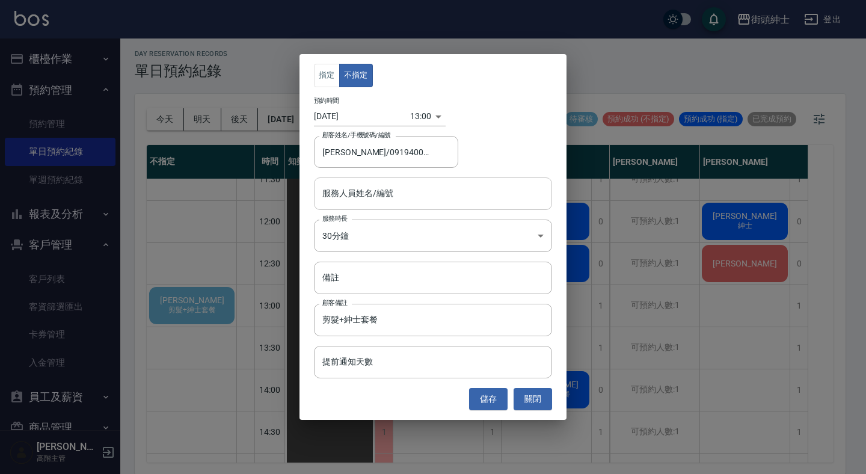
click at [385, 186] on input "服務人員姓名/編號" at bounding box center [432, 193] width 227 height 21
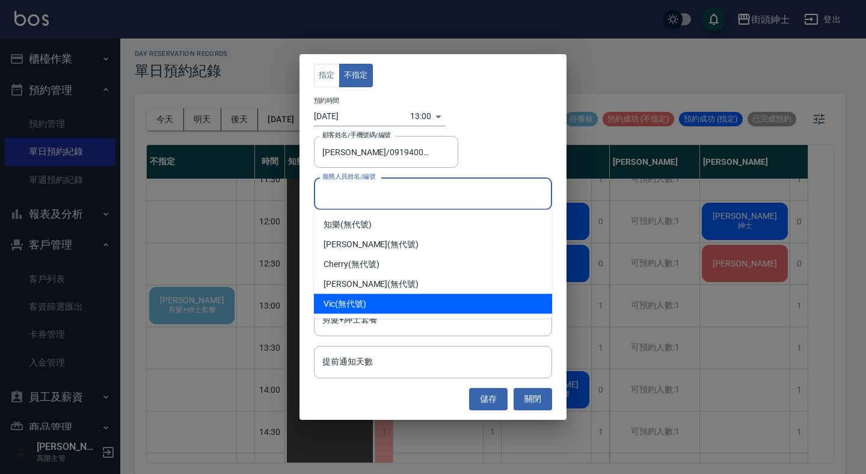
click at [379, 301] on div "Vic (無代號)" at bounding box center [433, 304] width 238 height 20
type input "Vic(無代號)"
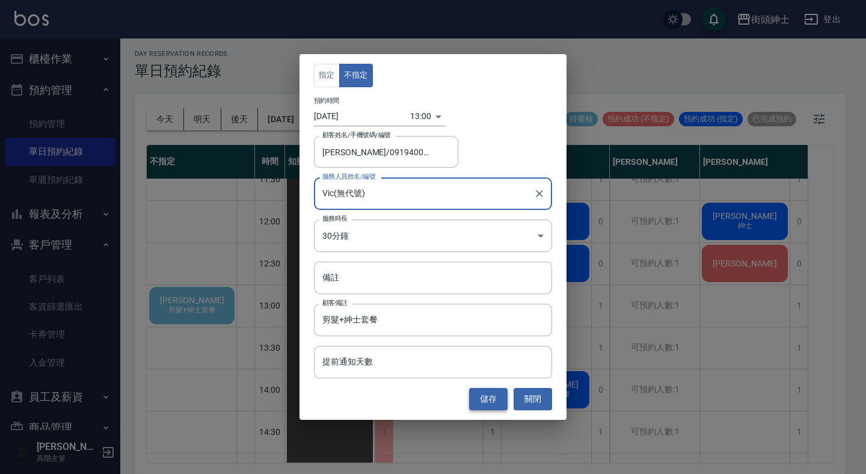
click at [500, 395] on button "儲存" at bounding box center [488, 399] width 38 height 22
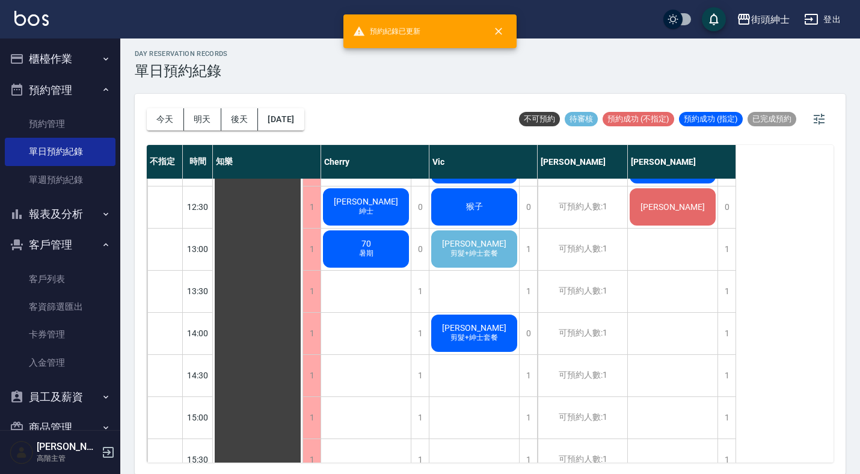
scroll to position [290, 0]
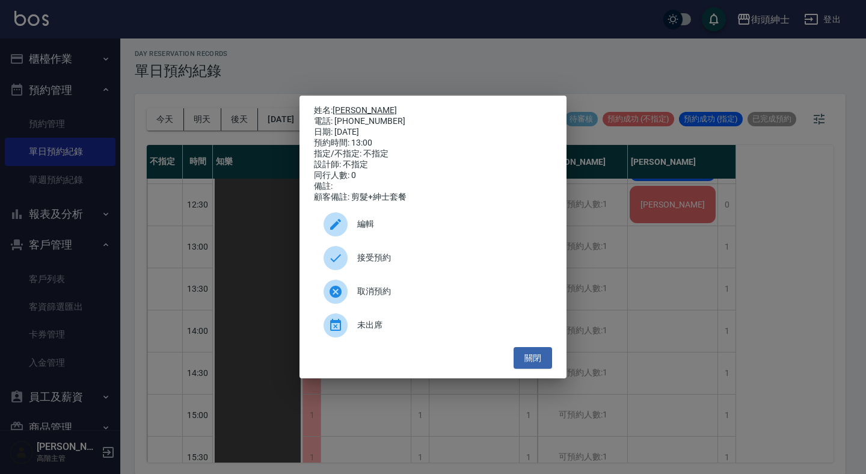
drag, startPoint x: 382, startPoint y: 117, endPoint x: 339, endPoint y: 108, distance: 44.2
click at [338, 108] on div "姓名: [PERSON_NAME] 電話: [PHONE_NUMBER] 日期: [DATE] 預約時間: 13:00 指定/不指定: 不指定 設計師: 不指…" at bounding box center [433, 153] width 238 height 97
copy div "姓名: [PERSON_NAME]: [PHONE_NUMBER]"
click at [373, 62] on div "姓名: [PERSON_NAME] 電話: [PHONE_NUMBER] 日期: [DATE] 預約時間: 13:00 指定/不指定: 不指定 設計師: 不指…" at bounding box center [433, 237] width 866 height 474
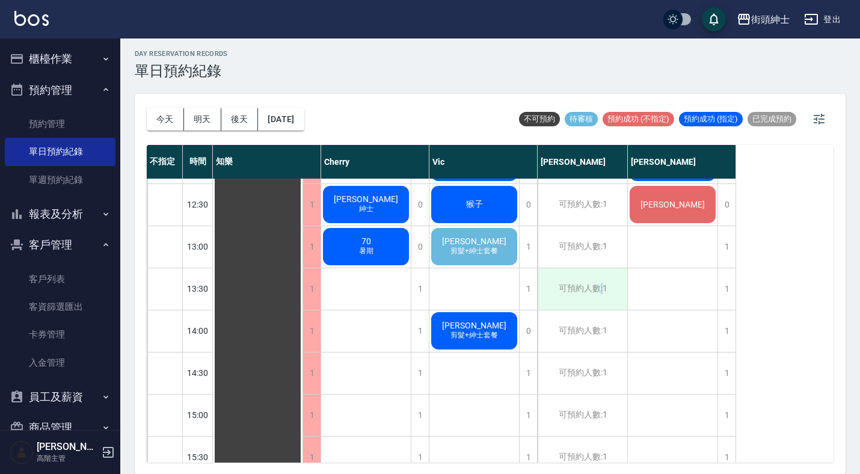
click at [601, 290] on div "可預約人數:1" at bounding box center [582, 288] width 90 height 41
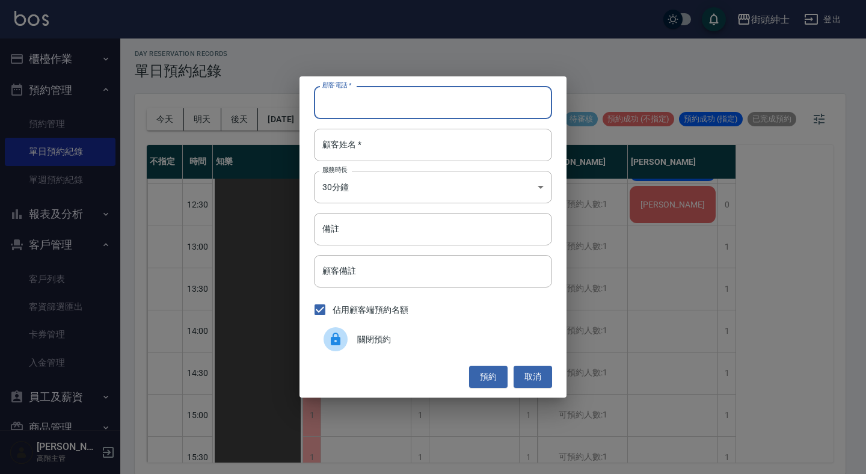
paste input "[PERSON_NAME]: [PHONE_NUMBER]"
type input "[PERSON_NAME]: [PHONE_NUMBER]"
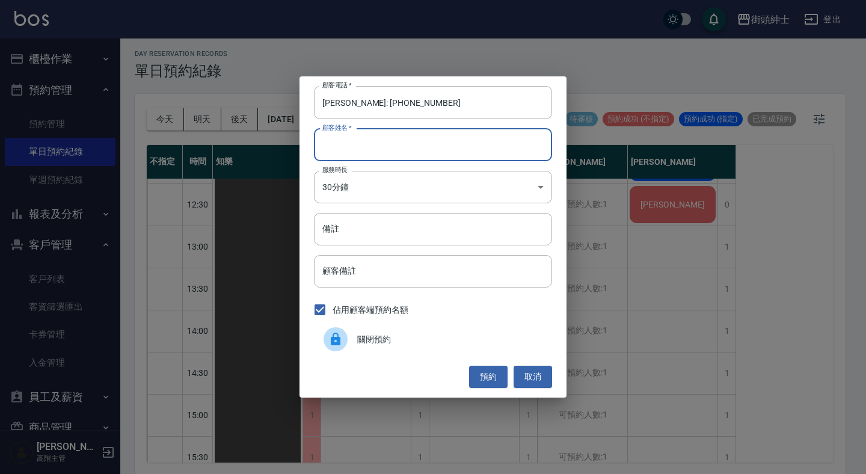
paste input "[PERSON_NAME]: [PHONE_NUMBER]"
type input "[PERSON_NAME]: [PHONE_NUMBER]"
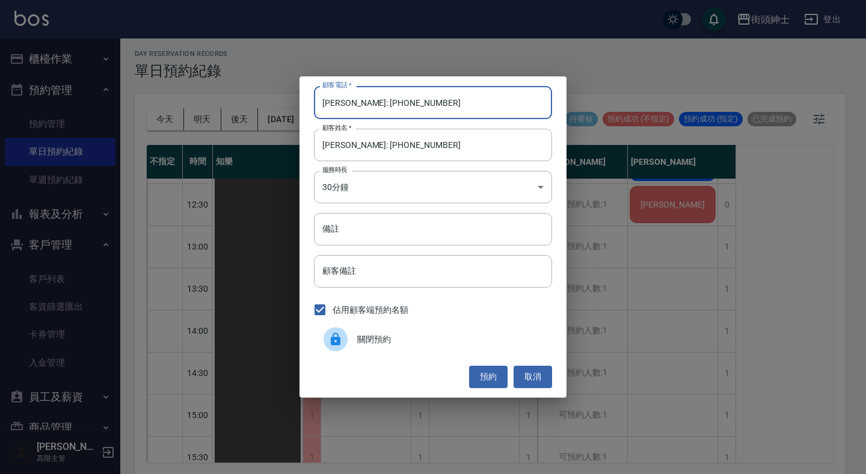
drag, startPoint x: 371, startPoint y: 101, endPoint x: 197, endPoint y: 99, distance: 173.7
click at [201, 100] on div "顧客電話   * [PERSON_NAME] 電話: [PHONE_NUMBER] 顧客電話   * 顧客姓名   * [PERSON_NAME] 電話: […" at bounding box center [433, 237] width 866 height 474
type input "0919400881"
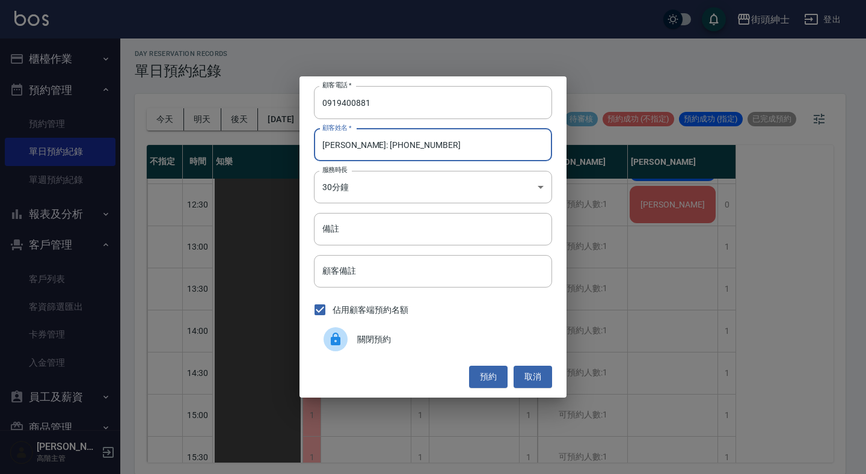
drag, startPoint x: 447, startPoint y: 153, endPoint x: 347, endPoint y: 145, distance: 100.6
click at [347, 145] on input "[PERSON_NAME]: [PHONE_NUMBER]" at bounding box center [433, 145] width 238 height 32
type input "[PERSON_NAME]"
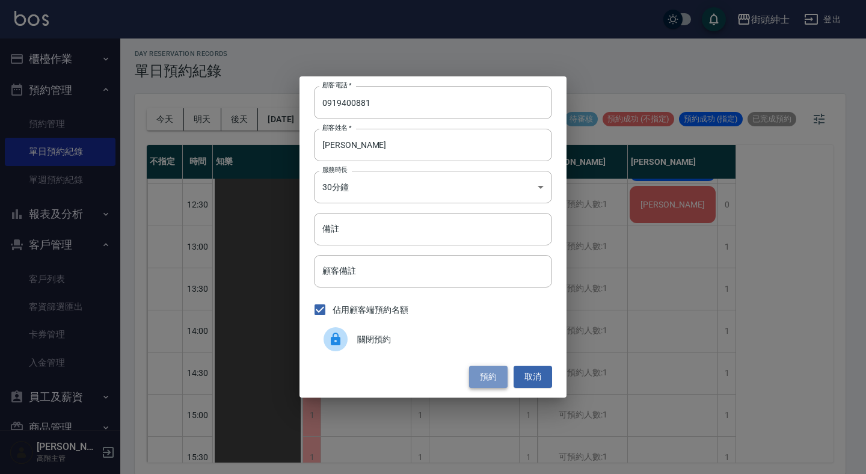
click at [488, 375] on button "預約" at bounding box center [488, 376] width 38 height 22
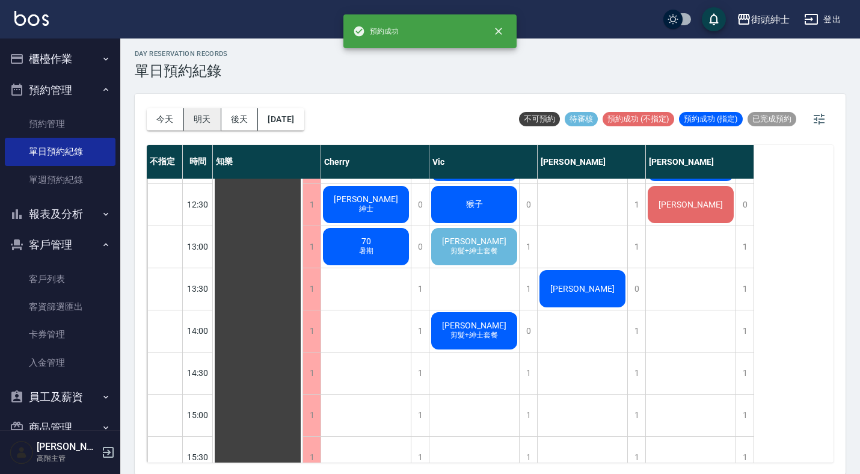
click at [195, 114] on button "明天" at bounding box center [202, 119] width 37 height 22
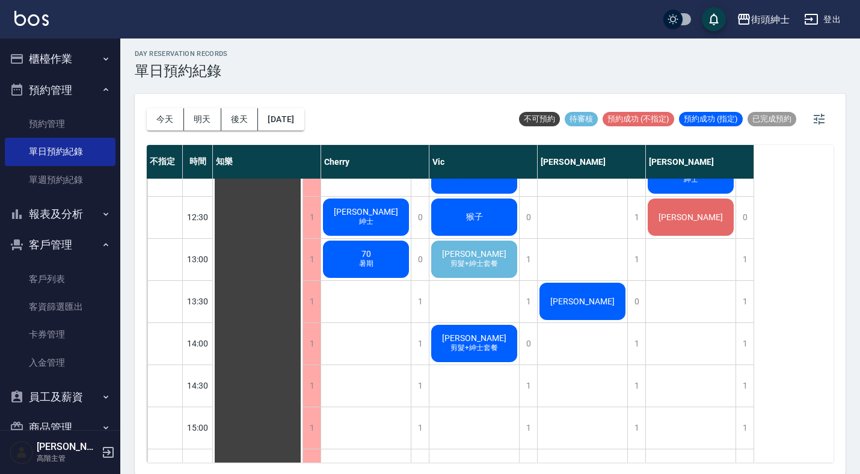
scroll to position [286, 0]
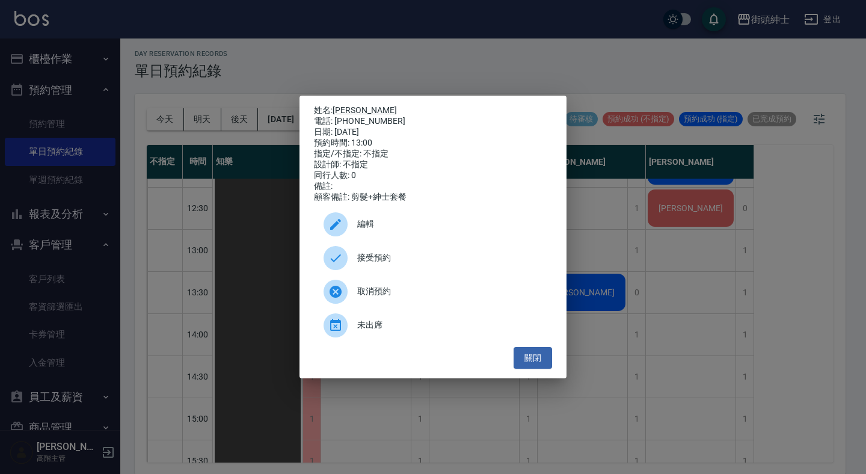
click at [656, 210] on div "姓名: [PERSON_NAME] 電話: [PHONE_NUMBER] 日期: [DATE] 預約時間: 13:00 指定/不指定: 不指定 設計師: 不指…" at bounding box center [433, 237] width 866 height 474
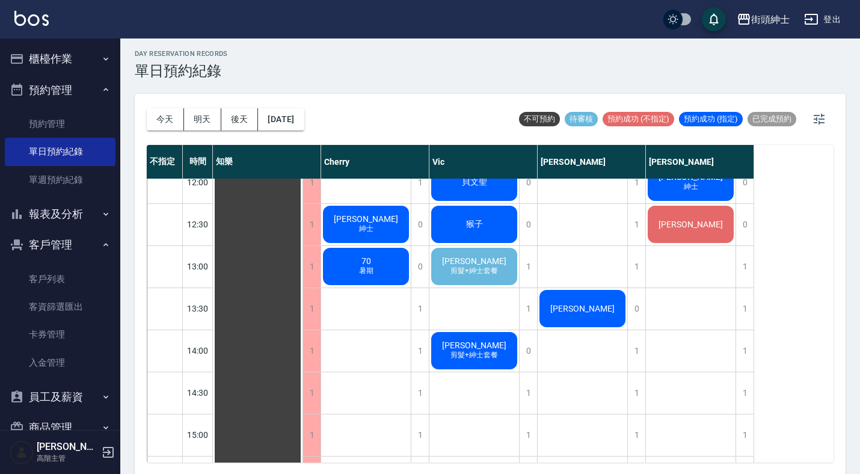
scroll to position [252, 0]
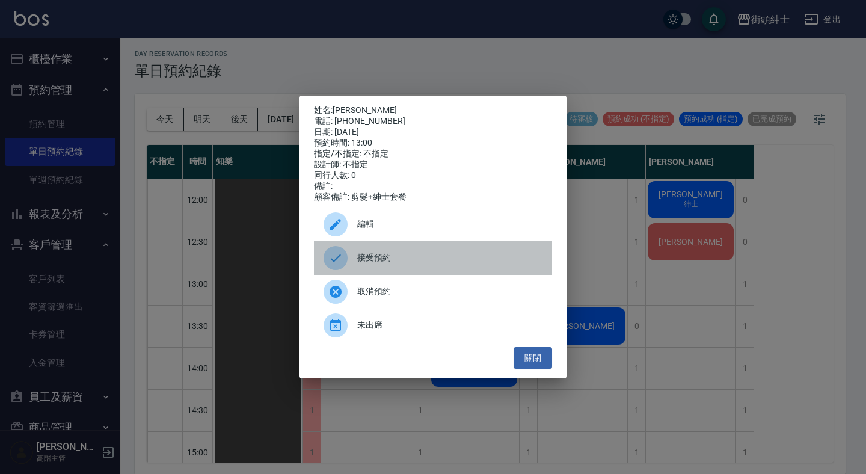
click at [441, 264] on span "接受預約" at bounding box center [449, 257] width 185 height 13
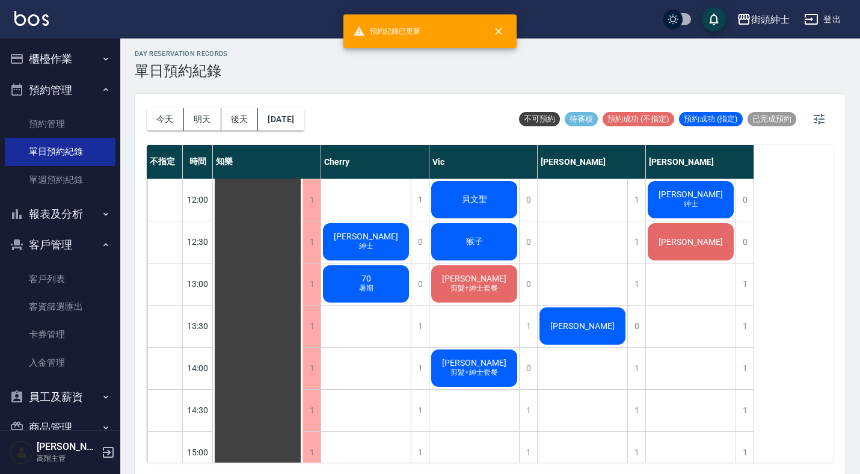
click at [368, 241] on span "剪髮+紳士套餐" at bounding box center [366, 241] width 5 height 0
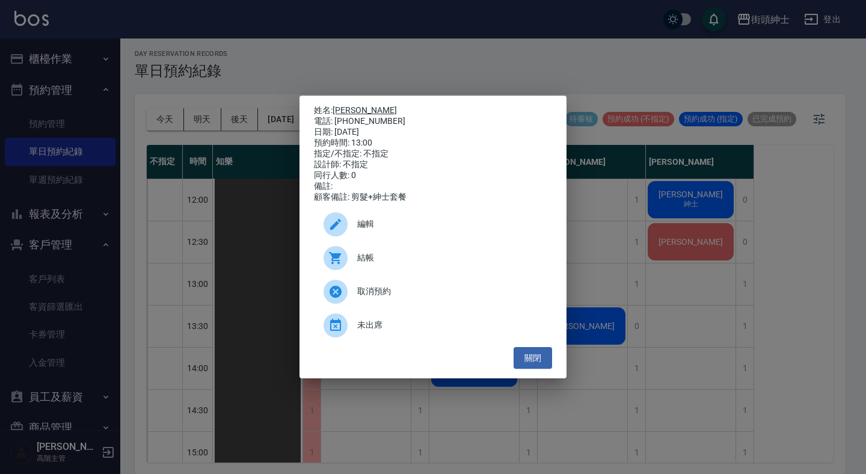
drag, startPoint x: 392, startPoint y: 116, endPoint x: 335, endPoint y: 108, distance: 57.7
click at [335, 108] on div "姓名: [PERSON_NAME] 電話: [PHONE_NUMBER] 日期: [DATE] 預約時間: 13:00 指定/不指定: 不指定 設計師: 不指…" at bounding box center [433, 153] width 238 height 97
copy div "姓名: [PERSON_NAME]: [PHONE_NUMBER]"
click at [433, 56] on div "姓名: [PERSON_NAME] 電話: [PHONE_NUMBER] 日期: [DATE] 預約時間: 13:00 指定/不指定: 不指定 設計師: 不指…" at bounding box center [433, 237] width 866 height 474
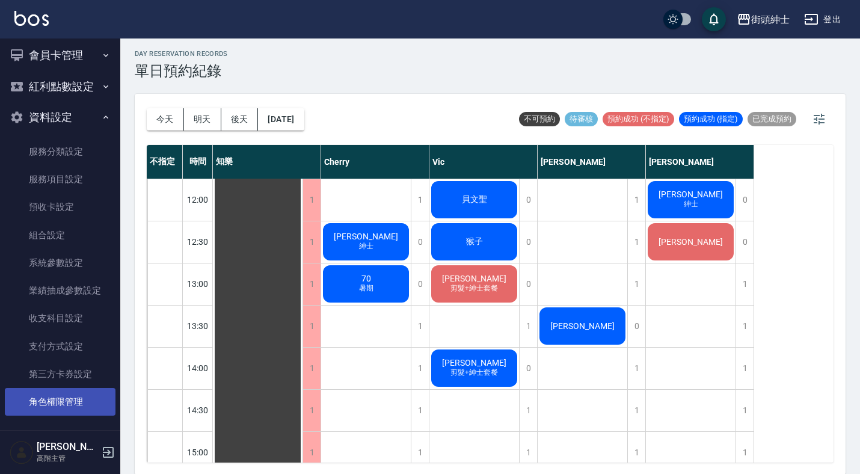
scroll to position [433, 0]
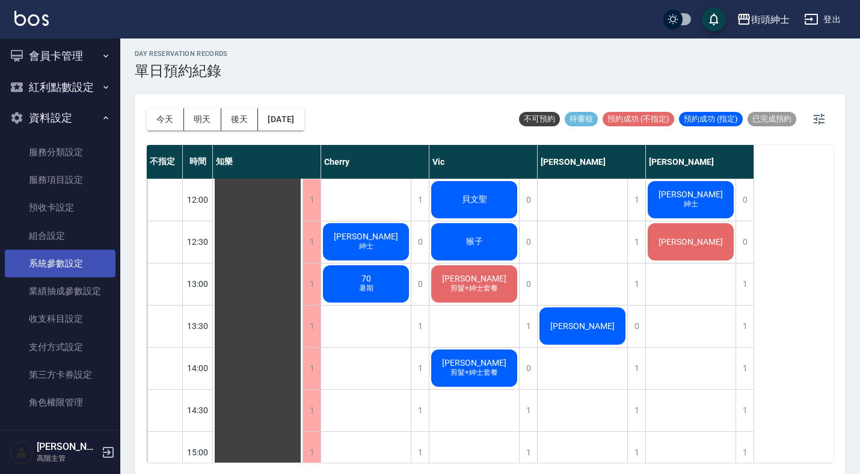
click at [72, 257] on link "系統參數設定" at bounding box center [60, 263] width 111 height 28
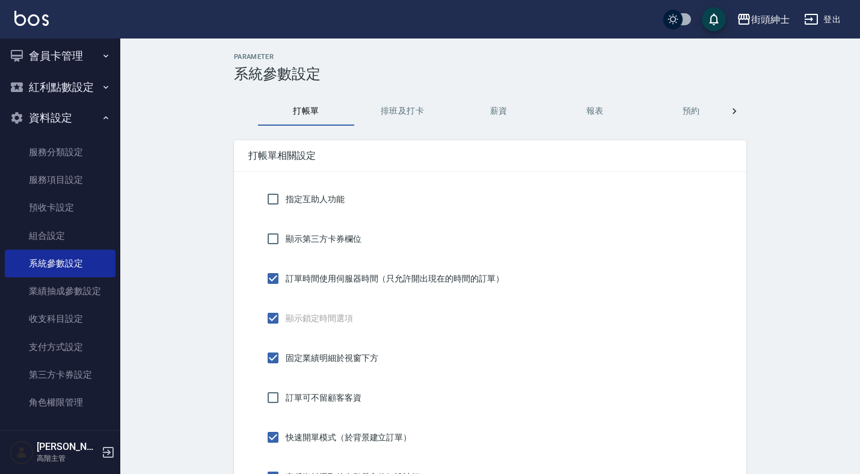
click at [685, 114] on button "預約" at bounding box center [691, 111] width 96 height 29
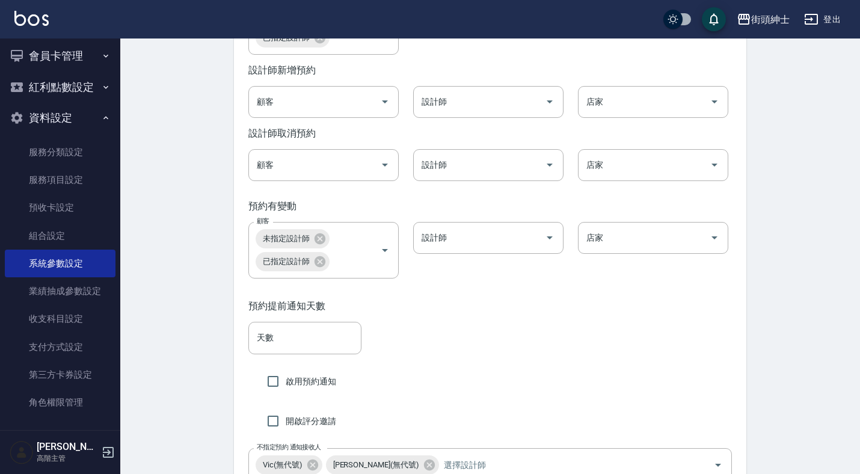
scroll to position [1934, 0]
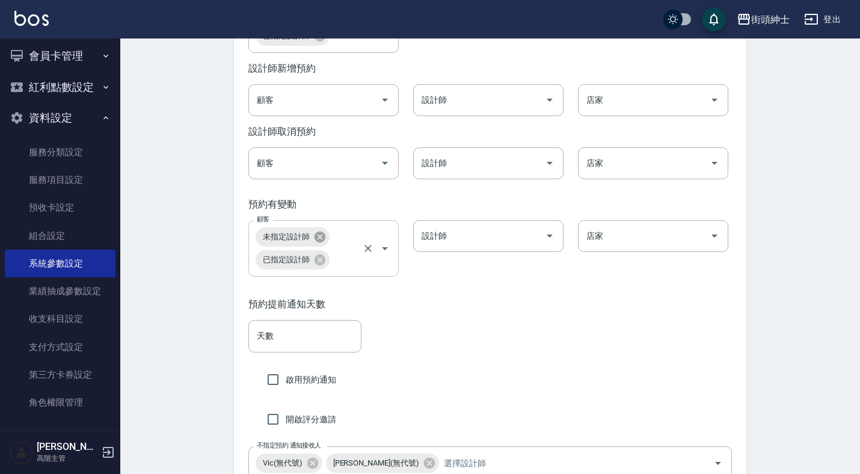
click at [321, 243] on icon at bounding box center [319, 236] width 13 height 13
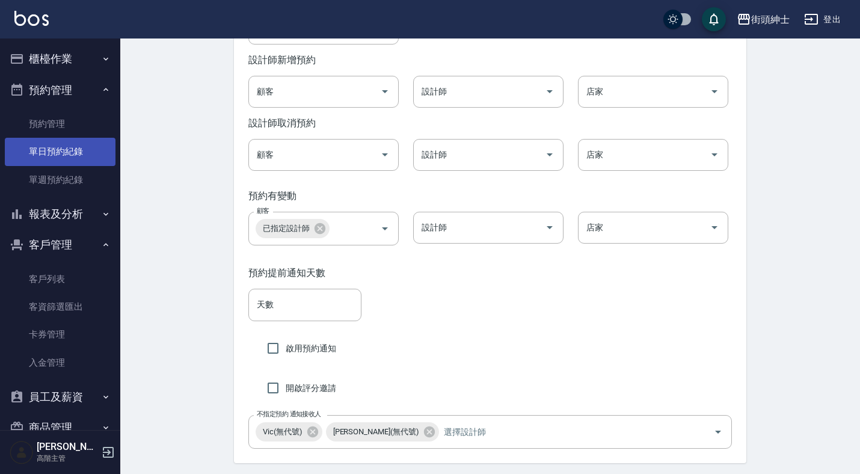
scroll to position [0, 0]
click at [69, 147] on link "單日預約紀錄" at bounding box center [60, 152] width 111 height 28
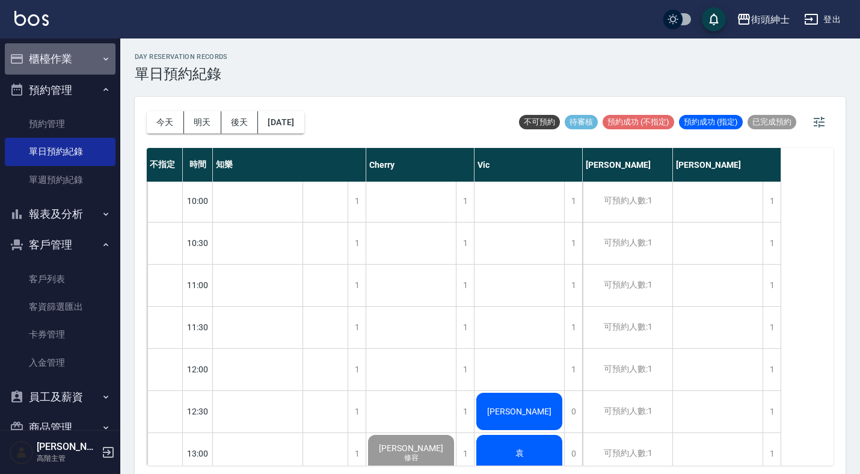
click at [87, 58] on button "櫃檯作業" at bounding box center [60, 58] width 111 height 31
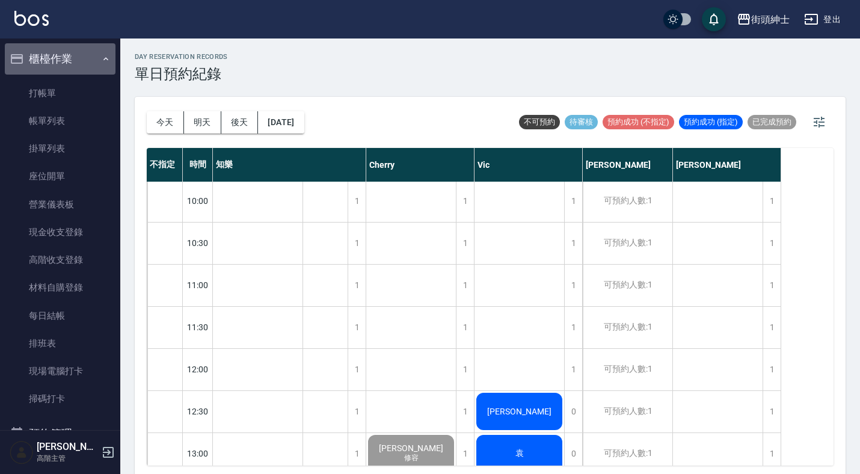
click at [87, 58] on button "櫃檯作業" at bounding box center [60, 58] width 111 height 31
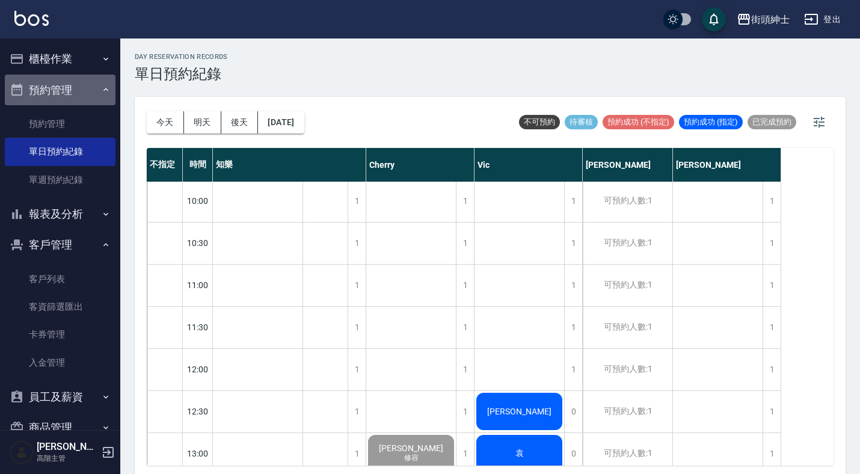
click at [85, 91] on button "預約管理" at bounding box center [60, 90] width 111 height 31
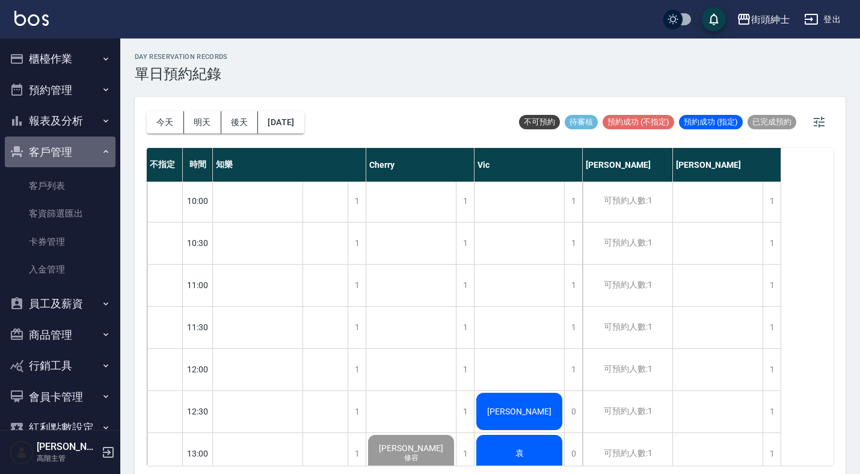
click at [83, 148] on button "客戶管理" at bounding box center [60, 151] width 111 height 31
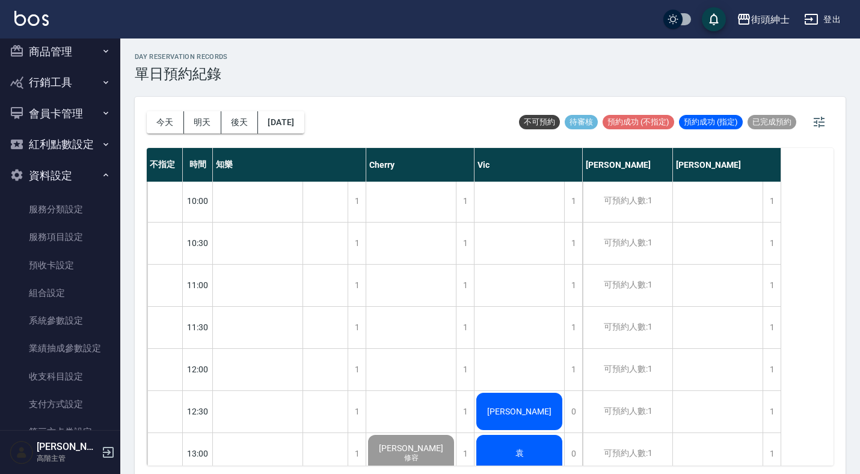
scroll to position [185, 0]
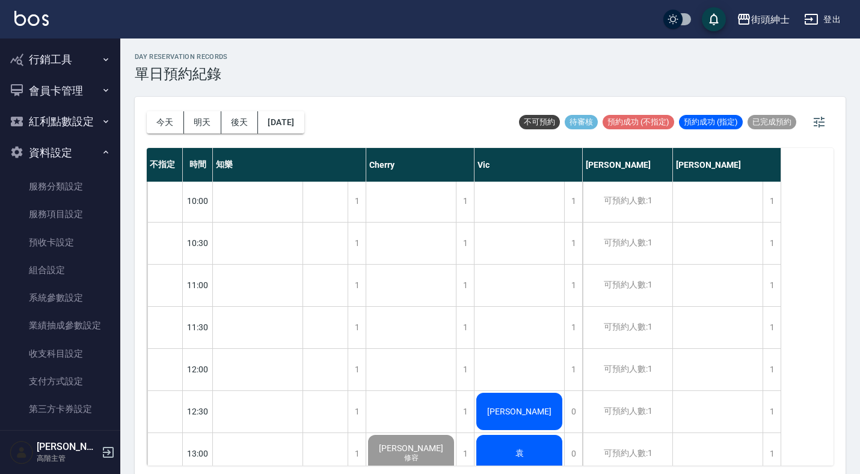
click at [74, 163] on button "資料設定" at bounding box center [60, 152] width 111 height 31
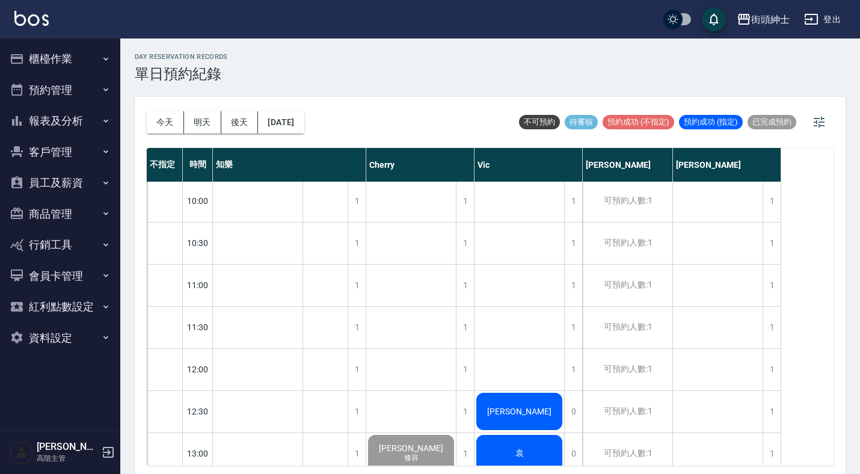
scroll to position [0, 0]
click at [201, 129] on button "明天" at bounding box center [202, 122] width 37 height 22
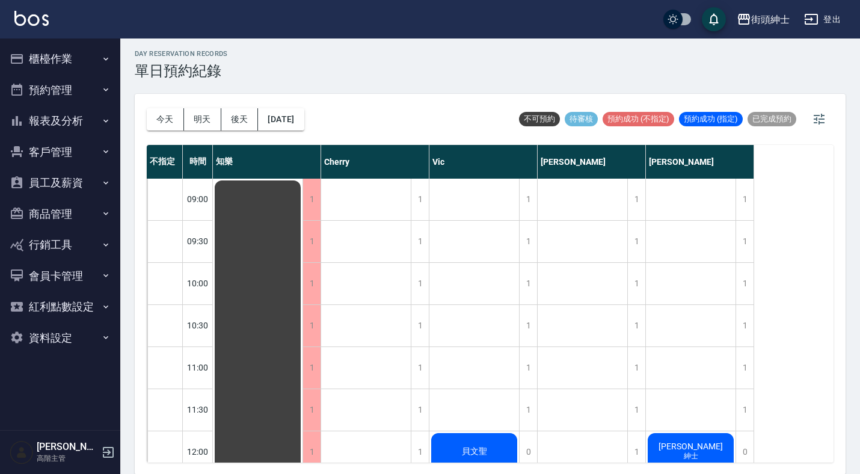
scroll to position [365, 0]
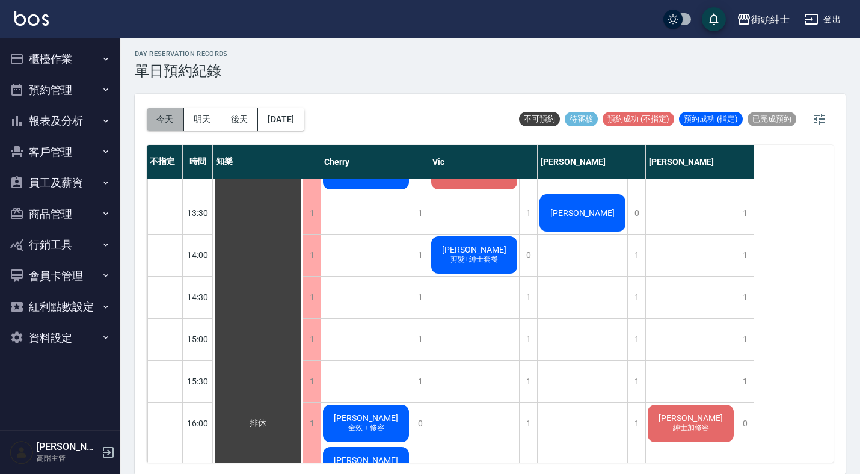
click at [159, 115] on button "今天" at bounding box center [165, 119] width 37 height 22
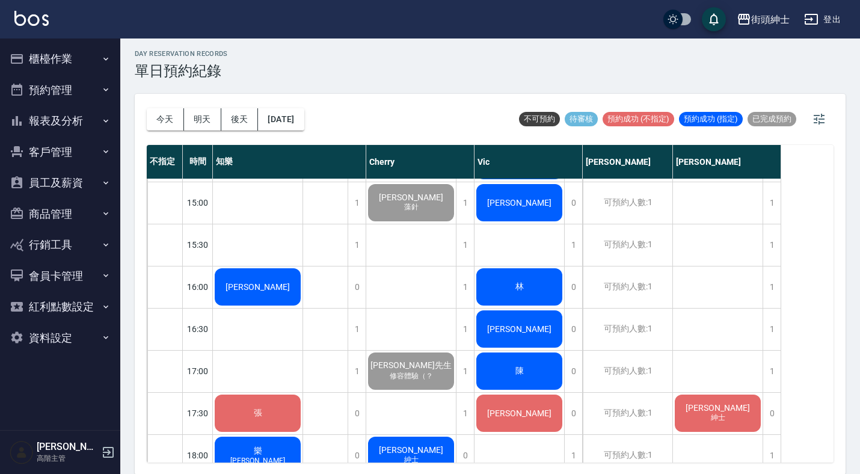
scroll to position [471, 0]
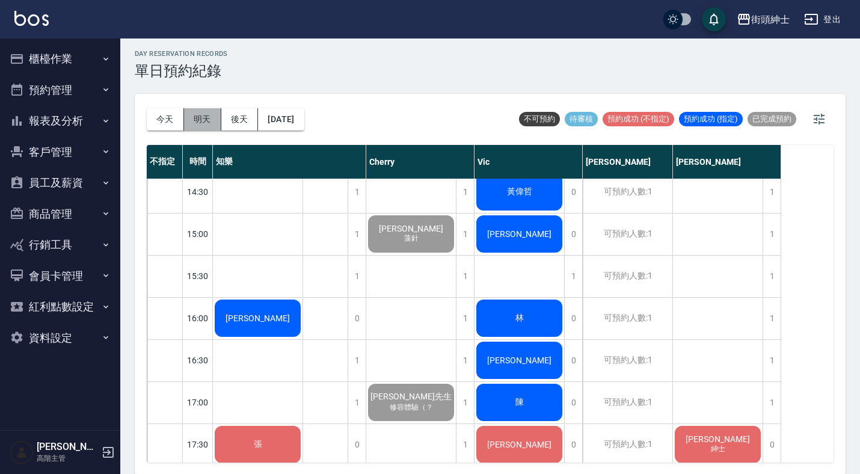
click at [207, 121] on button "明天" at bounding box center [202, 119] width 37 height 22
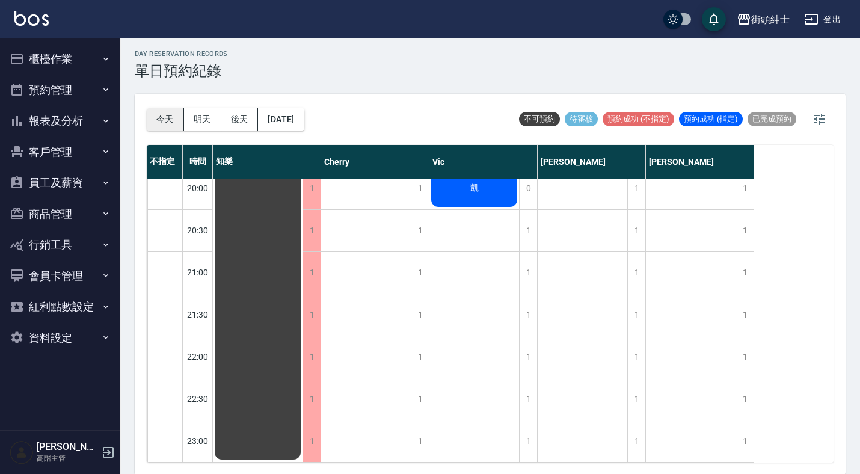
scroll to position [947, 0]
click at [167, 120] on button "今天" at bounding box center [165, 119] width 37 height 22
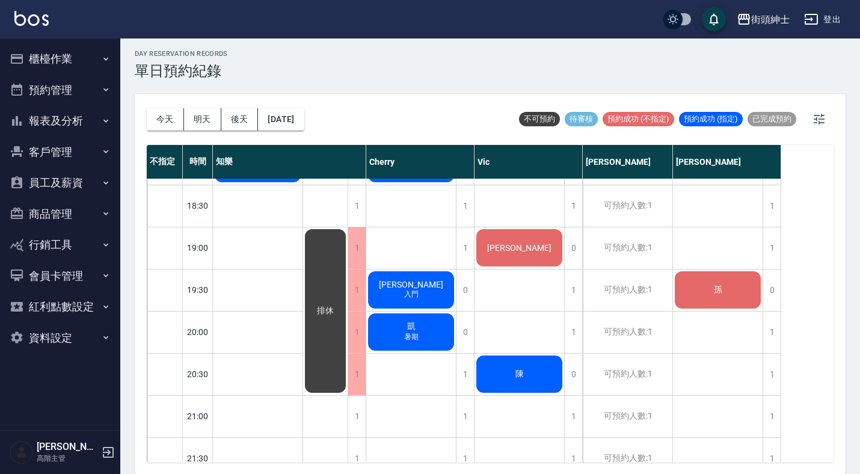
scroll to position [655, 0]
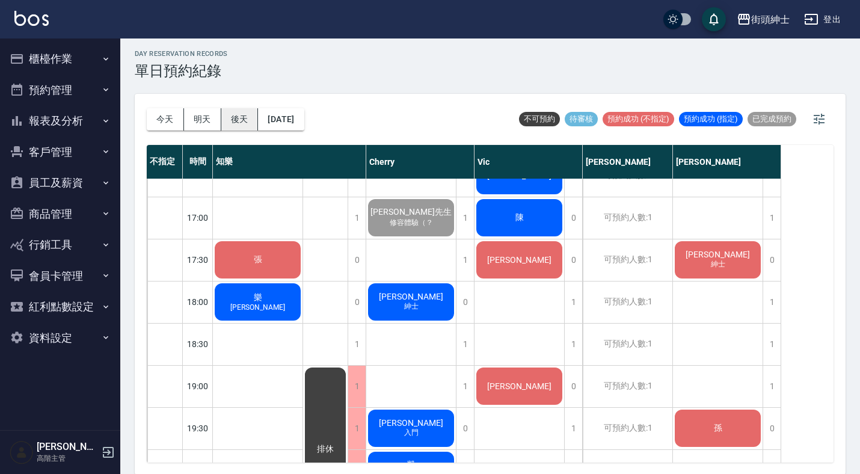
click at [242, 115] on button "後天" at bounding box center [239, 119] width 37 height 22
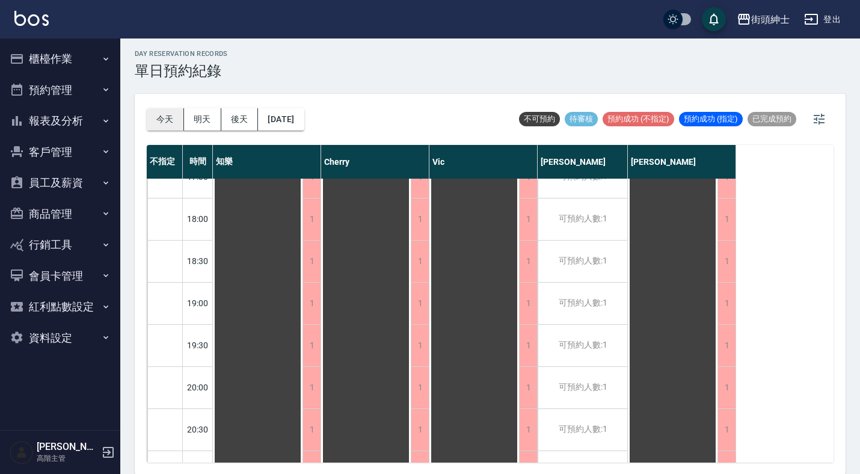
scroll to position [792, 0]
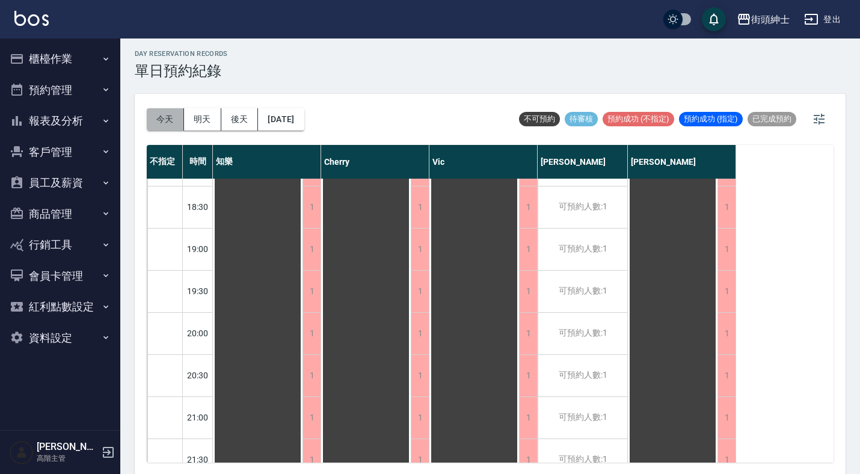
click at [167, 112] on button "今天" at bounding box center [165, 119] width 37 height 22
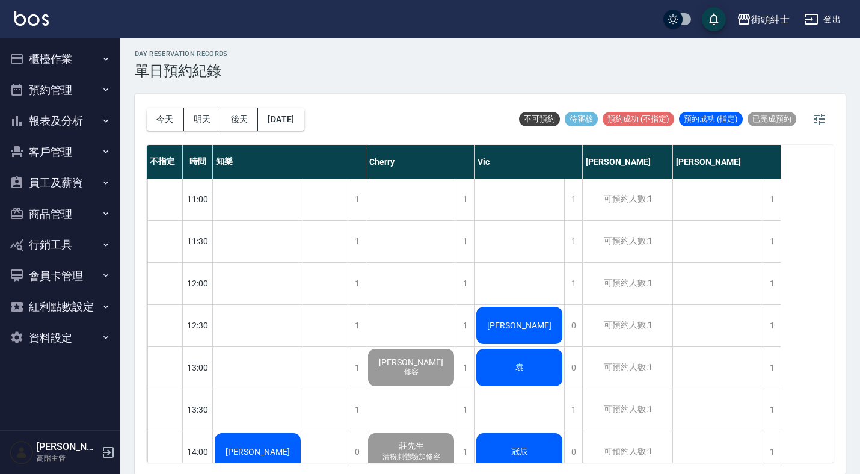
scroll to position [459, 0]
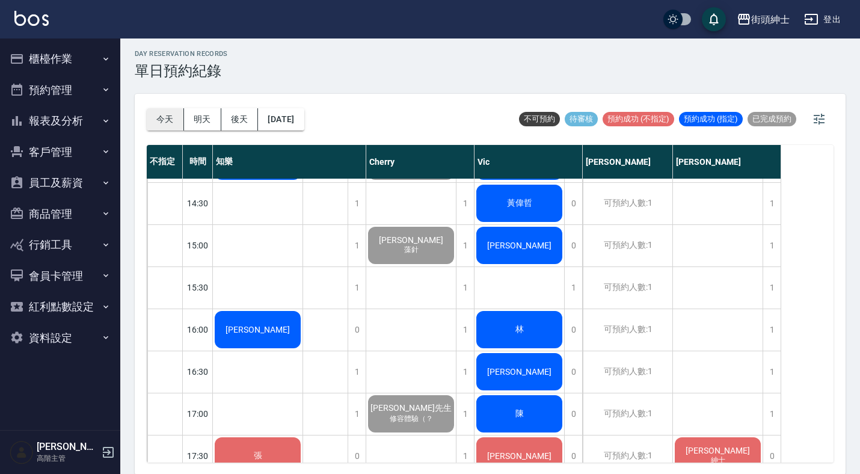
click at [153, 126] on button "今天" at bounding box center [165, 119] width 37 height 22
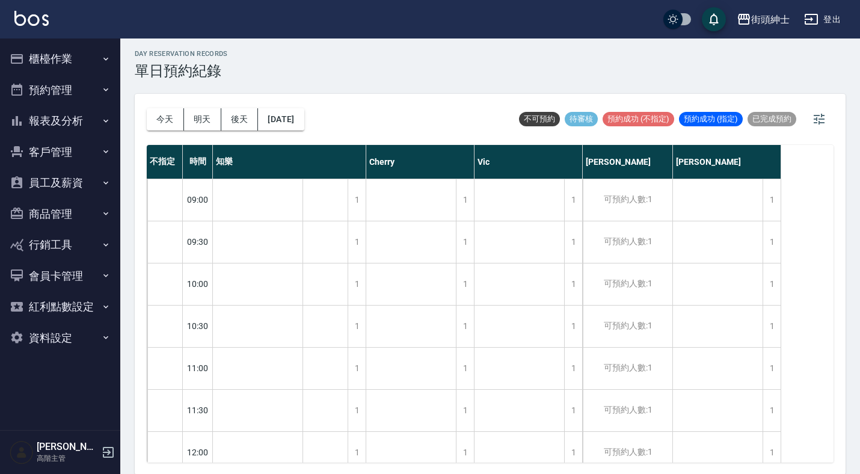
scroll to position [0, 0]
click at [162, 117] on button "今天" at bounding box center [165, 119] width 37 height 22
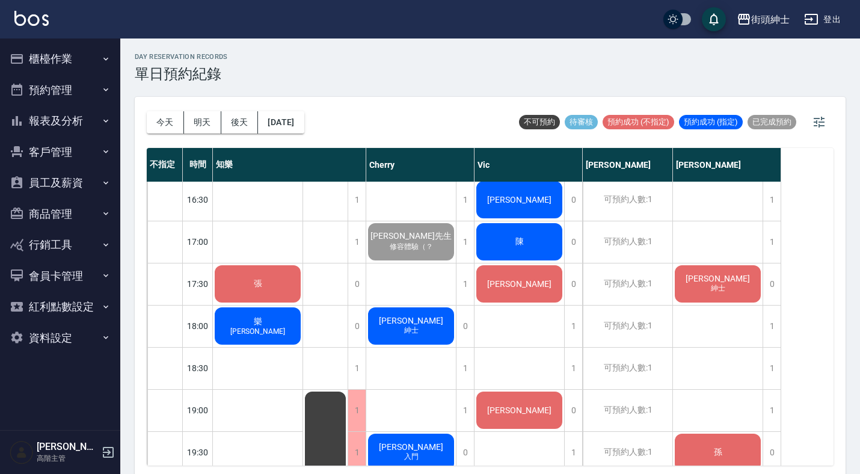
scroll to position [668, 0]
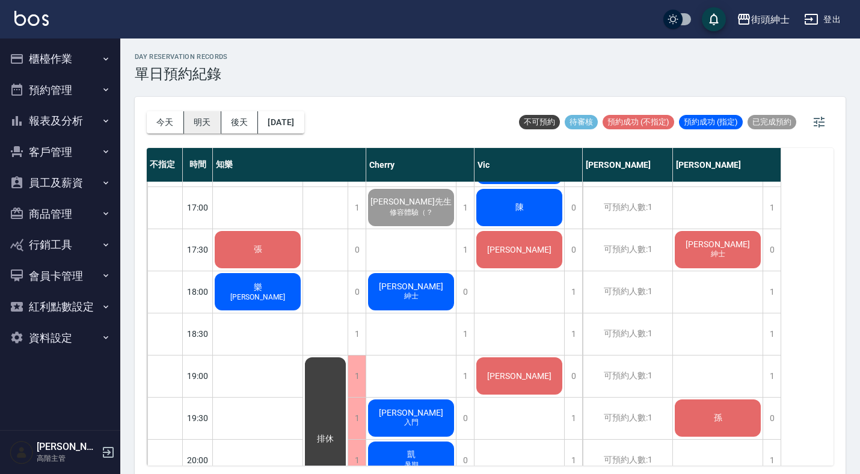
click at [206, 116] on button "明天" at bounding box center [202, 122] width 37 height 22
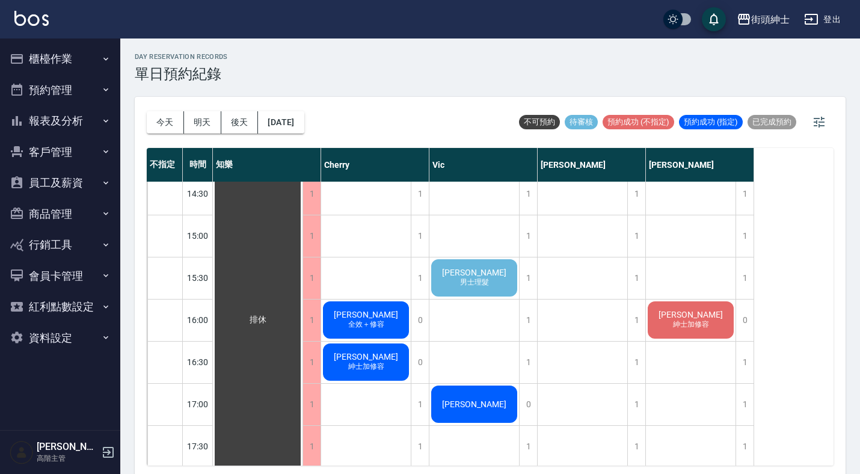
scroll to position [472, 0]
click at [302, 270] on div "[PERSON_NAME] 男士理髮" at bounding box center [258, 319] width 90 height 1219
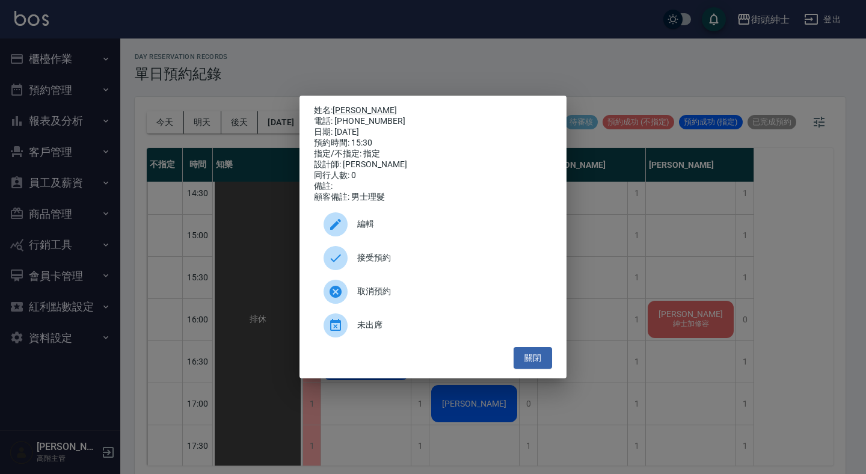
click at [605, 93] on div "姓名: [PERSON_NAME] 電話: [PHONE_NUMBER] 日期: [DATE] 預約時間: 15:30 指定/不指定: 指定 設計師: [PE…" at bounding box center [433, 237] width 866 height 474
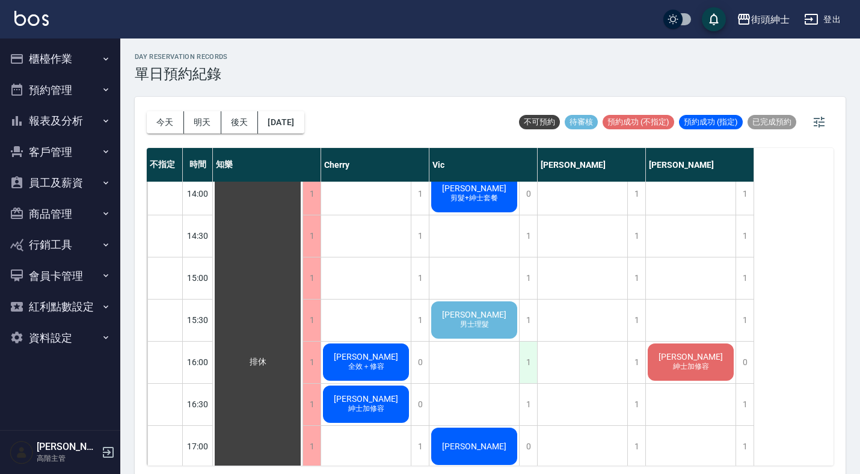
scroll to position [450, 0]
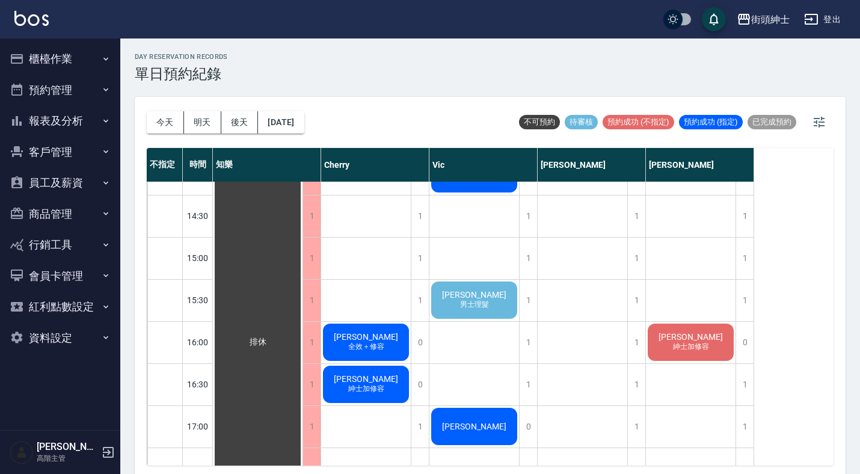
click at [269, 337] on span "[PERSON_NAME]" at bounding box center [258, 342] width 22 height 11
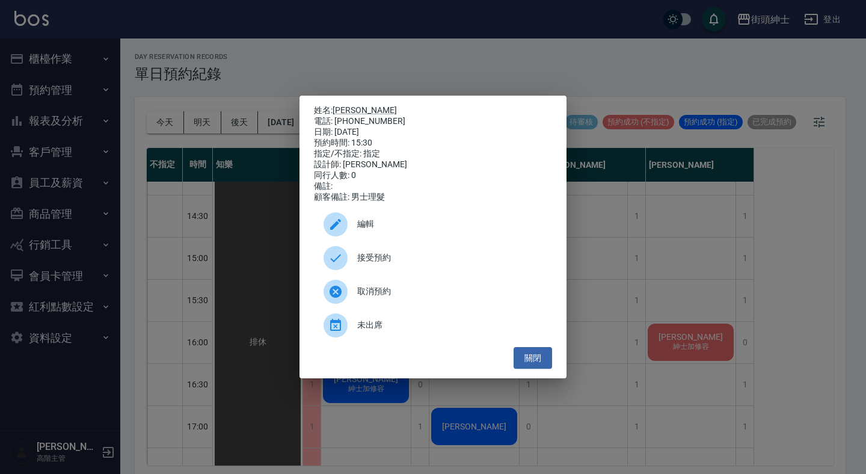
click at [442, 264] on span "接受預約" at bounding box center [449, 257] width 185 height 13
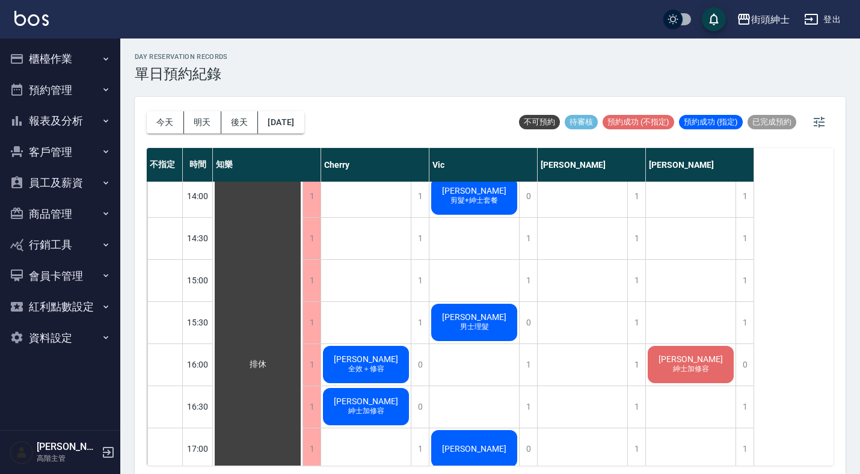
scroll to position [431, 0]
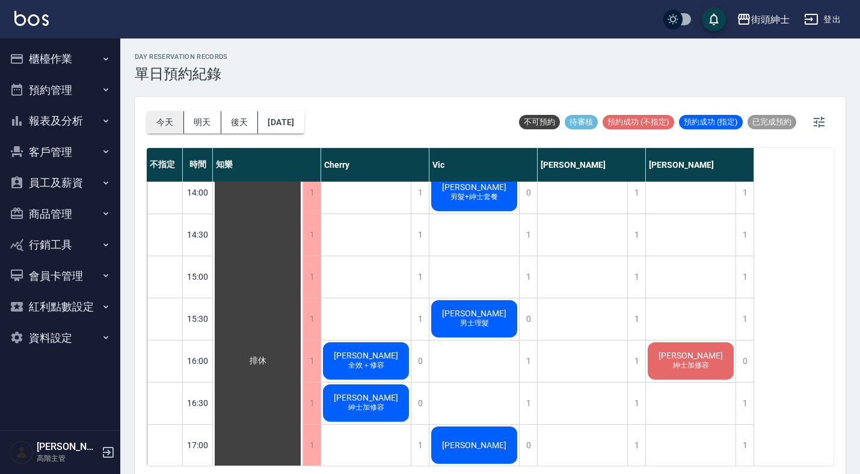
click at [160, 123] on button "今天" at bounding box center [165, 122] width 37 height 22
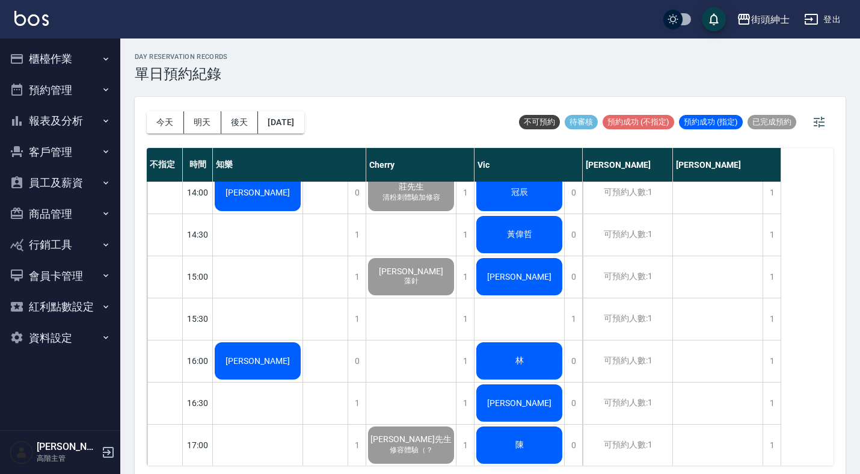
click at [75, 331] on button "資料設定" at bounding box center [60, 337] width 111 height 31
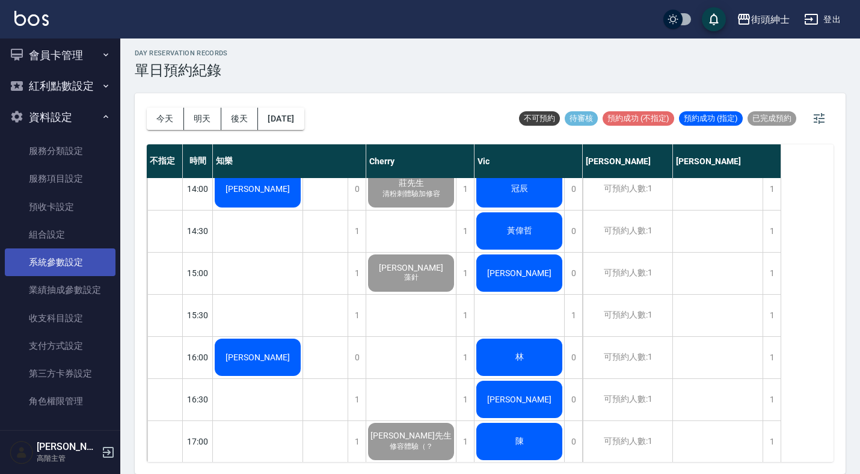
scroll to position [3, 0]
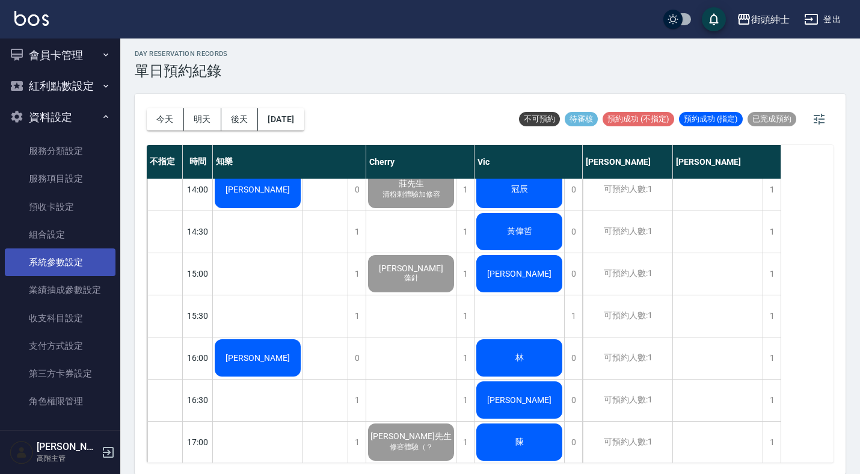
click at [70, 269] on link "系統參數設定" at bounding box center [60, 262] width 111 height 28
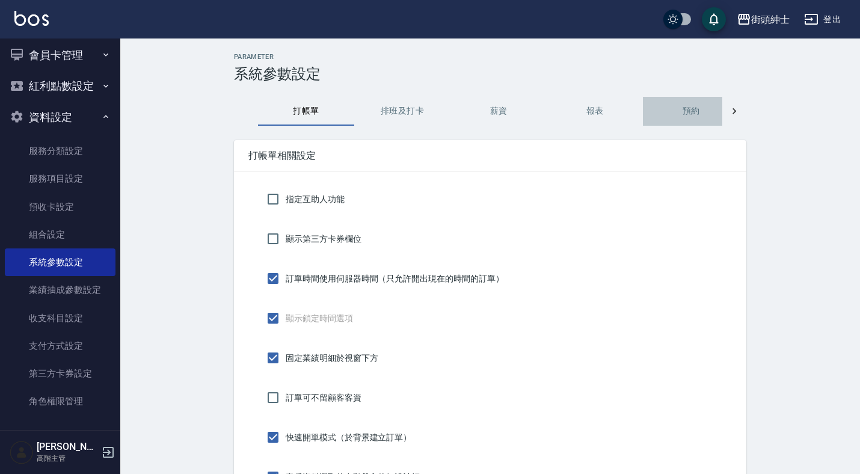
click at [694, 118] on button "預約" at bounding box center [691, 111] width 96 height 29
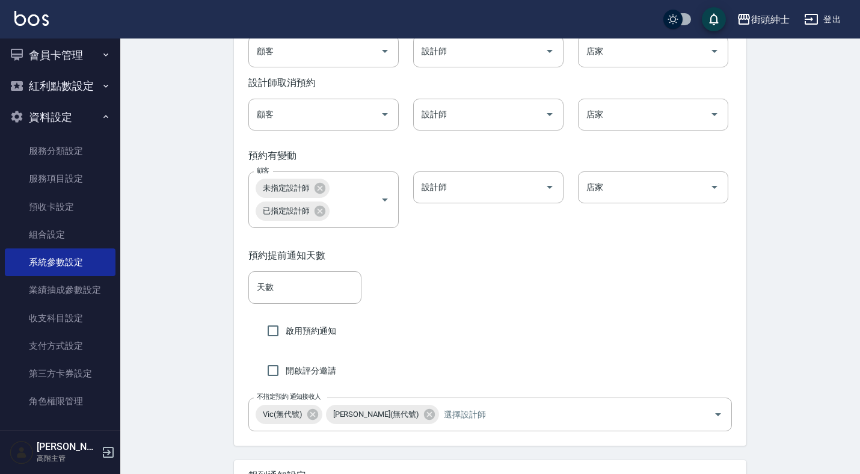
scroll to position [1971, 0]
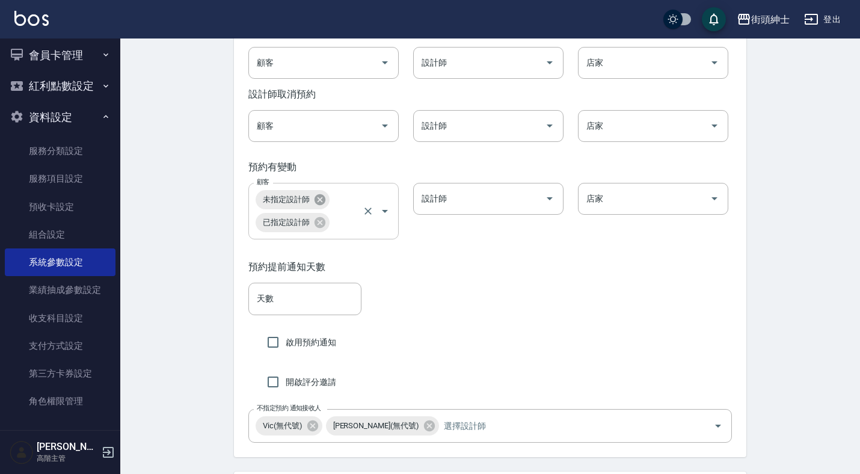
click at [321, 205] on icon at bounding box center [319, 199] width 11 height 11
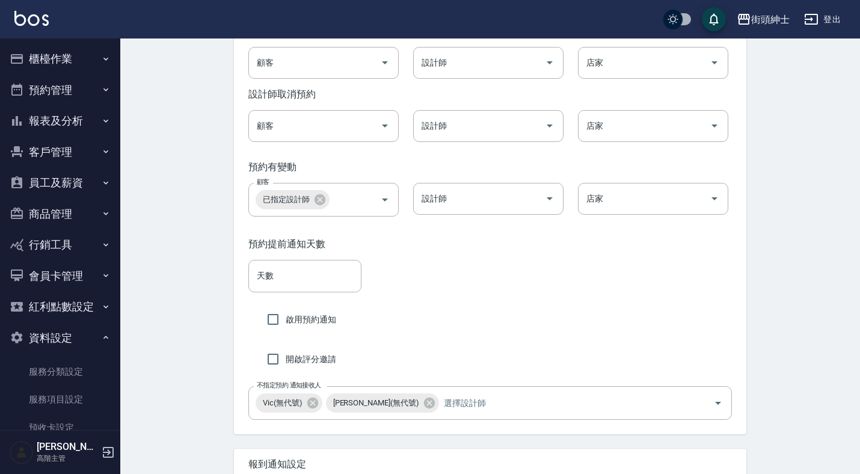
scroll to position [0, 0]
click at [75, 92] on button "預約管理" at bounding box center [60, 90] width 111 height 31
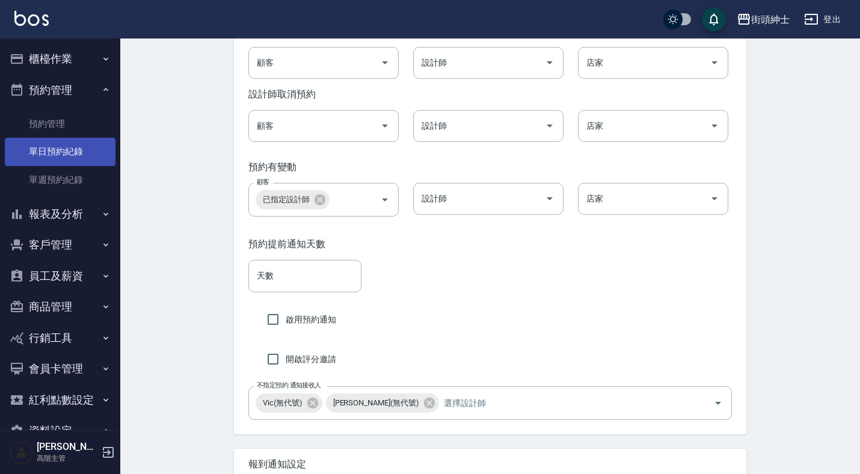
click at [71, 152] on link "單日預約紀錄" at bounding box center [60, 152] width 111 height 28
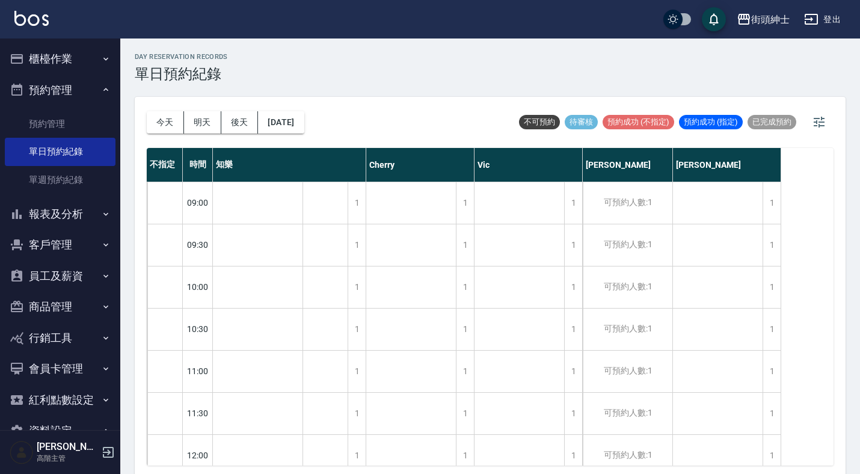
click at [163, 134] on div "[DATE] [DATE] [DATE] [DATE]" at bounding box center [225, 122] width 157 height 51
click at [165, 121] on button "今天" at bounding box center [165, 122] width 37 height 22
click at [207, 126] on button "明天" at bounding box center [202, 122] width 37 height 22
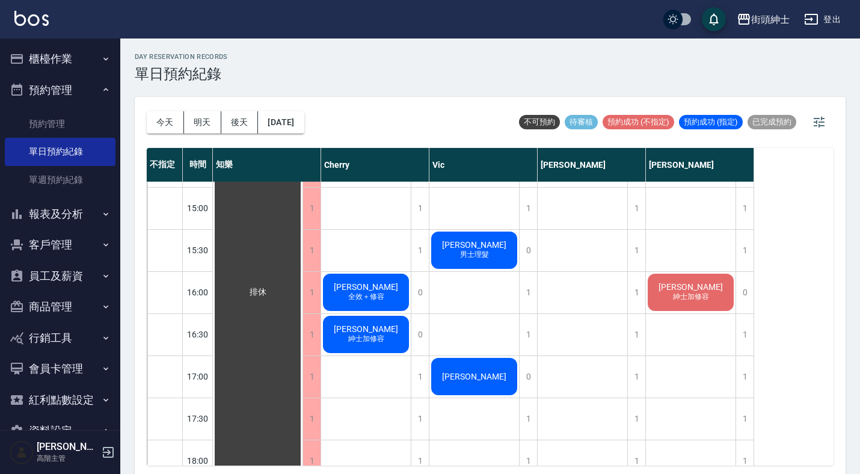
scroll to position [482, 0]
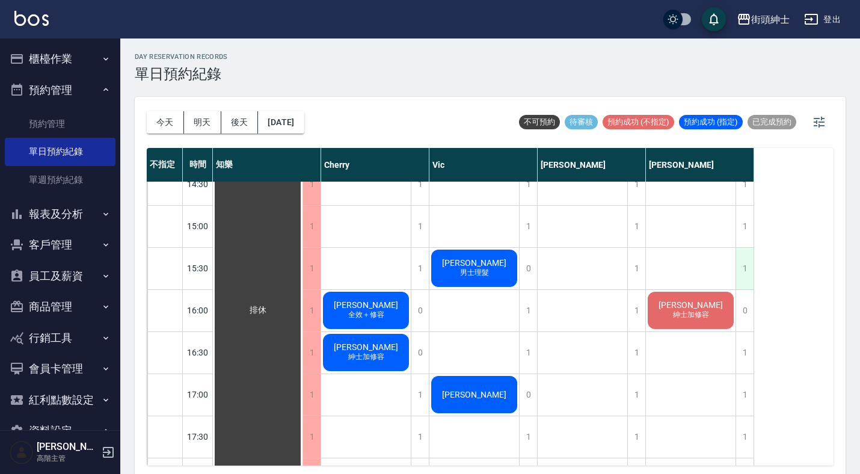
click at [741, 271] on div "1" at bounding box center [744, 268] width 18 height 41
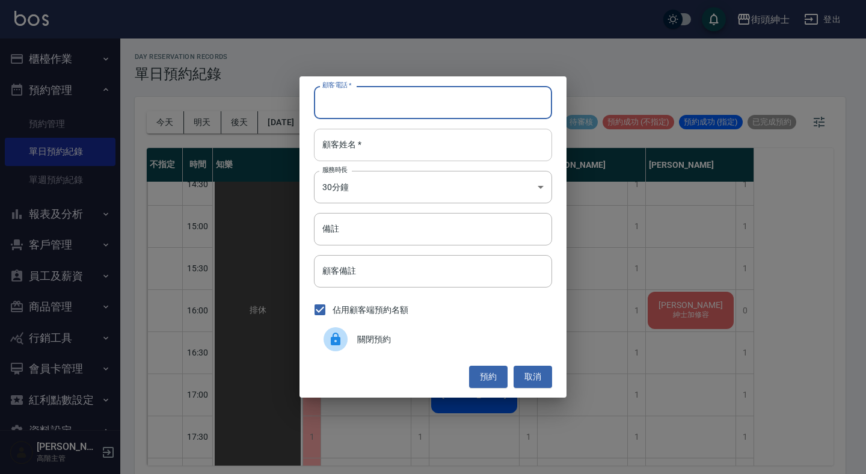
paste input "[PERSON_NAME]先生 電話：[PHONE_NUMBER]"
type input "[PERSON_NAME]先生 電話：[PHONE_NUMBER]"
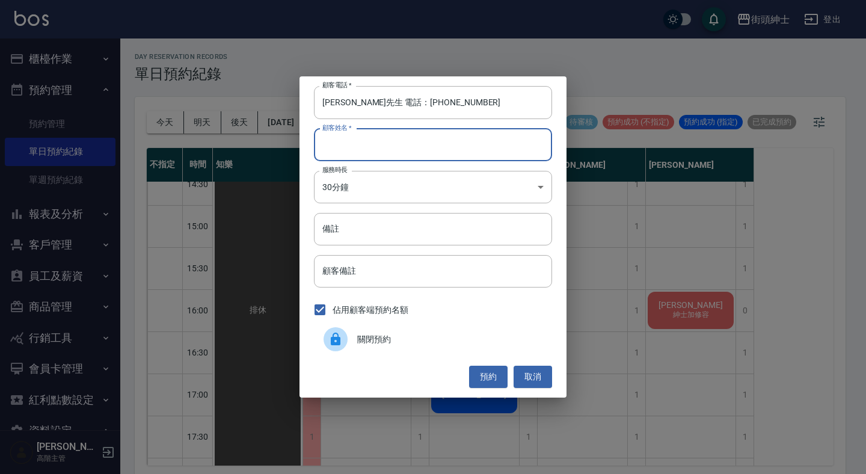
paste input "[PERSON_NAME]先生 電話：[PHONE_NUMBER]"
type input "[PERSON_NAME]先生 電話：[PHONE_NUMBER]"
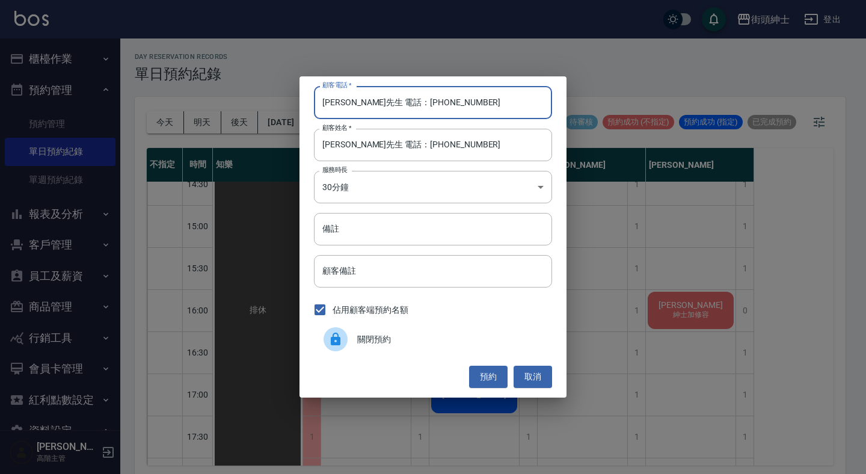
drag, startPoint x: 373, startPoint y: 105, endPoint x: 311, endPoint y: 78, distance: 67.6
click at [311, 83] on div "顧客電話   * [PERSON_NAME]先生 電話：[PHONE_NUMBER] 顧客電話   * 顧客姓名   * [PERSON_NAME]先生 電話…" at bounding box center [432, 236] width 267 height 320
type input "0986793046"
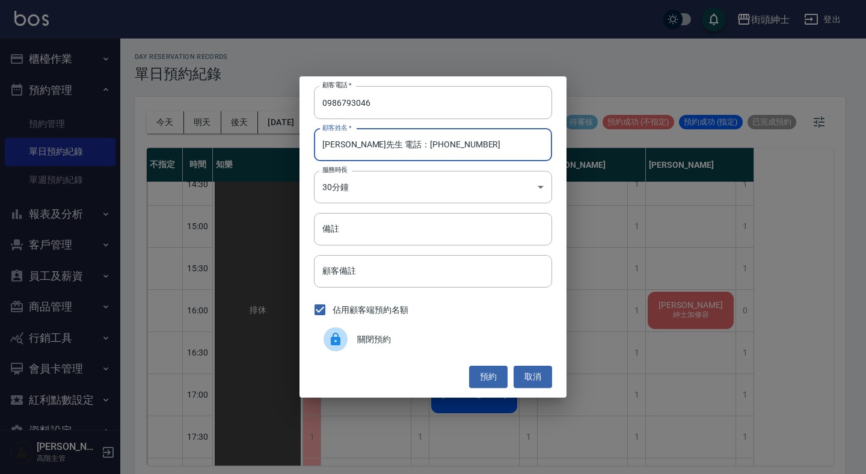
drag, startPoint x: 445, startPoint y: 145, endPoint x: 347, endPoint y: 145, distance: 98.0
click at [347, 145] on input "[PERSON_NAME]先生 電話：[PHONE_NUMBER]" at bounding box center [433, 145] width 238 height 32
type input "[PERSON_NAME]先生"
click at [334, 240] on input "備註" at bounding box center [433, 229] width 238 height 32
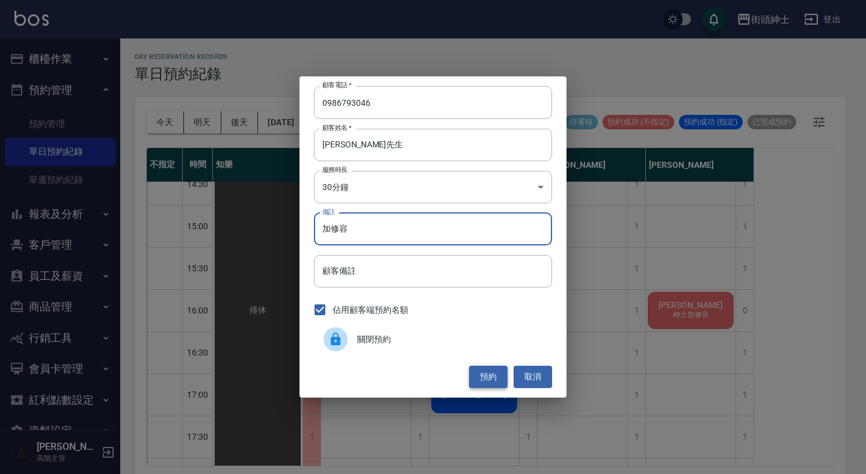
type input "加修容"
click at [479, 378] on button "預約" at bounding box center [488, 376] width 38 height 22
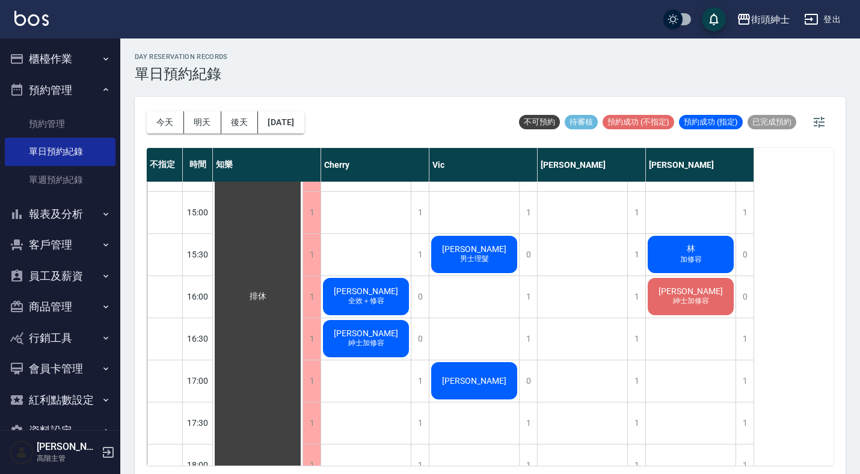
scroll to position [474, 0]
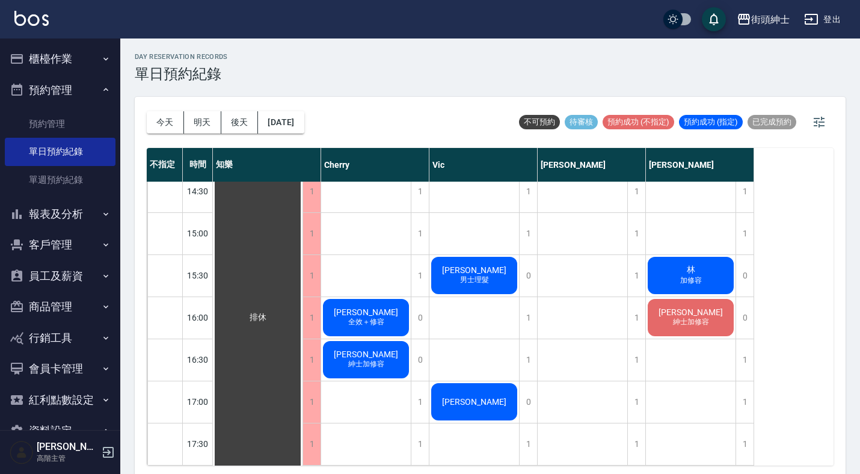
click at [302, 269] on div "[PERSON_NAME]容" at bounding box center [258, 317] width 90 height 1219
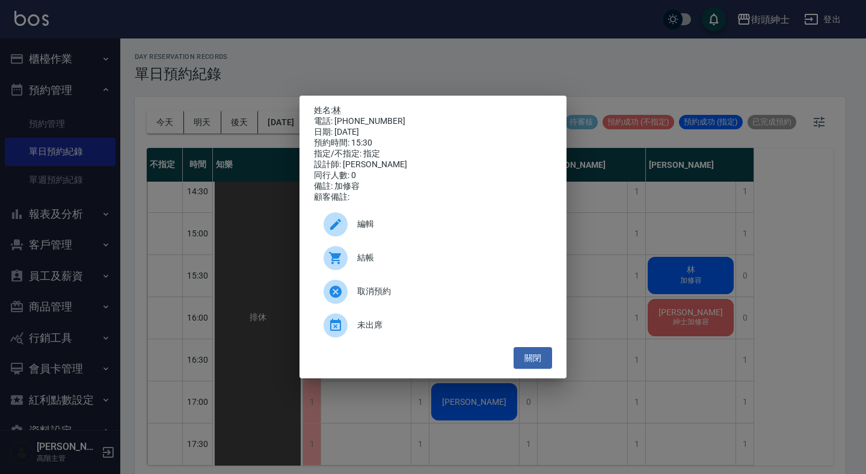
click at [444, 82] on div "姓名: 林 電話: [PHONE_NUMBER] 日期: [DATE] 預約時間: 15:30 指定/不指定: 指定 設計師: [PERSON_NAME] 同…" at bounding box center [433, 237] width 866 height 474
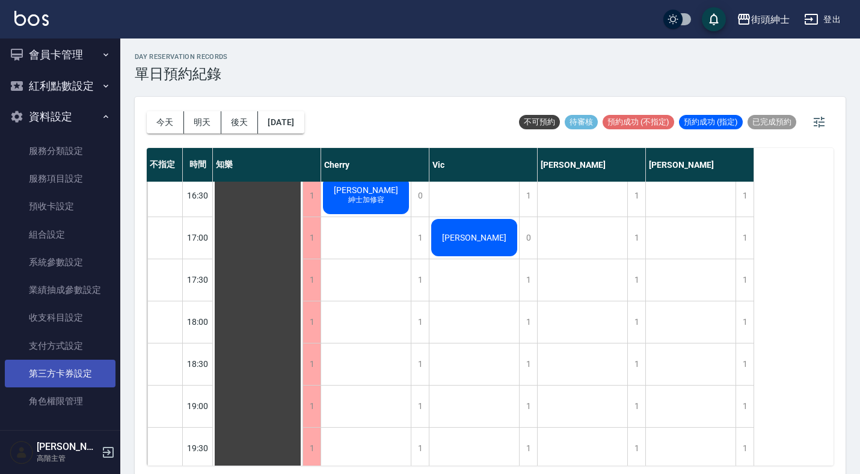
scroll to position [313, 0]
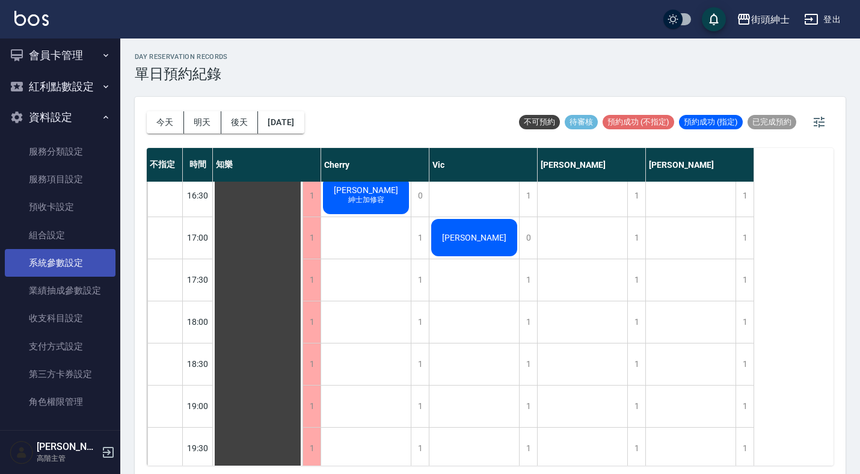
click at [63, 253] on link "系統參數設定" at bounding box center [60, 263] width 111 height 28
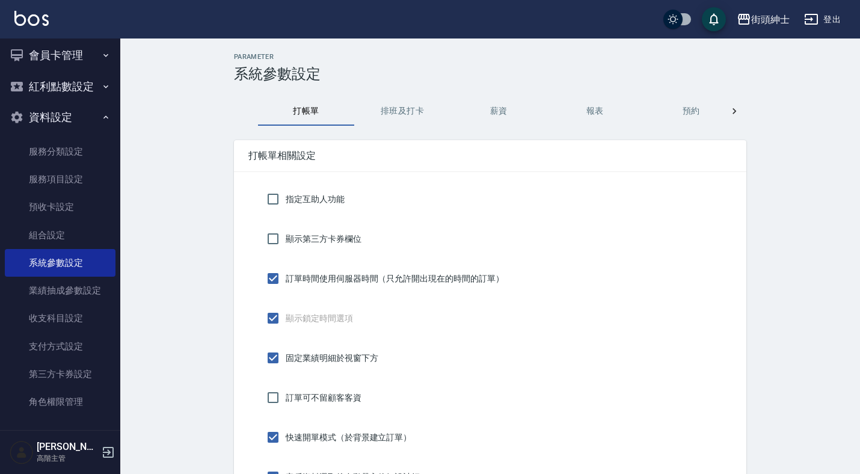
click at [682, 113] on button "預約" at bounding box center [691, 111] width 96 height 29
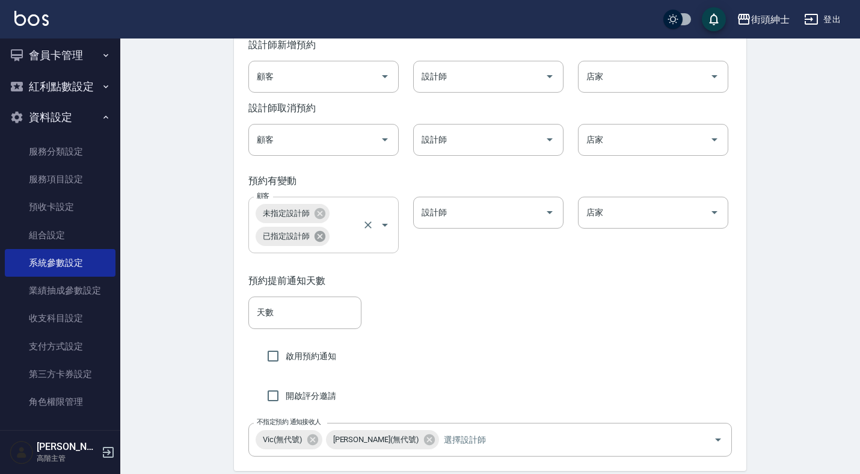
scroll to position [1973, 0]
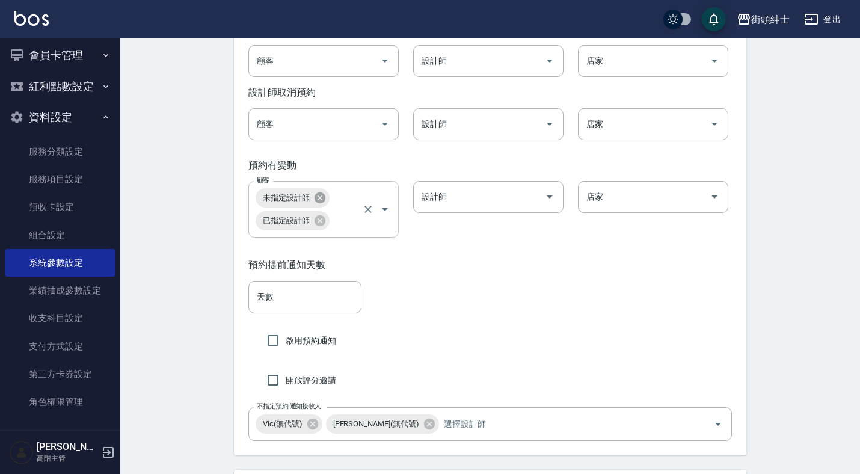
click at [320, 203] on icon at bounding box center [319, 197] width 11 height 11
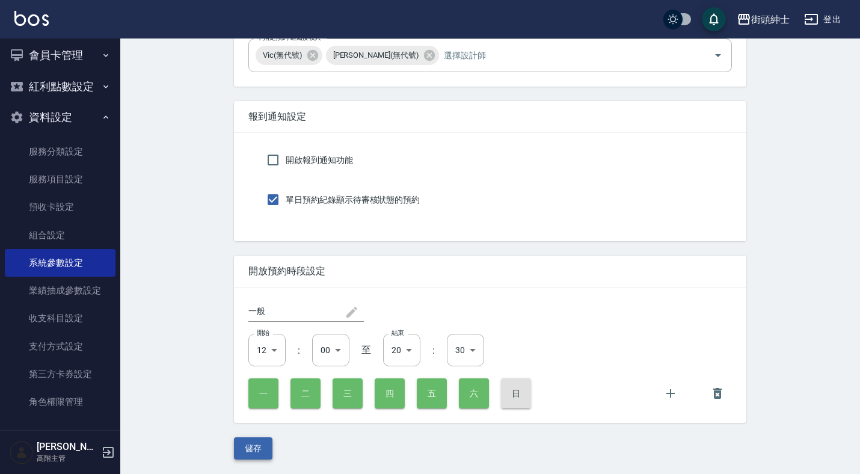
scroll to position [2348, 0]
click at [249, 448] on button "儲存" at bounding box center [253, 448] width 38 height 22
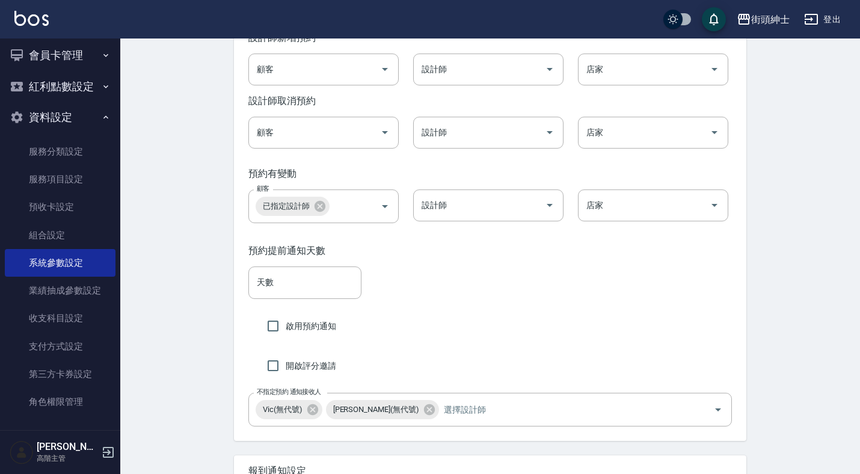
scroll to position [1939, 0]
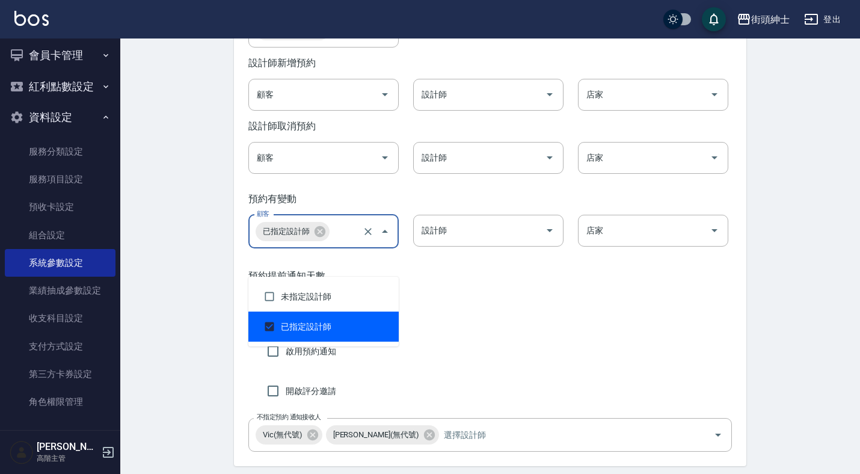
click at [344, 242] on input "顧客" at bounding box center [345, 231] width 28 height 21
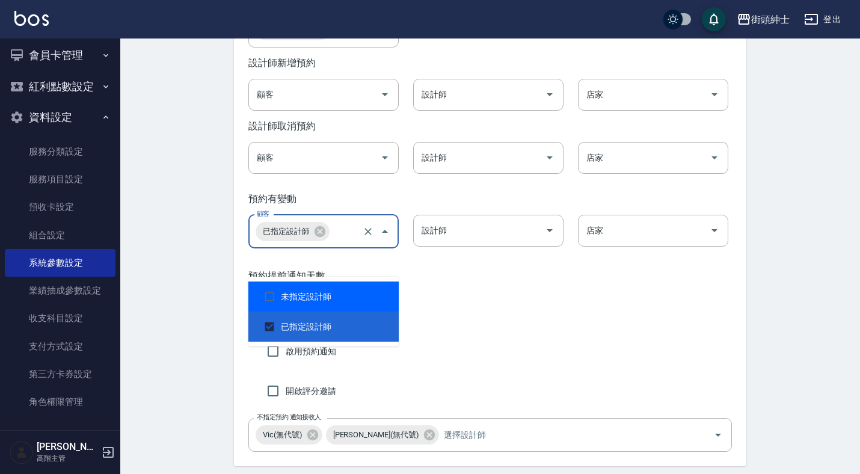
click at [304, 295] on li "未指定設計師" at bounding box center [323, 296] width 150 height 30
checkbox input "true"
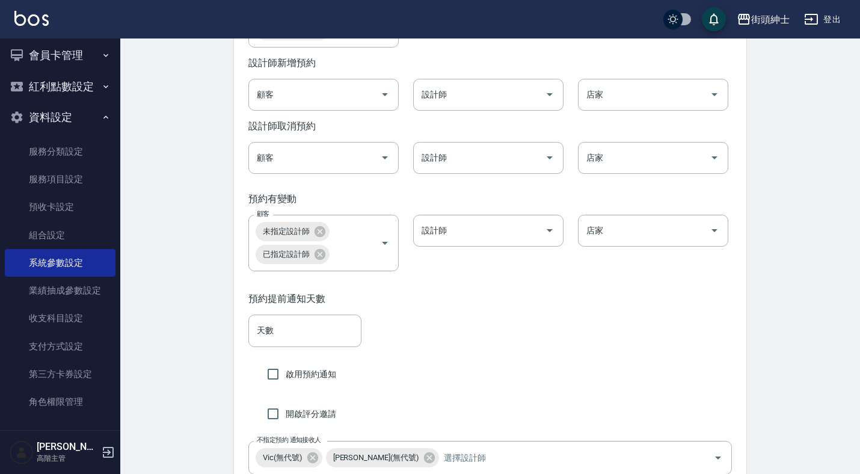
click at [448, 305] on div "預約提前通知天數" at bounding box center [489, 299] width 483 height 13
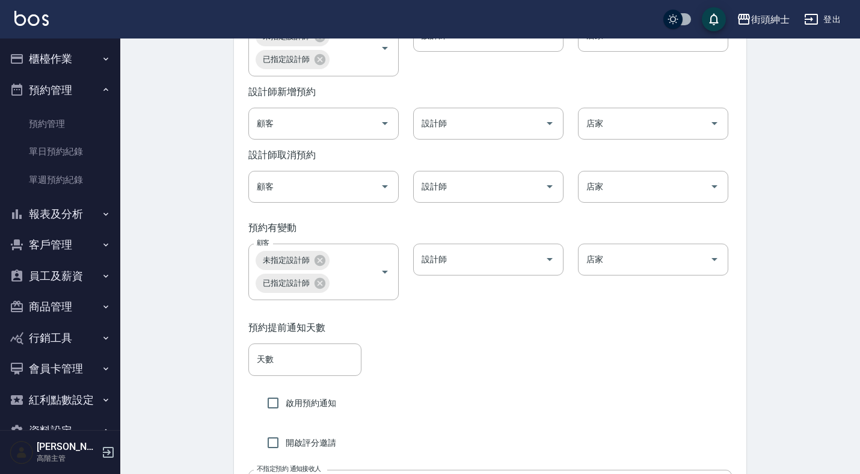
scroll to position [0, 0]
click at [37, 155] on link "單日預約紀錄" at bounding box center [60, 152] width 111 height 28
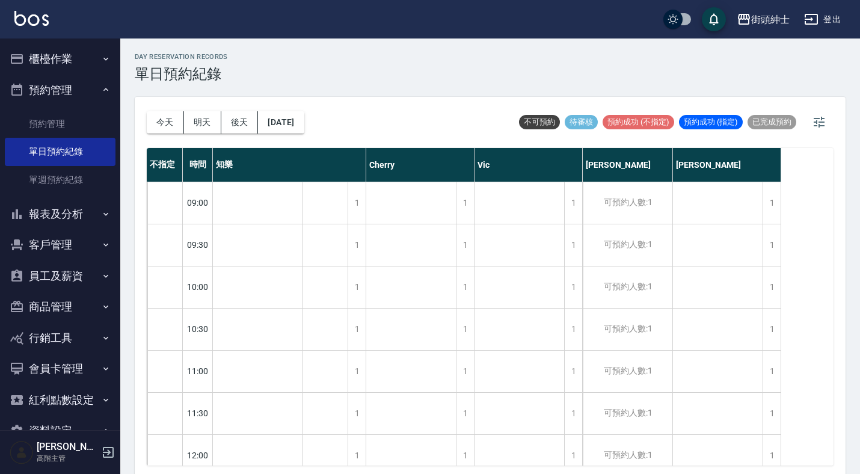
click at [73, 76] on button "預約管理" at bounding box center [60, 90] width 111 height 31
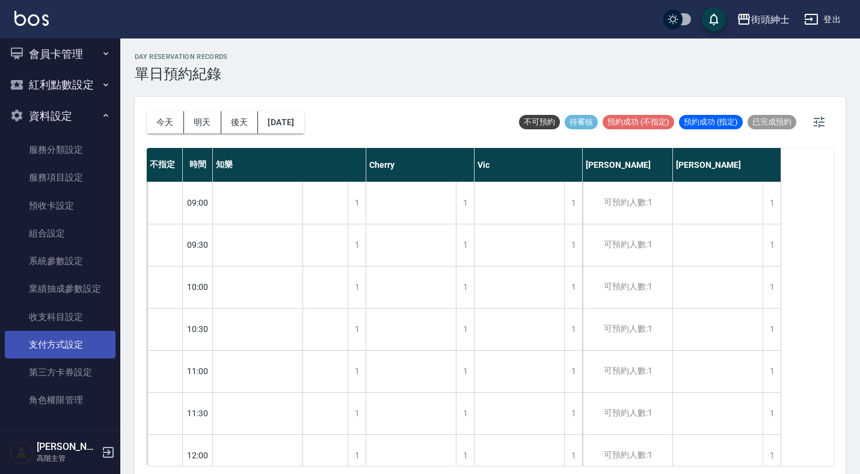
scroll to position [221, 0]
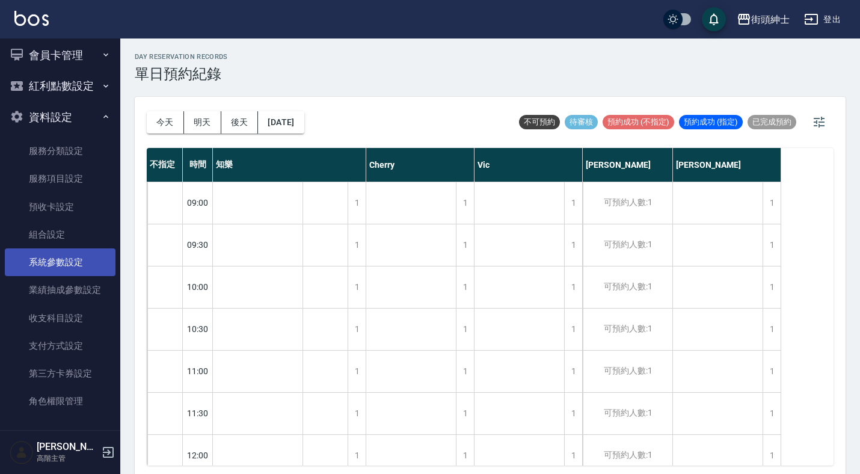
click at [91, 248] on link "系統參數設定" at bounding box center [60, 262] width 111 height 28
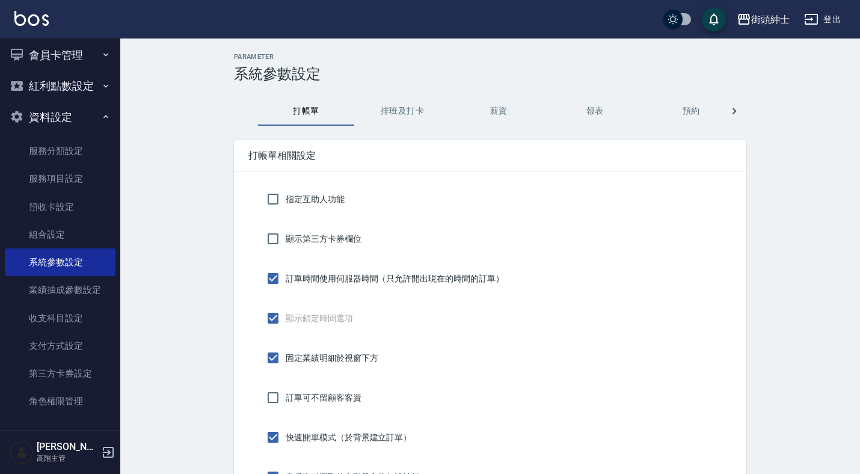
click at [706, 114] on button "預約" at bounding box center [691, 111] width 96 height 29
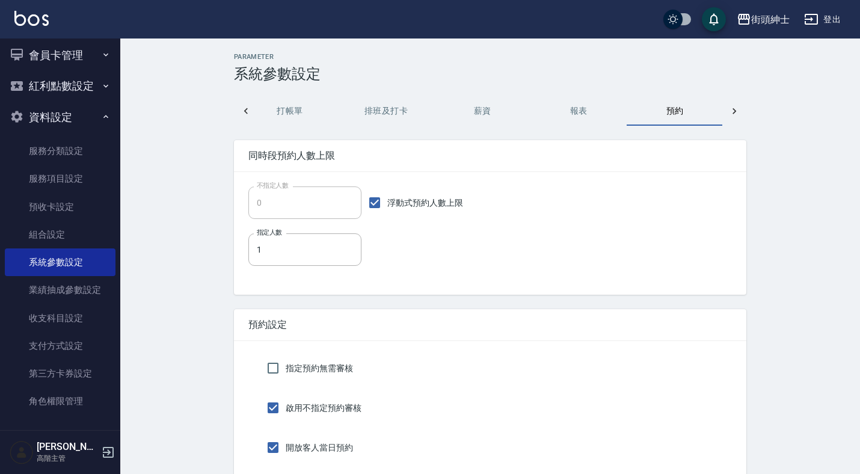
scroll to position [0, 17]
click at [376, 204] on input "浮動式預約人數上限" at bounding box center [374, 202] width 25 height 25
checkbox input "false"
click at [300, 204] on input "0" at bounding box center [304, 202] width 113 height 32
type input "0"
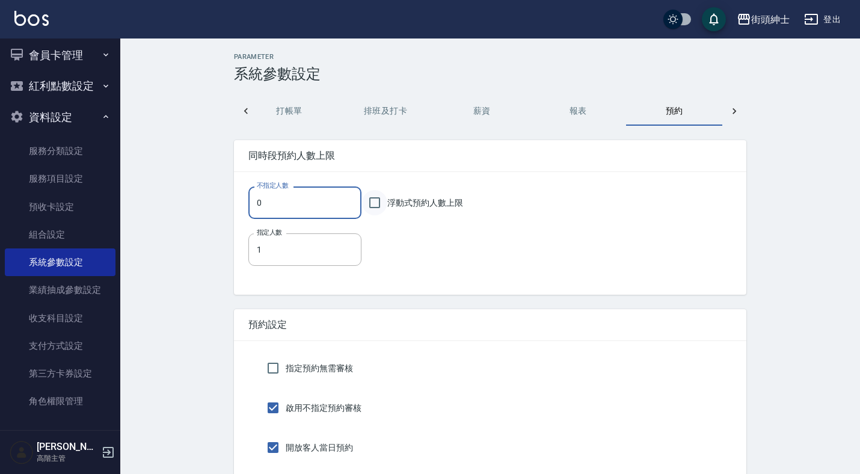
click at [374, 201] on input "浮動式預約人數上限" at bounding box center [374, 202] width 25 height 25
click at [373, 197] on input "浮動式預約人數上限" at bounding box center [374, 202] width 25 height 25
checkbox input "false"
click at [264, 211] on input "0" at bounding box center [304, 202] width 113 height 32
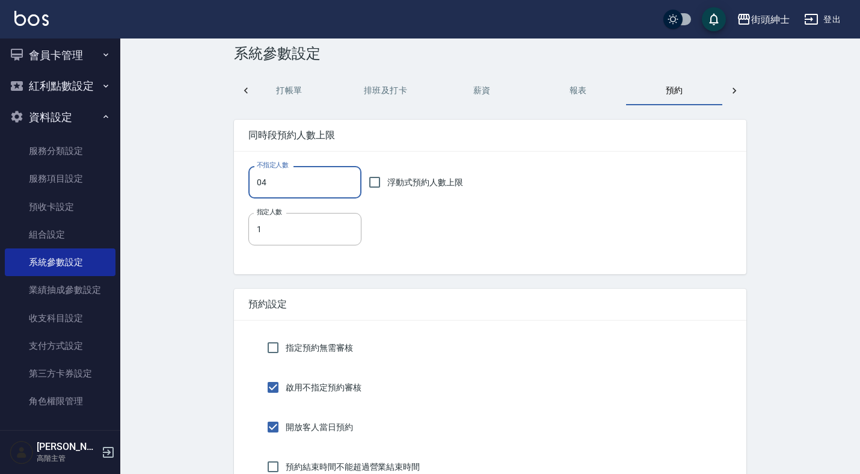
scroll to position [22, 0]
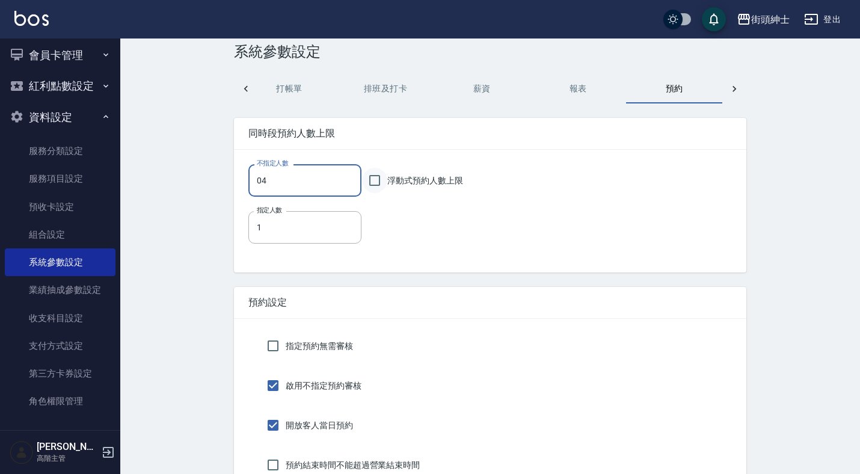
type input "04"
click at [384, 176] on input "浮動式預約人數上限" at bounding box center [374, 180] width 25 height 25
checkbox input "true"
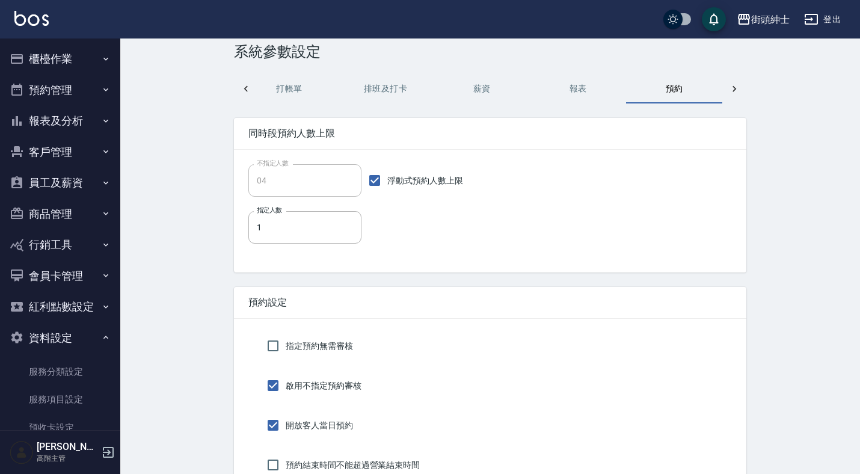
scroll to position [0, 0]
click at [90, 60] on button "櫃檯作業" at bounding box center [60, 58] width 111 height 31
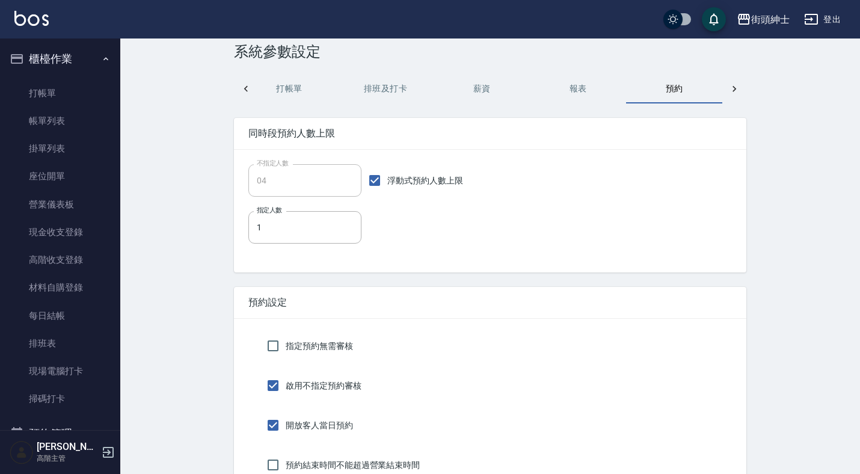
click at [72, 60] on button "櫃檯作業" at bounding box center [60, 58] width 111 height 31
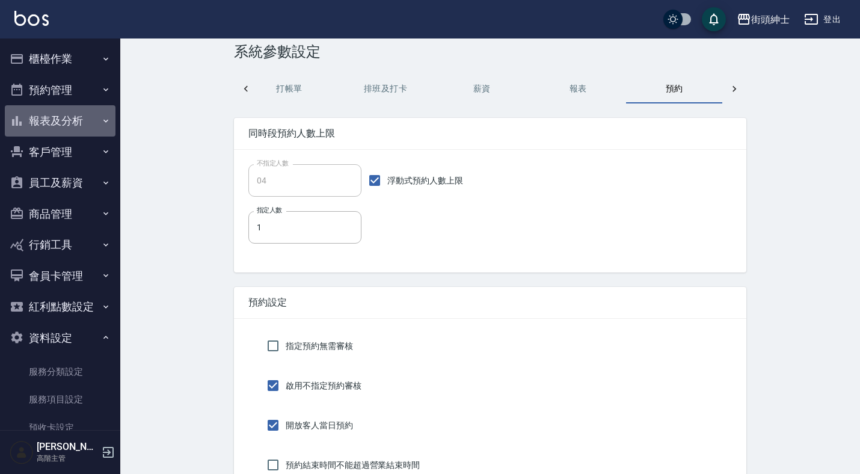
click at [79, 105] on button "報表及分析" at bounding box center [60, 120] width 111 height 31
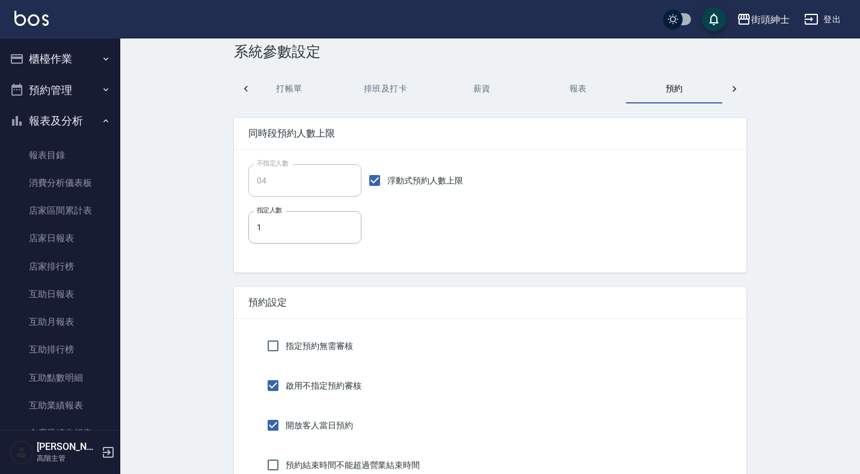
click at [79, 94] on button "預約管理" at bounding box center [60, 90] width 111 height 31
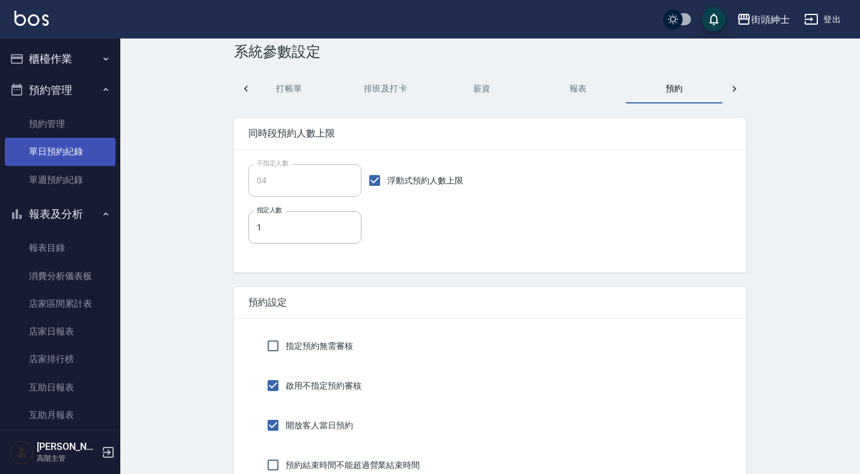
click at [76, 141] on link "單日預約紀錄" at bounding box center [60, 152] width 111 height 28
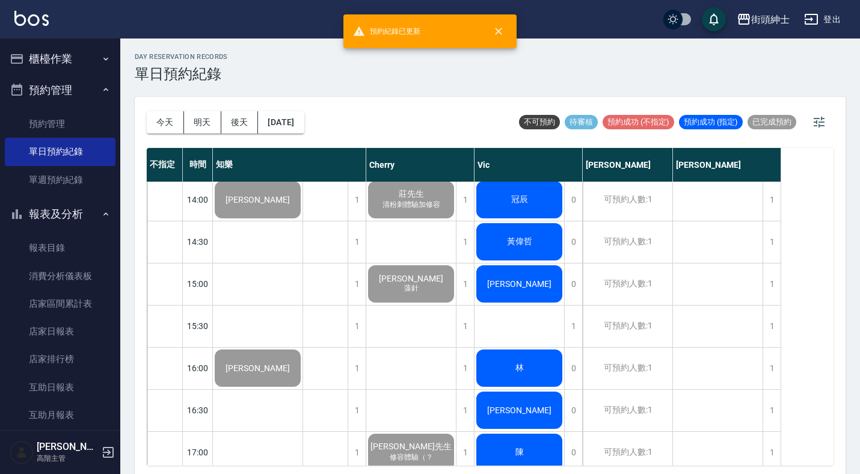
scroll to position [424, 0]
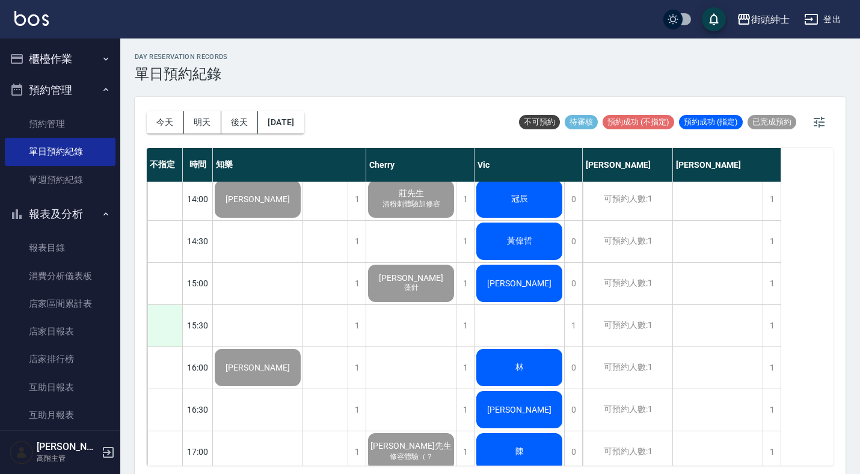
click at [170, 314] on div at bounding box center [164, 325] width 35 height 41
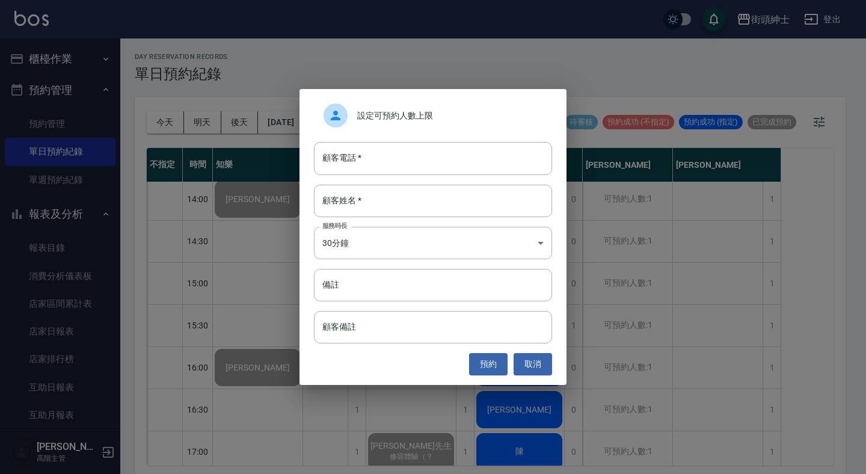
click at [191, 233] on div "設定可預約人數上限 顧客電話   * 顧客電話   * 顧客姓名   * 顧客姓名   * 服務時長 30分鐘 1 服務時長 備註 備註 顧客備註 顧客備註 …" at bounding box center [433, 237] width 866 height 474
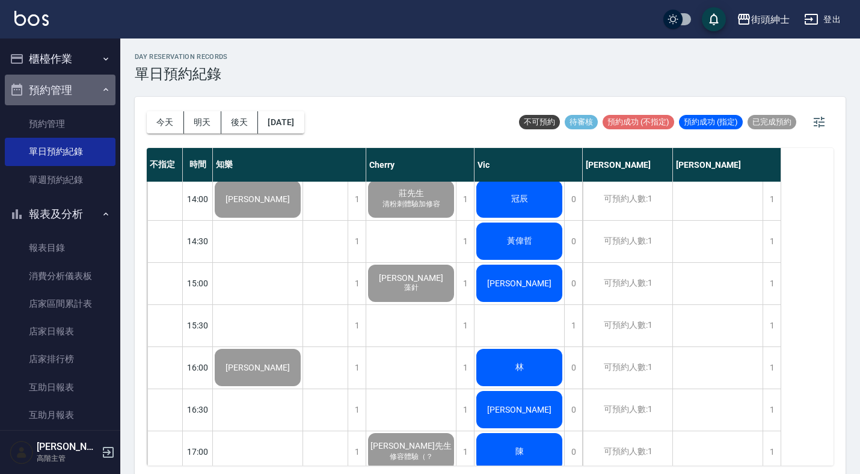
click at [86, 92] on button "預約管理" at bounding box center [60, 90] width 111 height 31
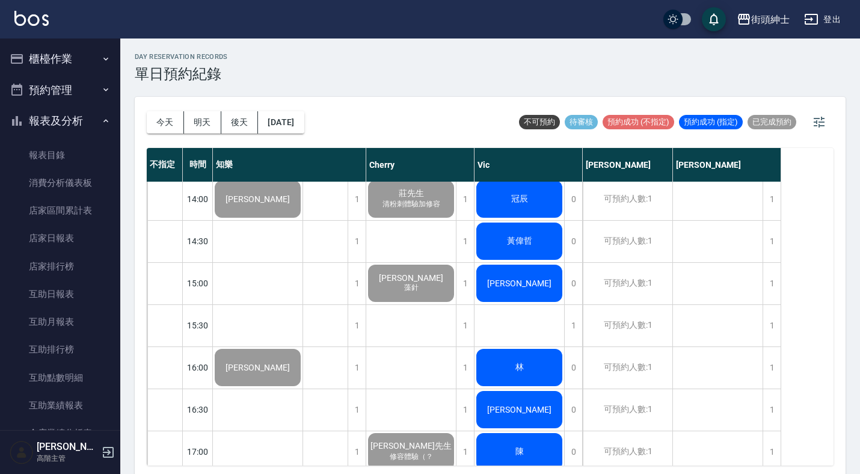
click at [81, 124] on button "報表及分析" at bounding box center [60, 120] width 111 height 31
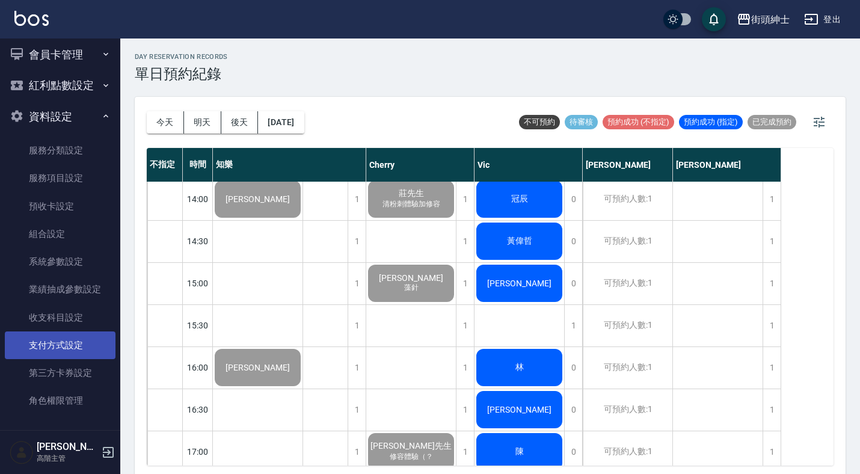
scroll to position [221, 0]
click at [75, 351] on link "支付方式設定" at bounding box center [60, 346] width 111 height 28
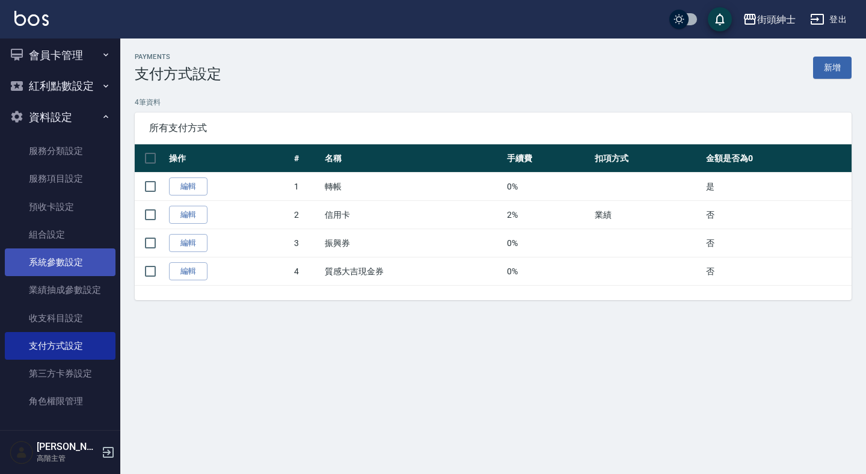
click at [81, 261] on link "系統參數設定" at bounding box center [60, 262] width 111 height 28
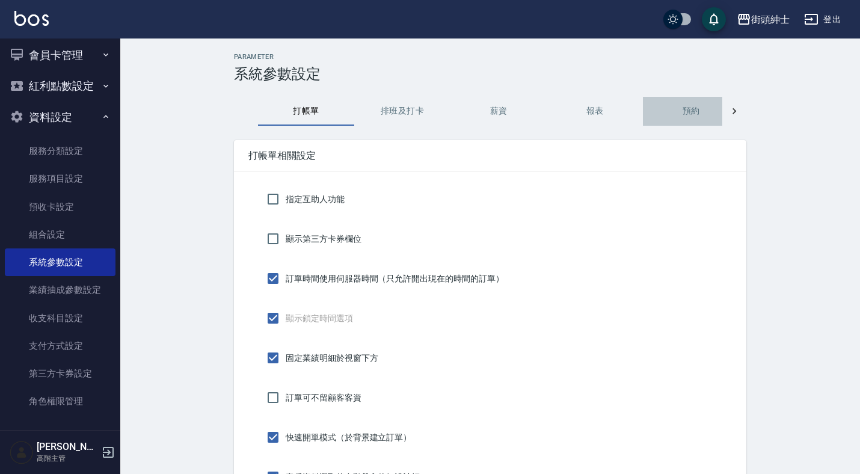
click at [680, 106] on button "預約" at bounding box center [691, 111] width 96 height 29
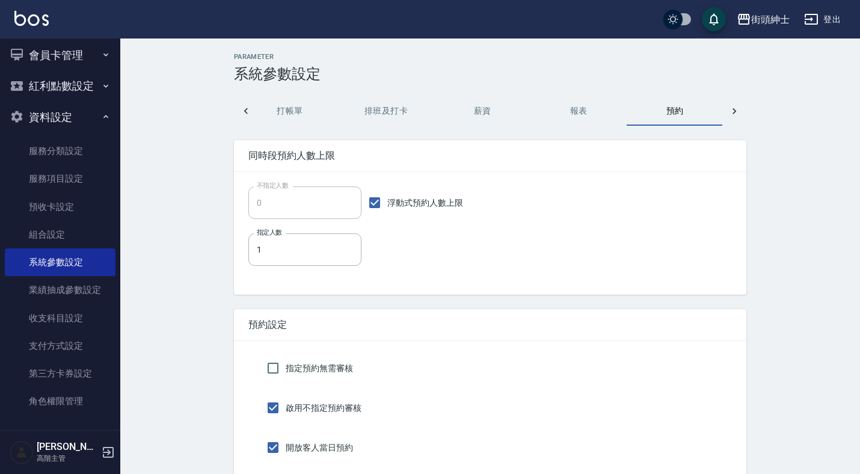
scroll to position [0, 17]
click at [370, 198] on input "浮動式預約人數上限" at bounding box center [374, 202] width 25 height 25
checkbox input "false"
click at [87, 111] on button "資料設定" at bounding box center [60, 117] width 111 height 31
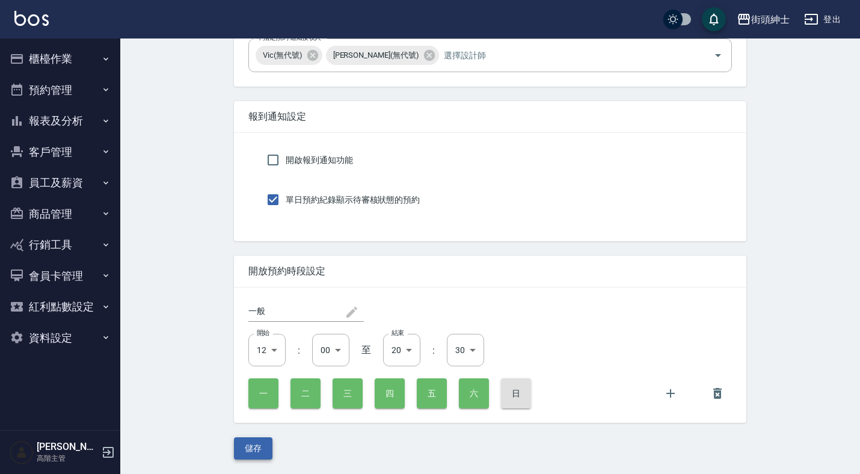
scroll to position [2348, 0]
click at [254, 450] on button "儲存" at bounding box center [253, 448] width 38 height 22
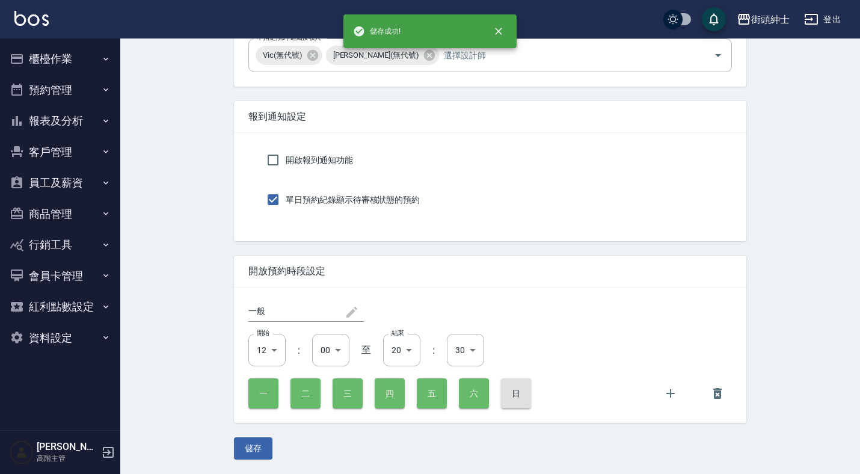
click at [73, 85] on button "預約管理" at bounding box center [60, 90] width 111 height 31
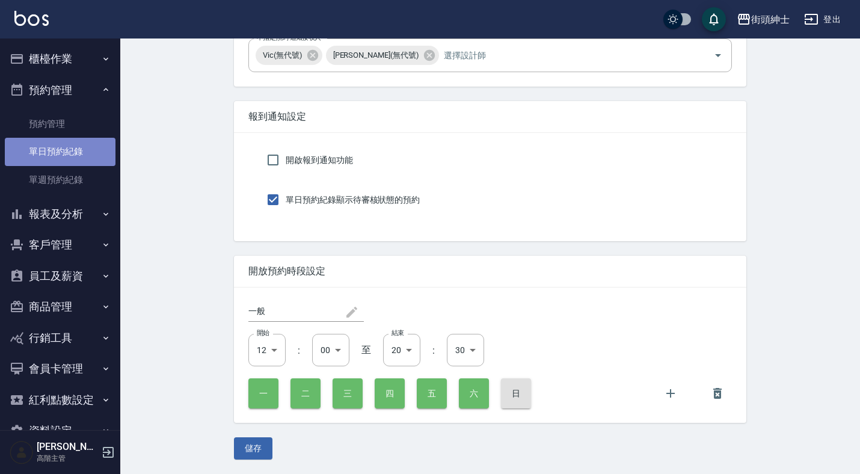
click at [72, 156] on link "單日預約紀錄" at bounding box center [60, 152] width 111 height 28
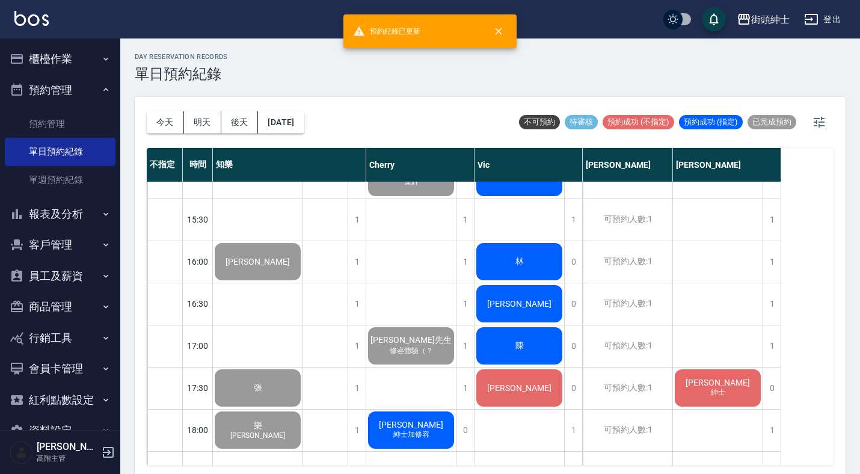
scroll to position [536, 0]
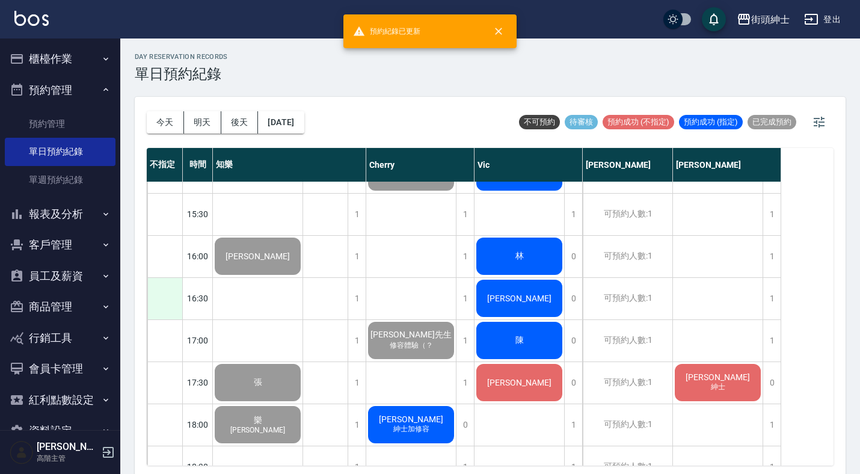
click at [167, 293] on div at bounding box center [164, 298] width 35 height 41
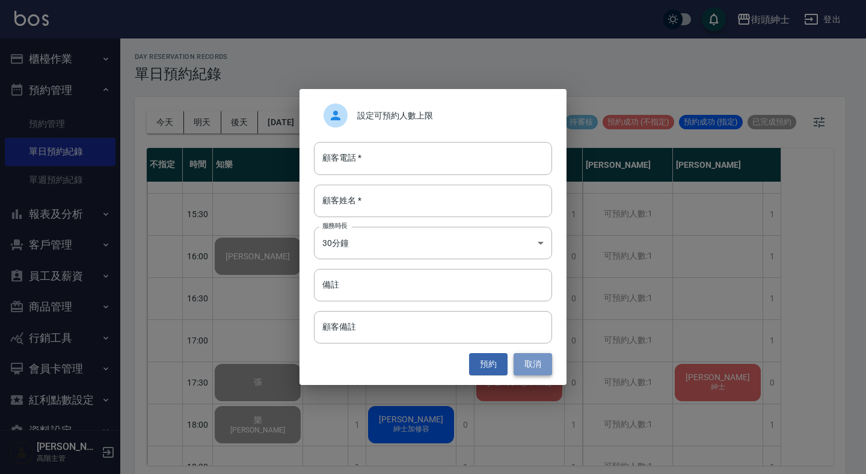
click at [539, 361] on button "取消" at bounding box center [532, 364] width 38 height 22
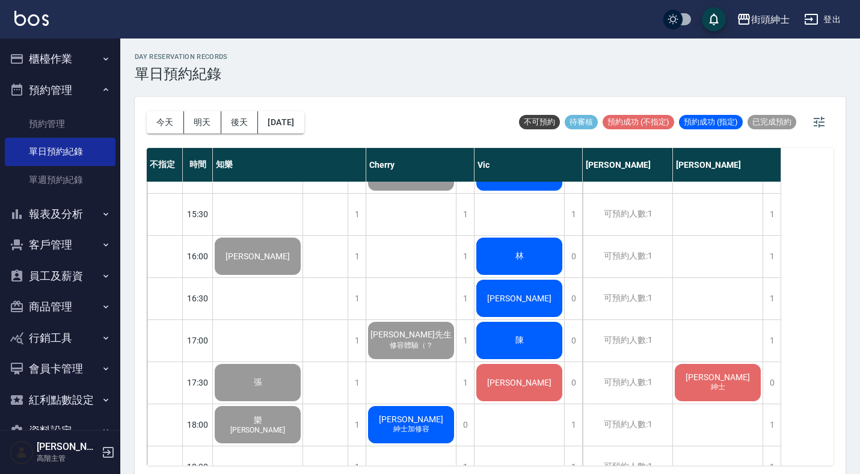
click at [78, 76] on button "預約管理" at bounding box center [60, 90] width 111 height 31
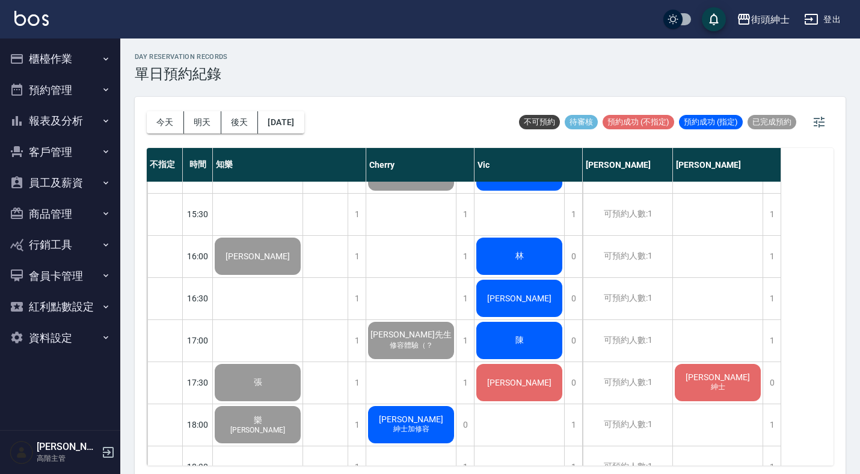
click at [73, 331] on button "資料設定" at bounding box center [60, 337] width 111 height 31
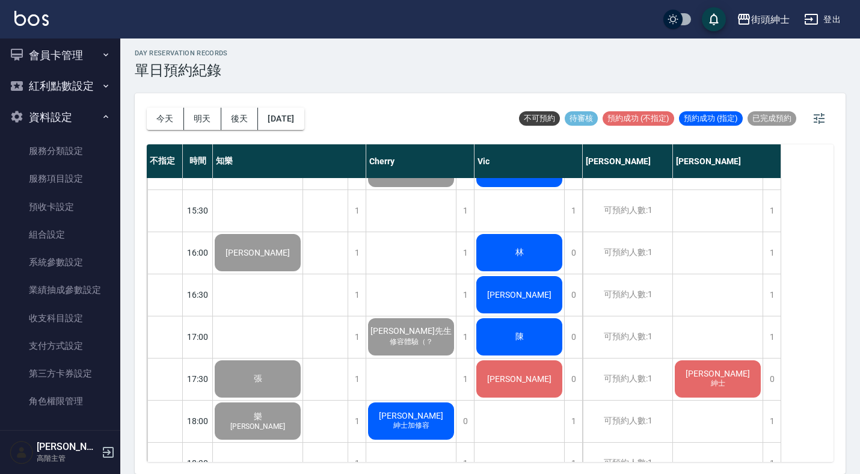
scroll to position [3, 0]
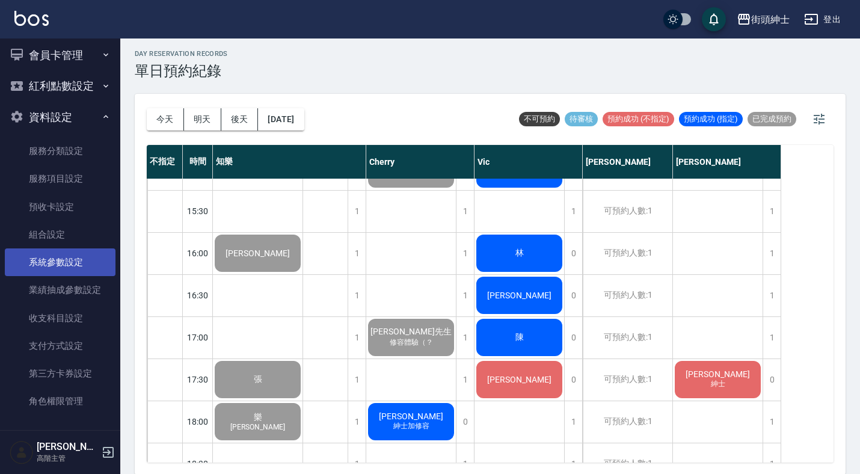
click at [84, 257] on link "系統參數設定" at bounding box center [60, 262] width 111 height 28
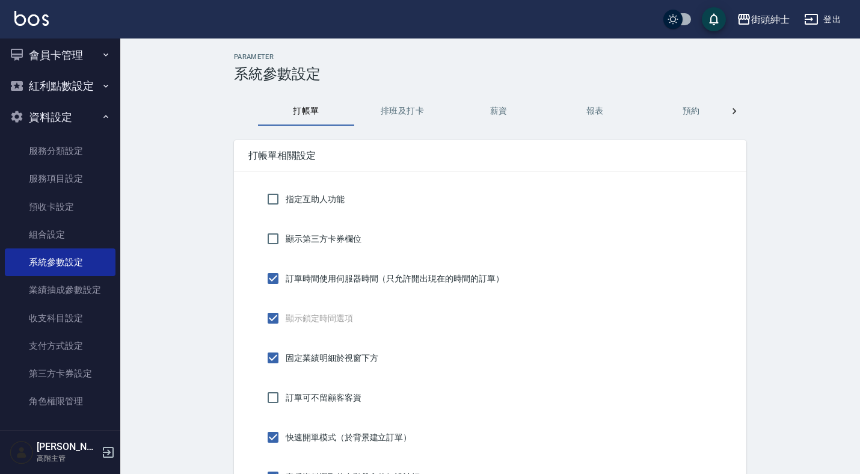
click at [685, 115] on button "預約" at bounding box center [691, 111] width 96 height 29
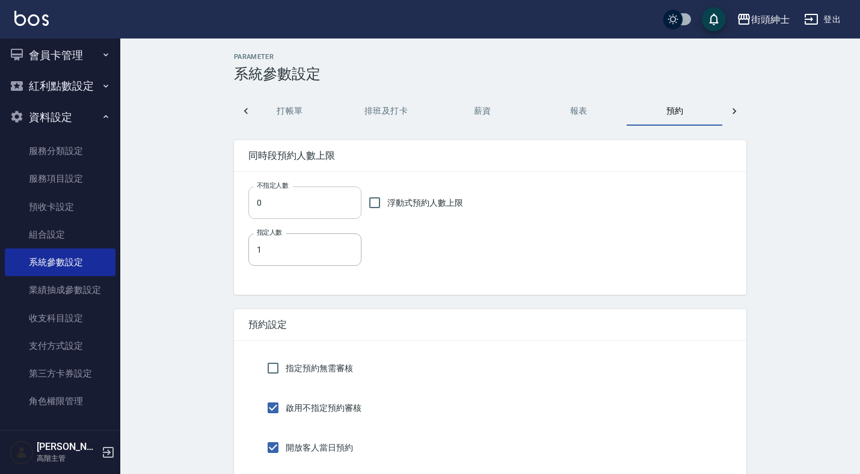
scroll to position [0, 17]
click at [375, 196] on input "浮動式預約人數上限" at bounding box center [374, 202] width 25 height 25
checkbox input "true"
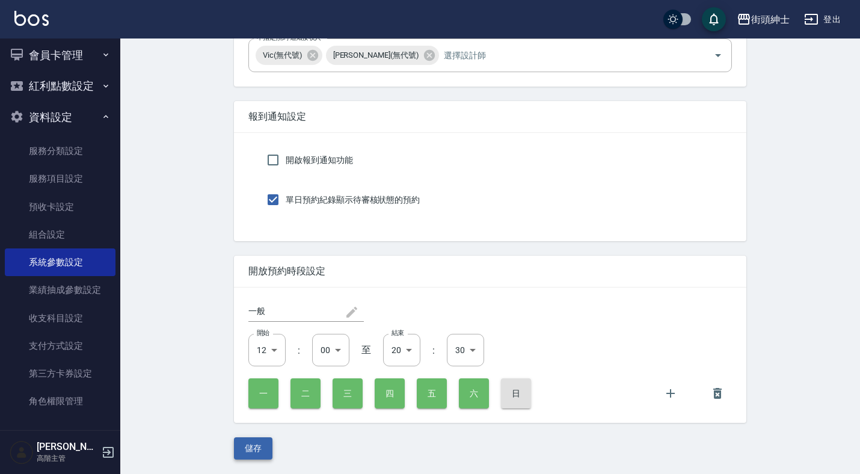
scroll to position [2348, 0]
click at [258, 445] on button "儲存" at bounding box center [253, 448] width 38 height 22
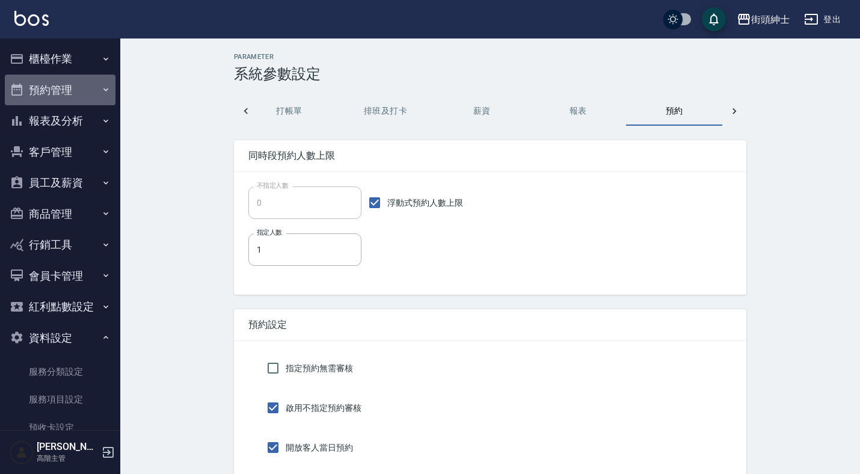
scroll to position [0, 0]
click at [74, 88] on button "預約管理" at bounding box center [60, 90] width 111 height 31
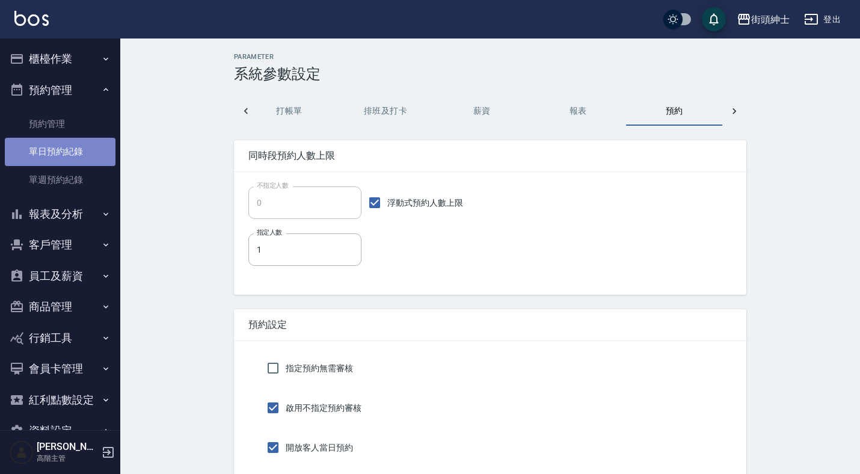
click at [74, 150] on link "單日預約紀錄" at bounding box center [60, 152] width 111 height 28
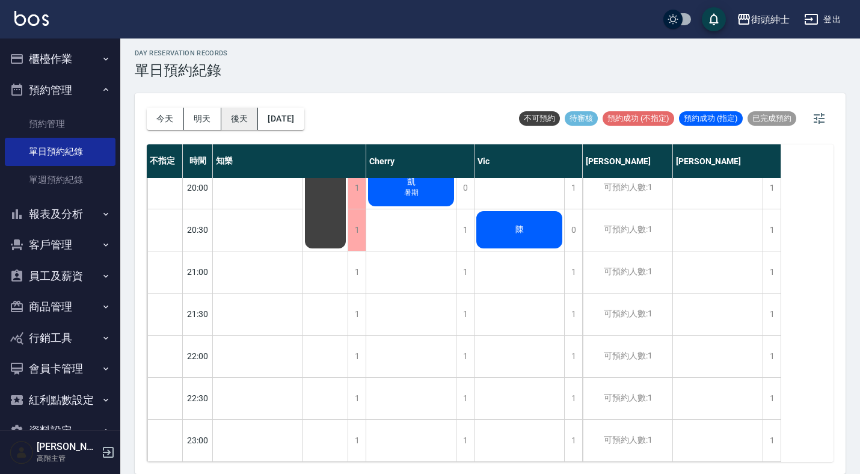
scroll to position [3, 0]
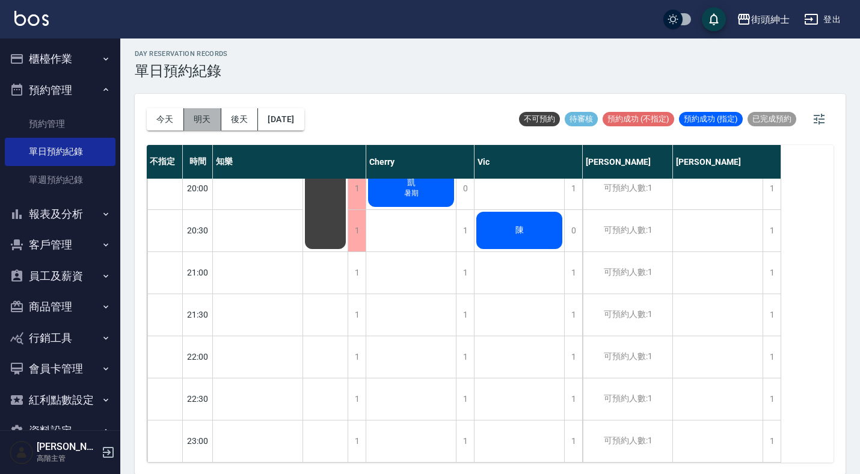
click at [201, 112] on button "明天" at bounding box center [202, 119] width 37 height 22
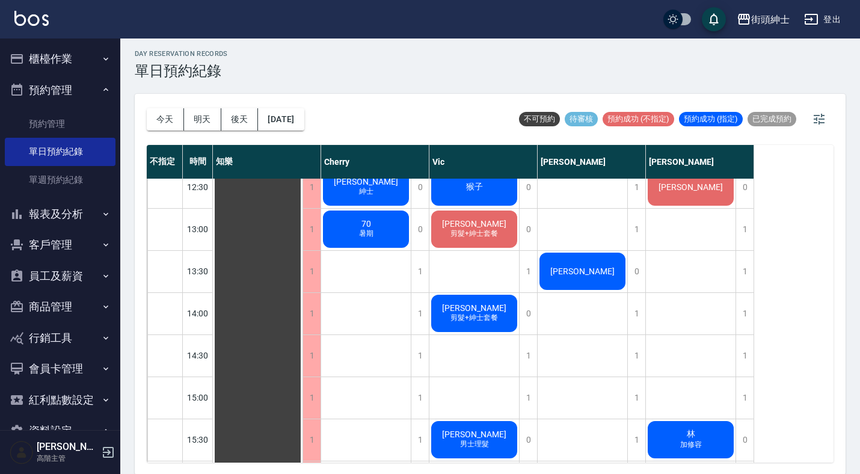
scroll to position [328, 0]
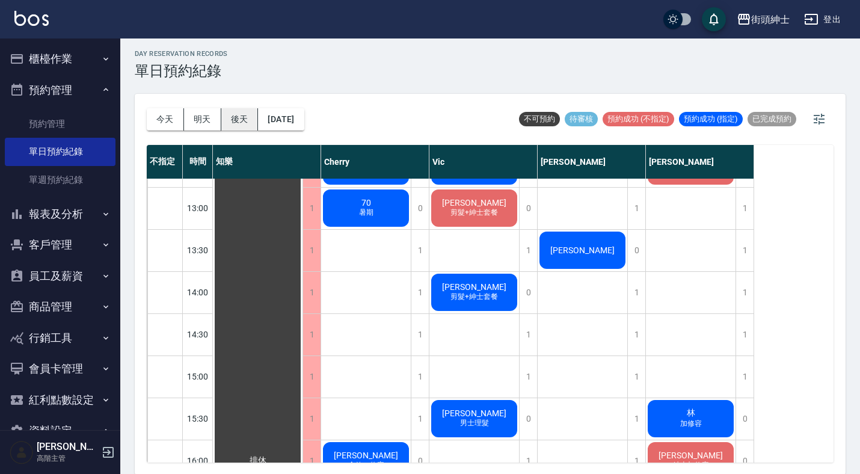
click at [242, 111] on button "後天" at bounding box center [239, 119] width 37 height 22
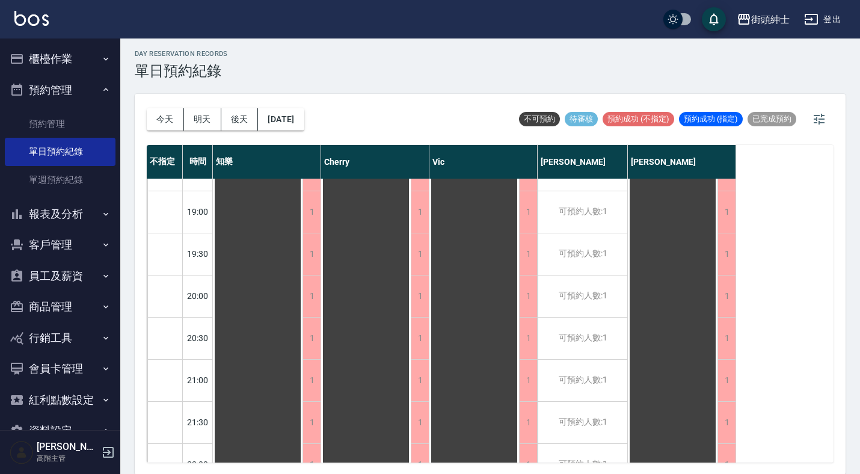
scroll to position [937, 0]
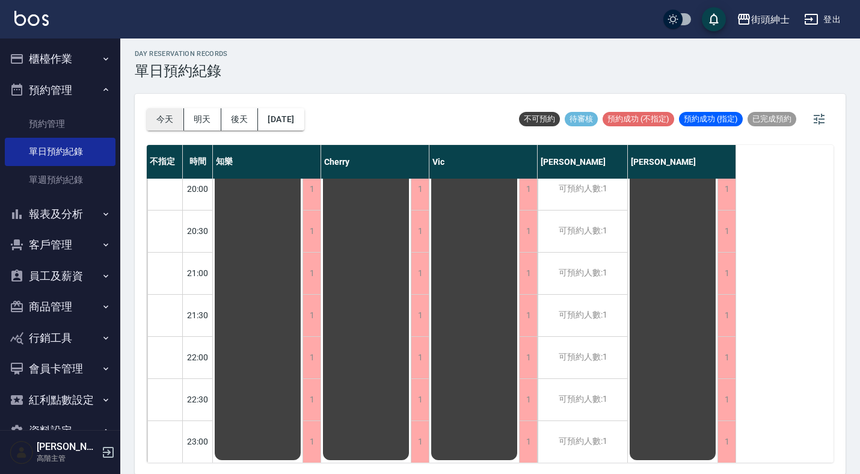
click at [179, 118] on button "今天" at bounding box center [165, 119] width 37 height 22
